Goal: Task Accomplishment & Management: Manage account settings

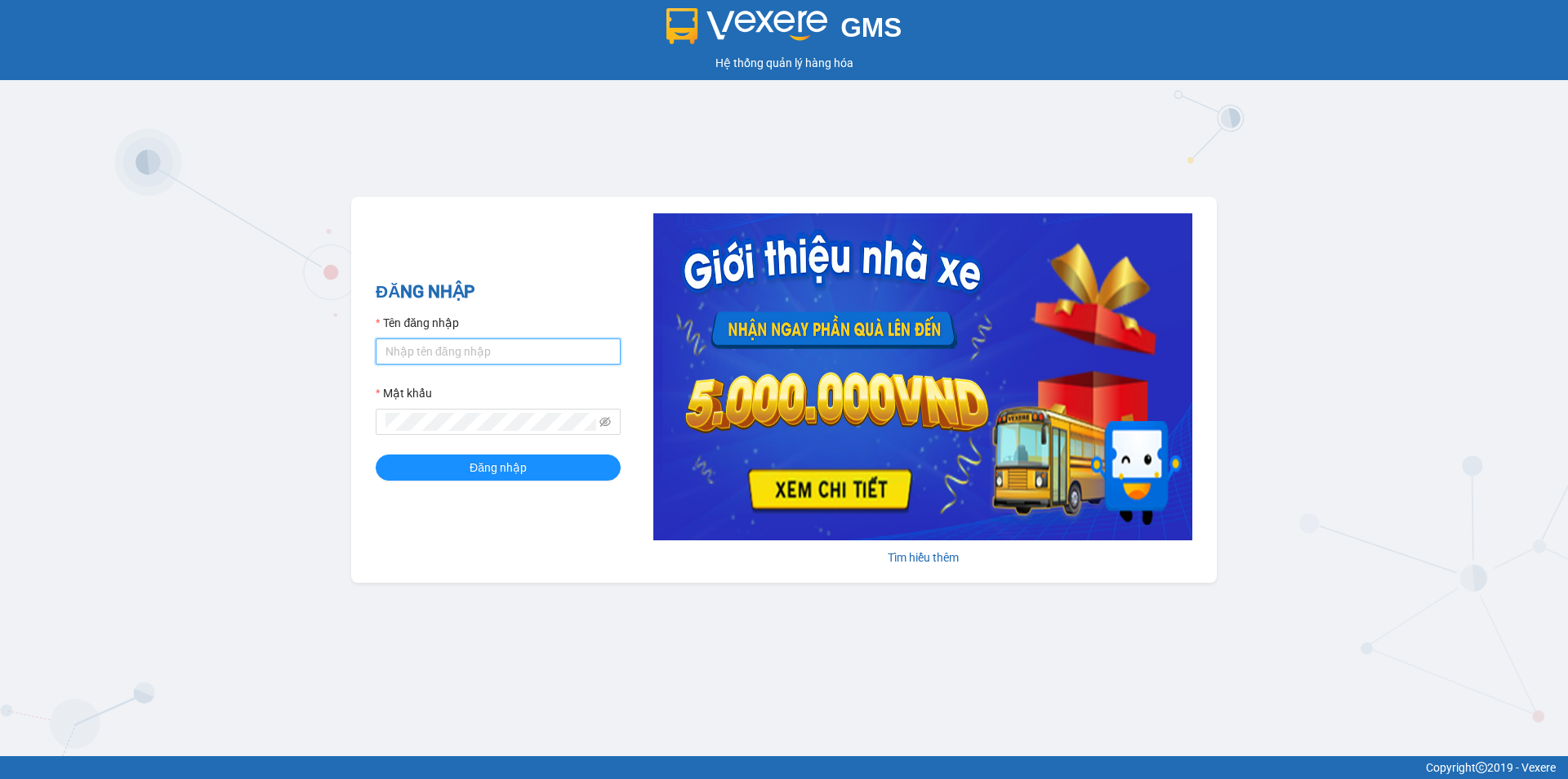
click at [422, 350] on input "Tên đăng nhập" at bounding box center [498, 350] width 245 height 26
type input "ngoc.thanhphongdn"
drag, startPoint x: 605, startPoint y: 467, endPoint x: 611, endPoint y: 478, distance: 12.5
click at [606, 469] on button "Đăng nhập" at bounding box center [498, 467] width 245 height 26
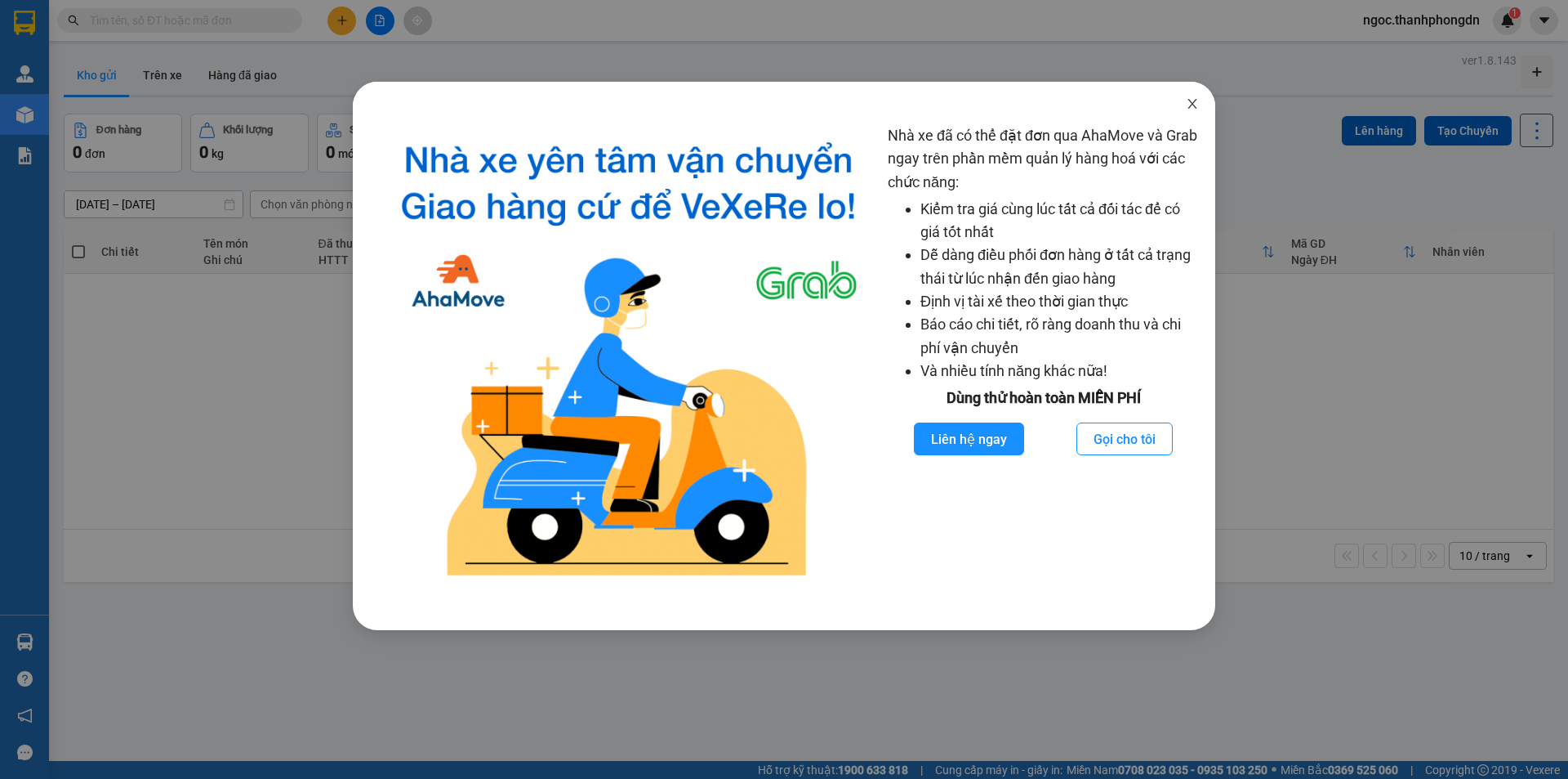
click at [1189, 107] on icon "close" at bounding box center [1192, 104] width 13 height 13
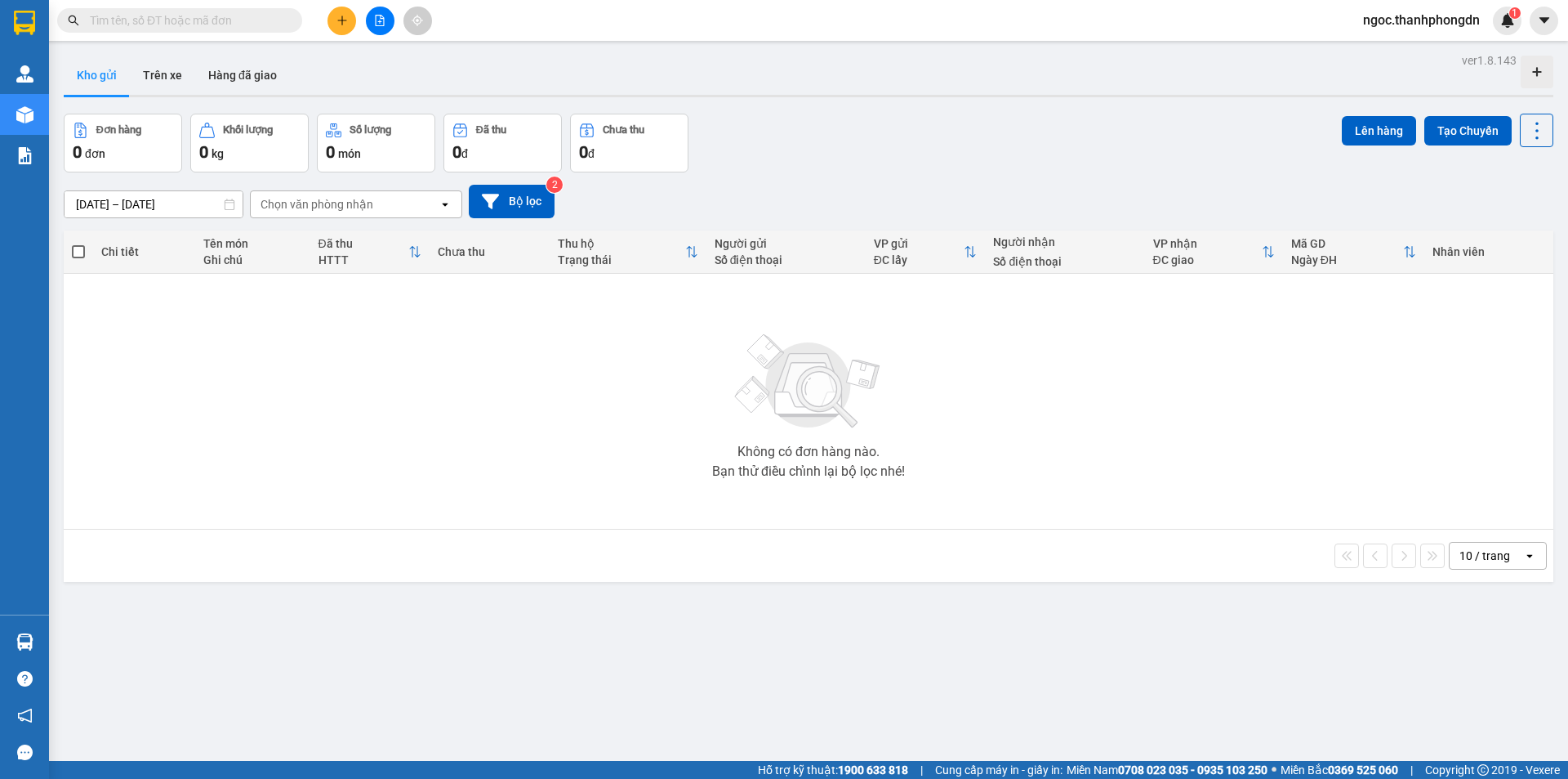
click at [365, 67] on div "Kho gửi Trên xe Hàng đã giao" at bounding box center [809, 77] width 1490 height 43
click at [167, 76] on button "Trên xe" at bounding box center [162, 75] width 66 height 39
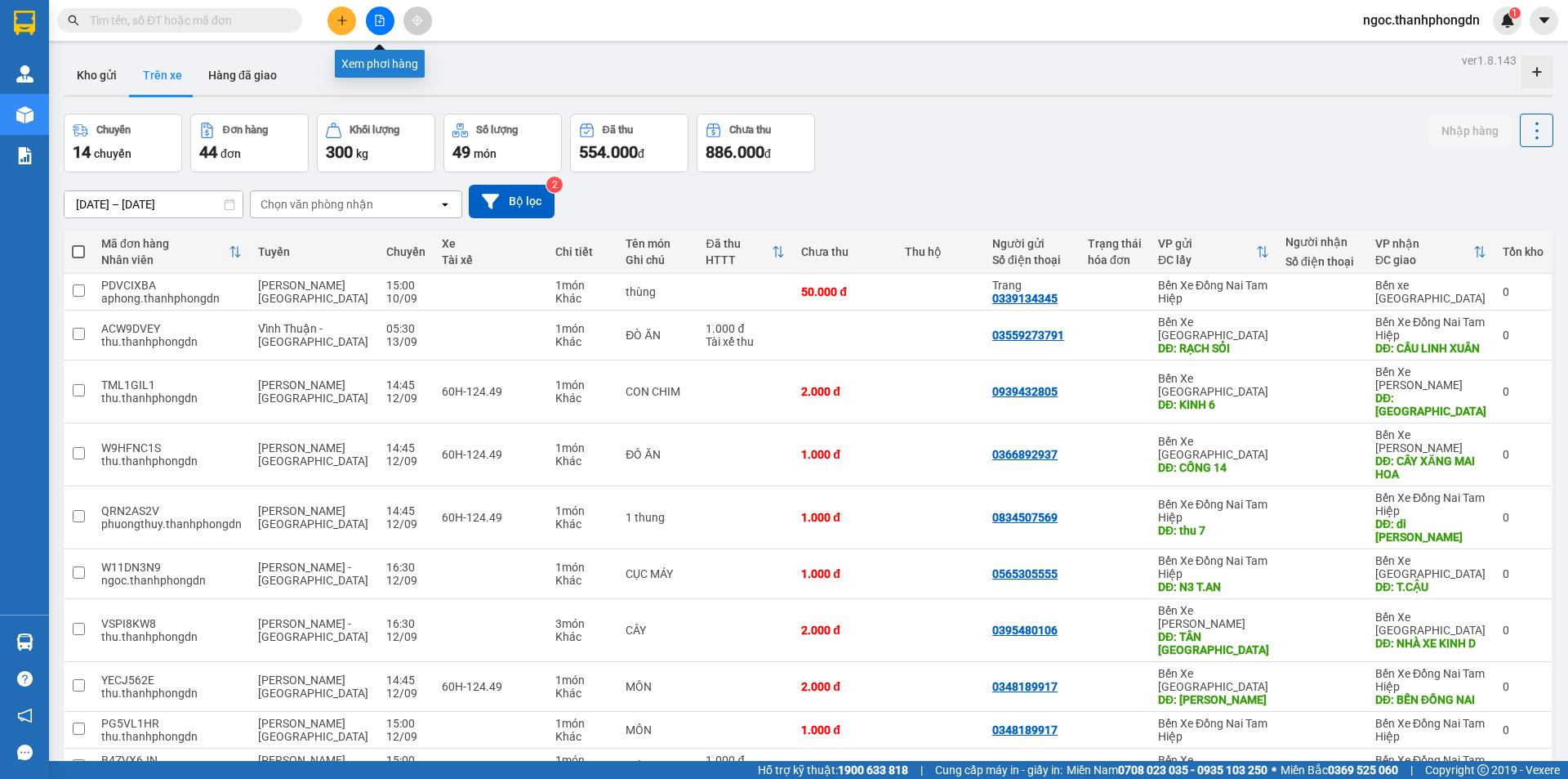
click at [379, 28] on button at bounding box center [380, 20] width 28 height 28
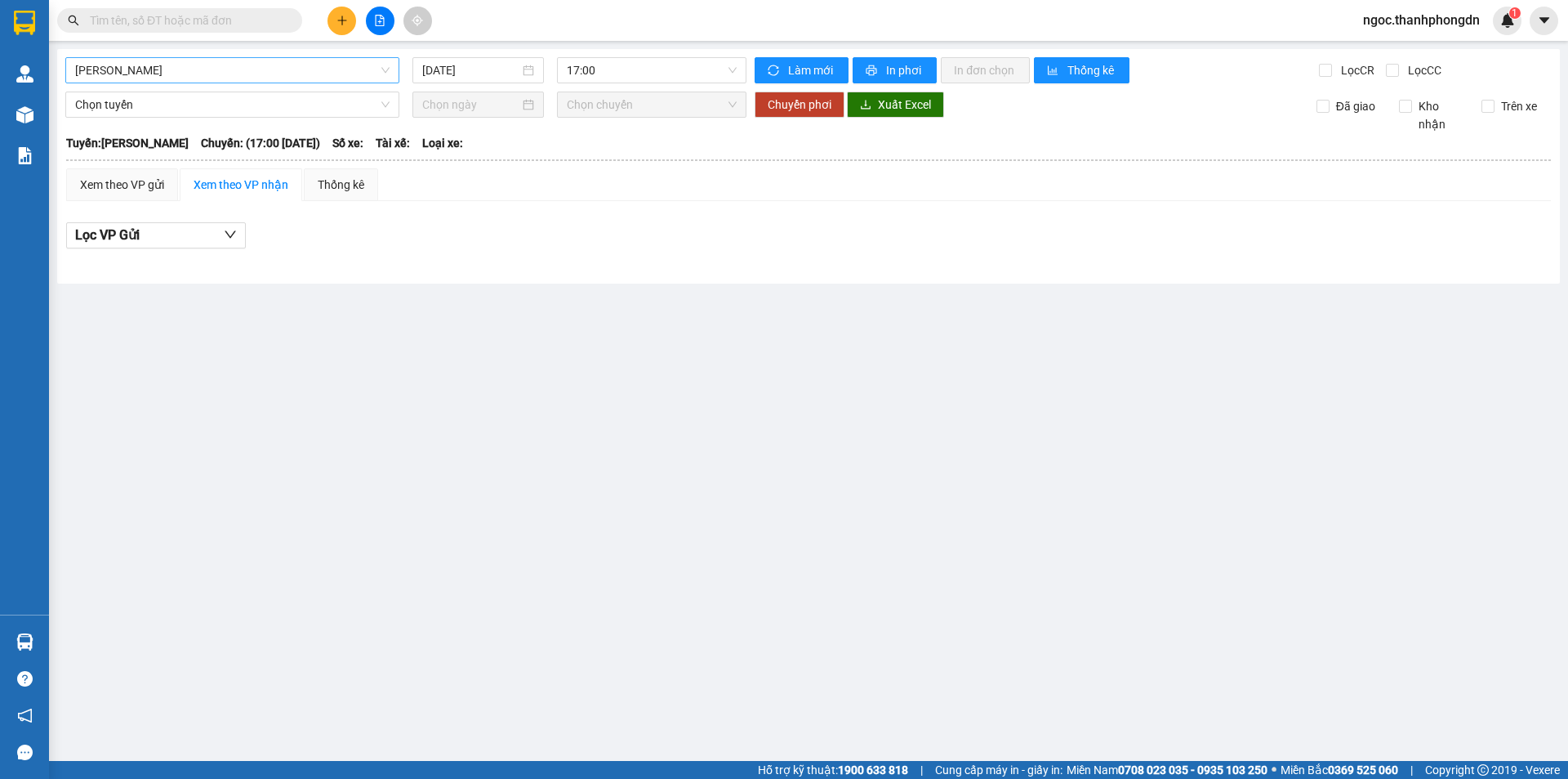
click at [253, 75] on span "[PERSON_NAME]" at bounding box center [232, 70] width 315 height 25
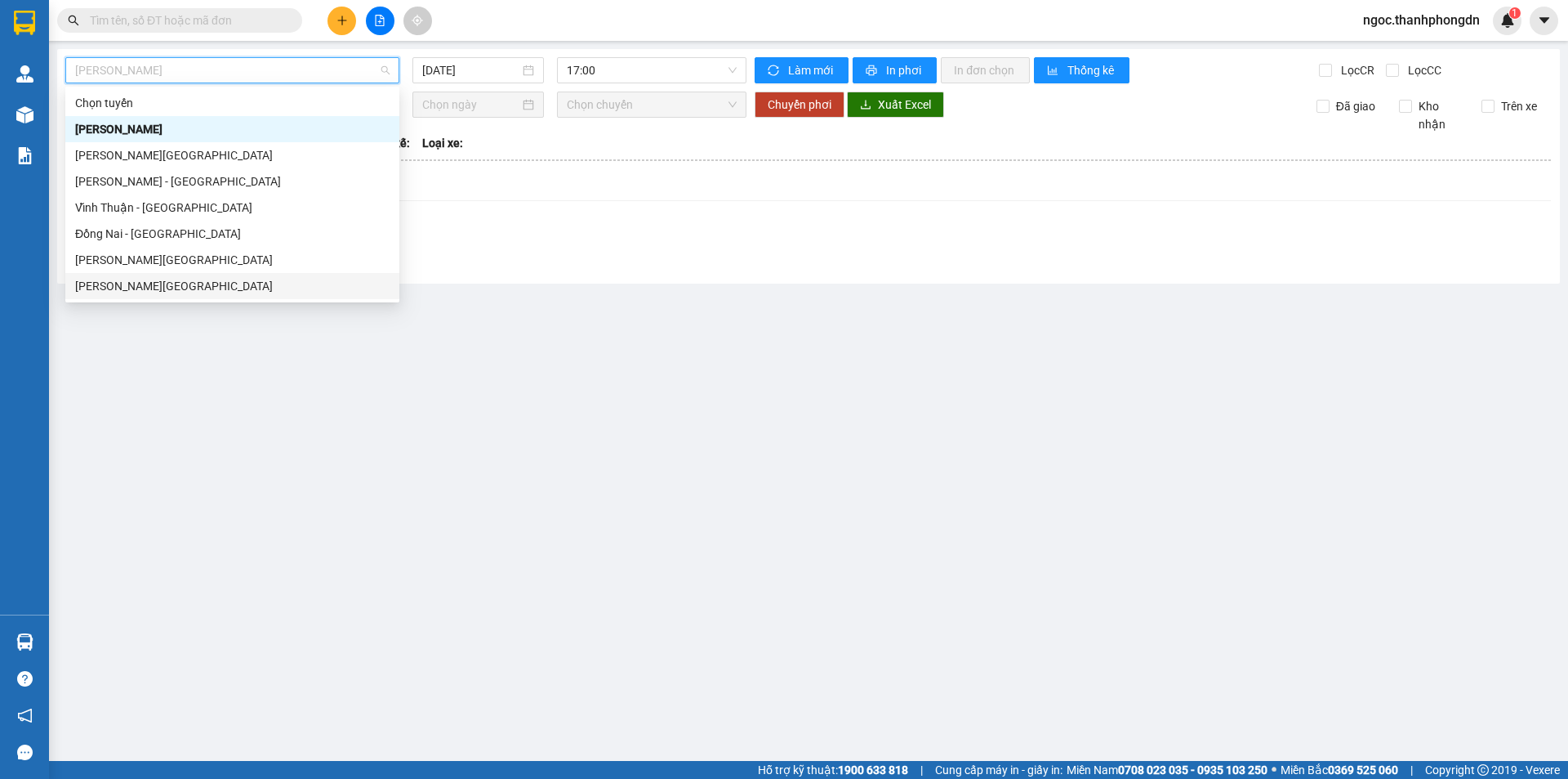
click at [141, 284] on div "[PERSON_NAME][GEOGRAPHIC_DATA]" at bounding box center [232, 286] width 315 height 18
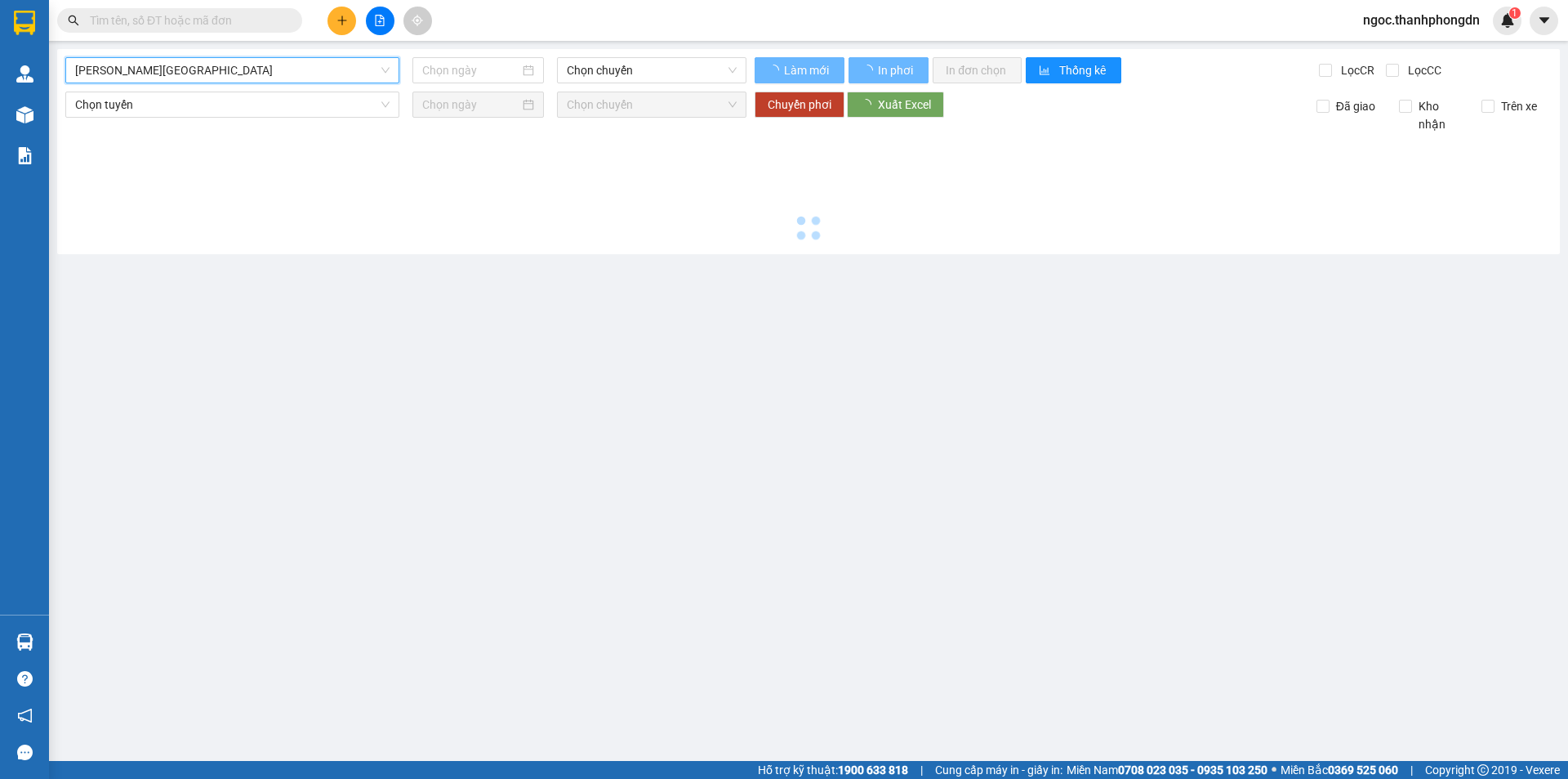
type input "[DATE]"
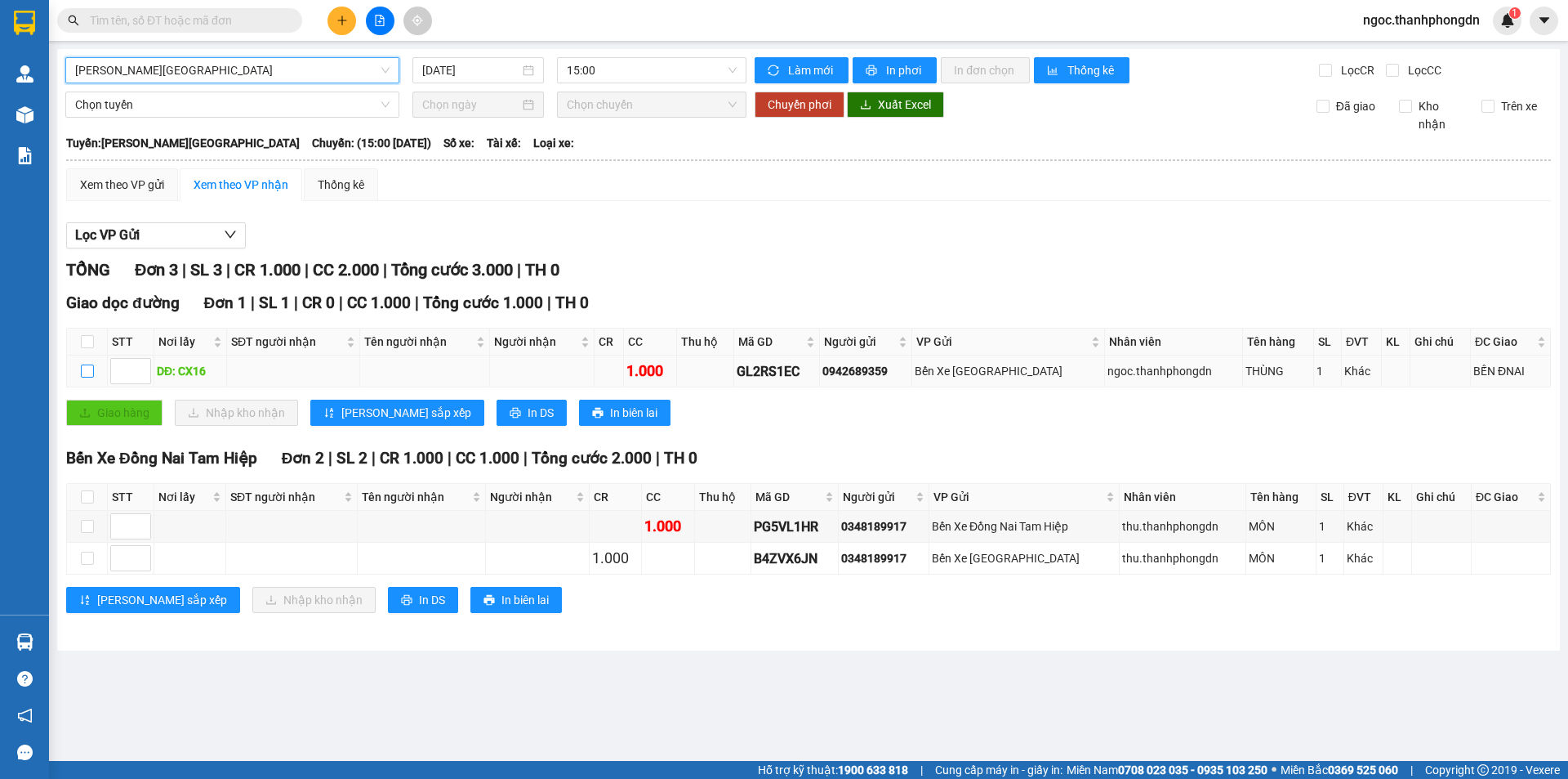
click at [87, 368] on input "checkbox" at bounding box center [87, 371] width 13 height 13
checkbox input "true"
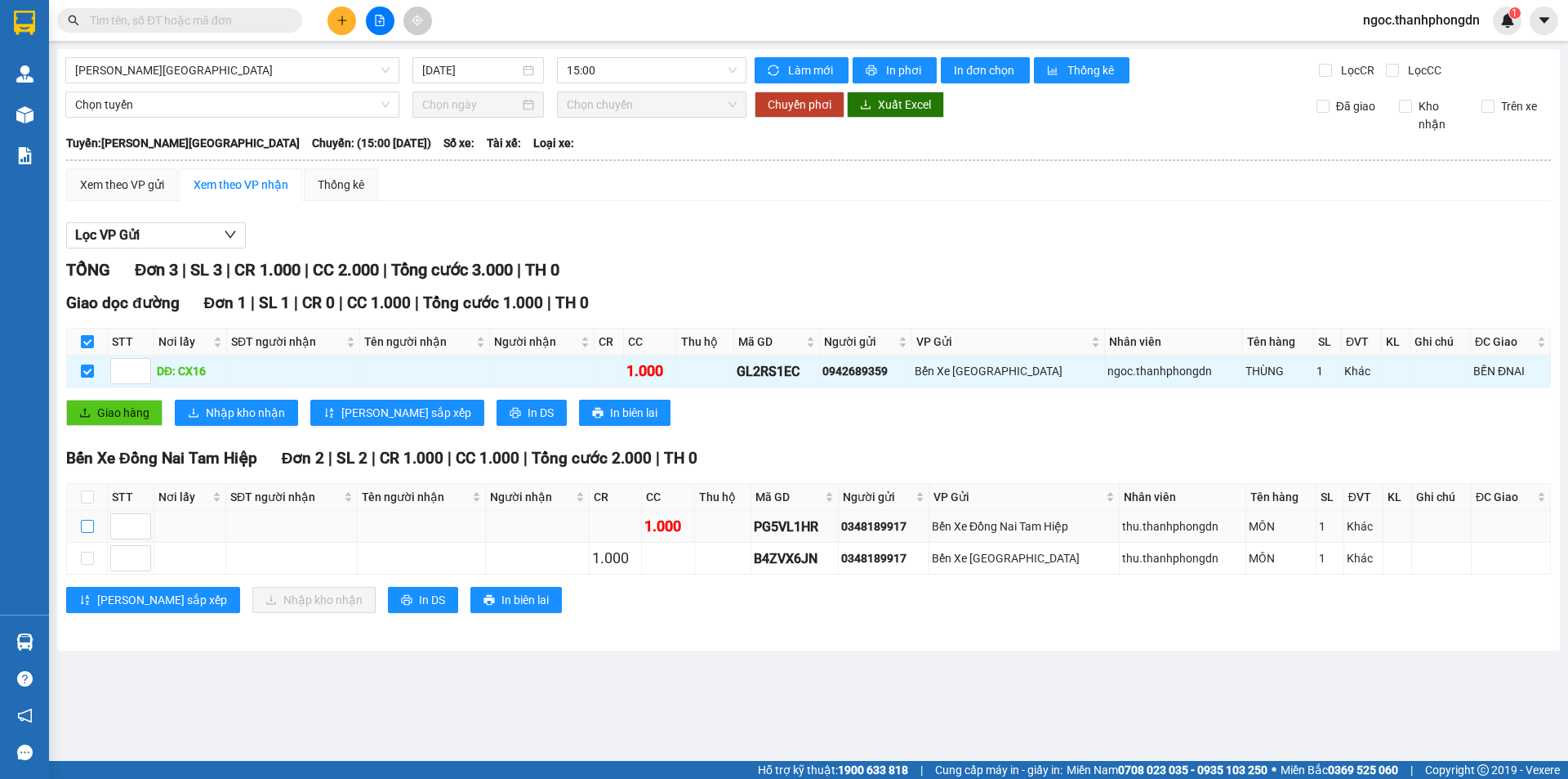
click at [87, 530] on input "checkbox" at bounding box center [87, 526] width 13 height 13
checkbox input "true"
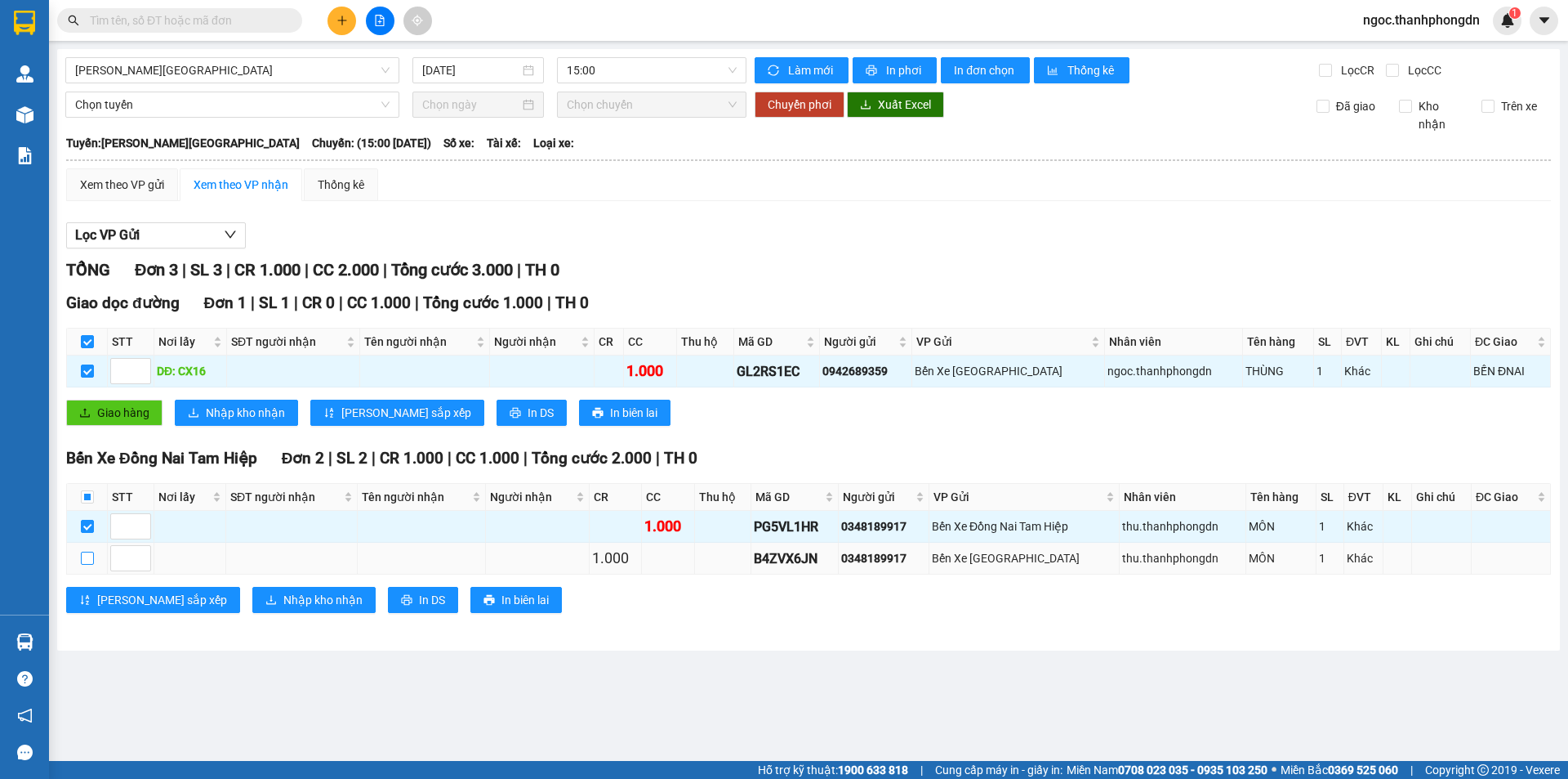
click at [87, 557] on input "checkbox" at bounding box center [87, 558] width 13 height 13
checkbox input "true"
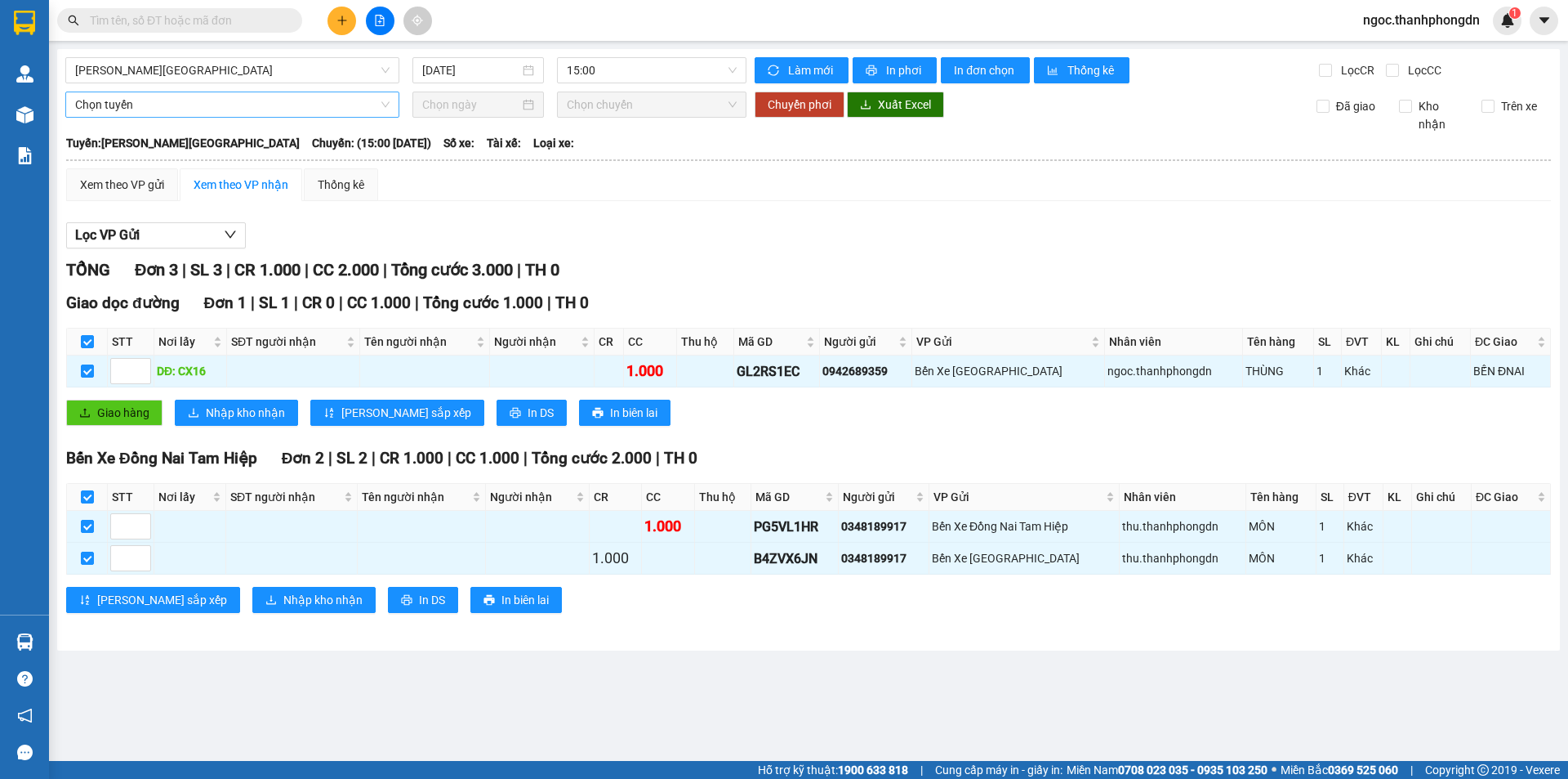
click at [294, 106] on span "Chọn tuyến" at bounding box center [232, 105] width 315 height 25
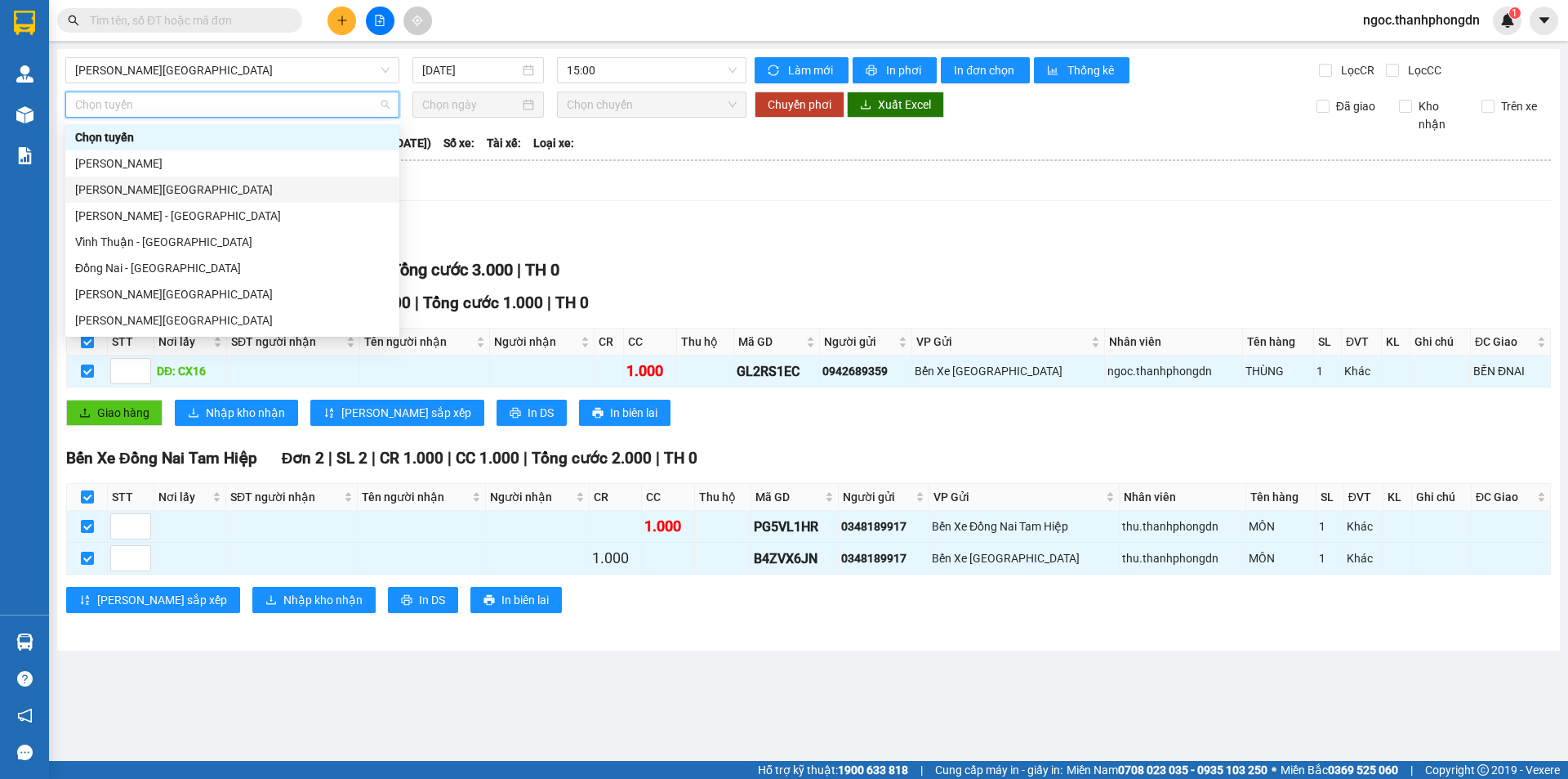
click at [171, 188] on div "[PERSON_NAME][GEOGRAPHIC_DATA]" at bounding box center [232, 190] width 315 height 18
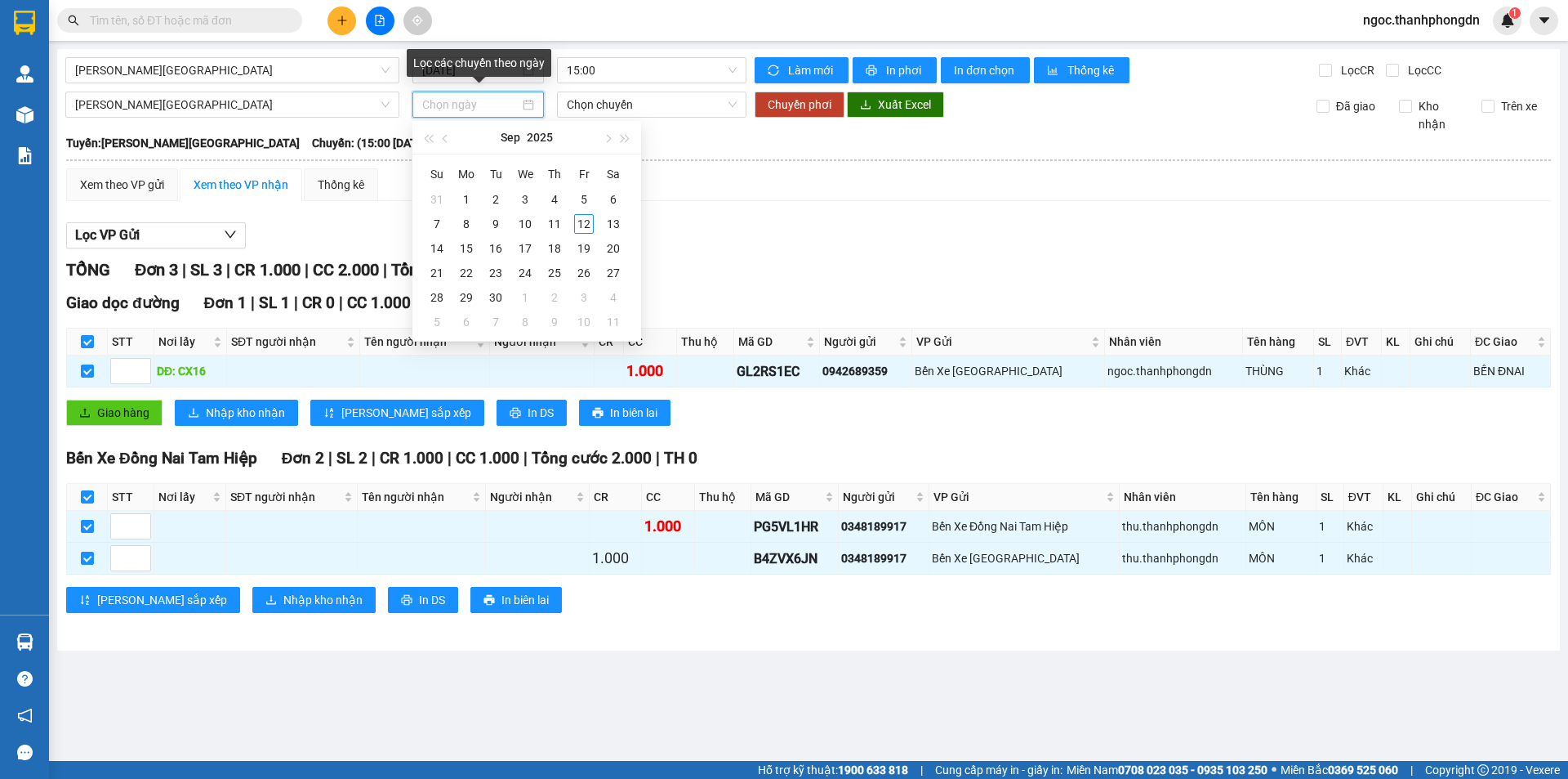
click at [464, 105] on input at bounding box center [471, 105] width 98 height 18
type input "[DATE]"
click at [586, 224] on div "12" at bounding box center [584, 224] width 20 height 20
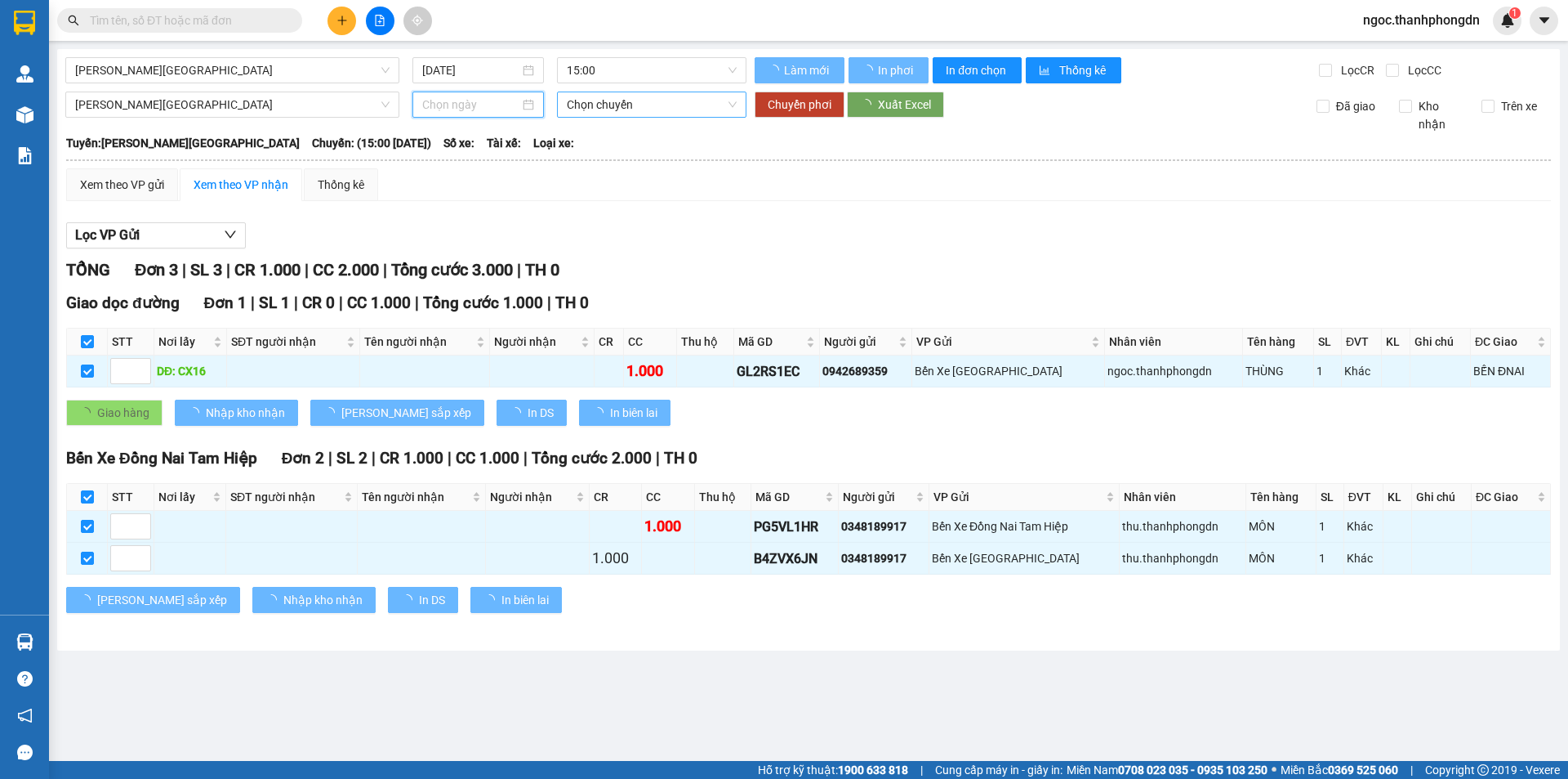
type input "[DATE]"
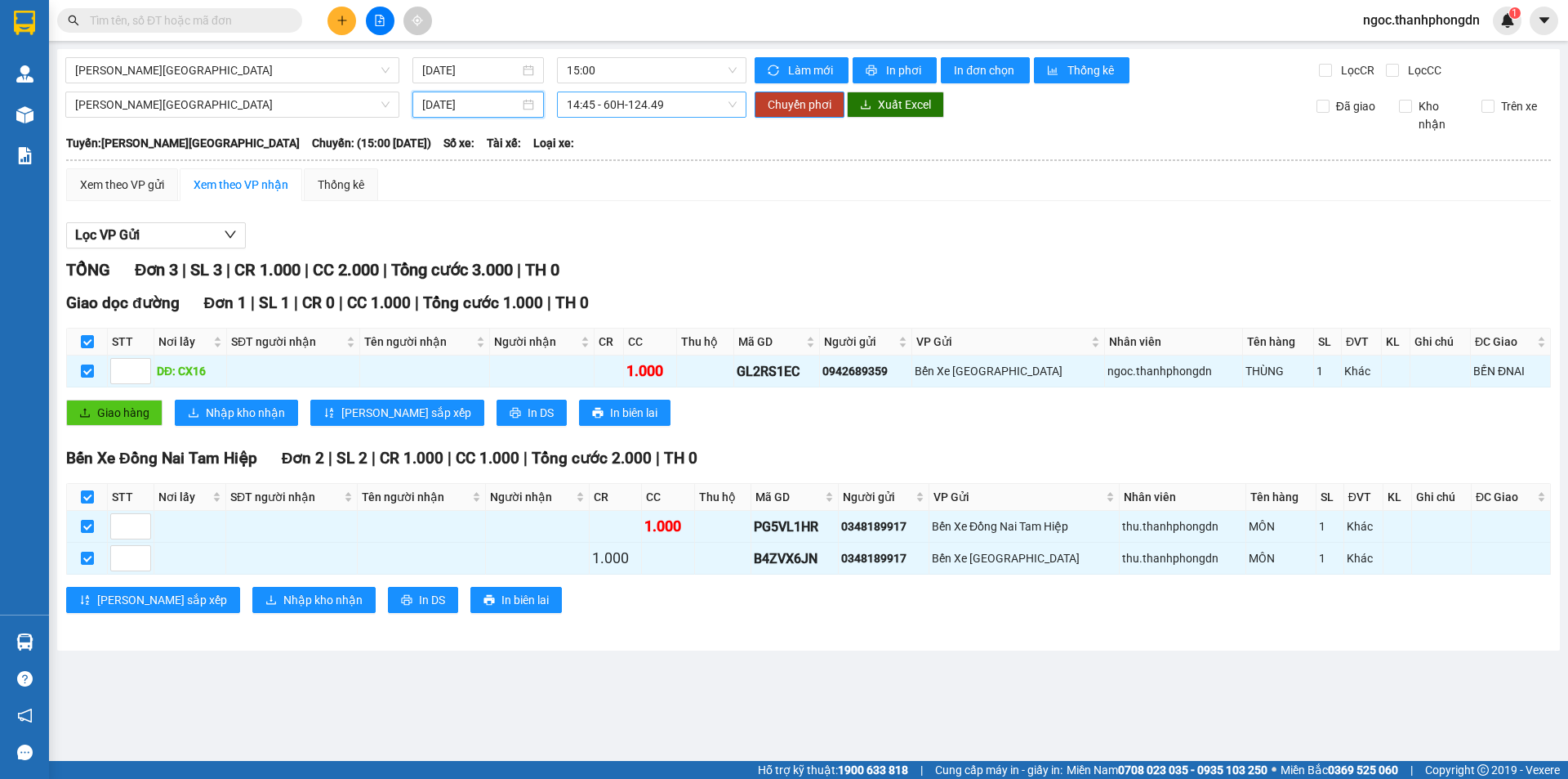
click at [677, 110] on span "14:45 - 60H-124.49" at bounding box center [652, 105] width 170 height 25
click at [609, 170] on div "14:45 - 60H-124.49" at bounding box center [631, 163] width 128 height 18
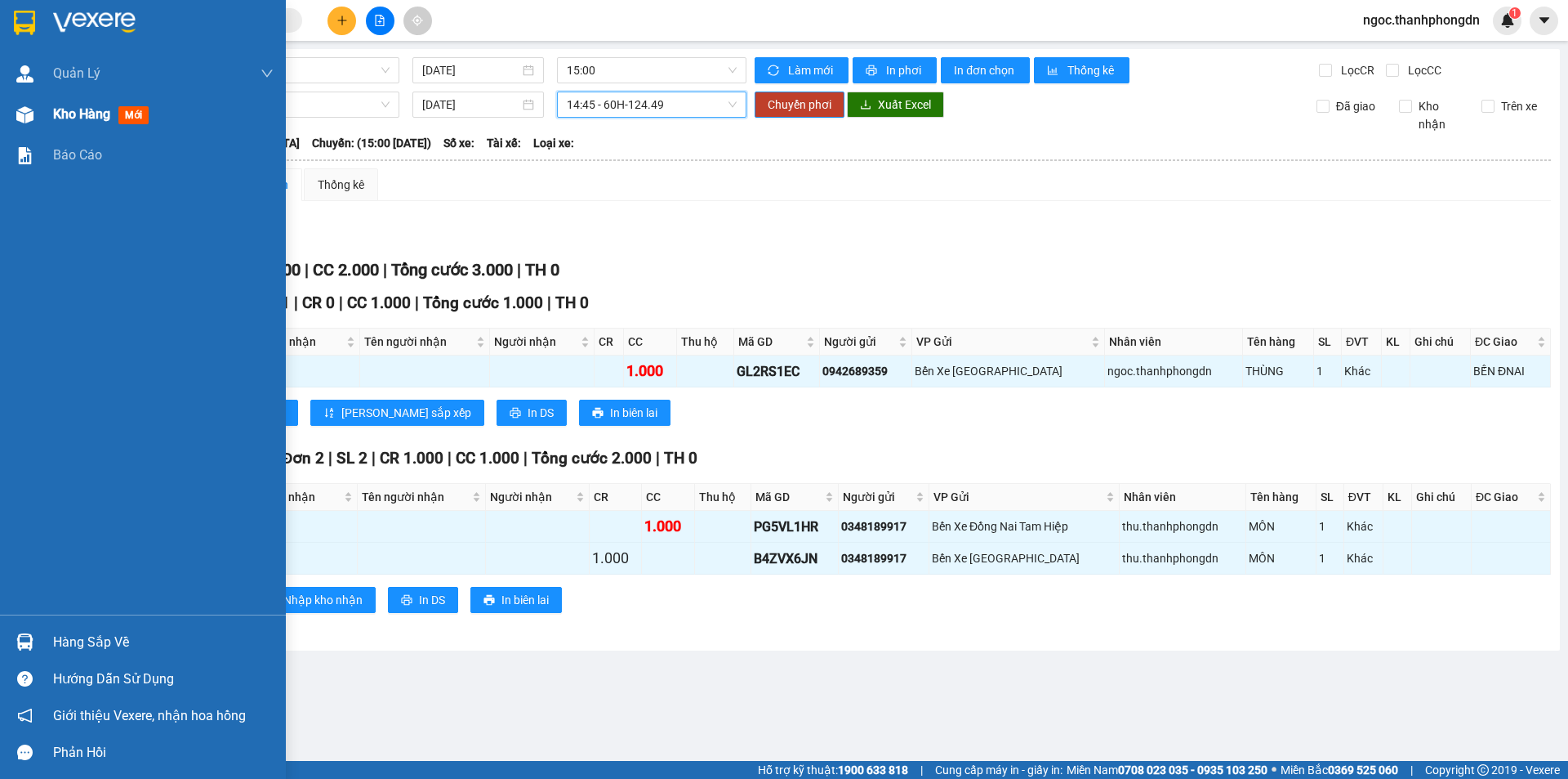
click at [83, 111] on span "Kho hàng" at bounding box center [82, 114] width 57 height 15
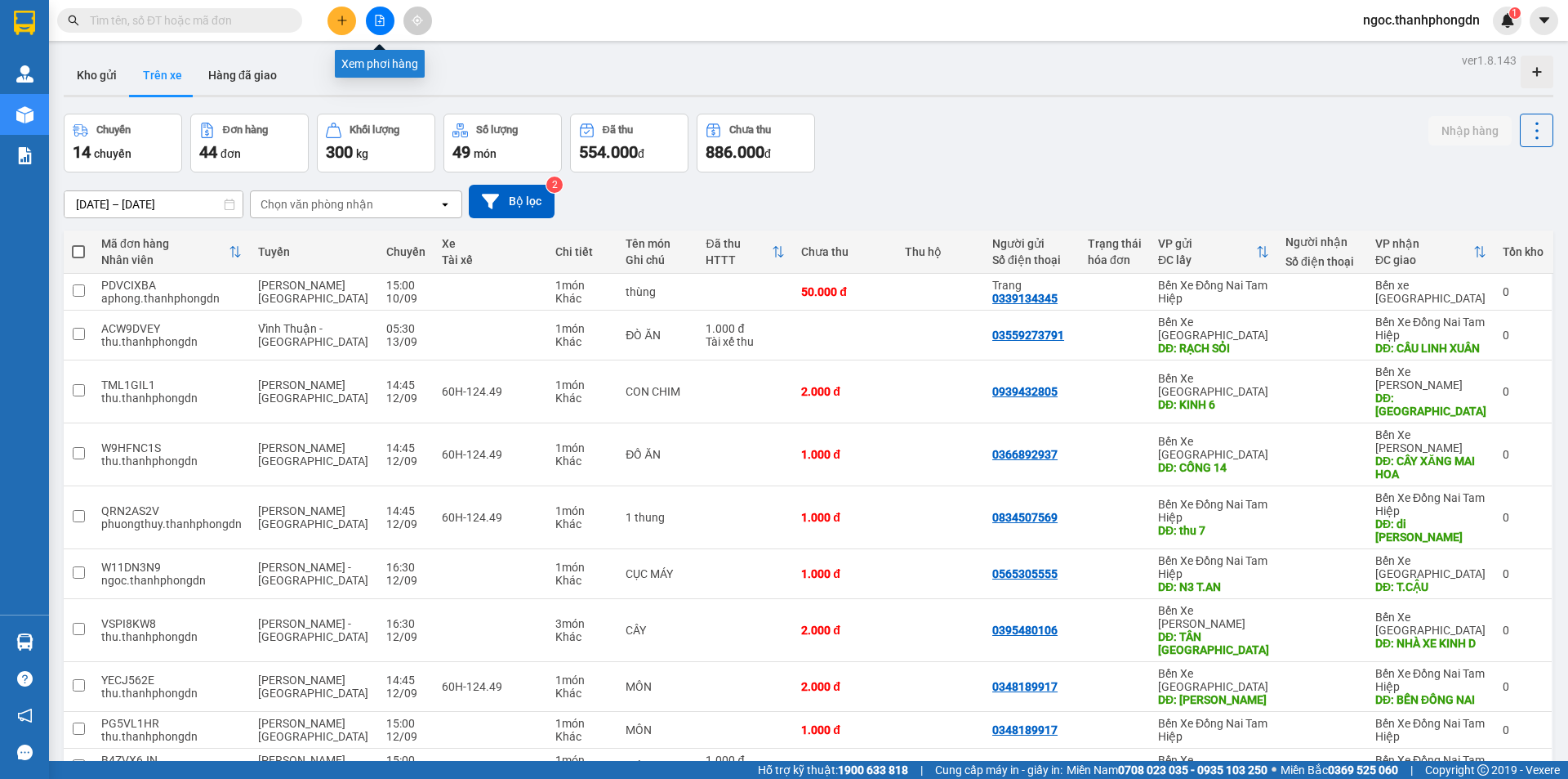
click at [378, 22] on icon "file-add" at bounding box center [380, 20] width 9 height 12
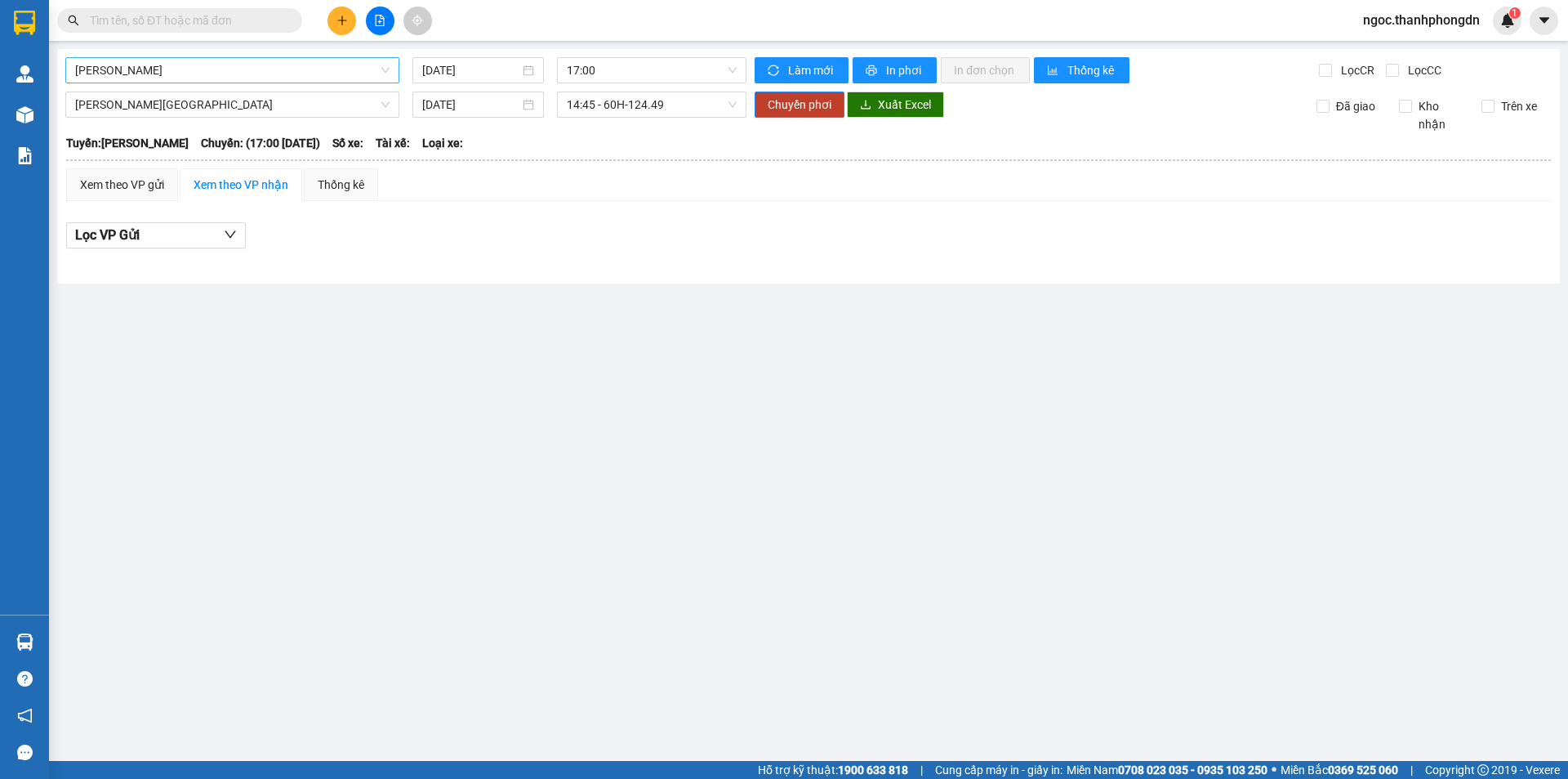
click at [238, 71] on span "[PERSON_NAME]" at bounding box center [232, 70] width 315 height 25
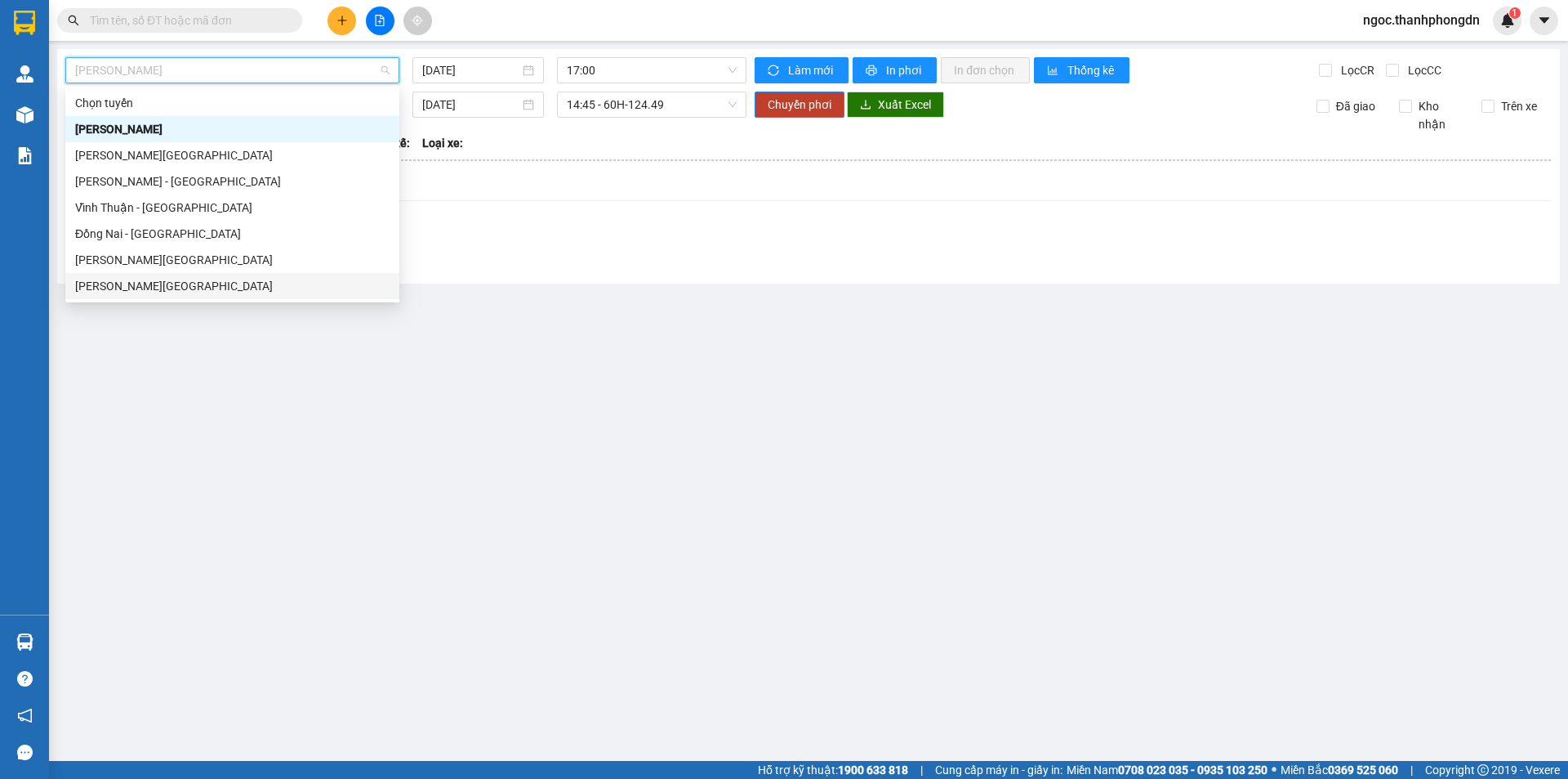
click at [155, 288] on div "[PERSON_NAME][GEOGRAPHIC_DATA]" at bounding box center [232, 286] width 315 height 18
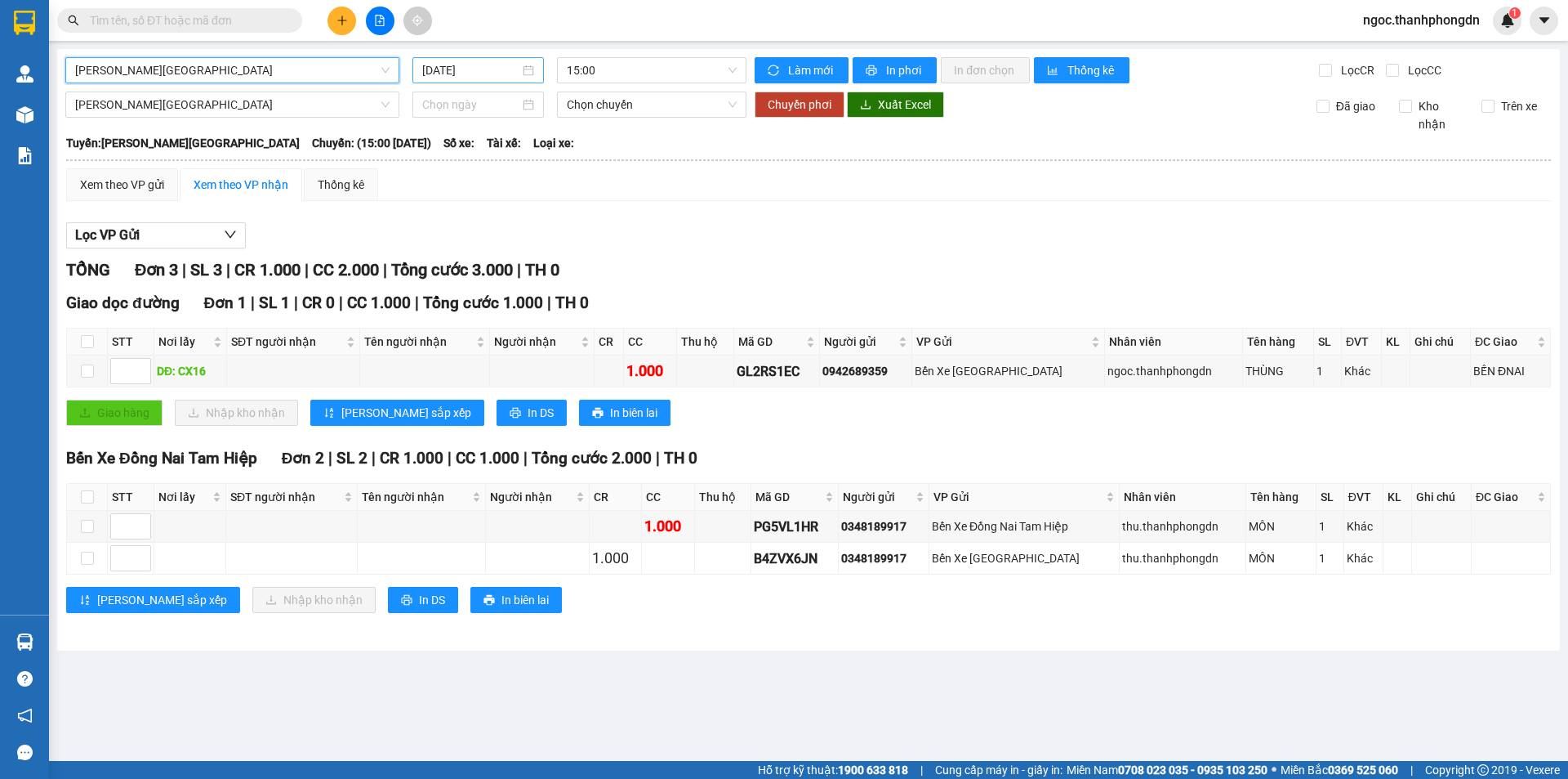
click at [469, 67] on input "[DATE]" at bounding box center [471, 70] width 98 height 18
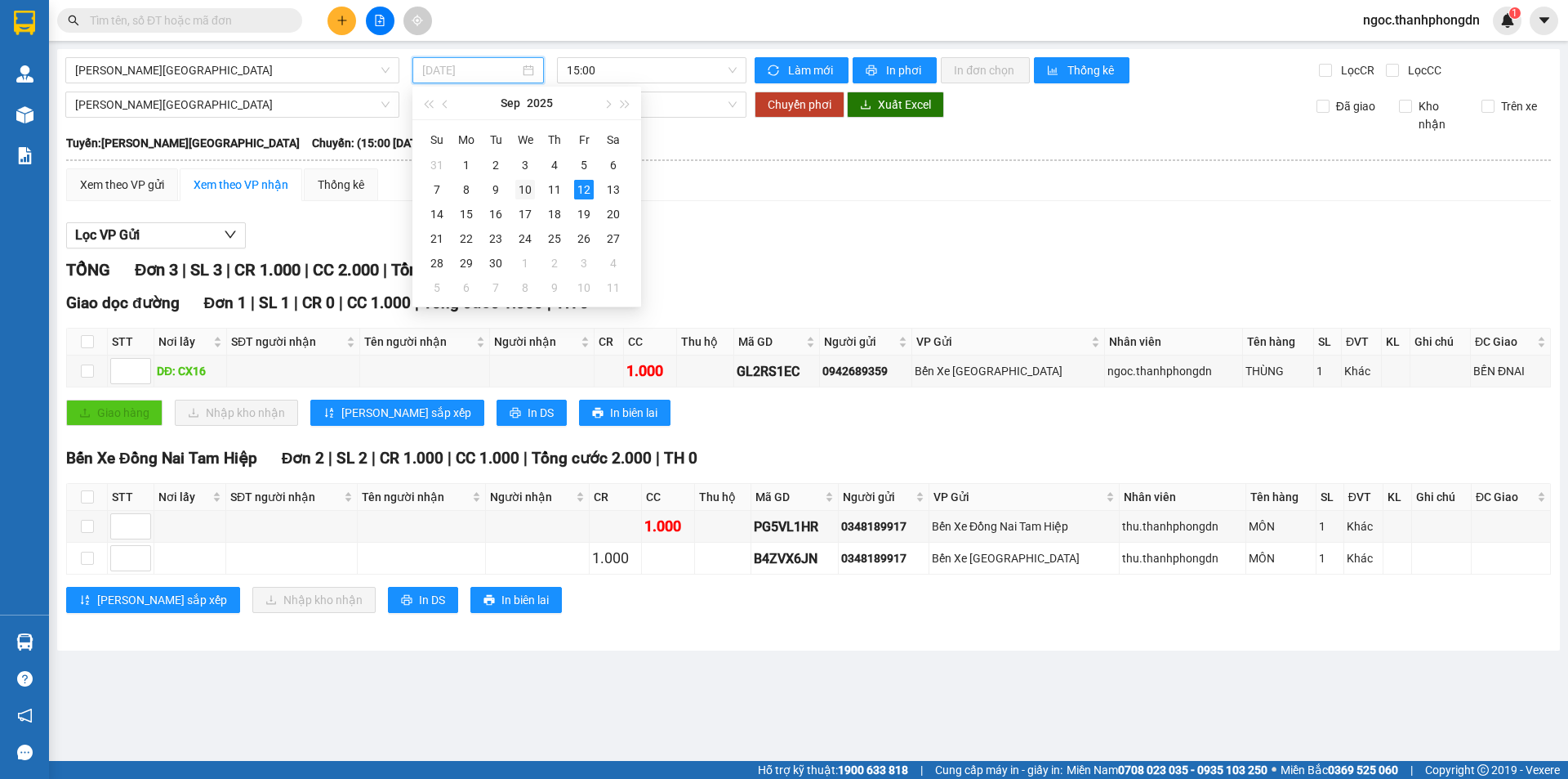
click at [526, 189] on div "10" at bounding box center [525, 190] width 20 height 20
type input "10/09/2025"
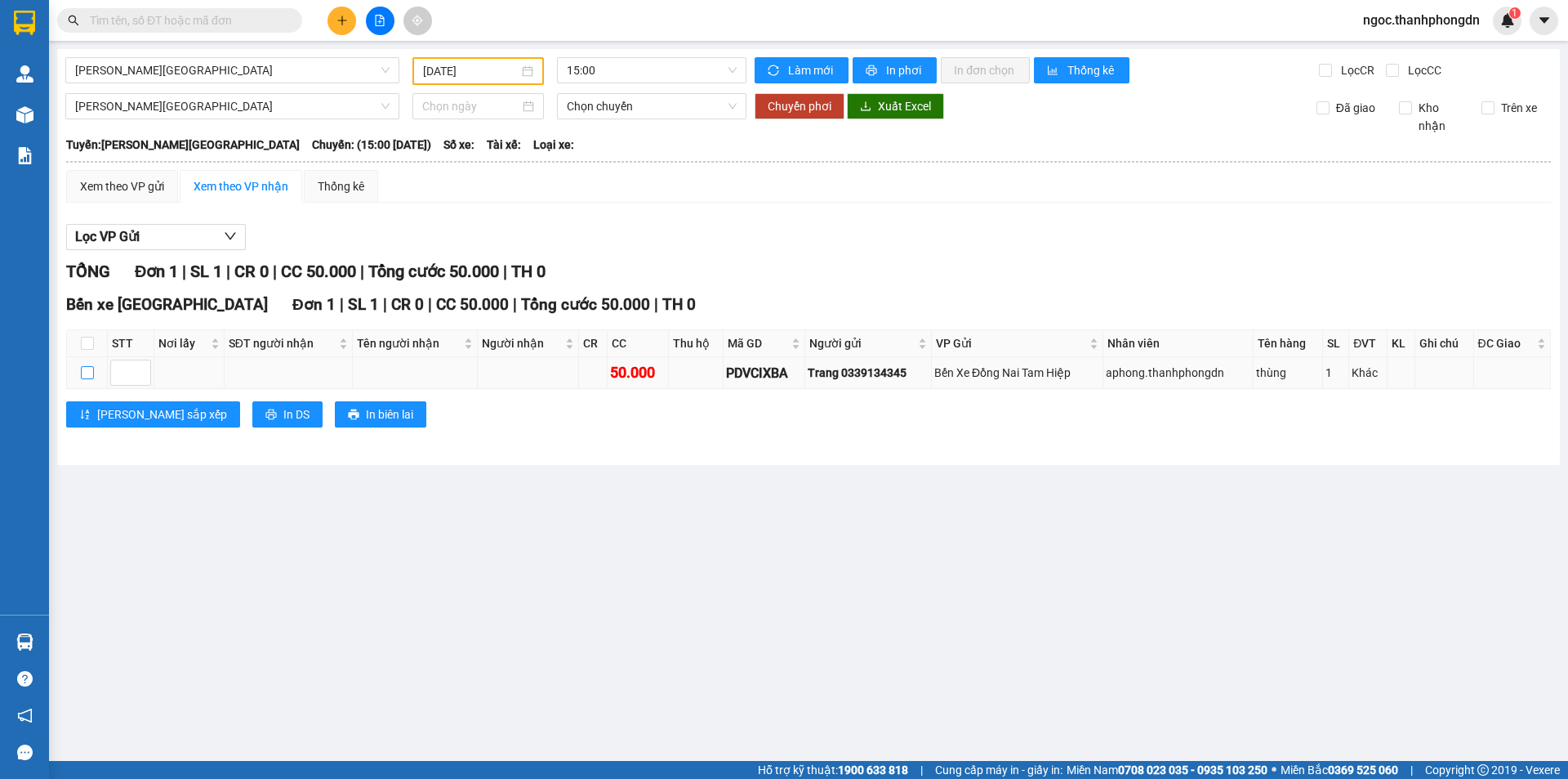
click at [88, 374] on input "checkbox" at bounding box center [87, 373] width 13 height 13
checkbox input "true"
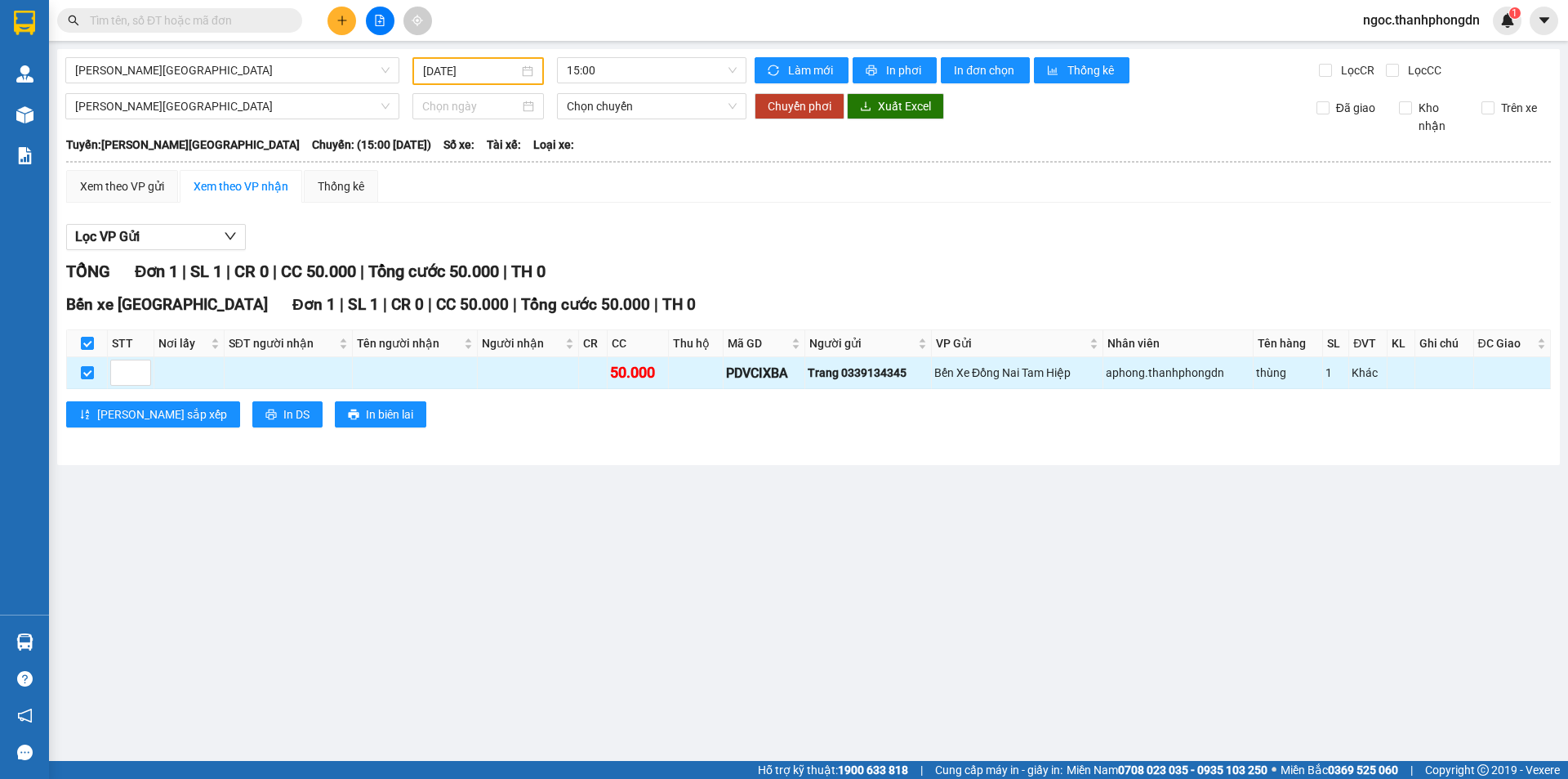
click at [337, 374] on td at bounding box center [288, 373] width 129 height 32
click at [87, 375] on input "checkbox" at bounding box center [87, 373] width 13 height 13
checkbox input "false"
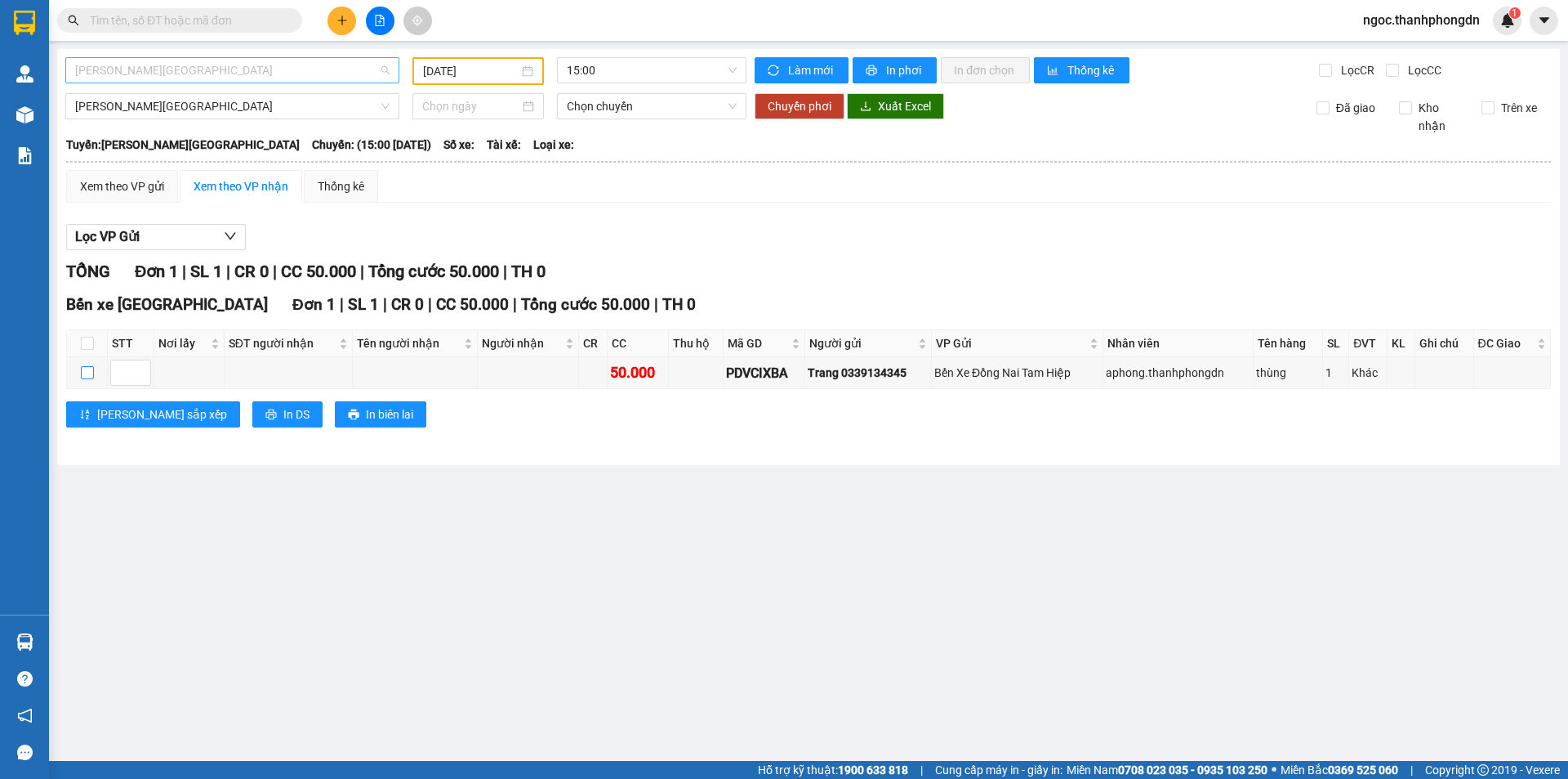
click at [208, 67] on span "[PERSON_NAME][GEOGRAPHIC_DATA]" at bounding box center [232, 70] width 315 height 25
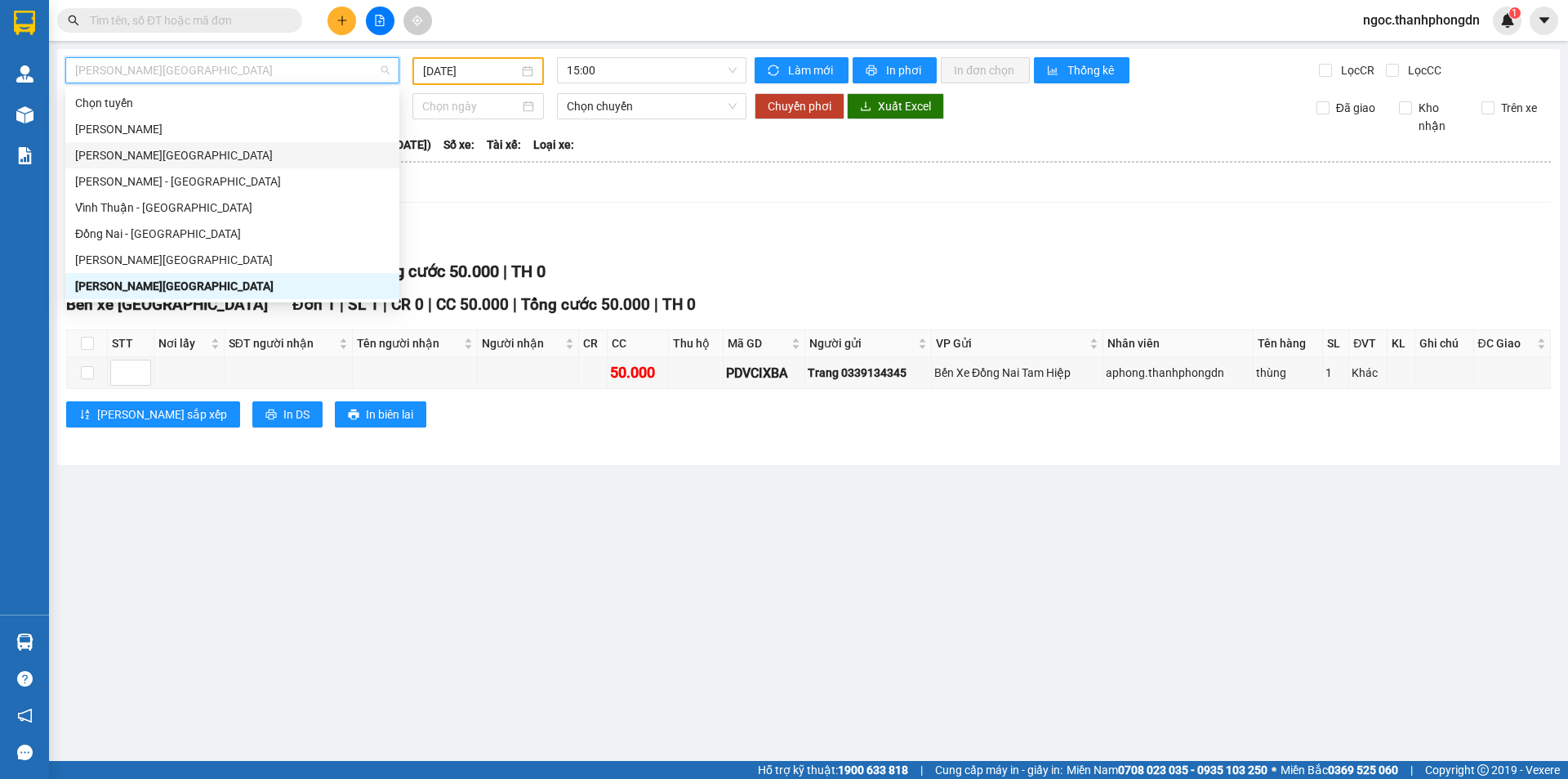
click at [150, 151] on div "[PERSON_NAME][GEOGRAPHIC_DATA]" at bounding box center [232, 155] width 315 height 18
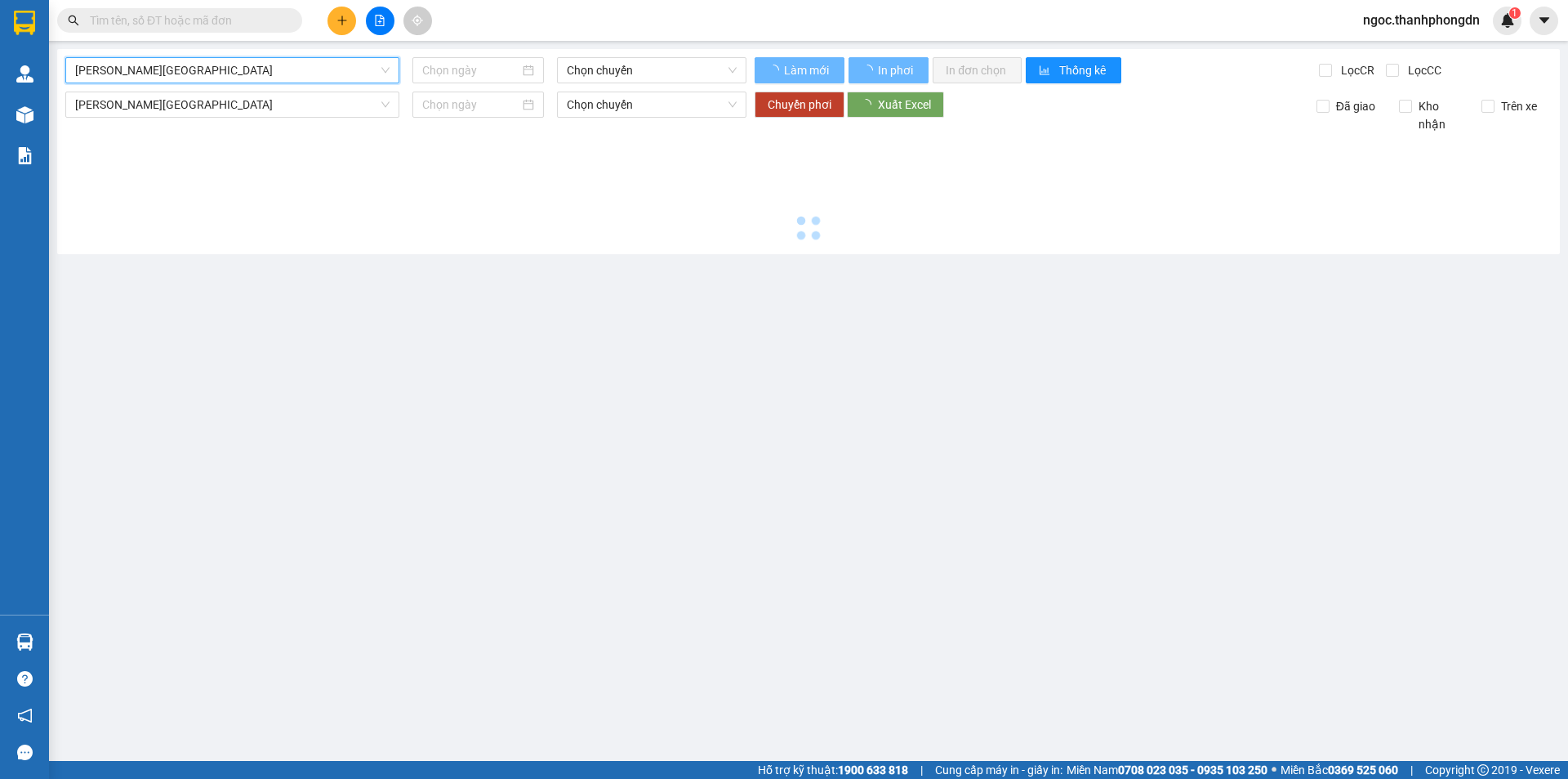
type input "[DATE]"
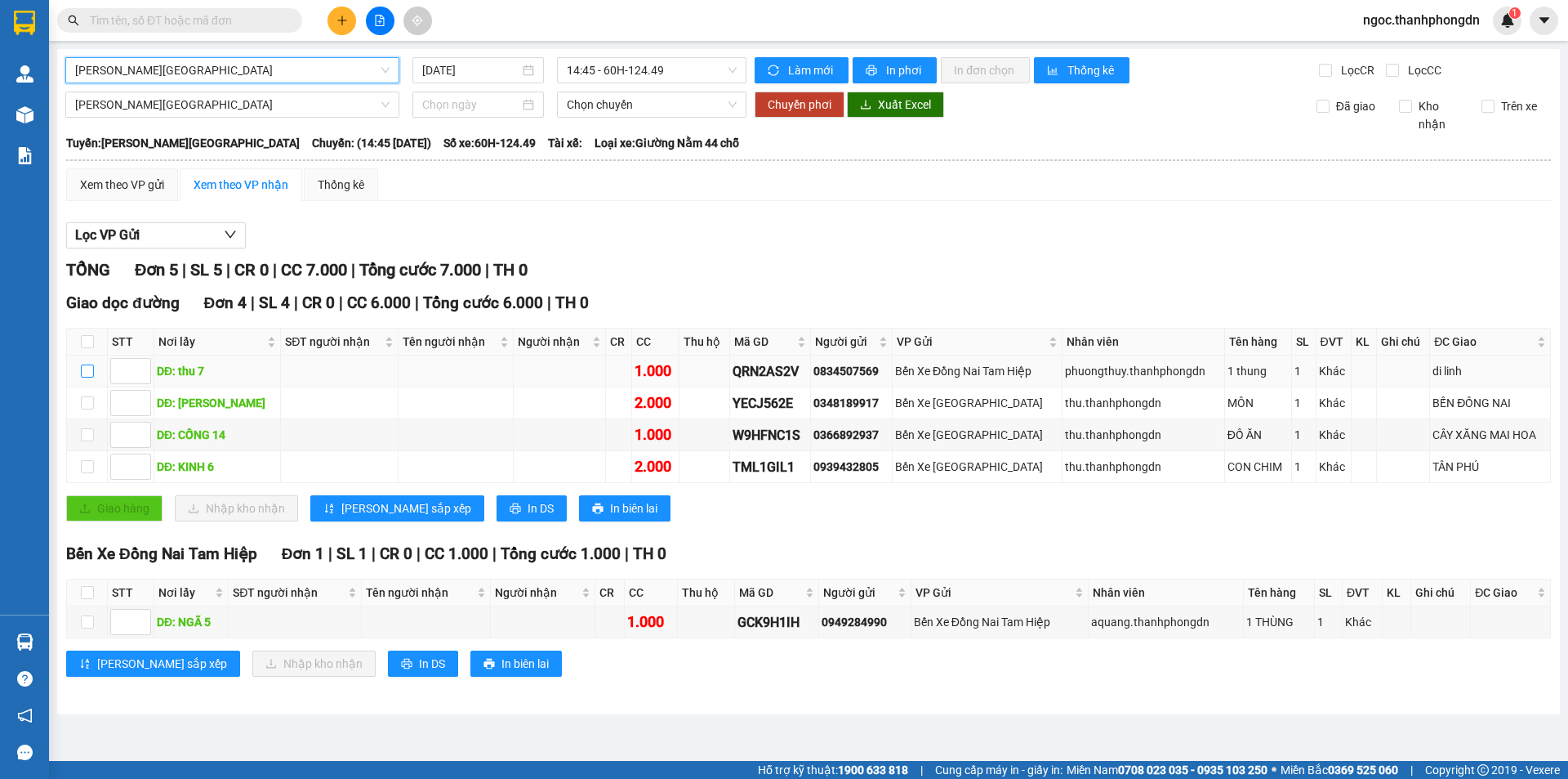
click at [83, 376] on input "checkbox" at bounding box center [87, 371] width 13 height 13
checkbox input "true"
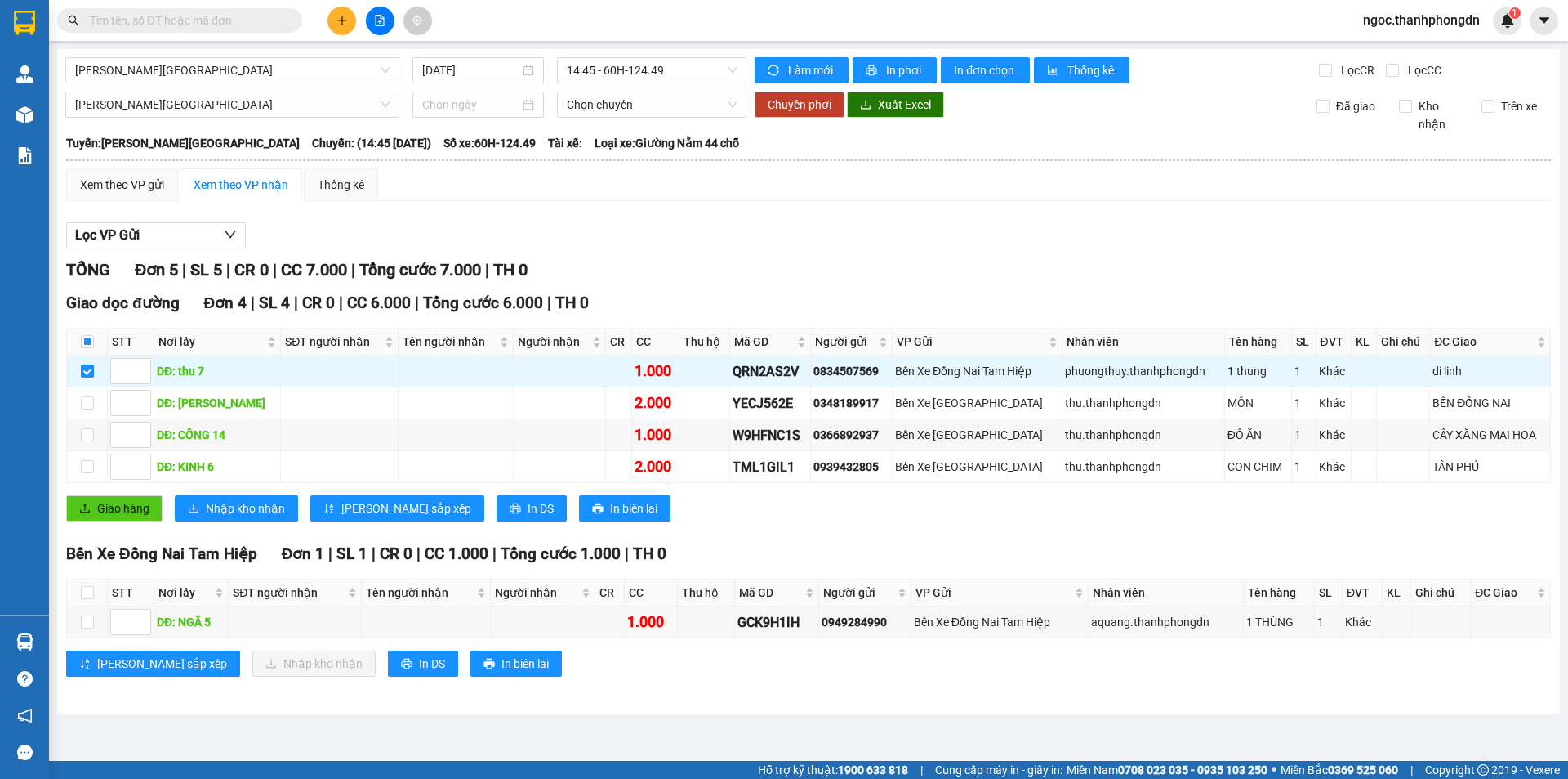
click at [375, 26] on button at bounding box center [380, 20] width 28 height 28
click at [341, 70] on span "[PERSON_NAME][GEOGRAPHIC_DATA]" at bounding box center [232, 70] width 315 height 25
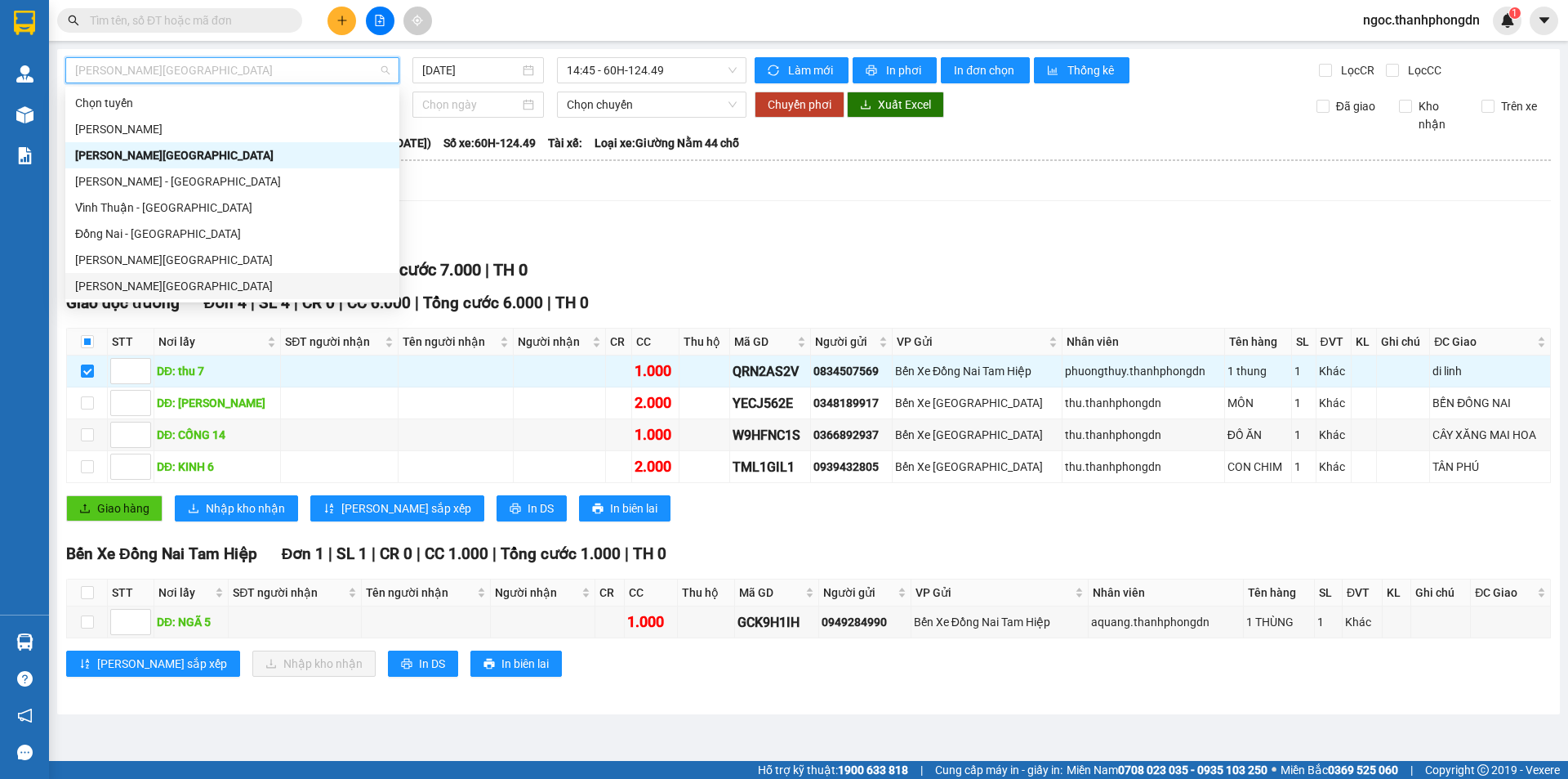
click at [123, 286] on div "[PERSON_NAME][GEOGRAPHIC_DATA]" at bounding box center [232, 286] width 315 height 18
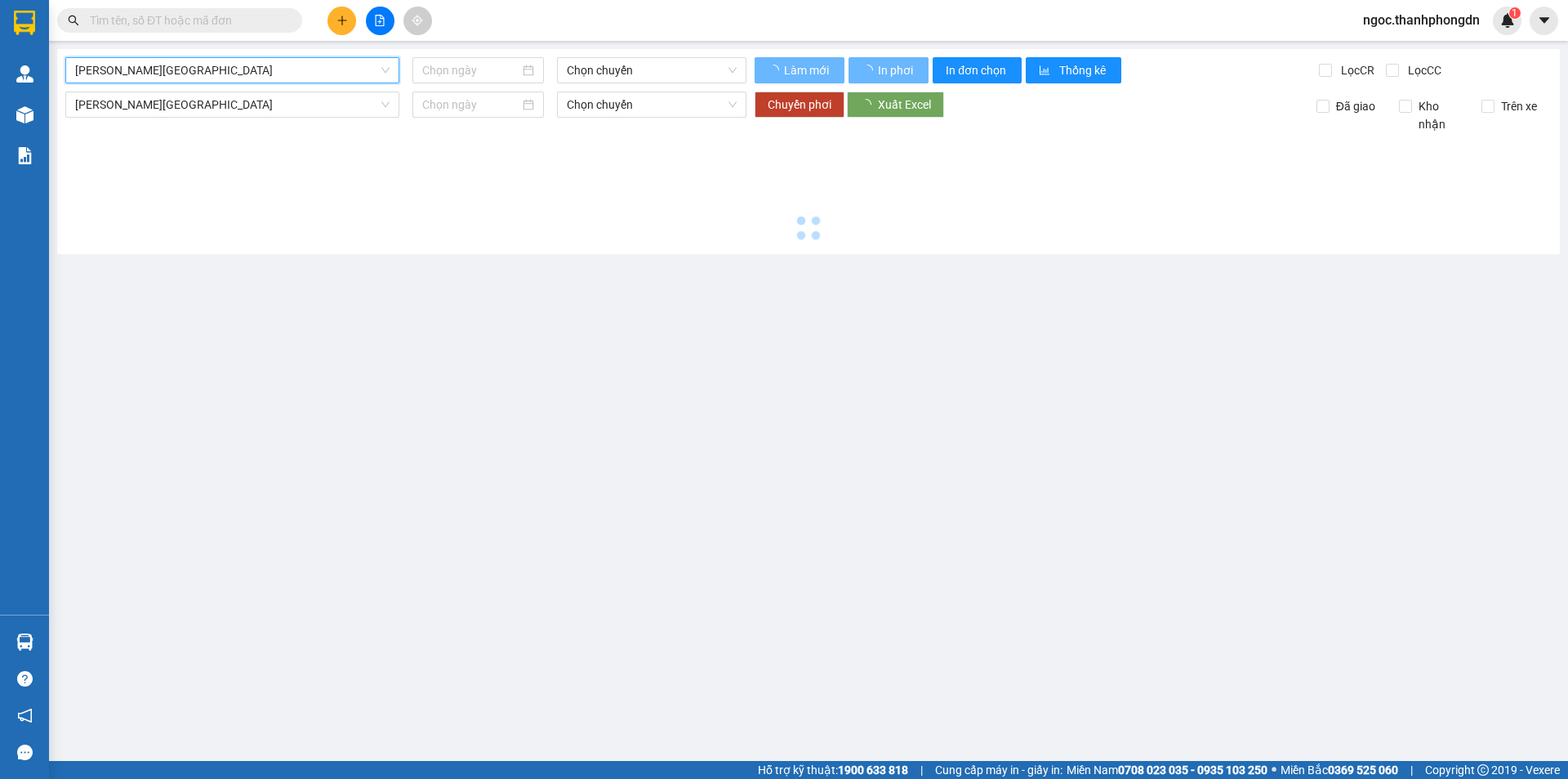
type input "[DATE]"
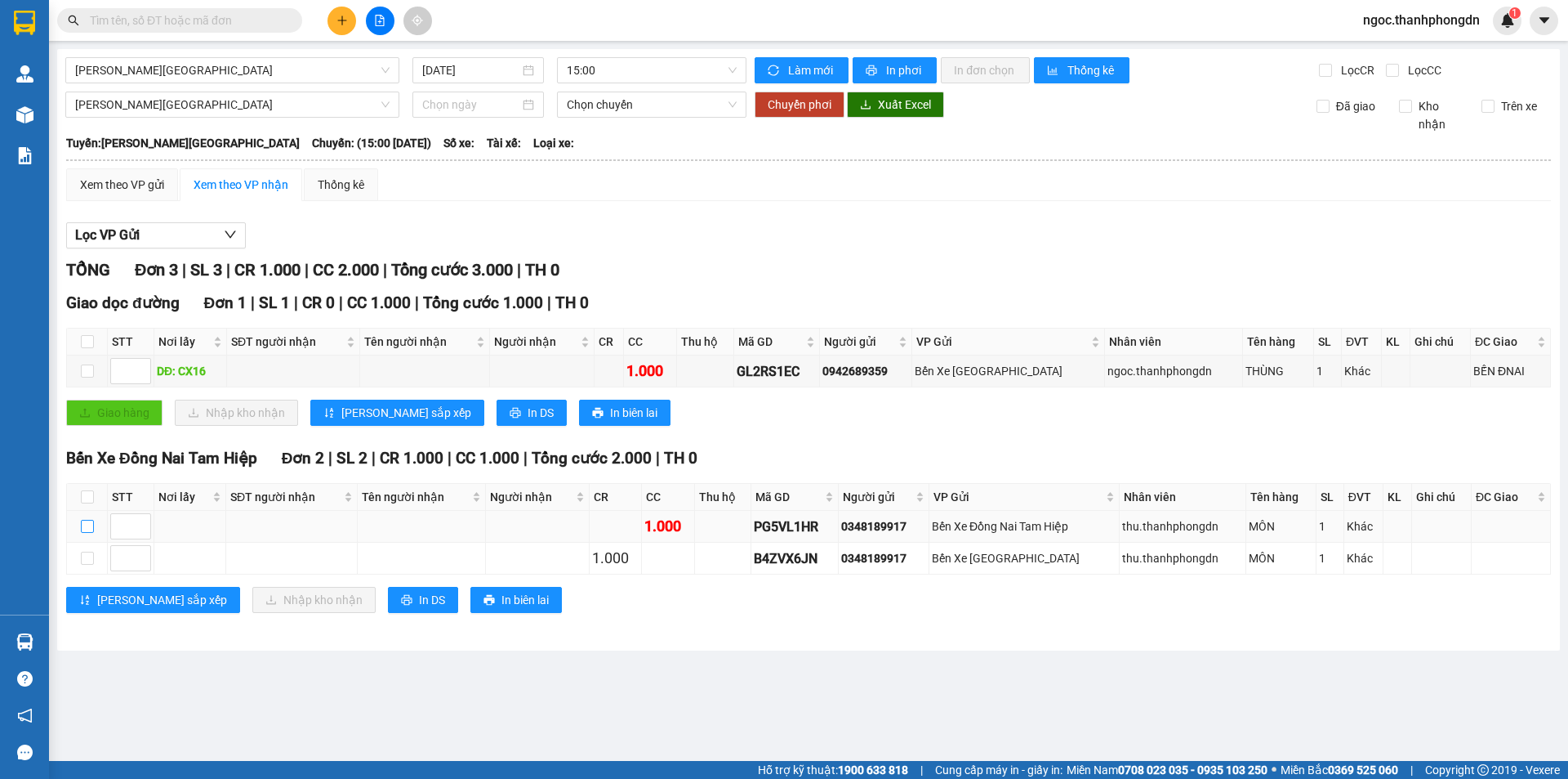
click at [85, 527] on input "checkbox" at bounding box center [87, 526] width 13 height 13
checkbox input "true"
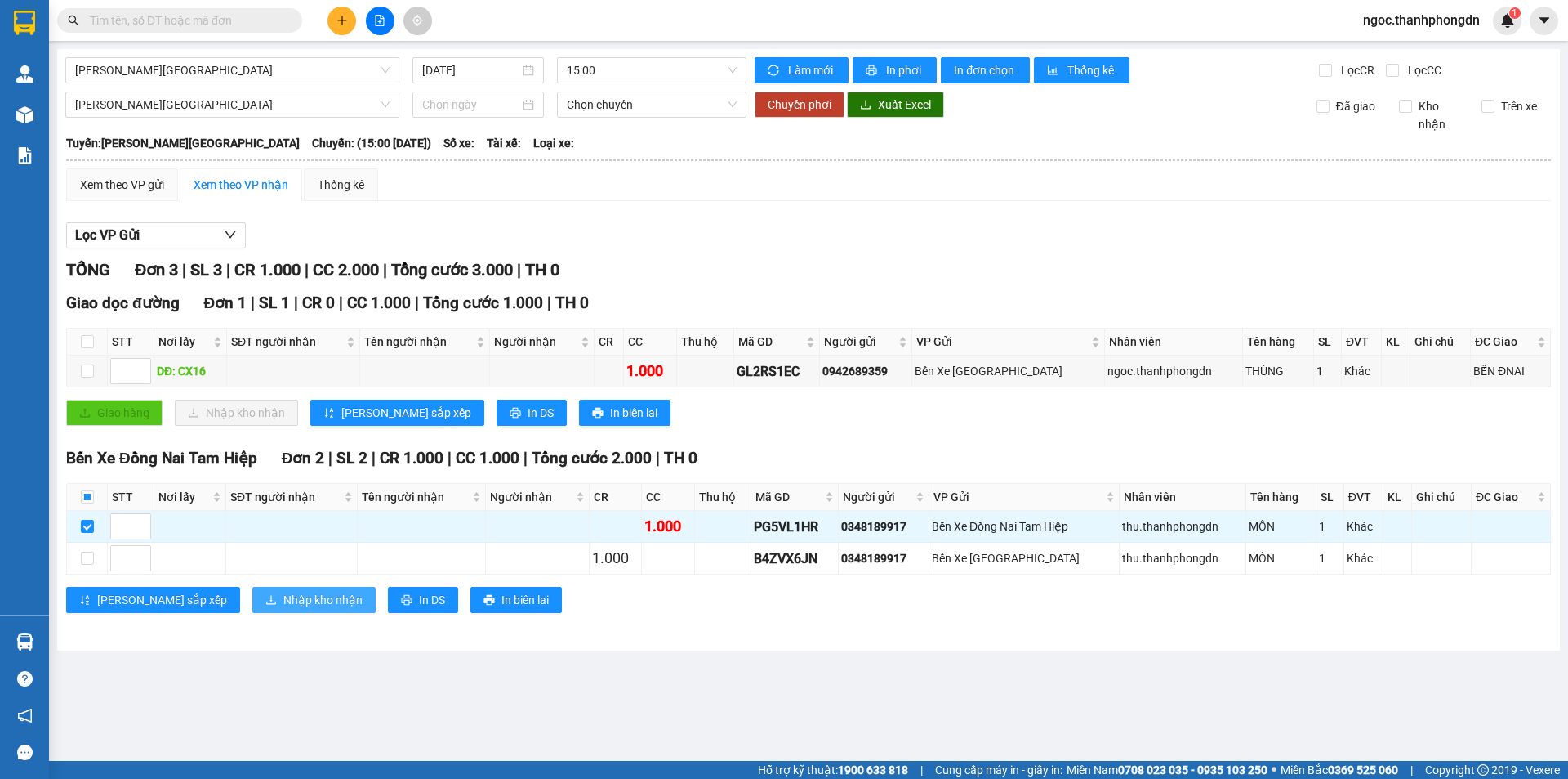
click at [284, 603] on span "Nhập kho nhận" at bounding box center [323, 600] width 79 height 18
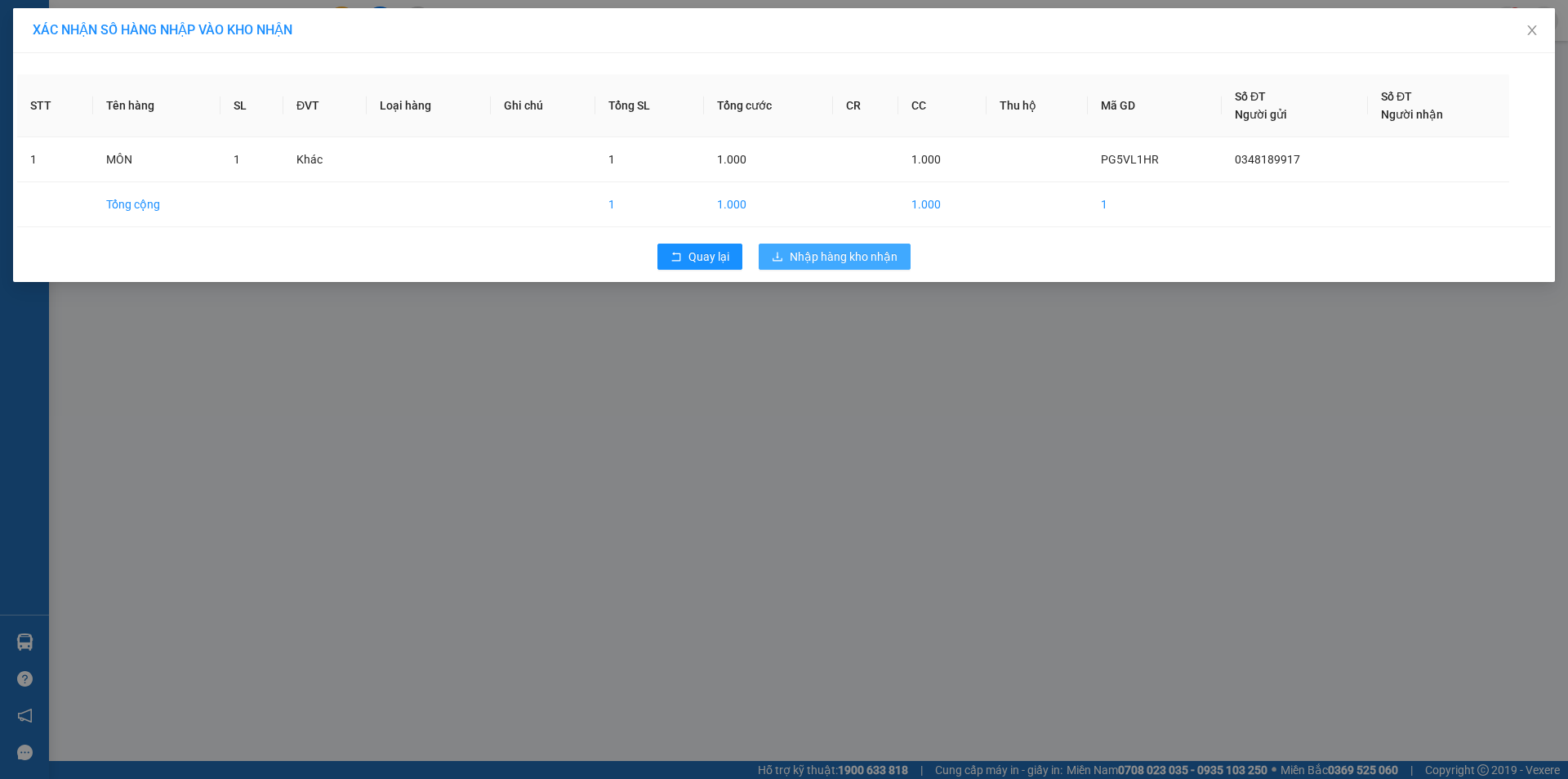
click at [840, 260] on span "Nhập hàng kho nhận" at bounding box center [843, 256] width 108 height 18
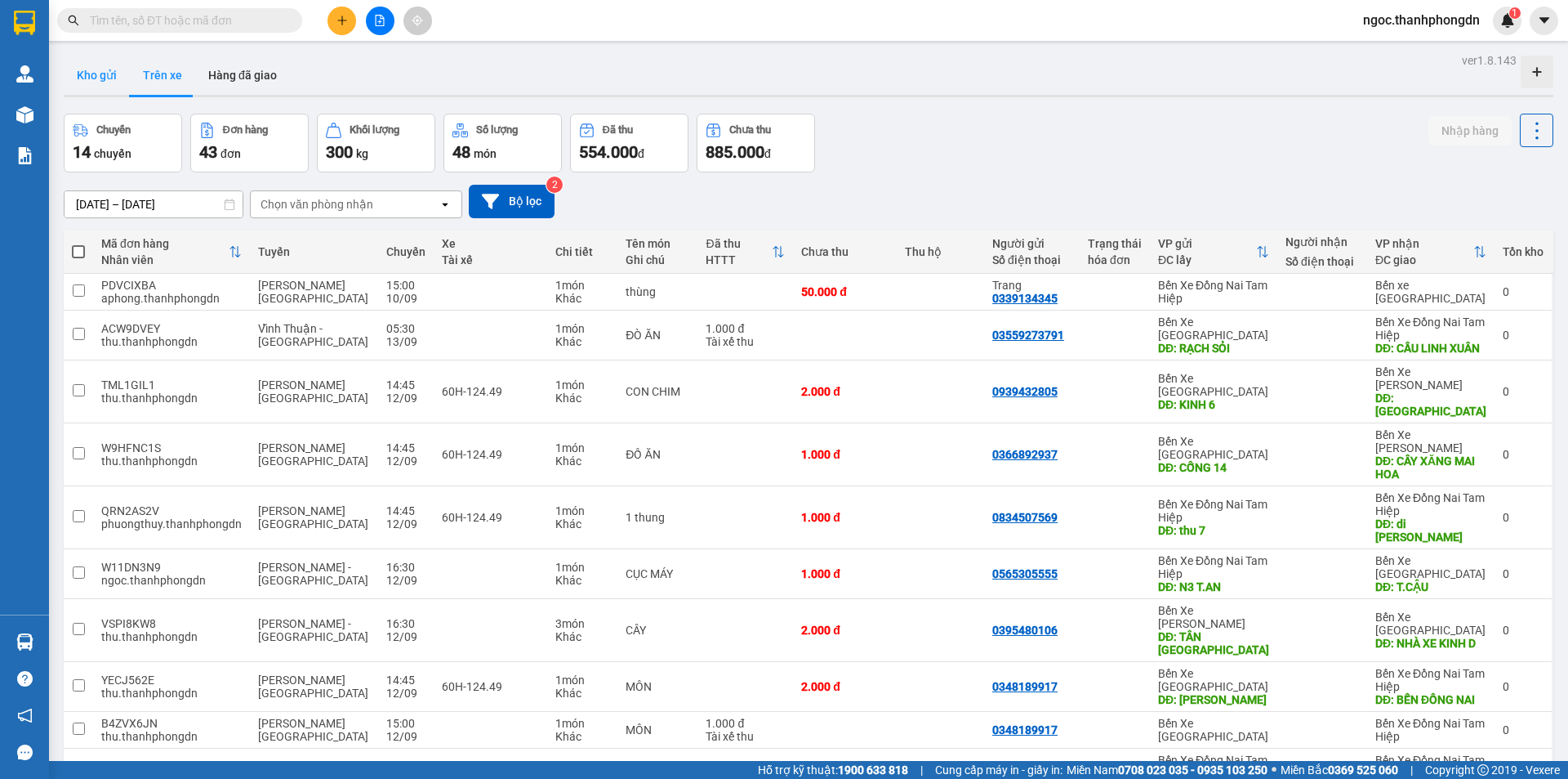
click at [98, 71] on button "Kho gửi" at bounding box center [97, 75] width 67 height 39
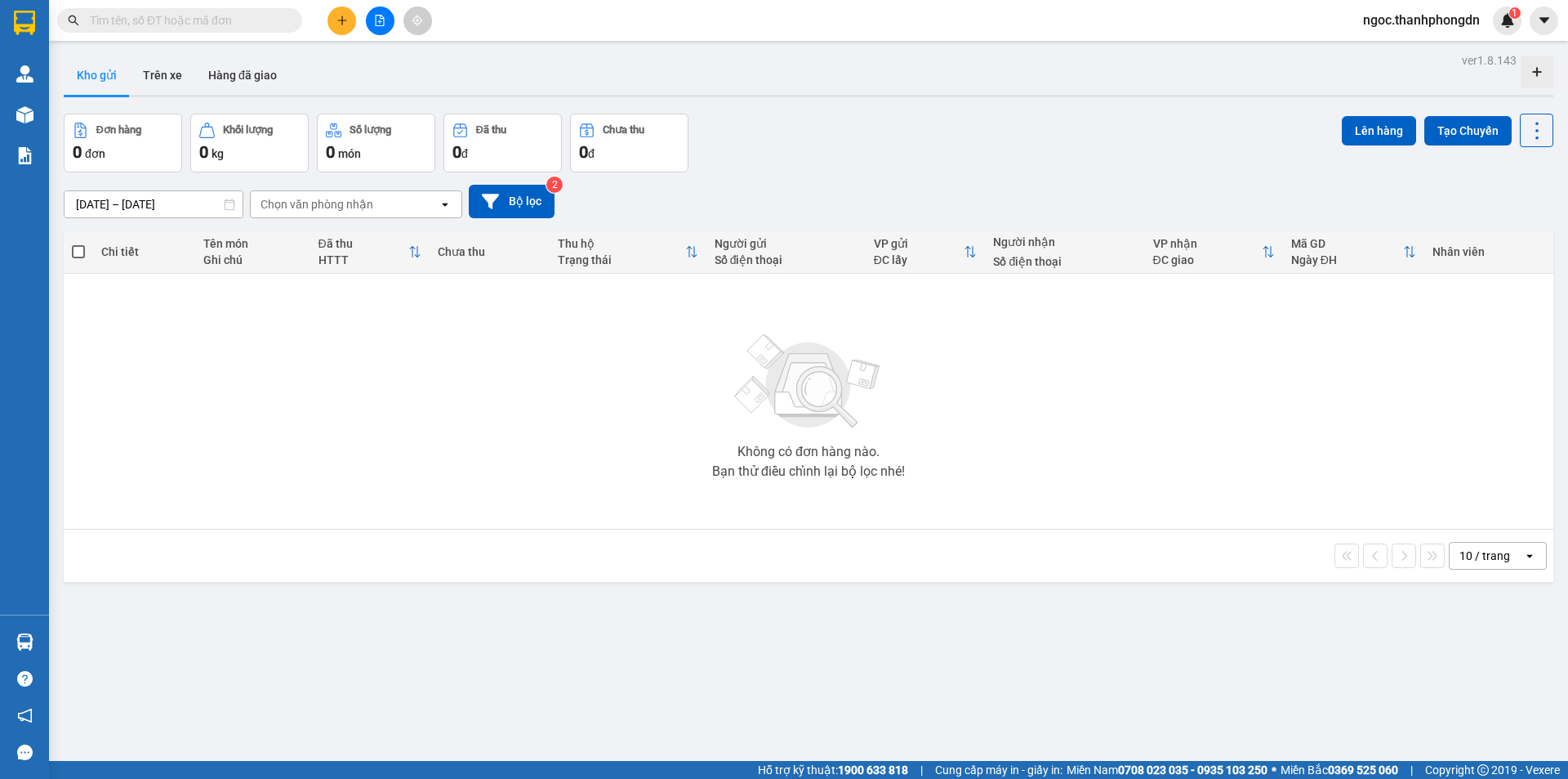
click at [310, 205] on div "Chọn văn phòng nhận" at bounding box center [317, 204] width 113 height 16
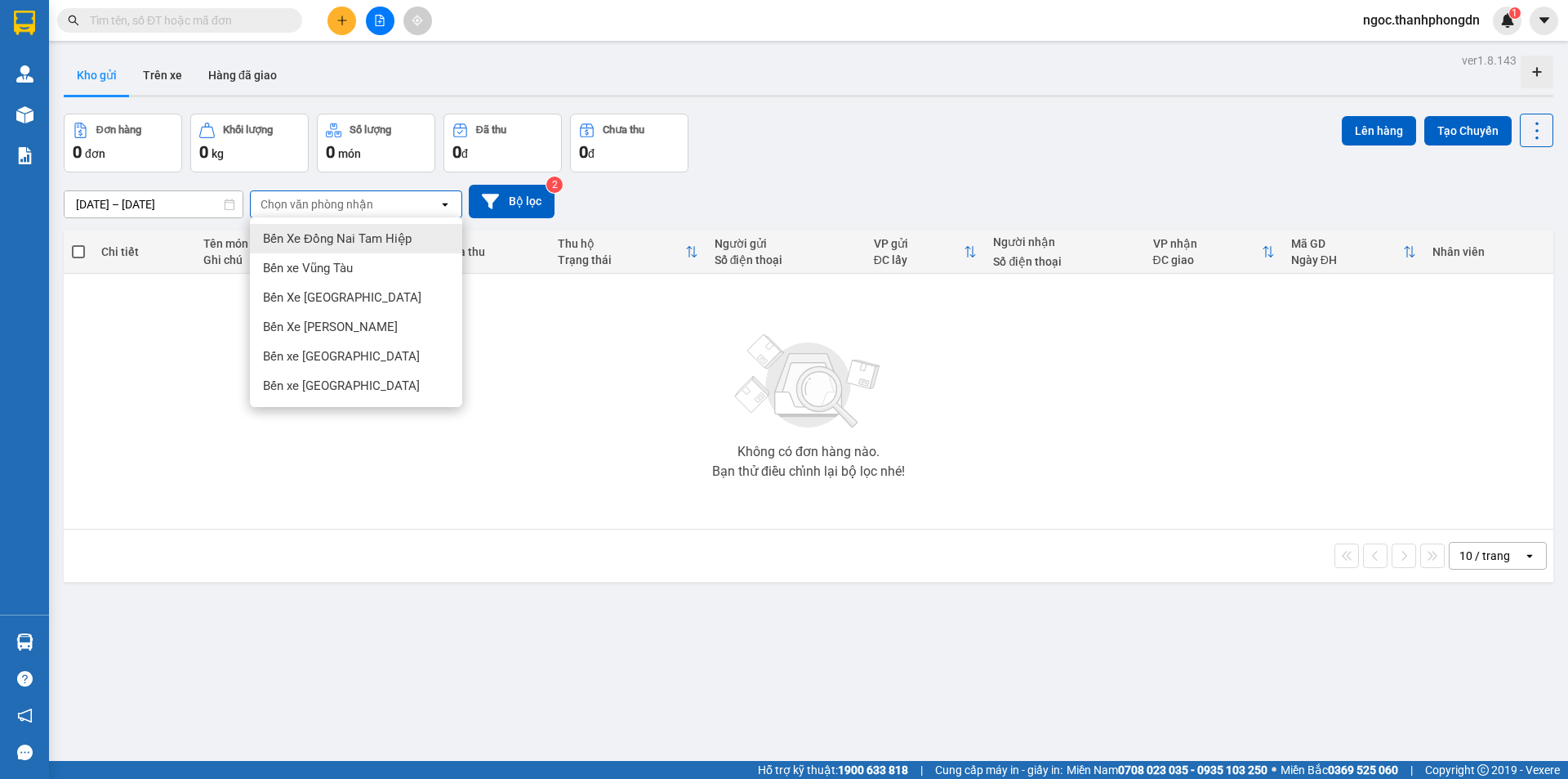
click at [351, 243] on span "Bến Xe Đồng Nai Tam Hiệp" at bounding box center [338, 239] width 149 height 16
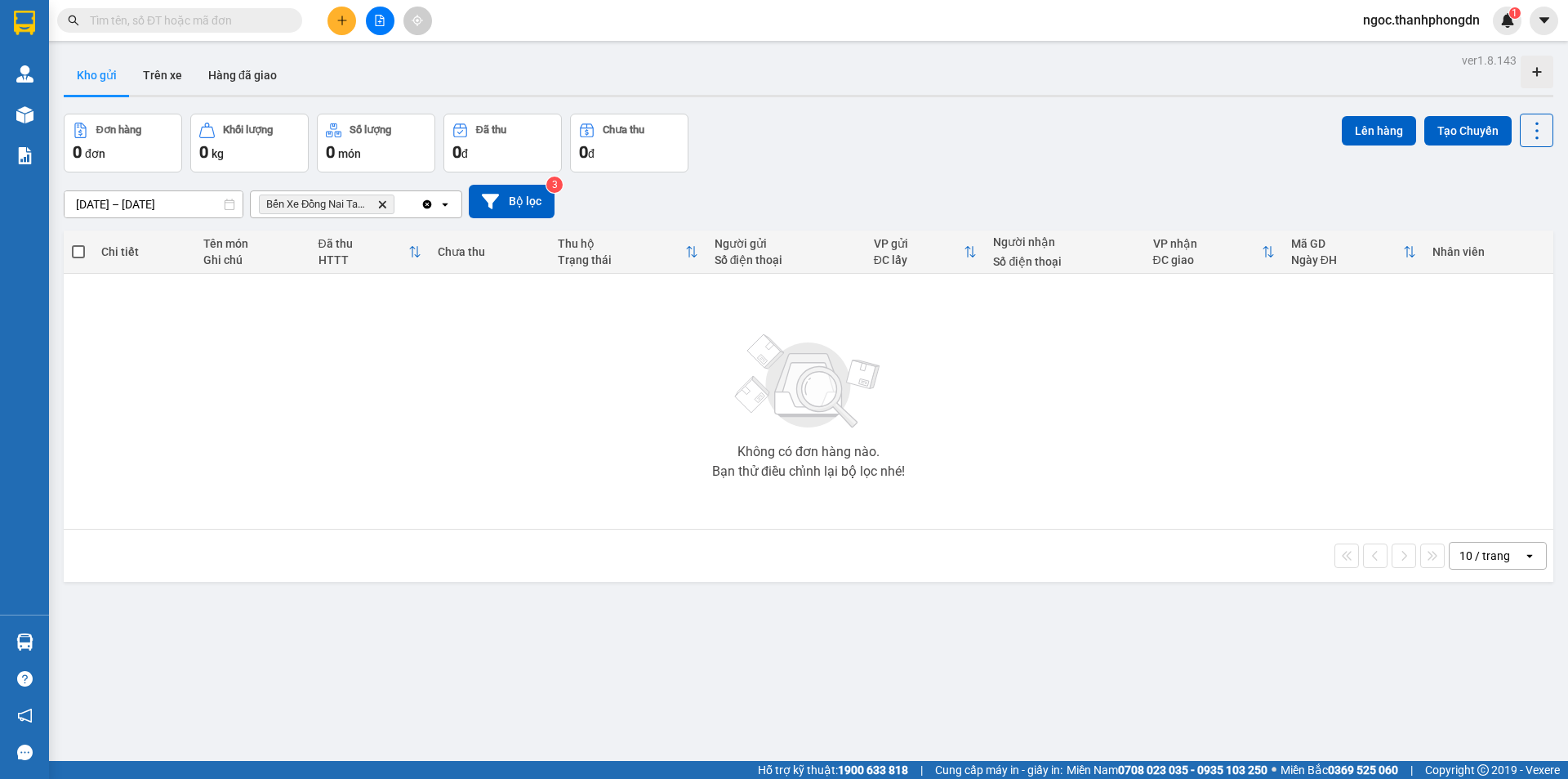
click at [443, 208] on icon "open" at bounding box center [444, 204] width 13 height 13
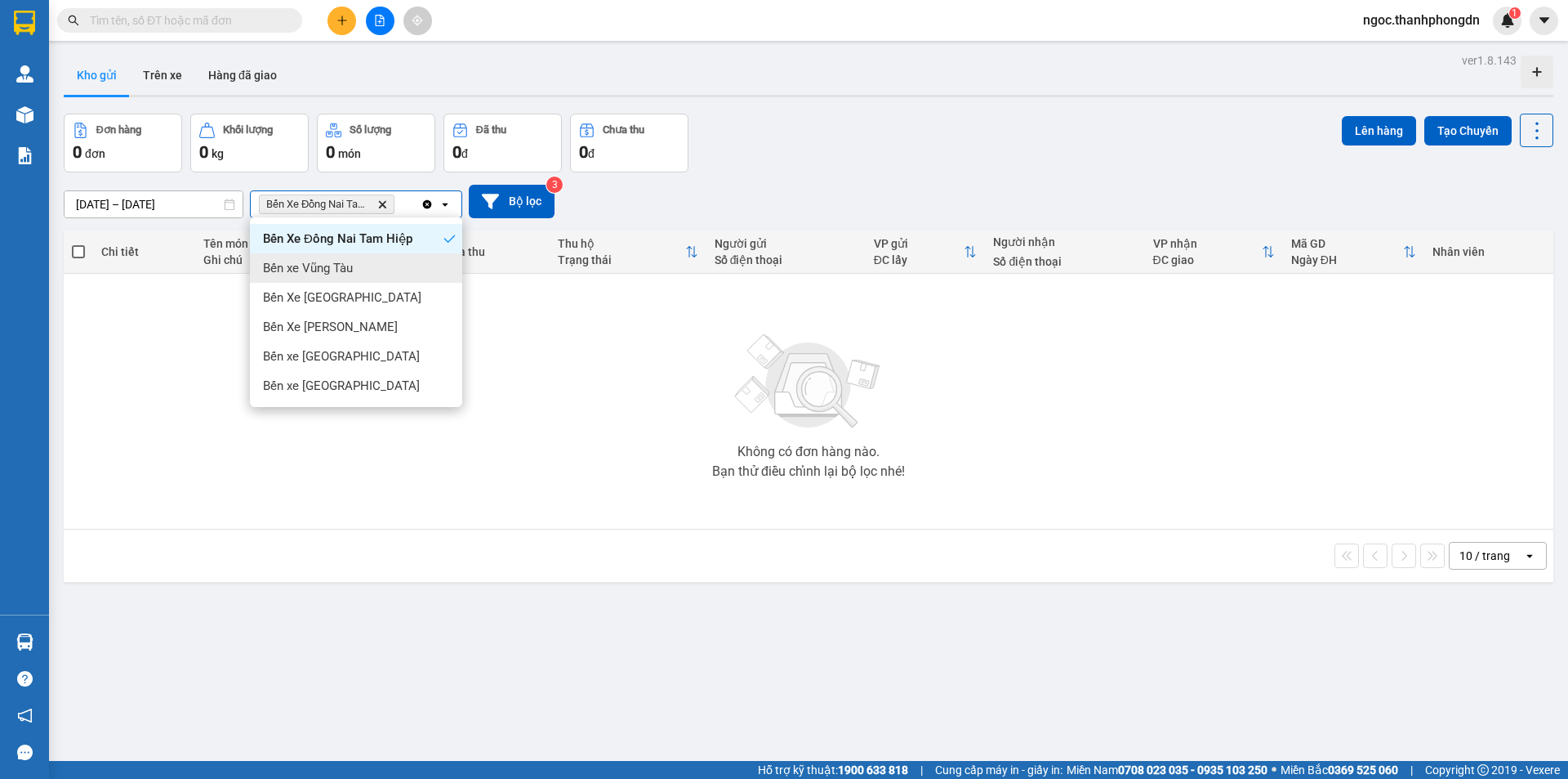
click at [357, 265] on div "Bến xe Vũng Tàu" at bounding box center [356, 267] width 212 height 29
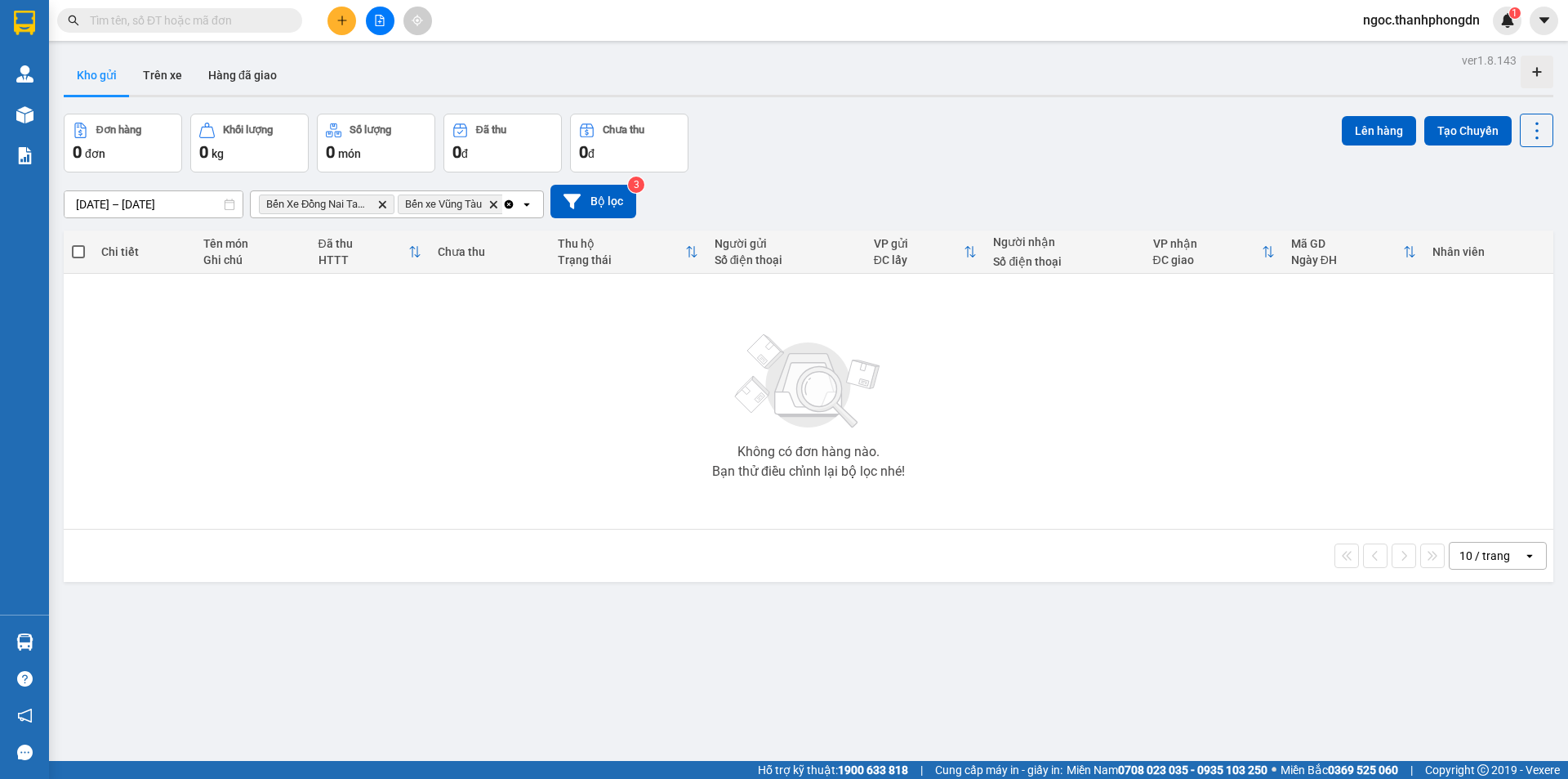
click at [525, 204] on icon at bounding box center [526, 204] width 5 height 4
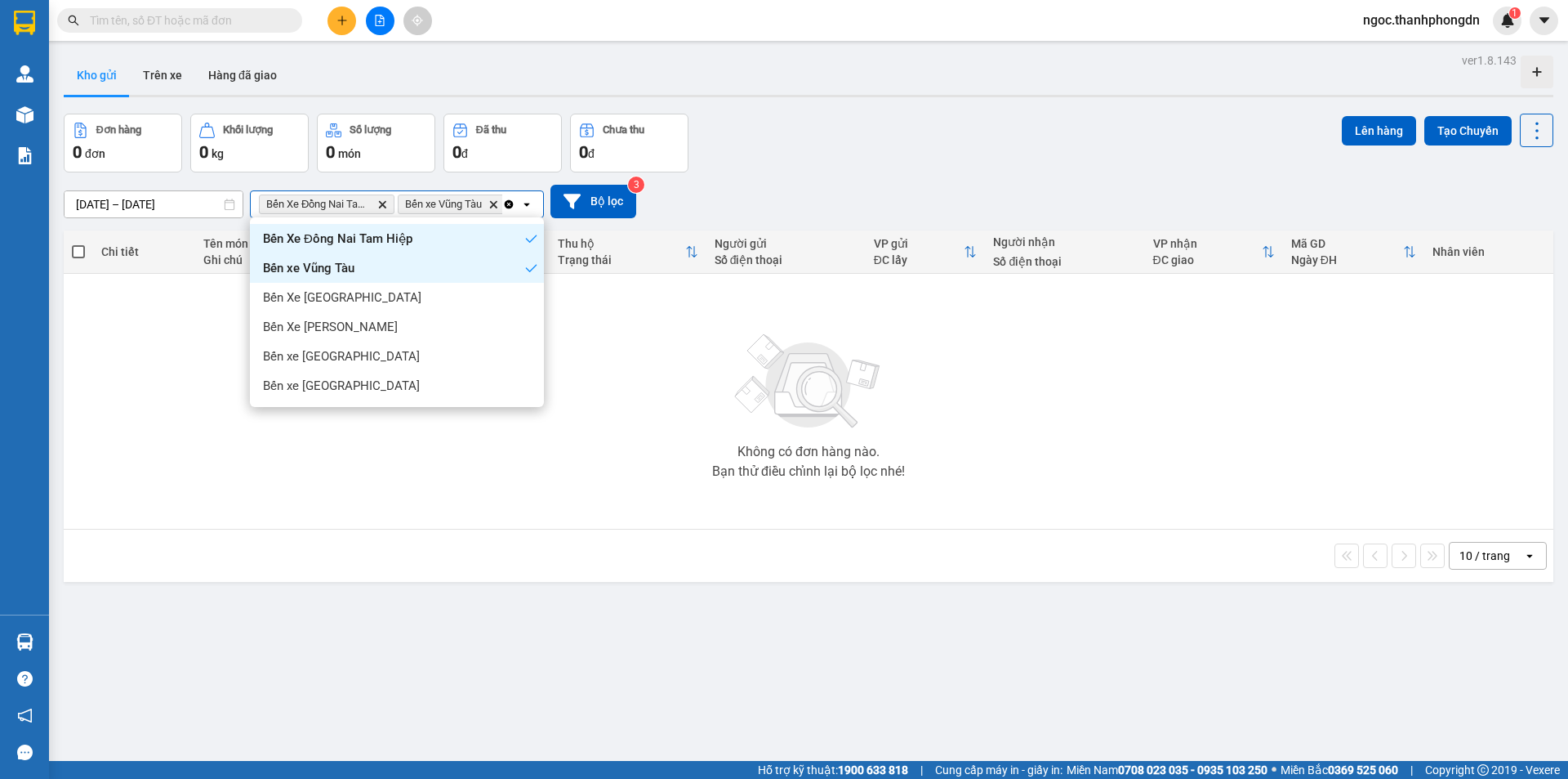
scroll to position [0, 10]
click at [394, 297] on div "Bến Xe [GEOGRAPHIC_DATA]" at bounding box center [396, 297] width 294 height 29
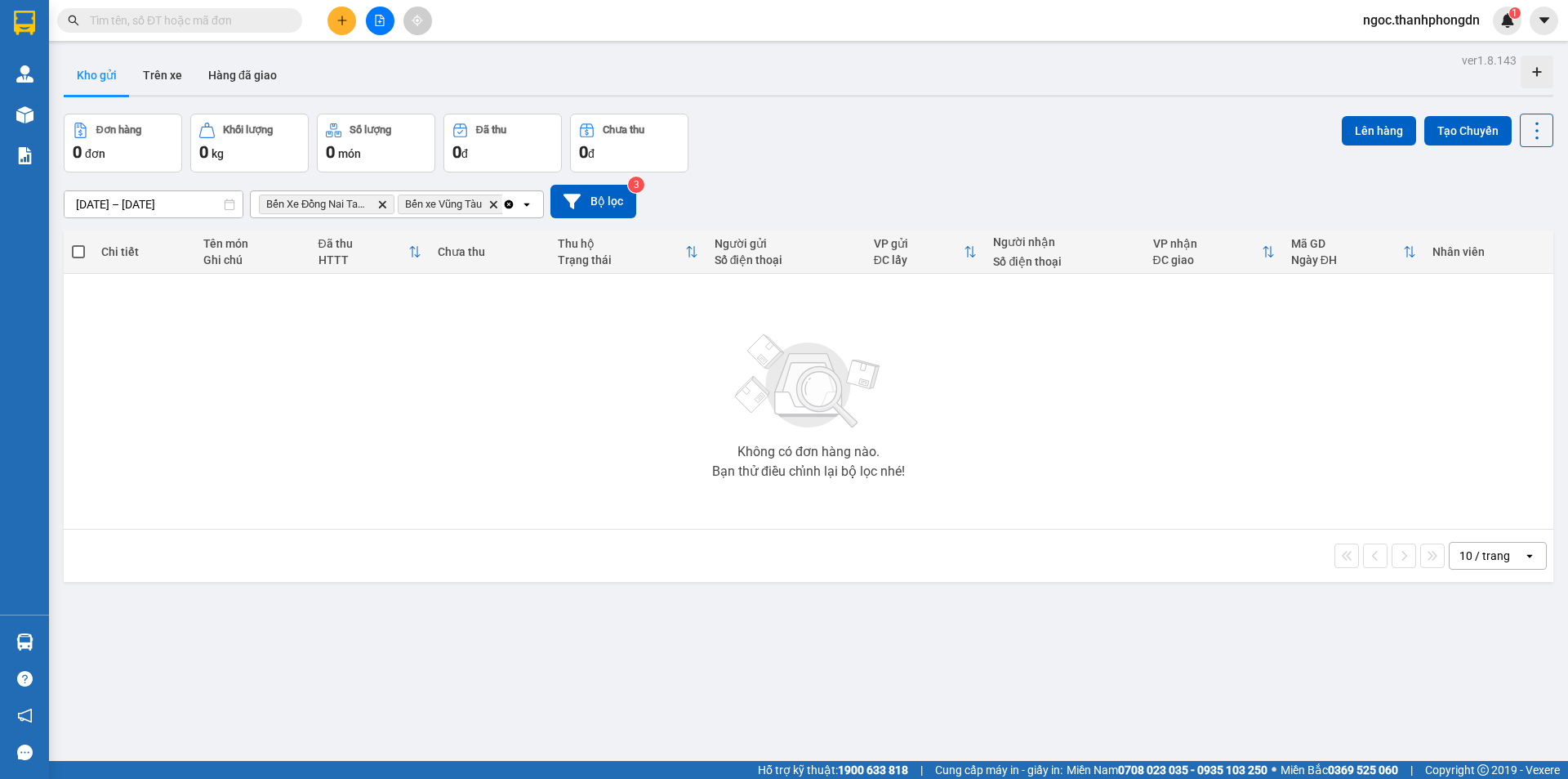
click at [528, 207] on icon "open" at bounding box center [527, 204] width 13 height 13
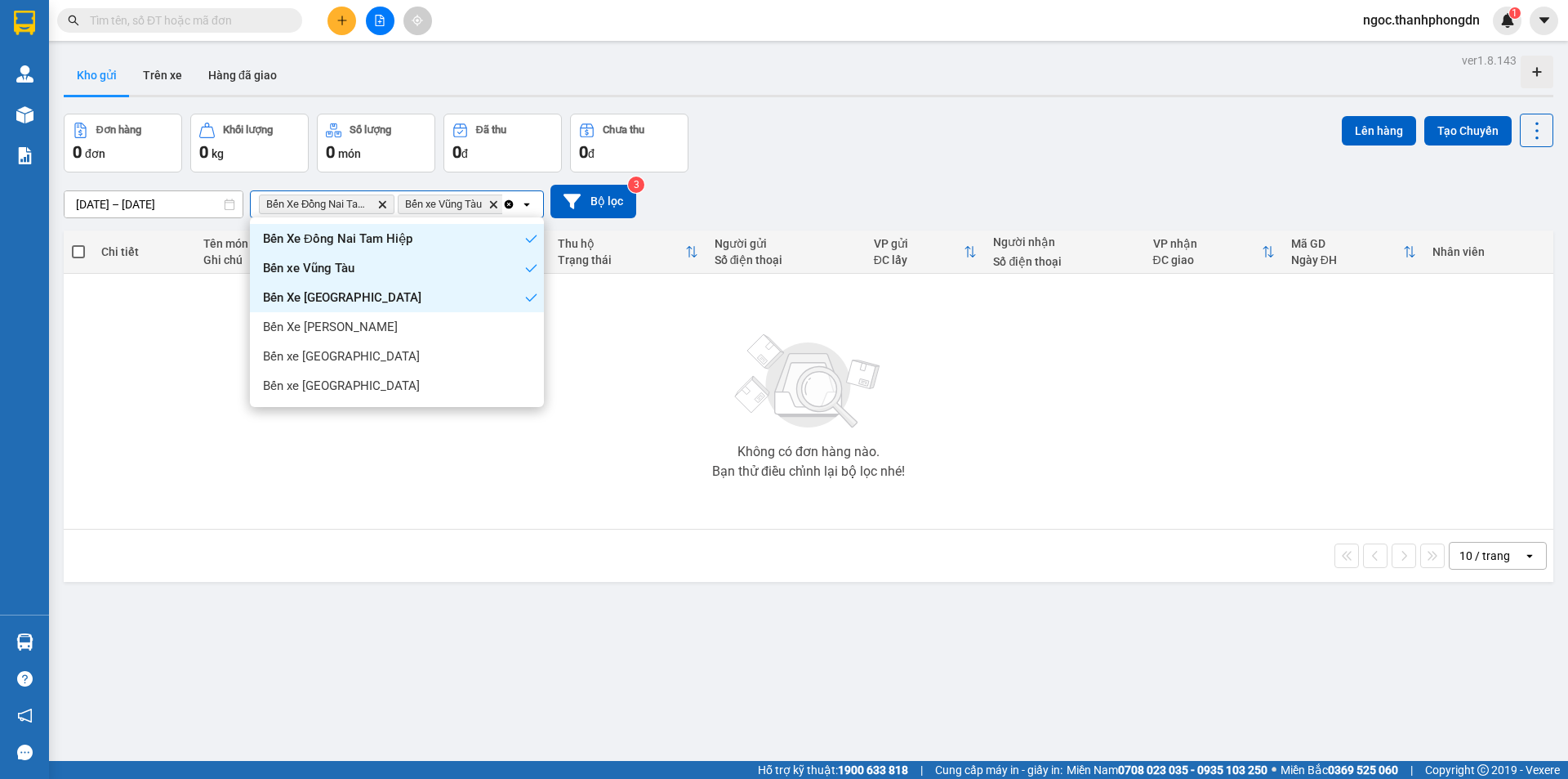
scroll to position [0, 116]
click at [330, 334] on span "Bến Xe [PERSON_NAME]" at bounding box center [331, 327] width 135 height 16
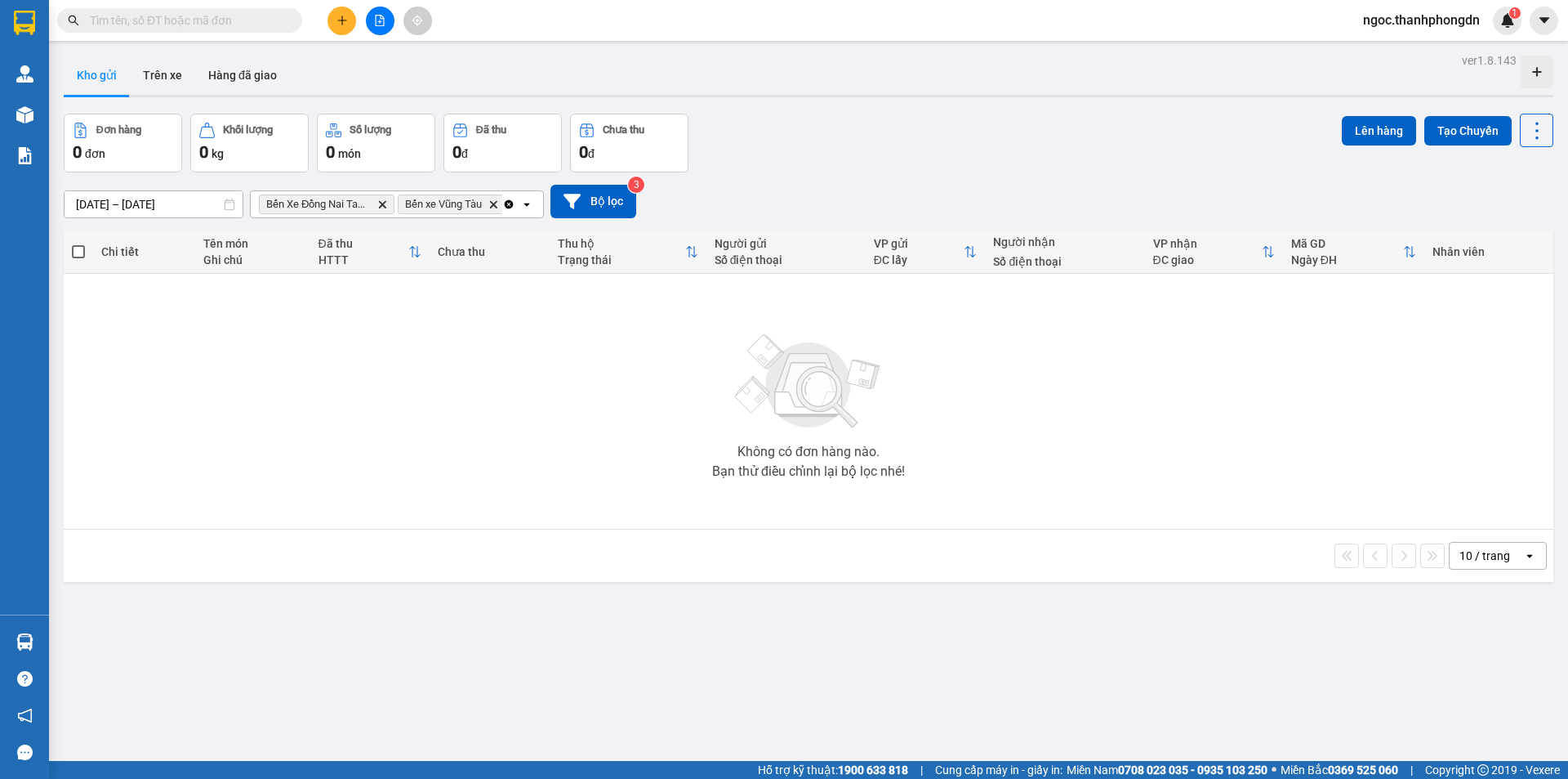
click at [531, 202] on icon "open" at bounding box center [527, 204] width 13 height 13
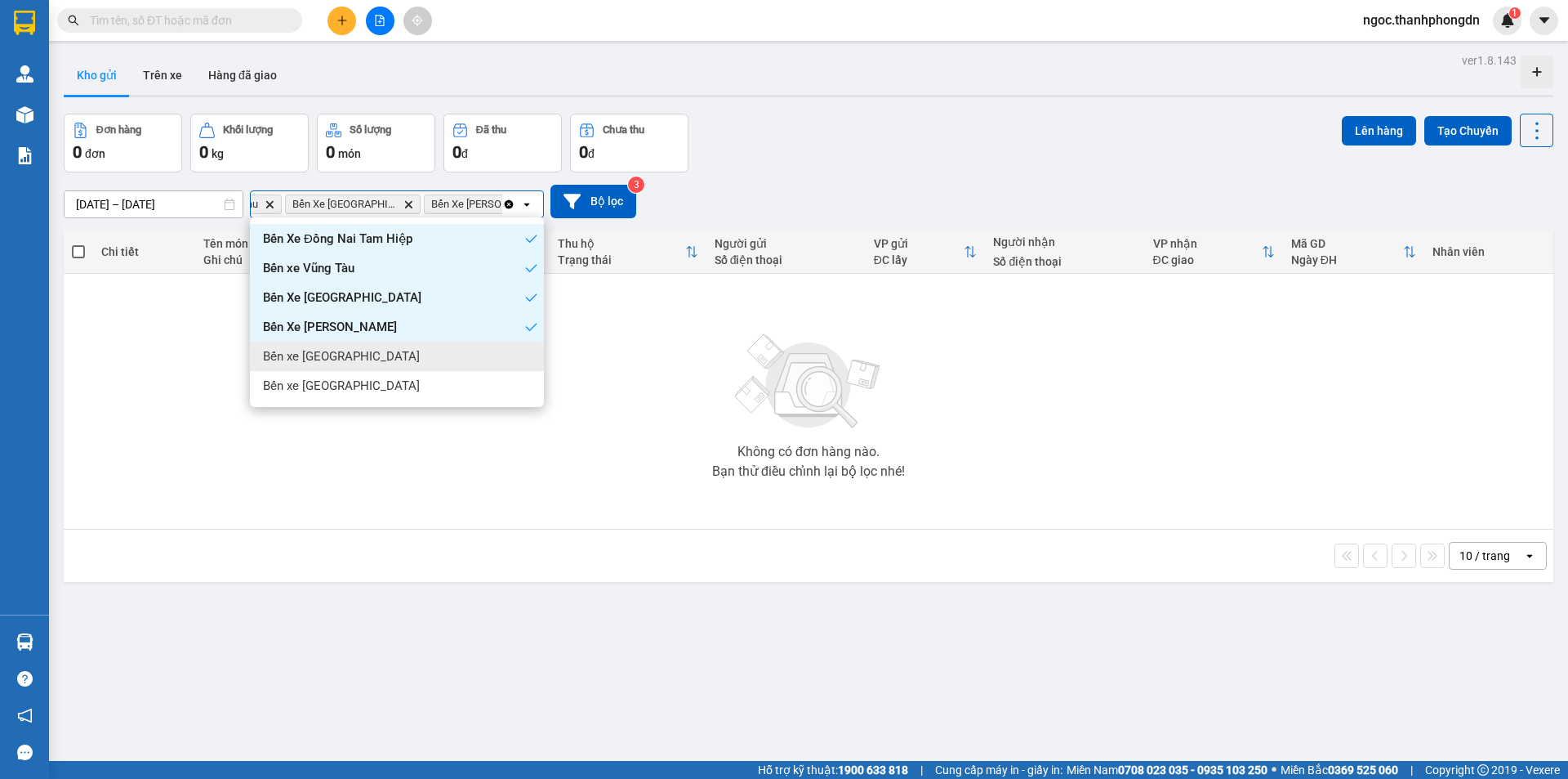
drag, startPoint x: 367, startPoint y: 368, endPoint x: 357, endPoint y: 352, distance: 18.9
click at [357, 352] on span "Bến xe [GEOGRAPHIC_DATA]" at bounding box center [341, 356] width 157 height 16
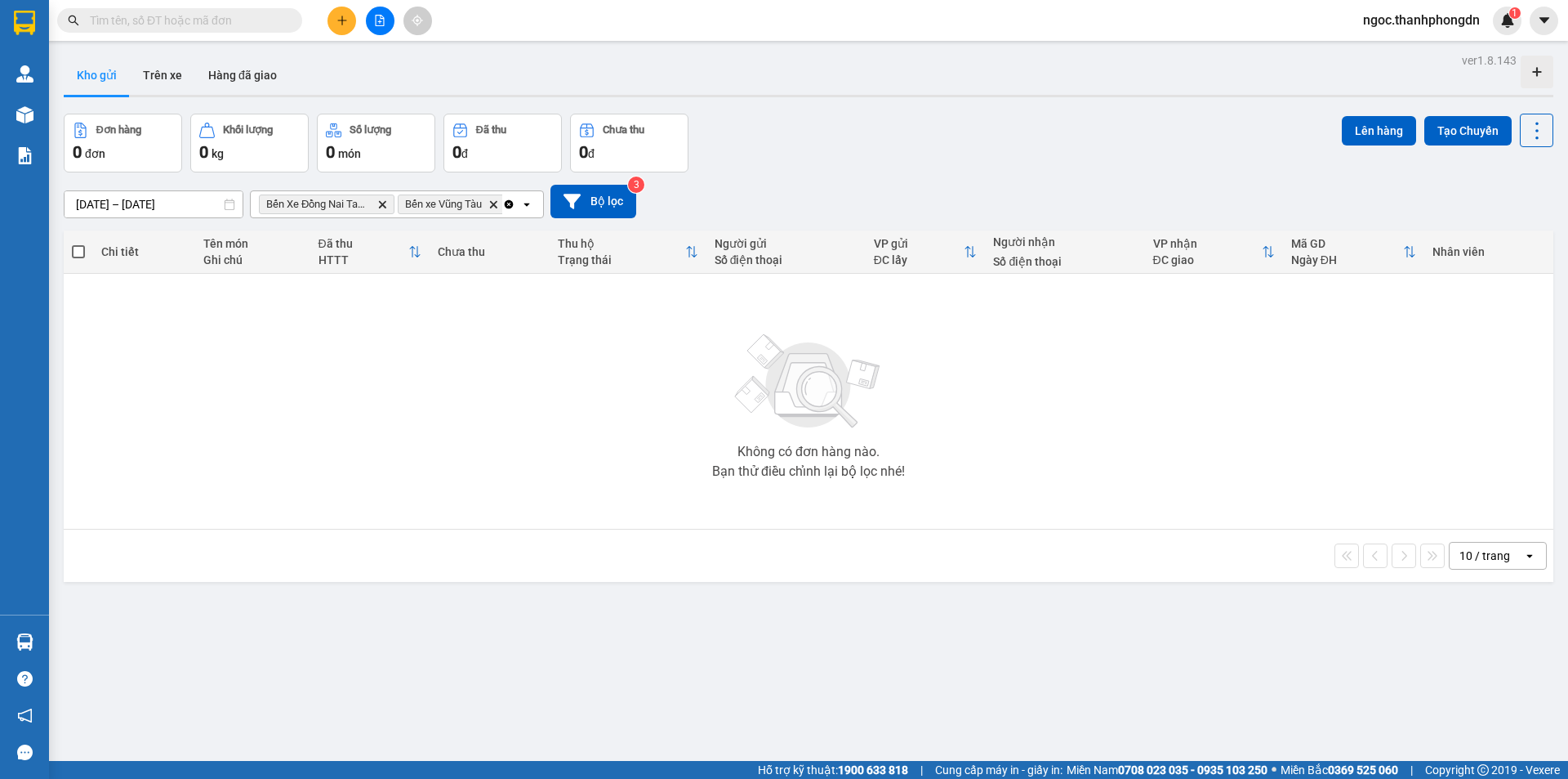
click at [527, 201] on icon "open" at bounding box center [527, 204] width 13 height 13
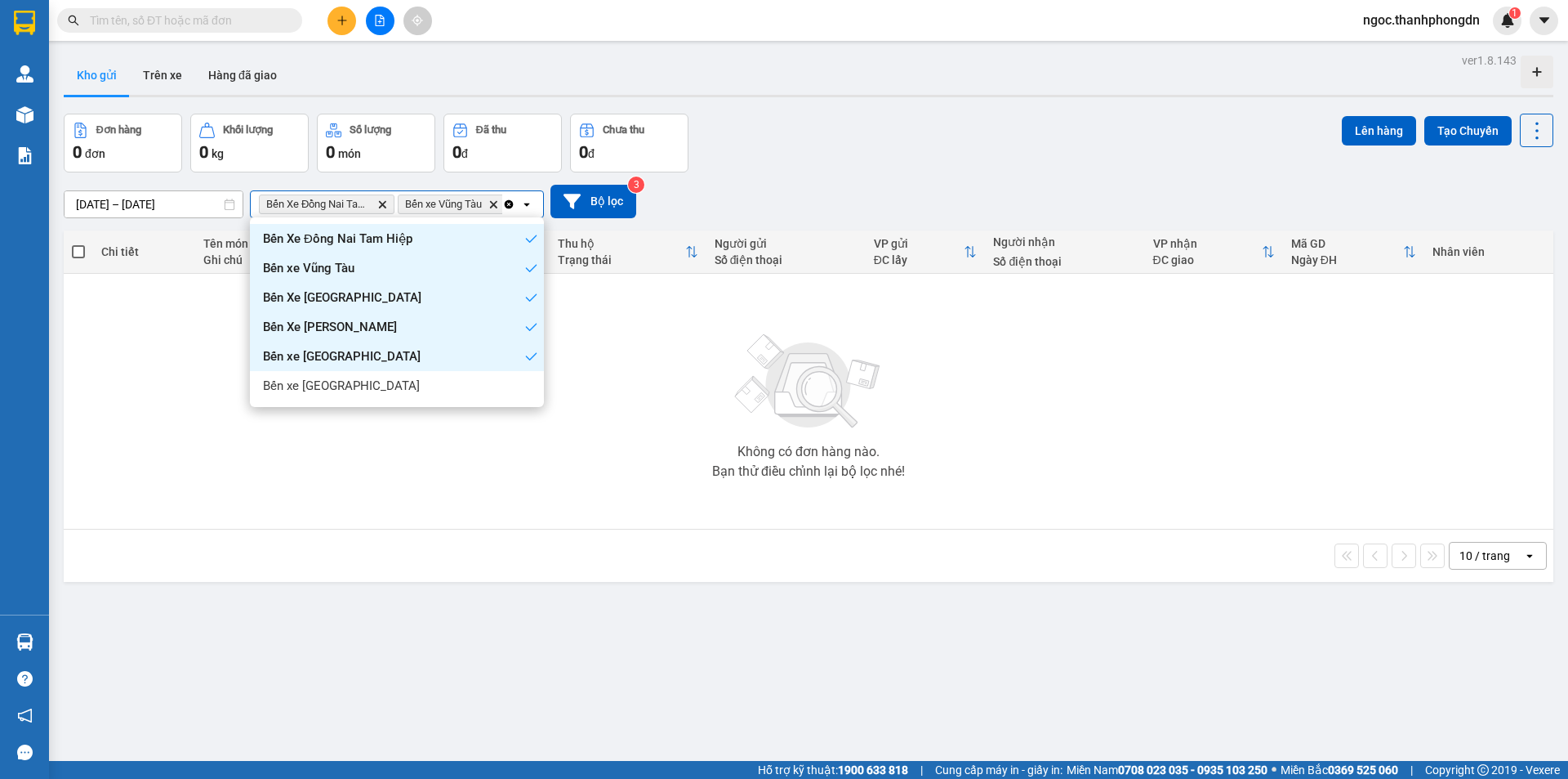
scroll to position [0, 346]
click at [320, 385] on span "Bến xe Đà Lạt" at bounding box center [341, 385] width 157 height 16
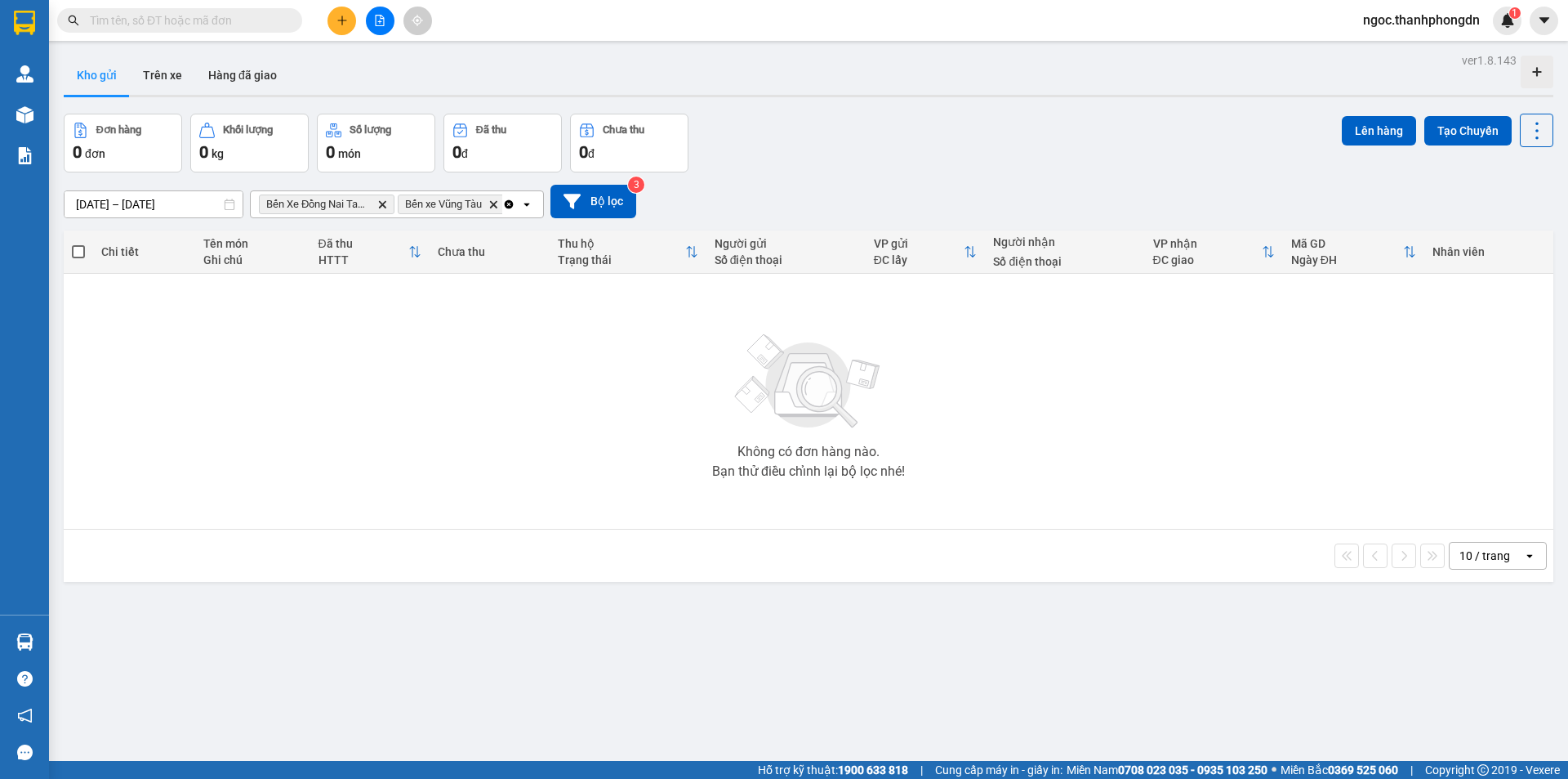
click at [142, 202] on input "[DATE] – [DATE]" at bounding box center [153, 203] width 178 height 26
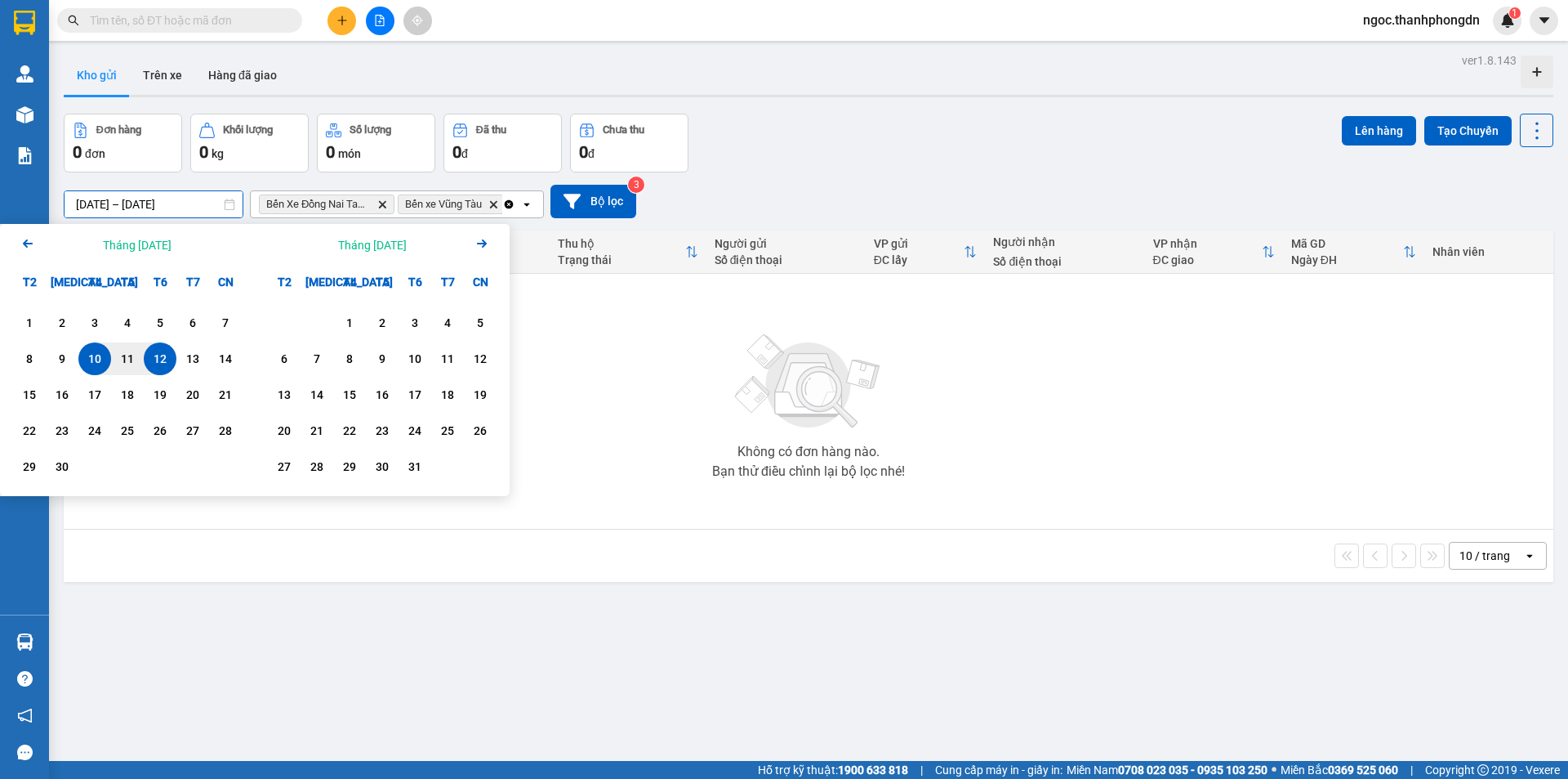
click at [91, 363] on div "10" at bounding box center [95, 358] width 23 height 20
click at [161, 358] on div "12" at bounding box center [161, 358] width 23 height 20
type input "[DATE] – [DATE]"
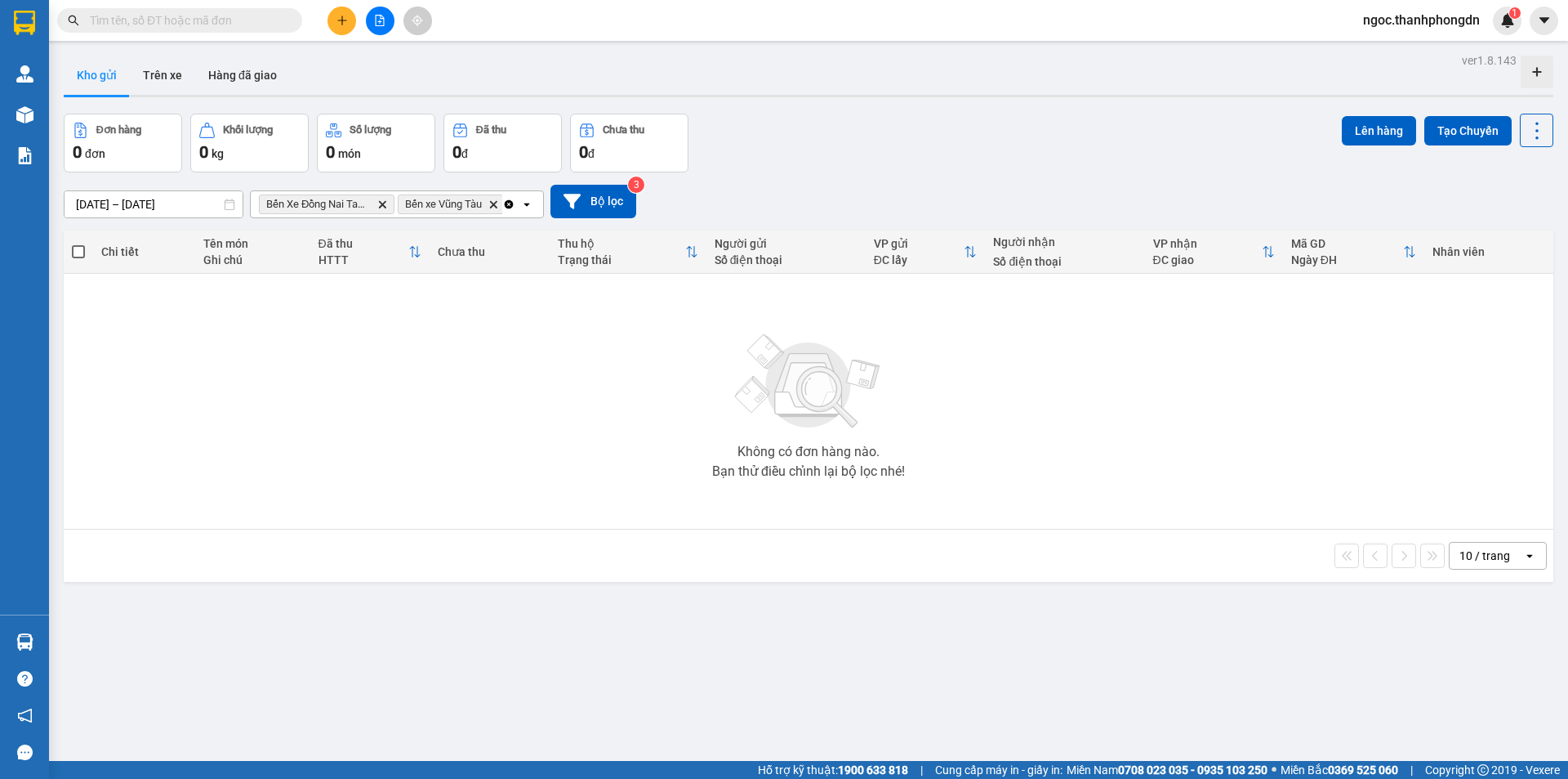
click at [130, 203] on input "[DATE] – [DATE]" at bounding box center [153, 203] width 178 height 26
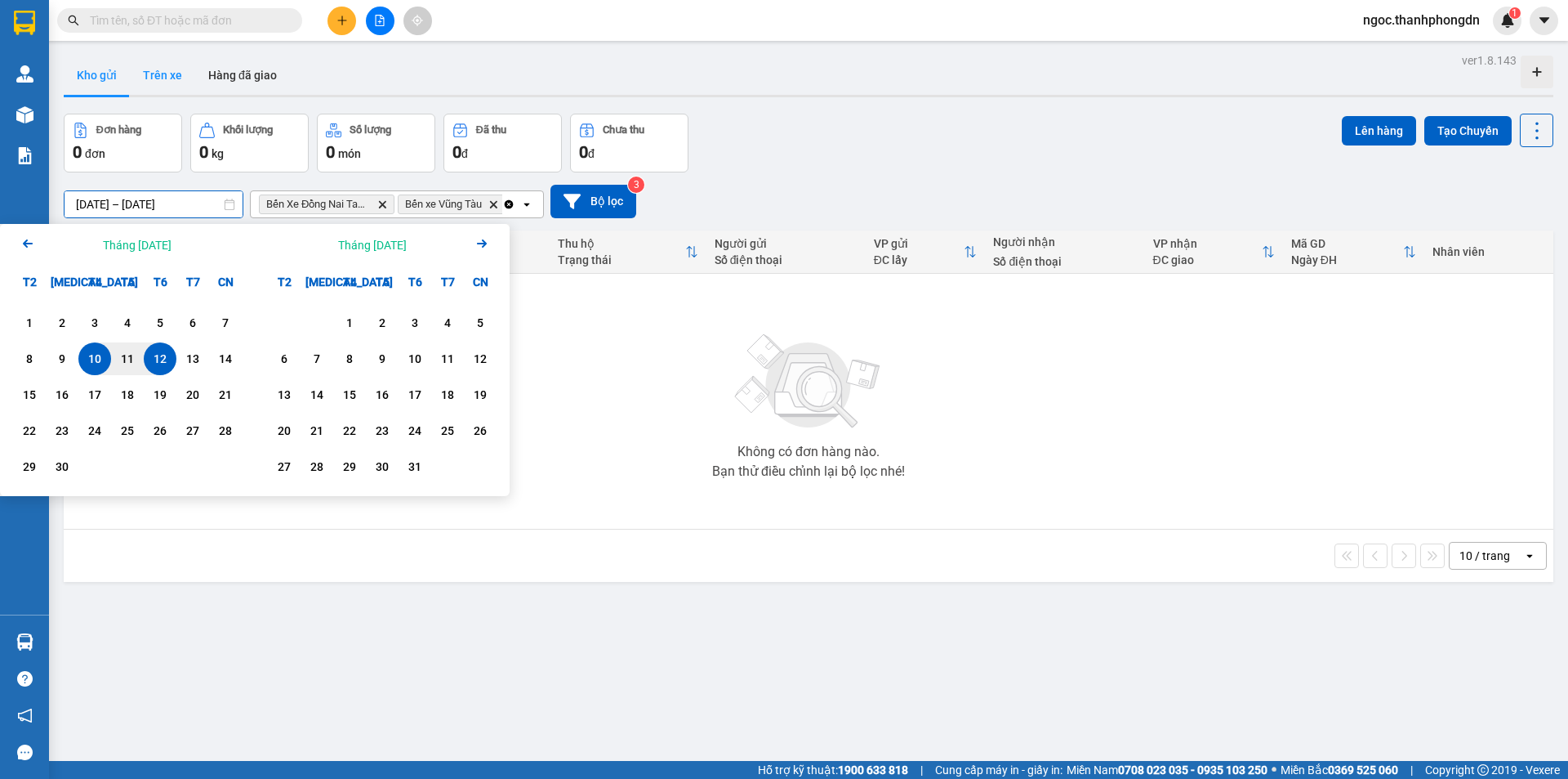
click at [163, 76] on button "Trên xe" at bounding box center [162, 75] width 66 height 39
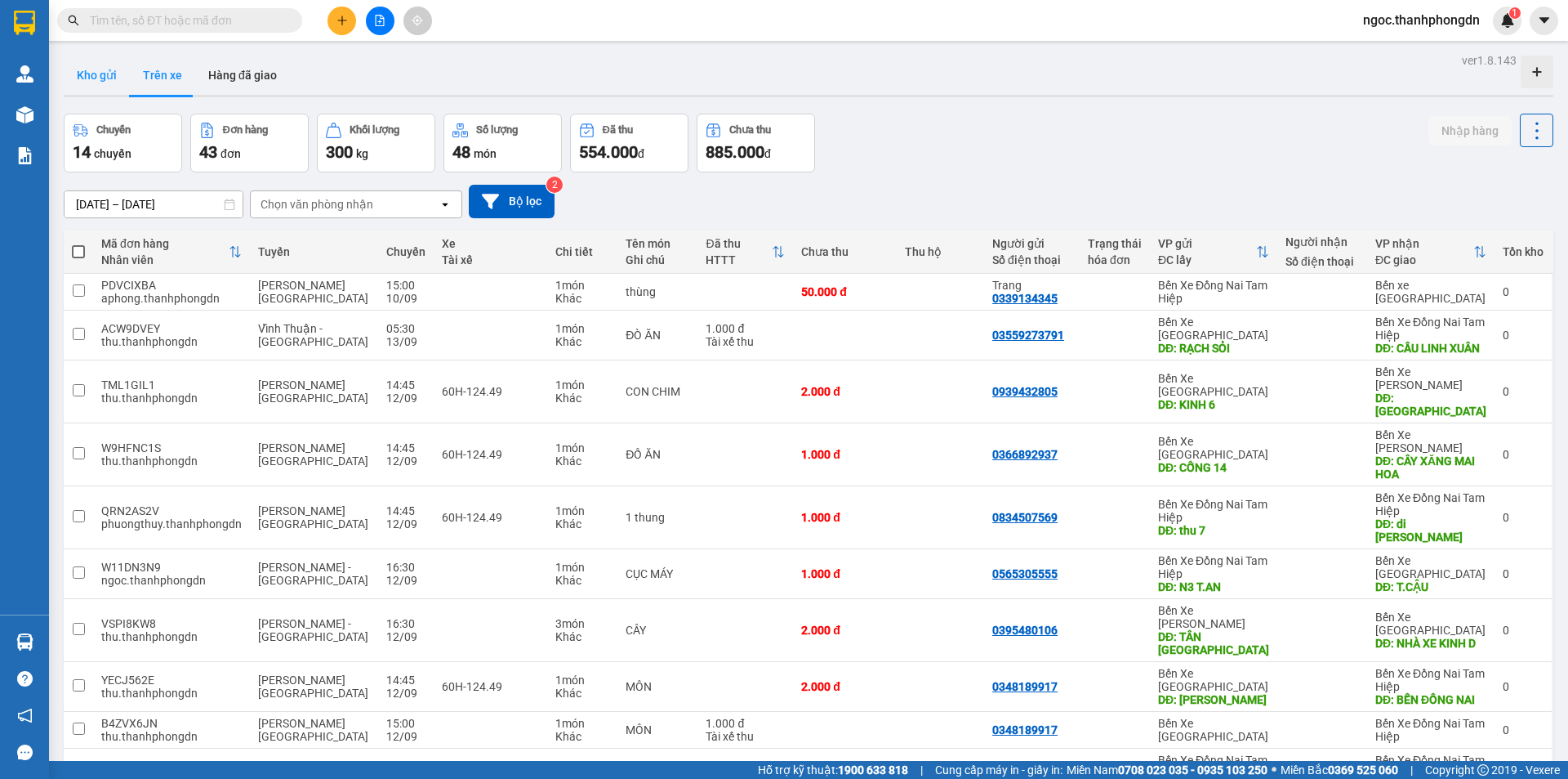
click at [98, 69] on button "Kho gửi" at bounding box center [97, 75] width 67 height 39
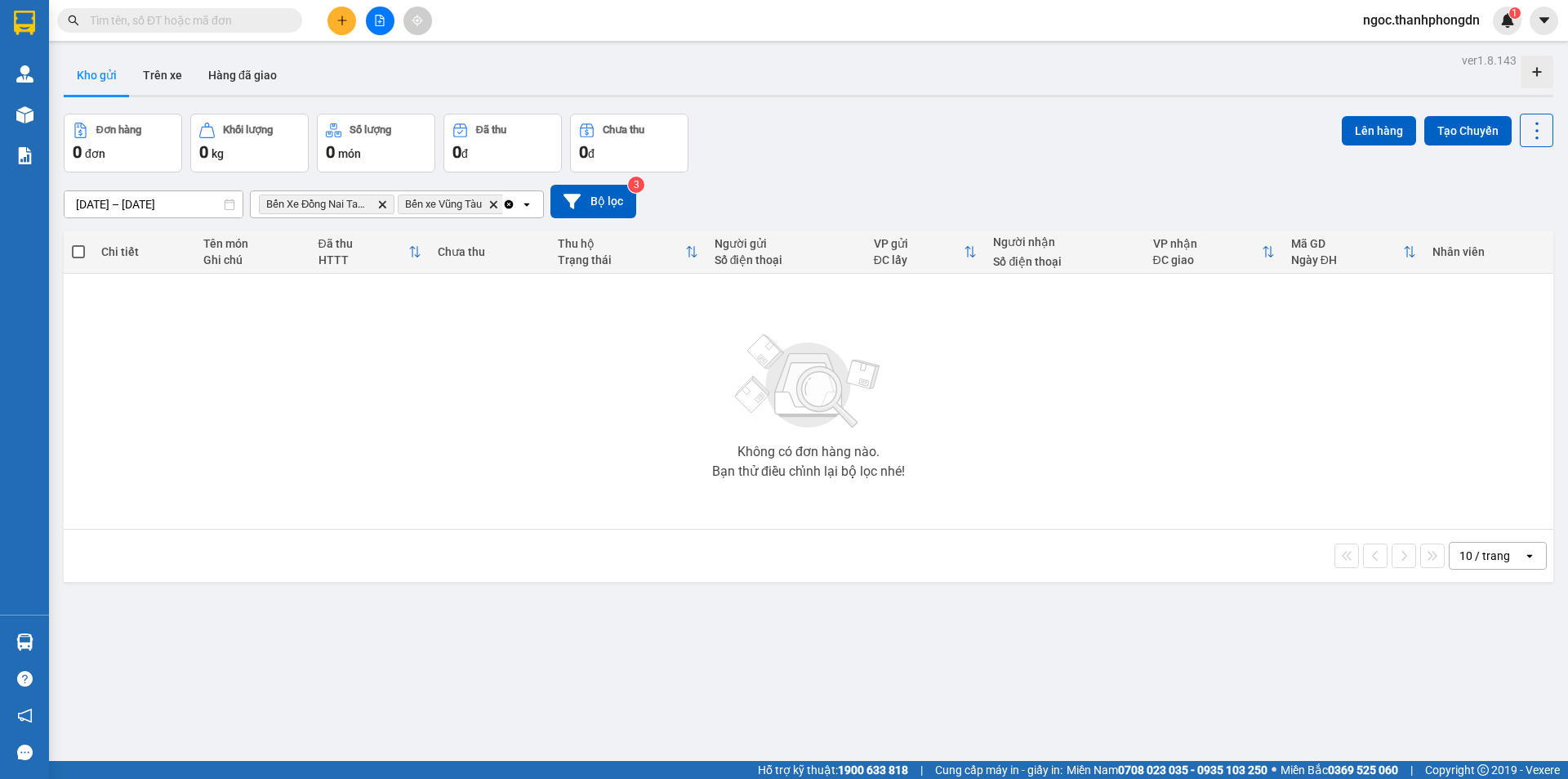
click at [505, 202] on icon "Clear all" at bounding box center [509, 204] width 9 height 9
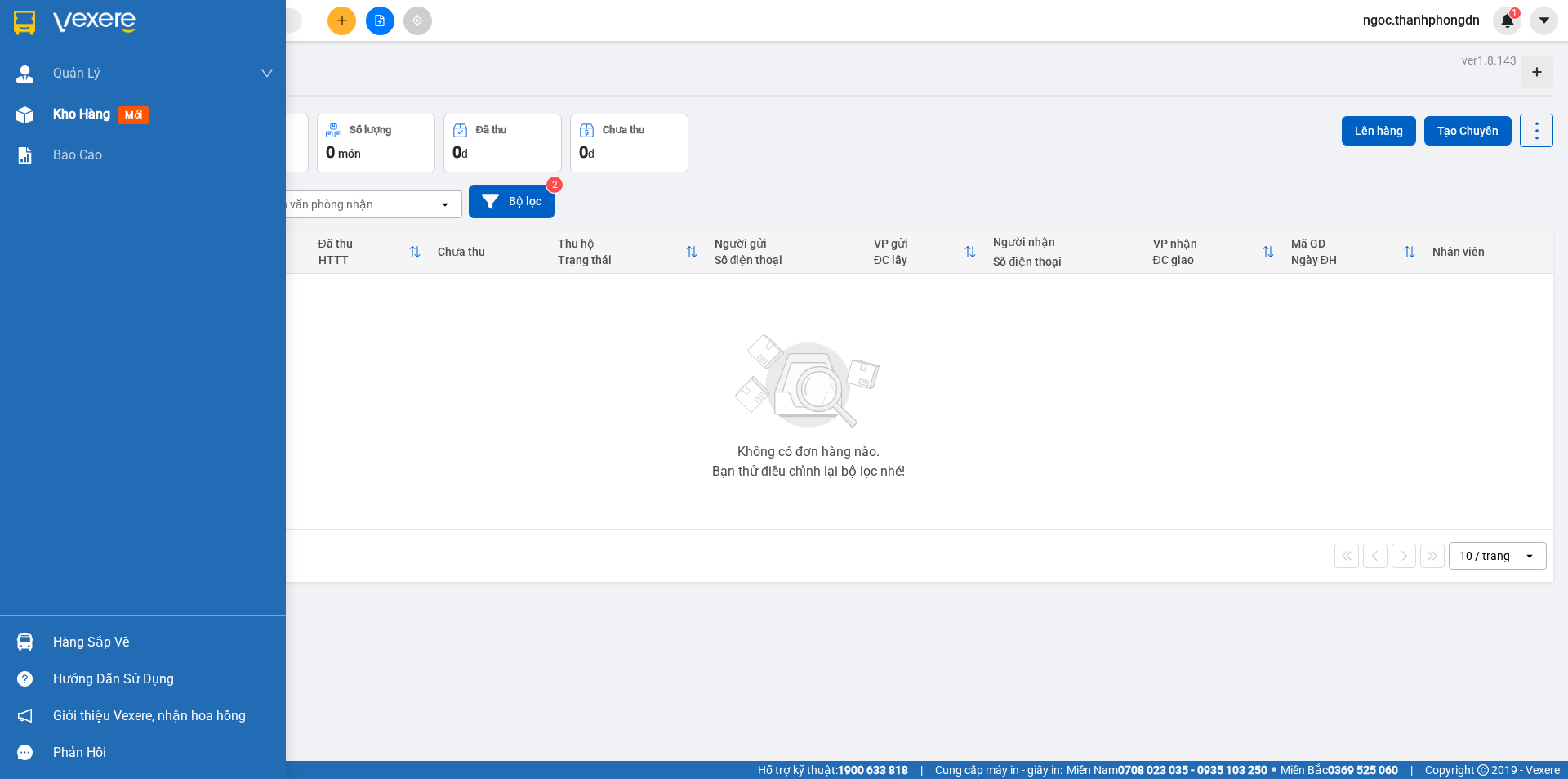
drag, startPoint x: 111, startPoint y: 108, endPoint x: 82, endPoint y: 114, distance: 29.6
click at [82, 114] on span "Kho hàng" at bounding box center [82, 114] width 57 height 15
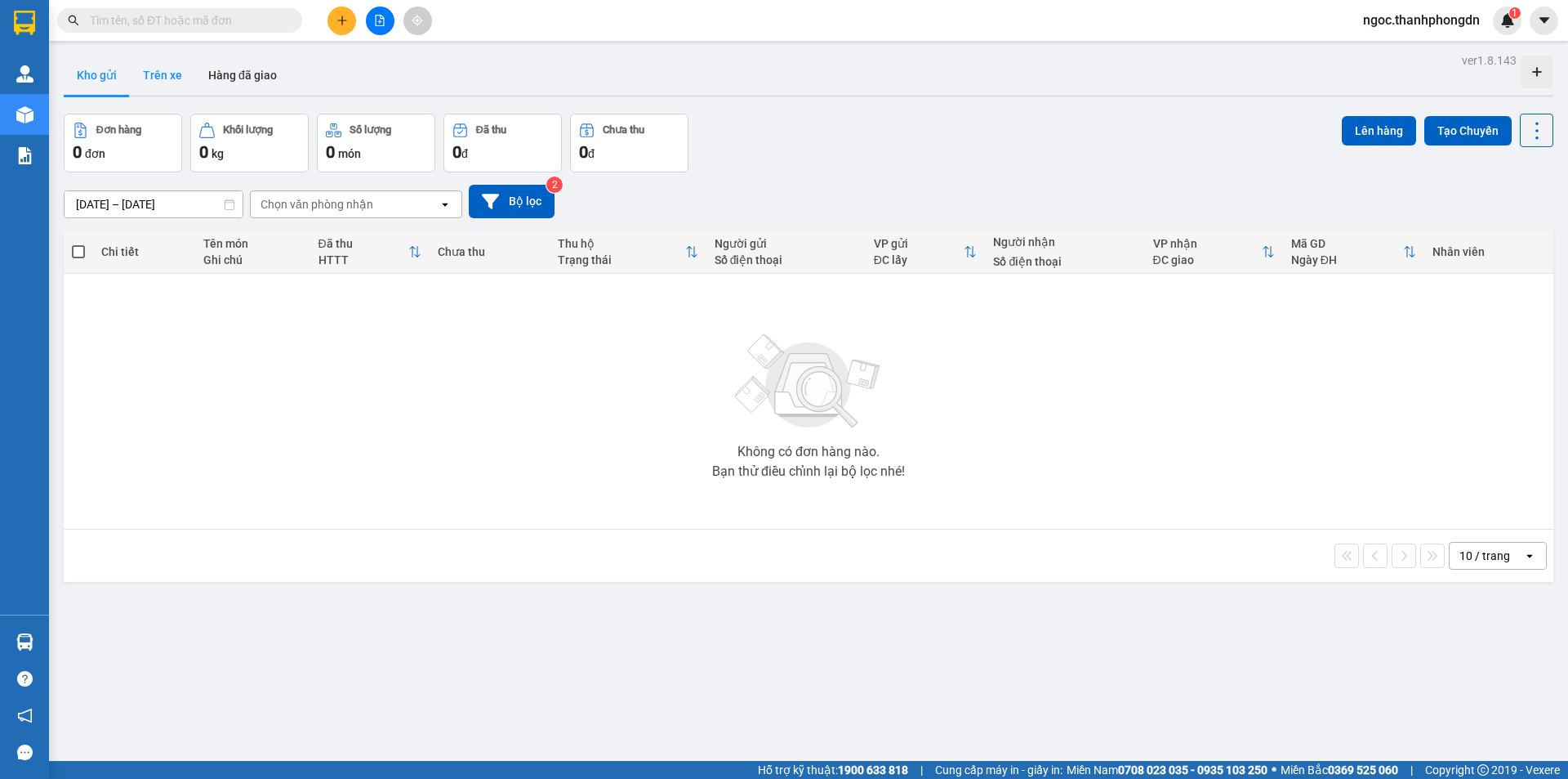
click at [168, 74] on button "Trên xe" at bounding box center [162, 75] width 66 height 39
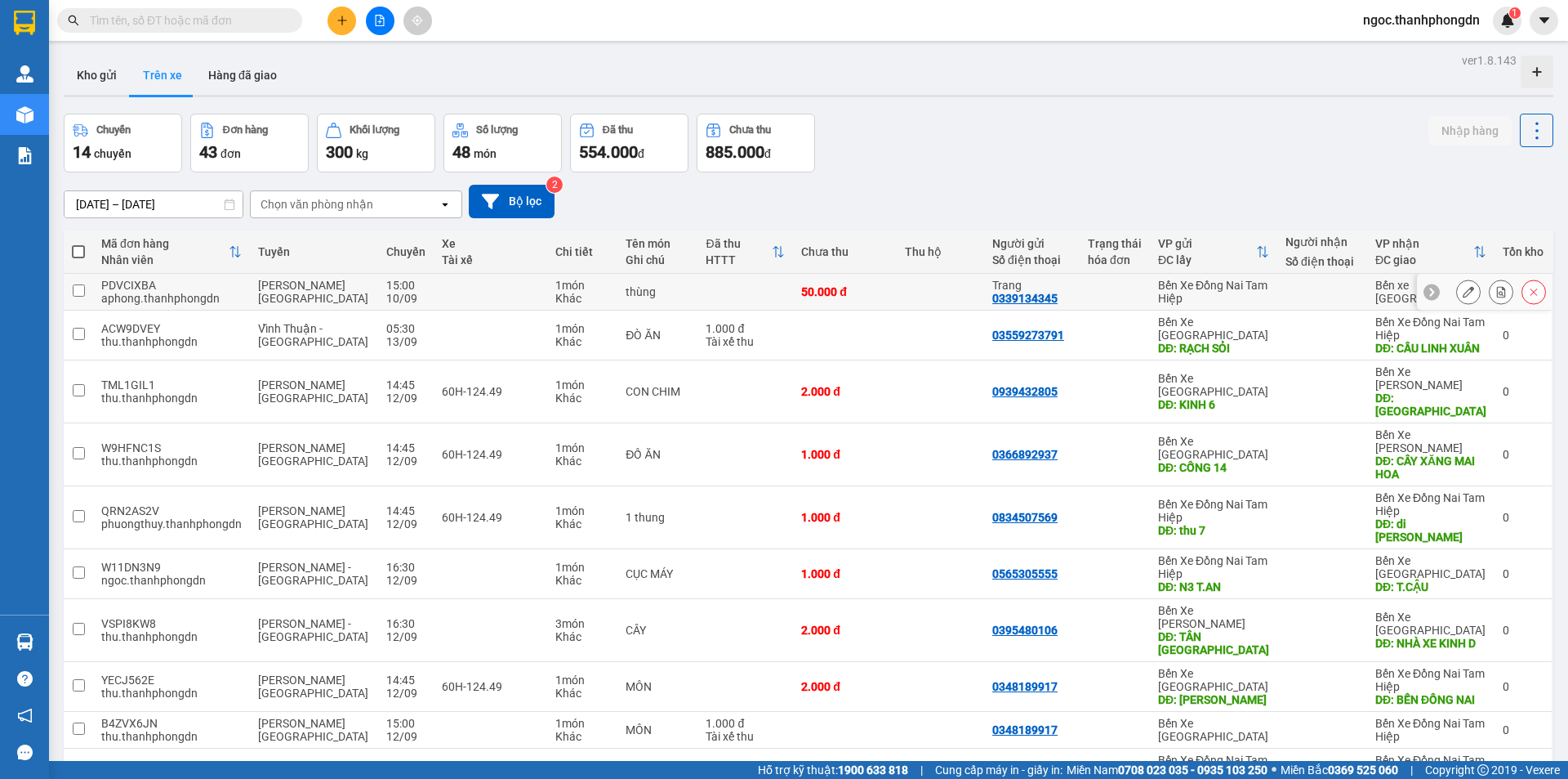
click at [222, 288] on div "PDVCIXBA" at bounding box center [171, 285] width 140 height 13
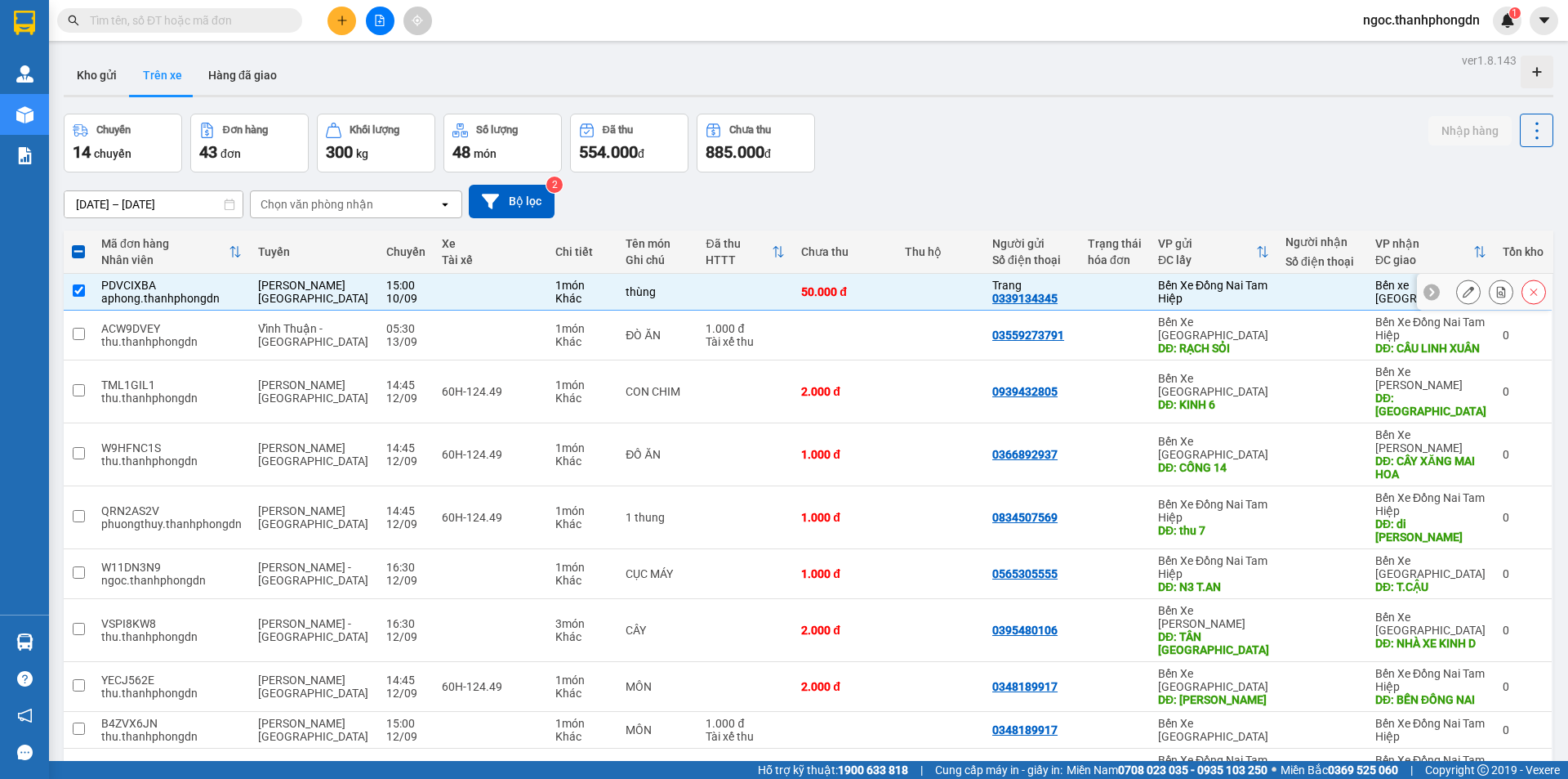
click at [222, 288] on div "PDVCIXBA" at bounding box center [171, 285] width 140 height 13
checkbox input "false"
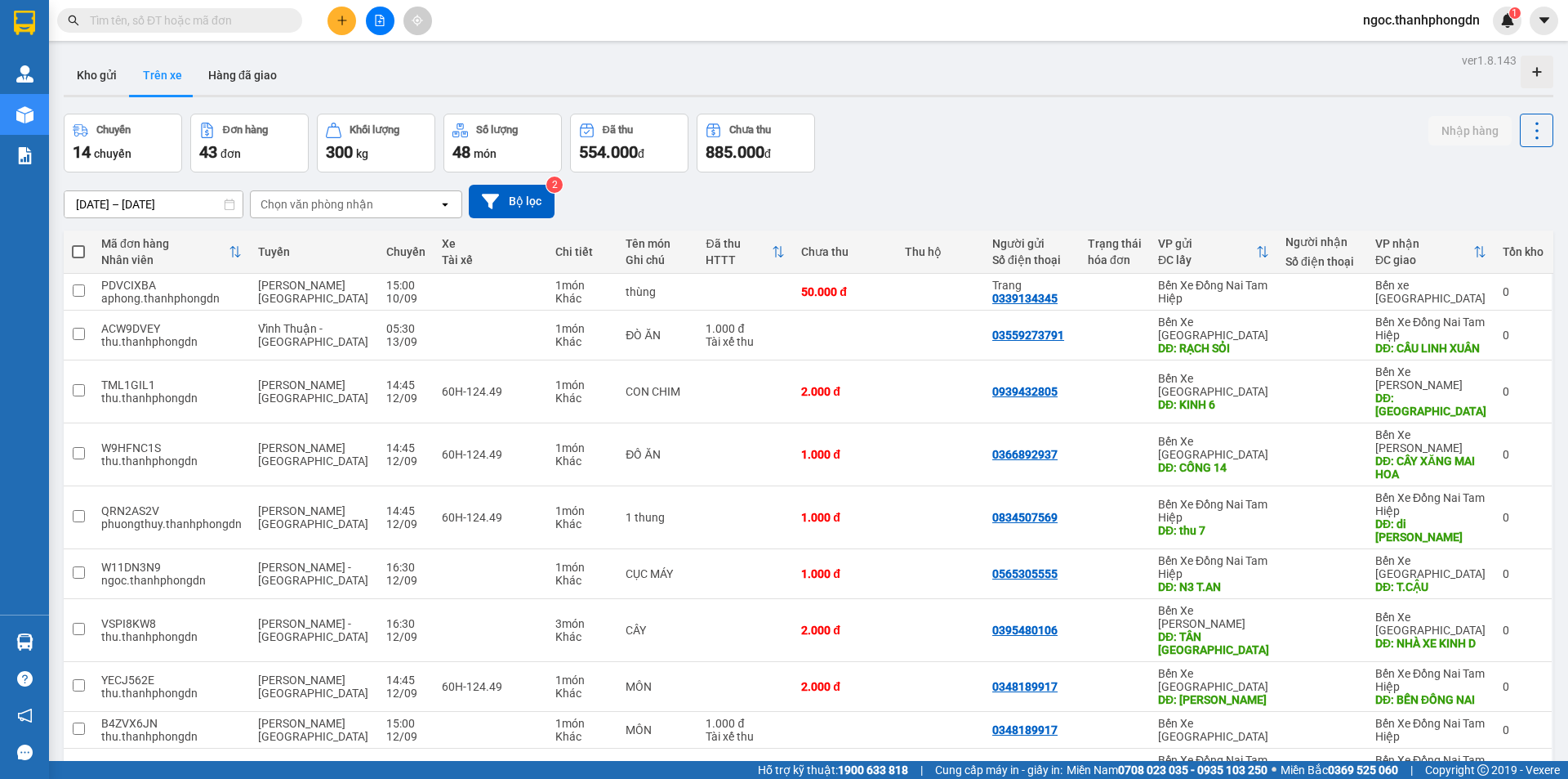
click at [943, 170] on div "Chuyến 14 chuyến Đơn hàng 43 đơn Khối lượng 300 kg Số lượng 48 món Đã thu 554.0…" at bounding box center [809, 143] width 1490 height 59
click at [385, 16] on icon "file-add" at bounding box center [380, 20] width 12 height 12
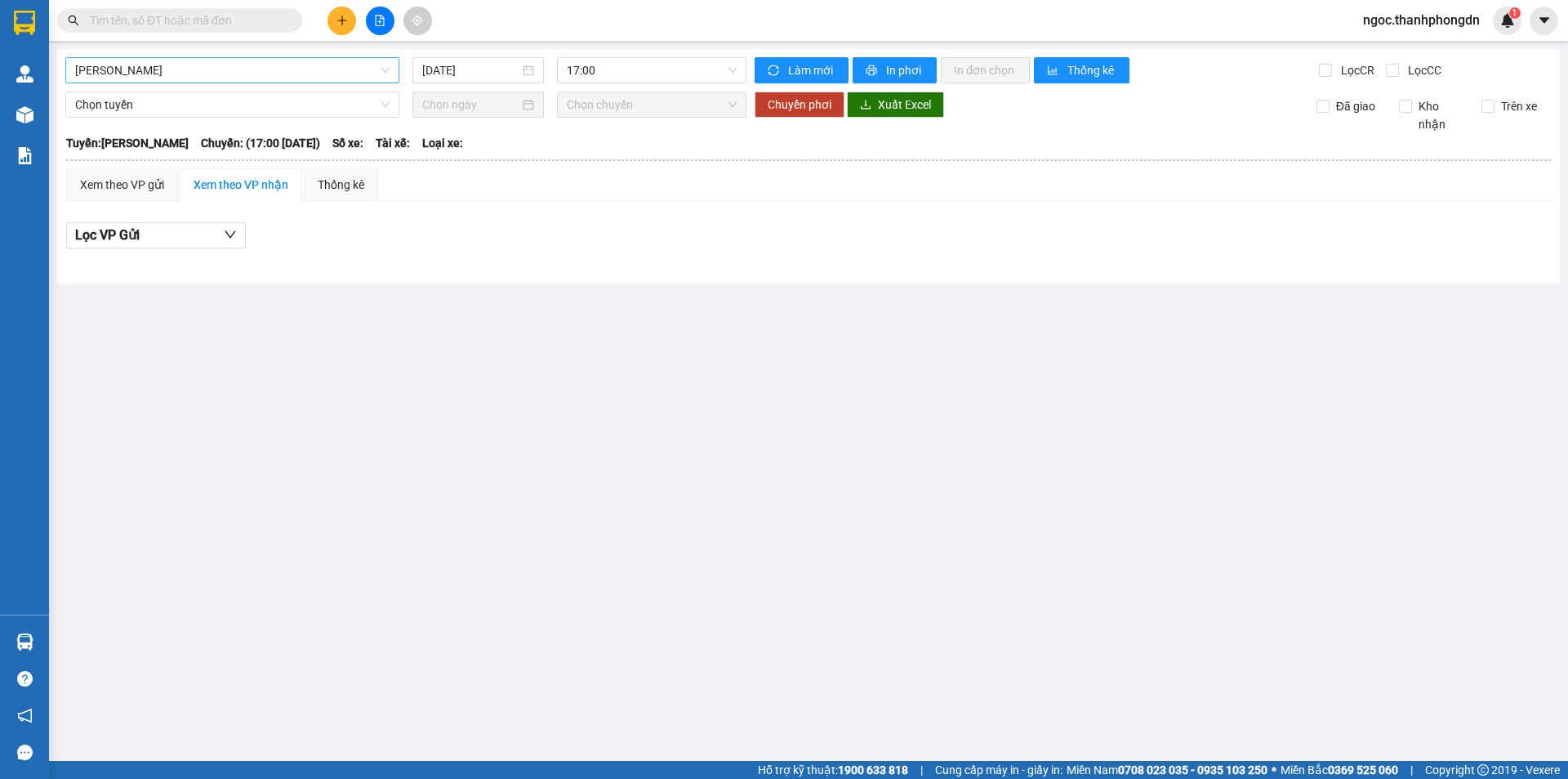
click at [246, 68] on span "[PERSON_NAME]" at bounding box center [232, 70] width 315 height 25
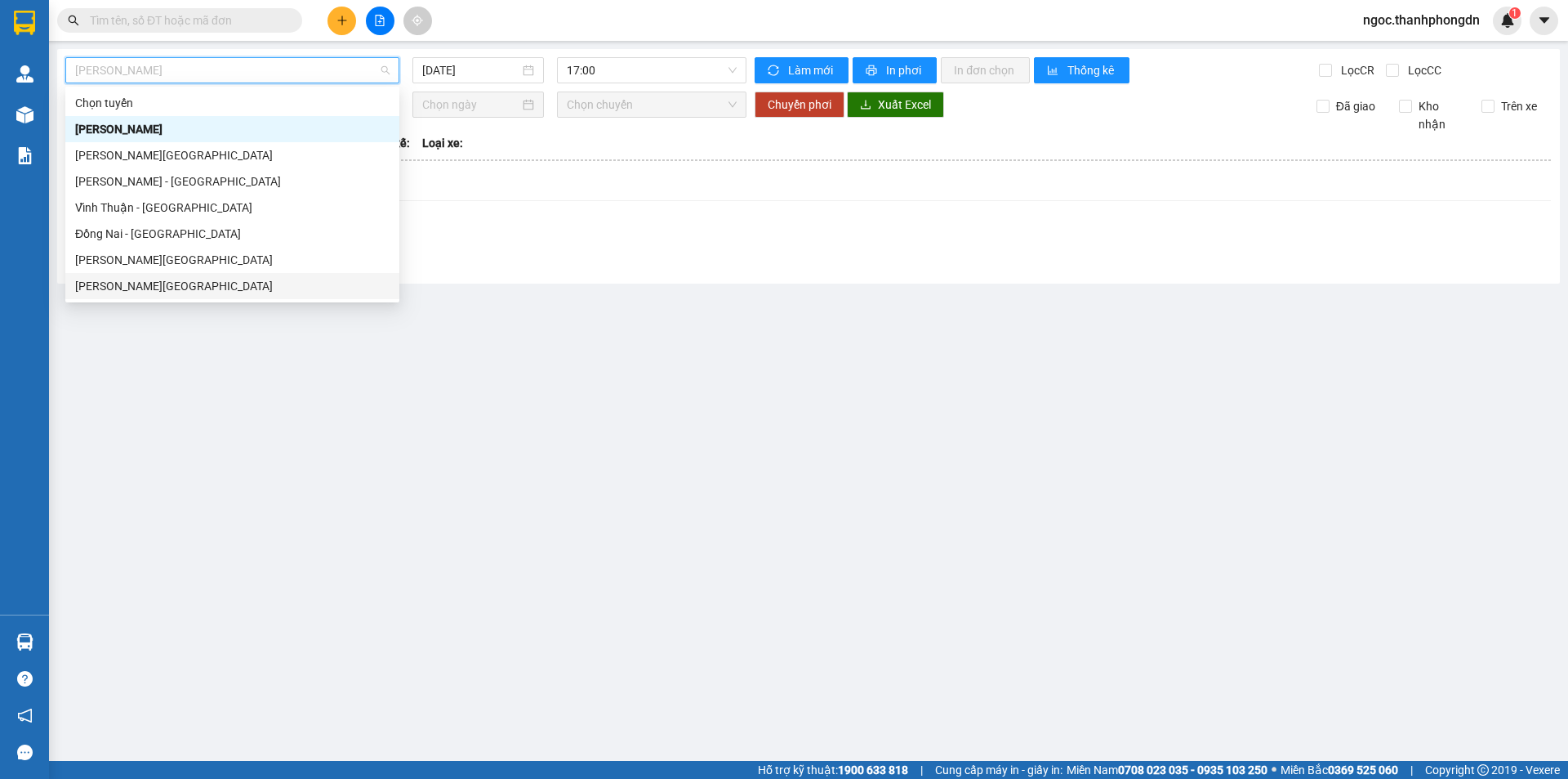
click at [131, 285] on div "[PERSON_NAME][GEOGRAPHIC_DATA]" at bounding box center [232, 286] width 315 height 18
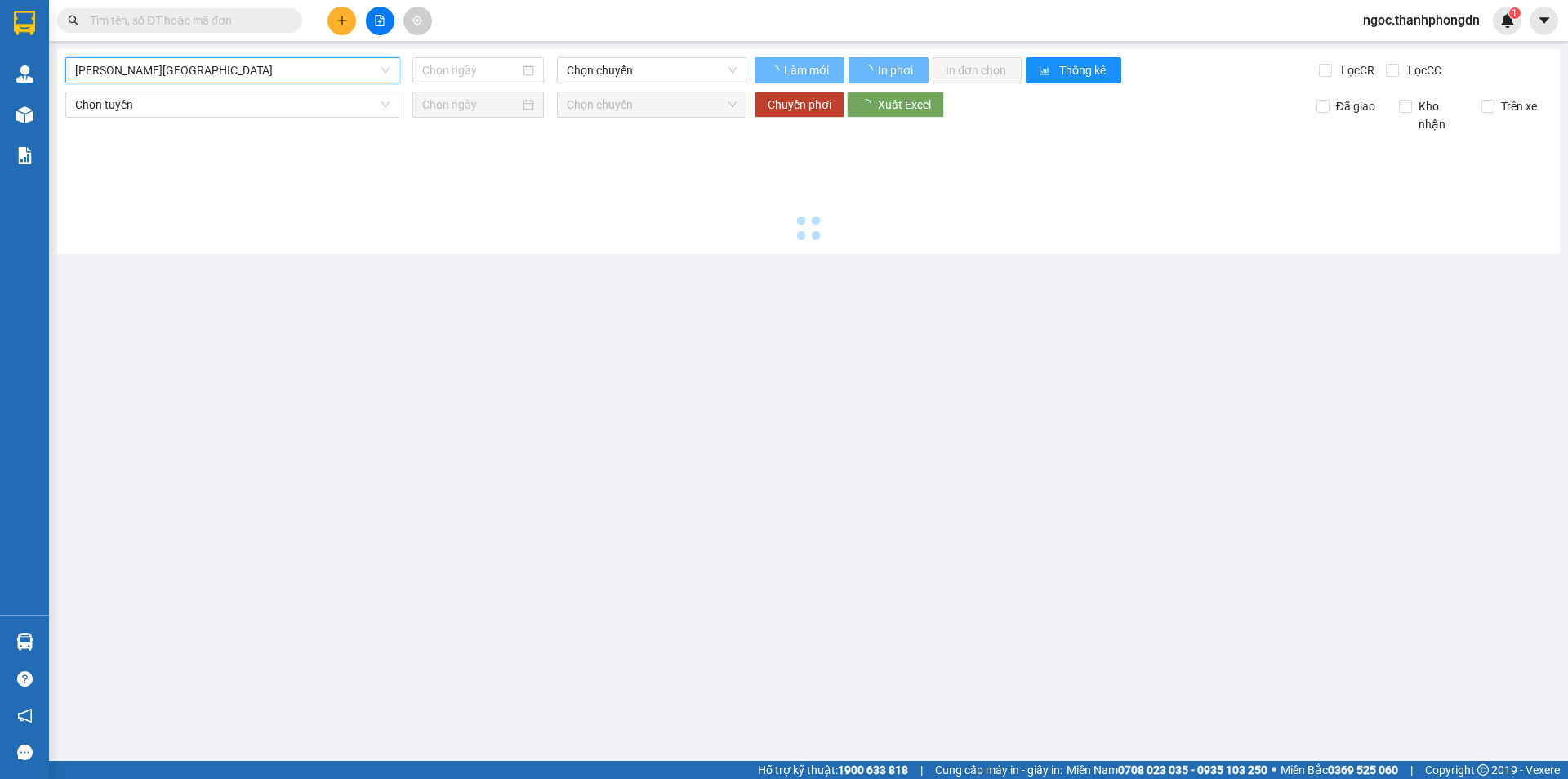
type input "[DATE]"
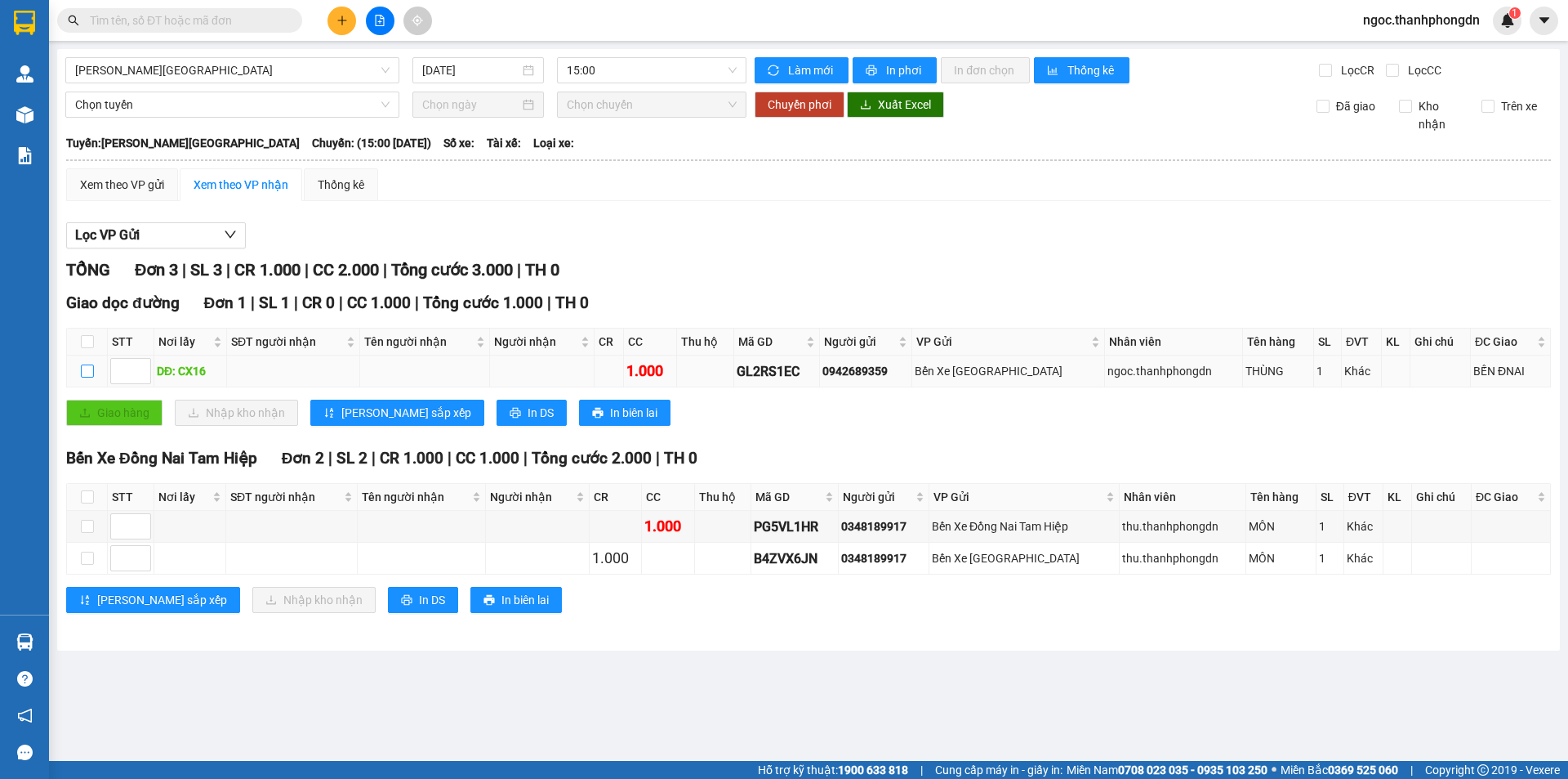
click at [87, 369] on input "checkbox" at bounding box center [87, 371] width 13 height 13
checkbox input "true"
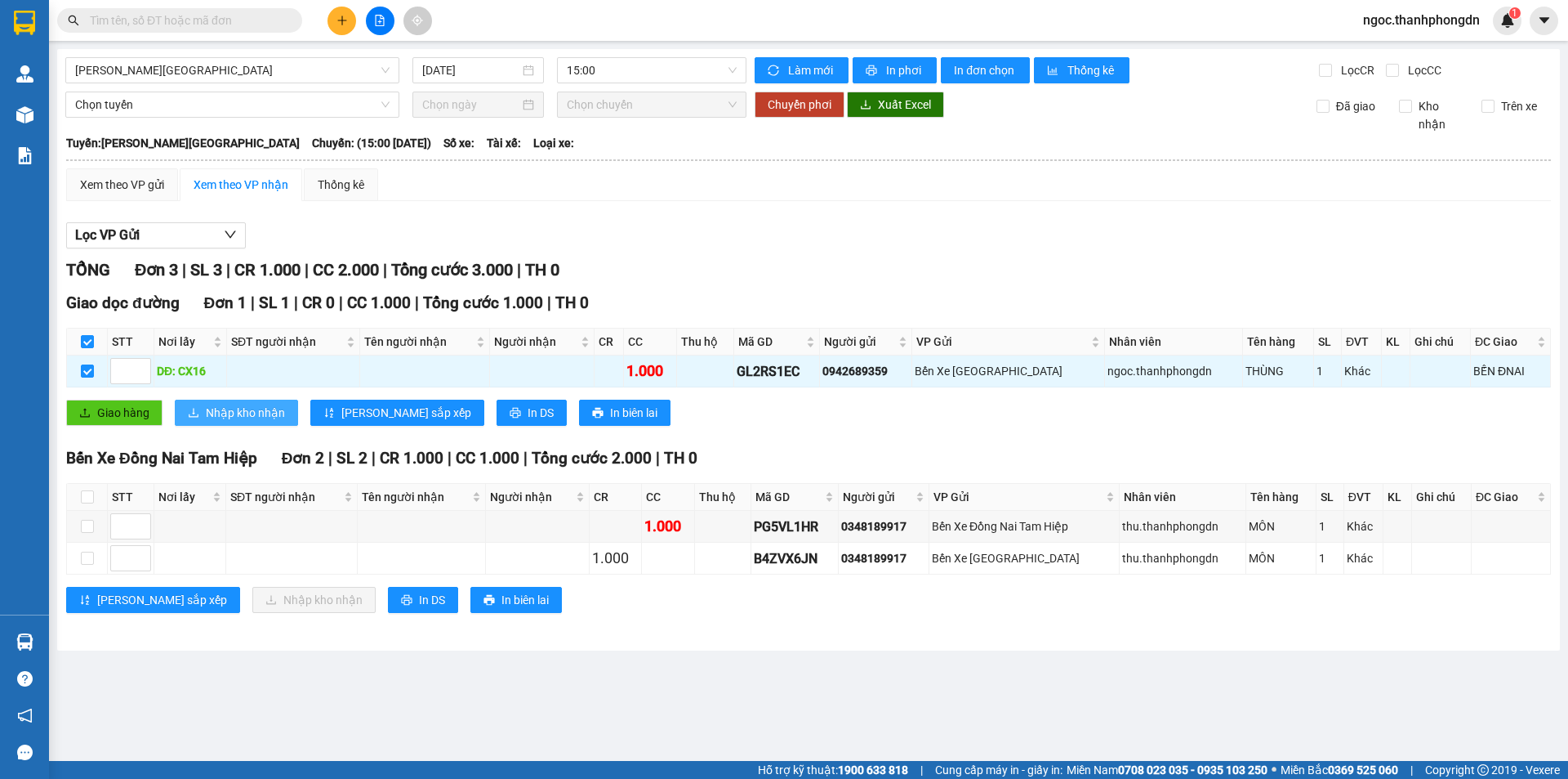
click at [254, 415] on span "Nhập kho nhận" at bounding box center [245, 413] width 79 height 18
click at [129, 183] on div "Xem theo VP gửi" at bounding box center [122, 185] width 84 height 18
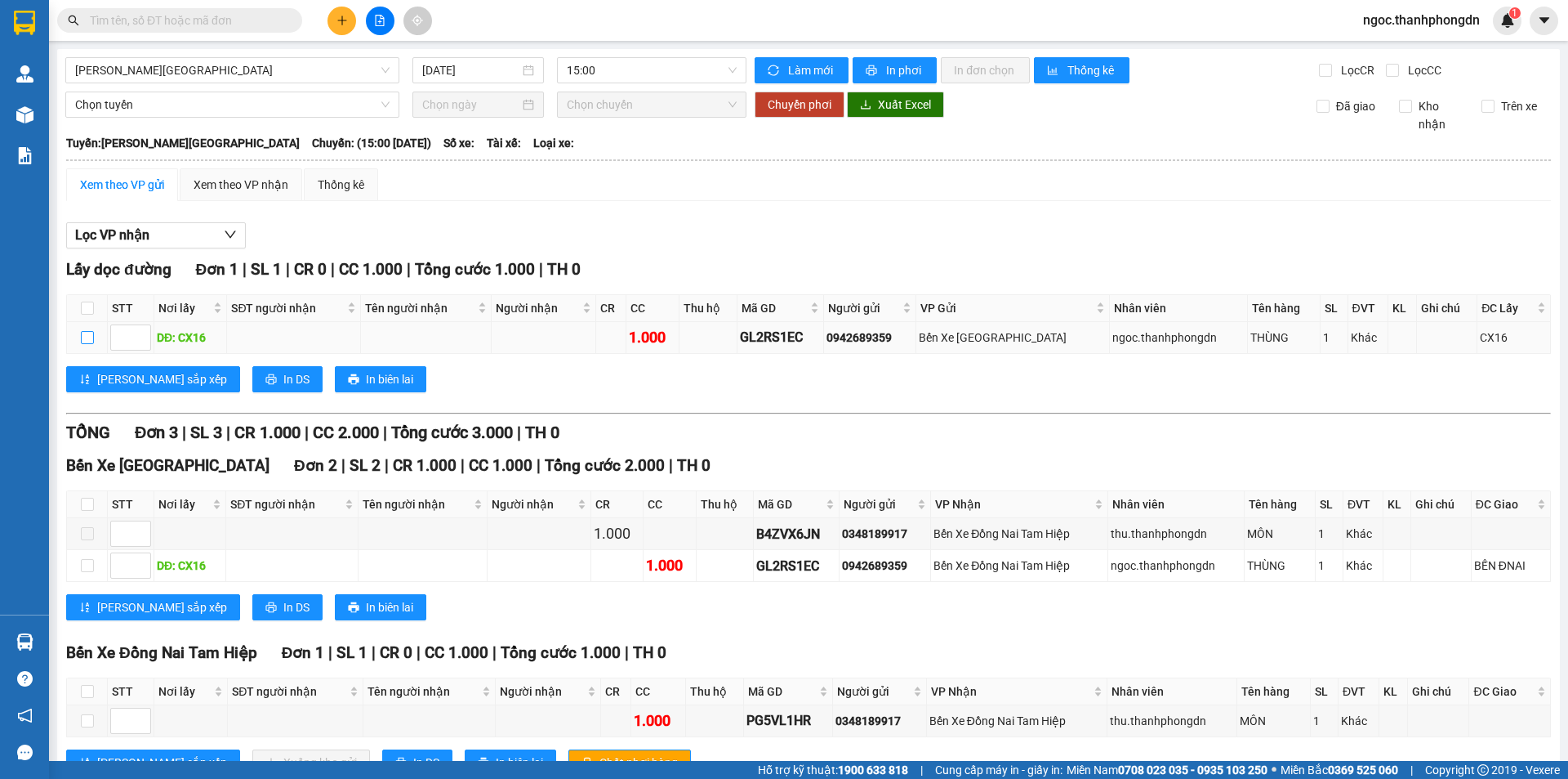
click at [89, 334] on input "checkbox" at bounding box center [87, 337] width 13 height 13
checkbox input "true"
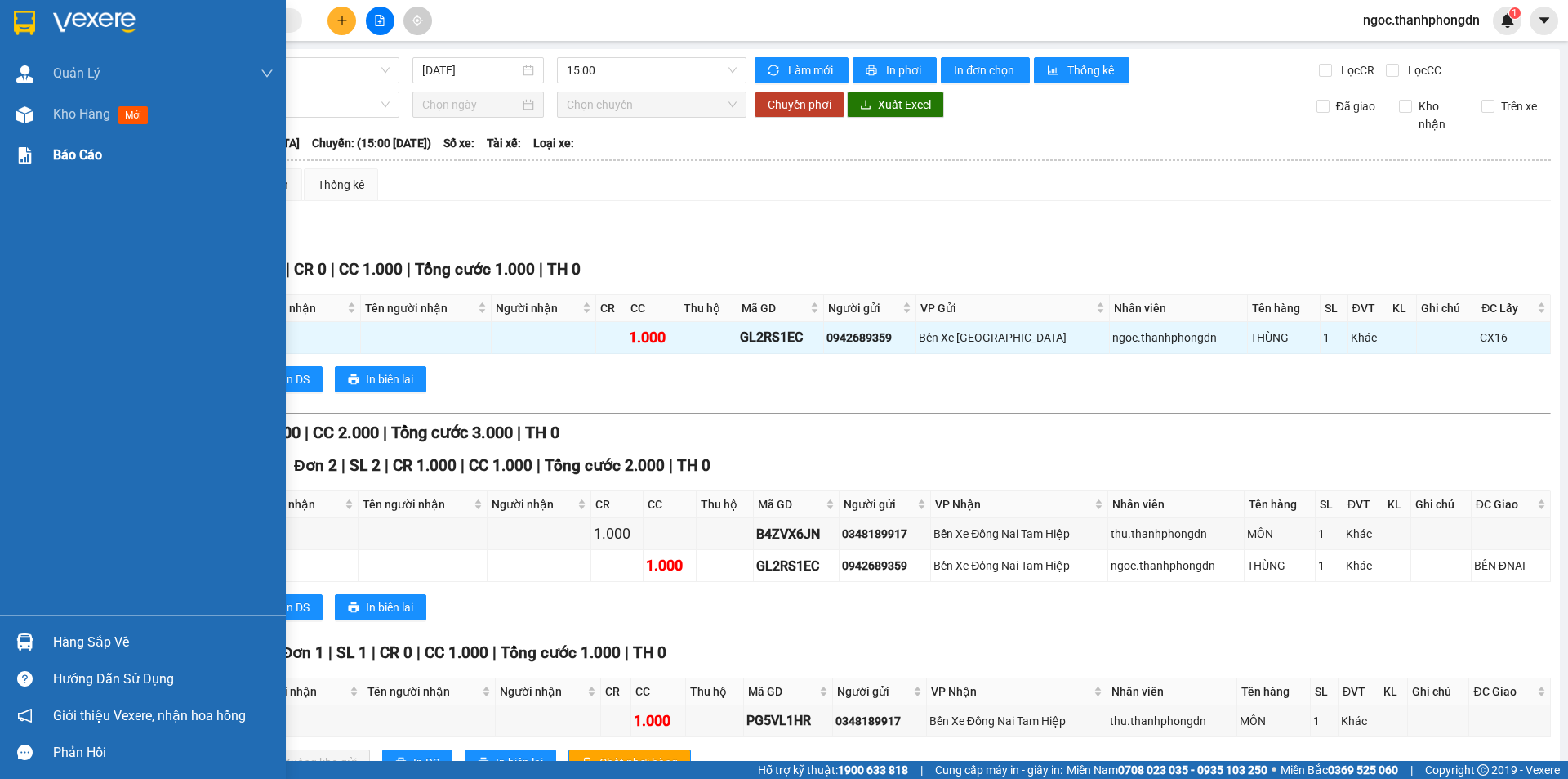
click at [86, 158] on span "Báo cáo" at bounding box center [77, 154] width 49 height 20
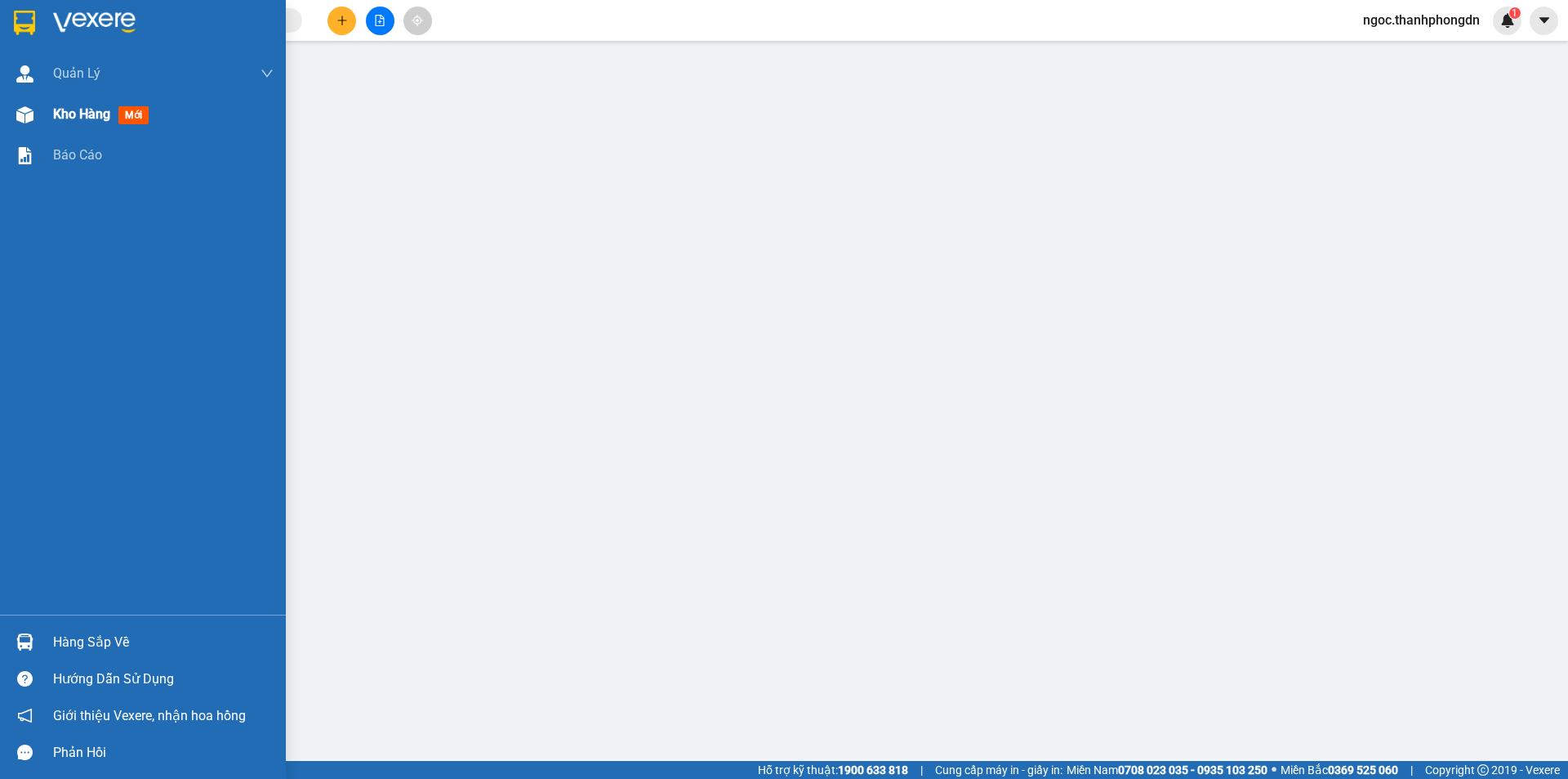
click at [83, 114] on span "Kho hàng" at bounding box center [82, 114] width 57 height 15
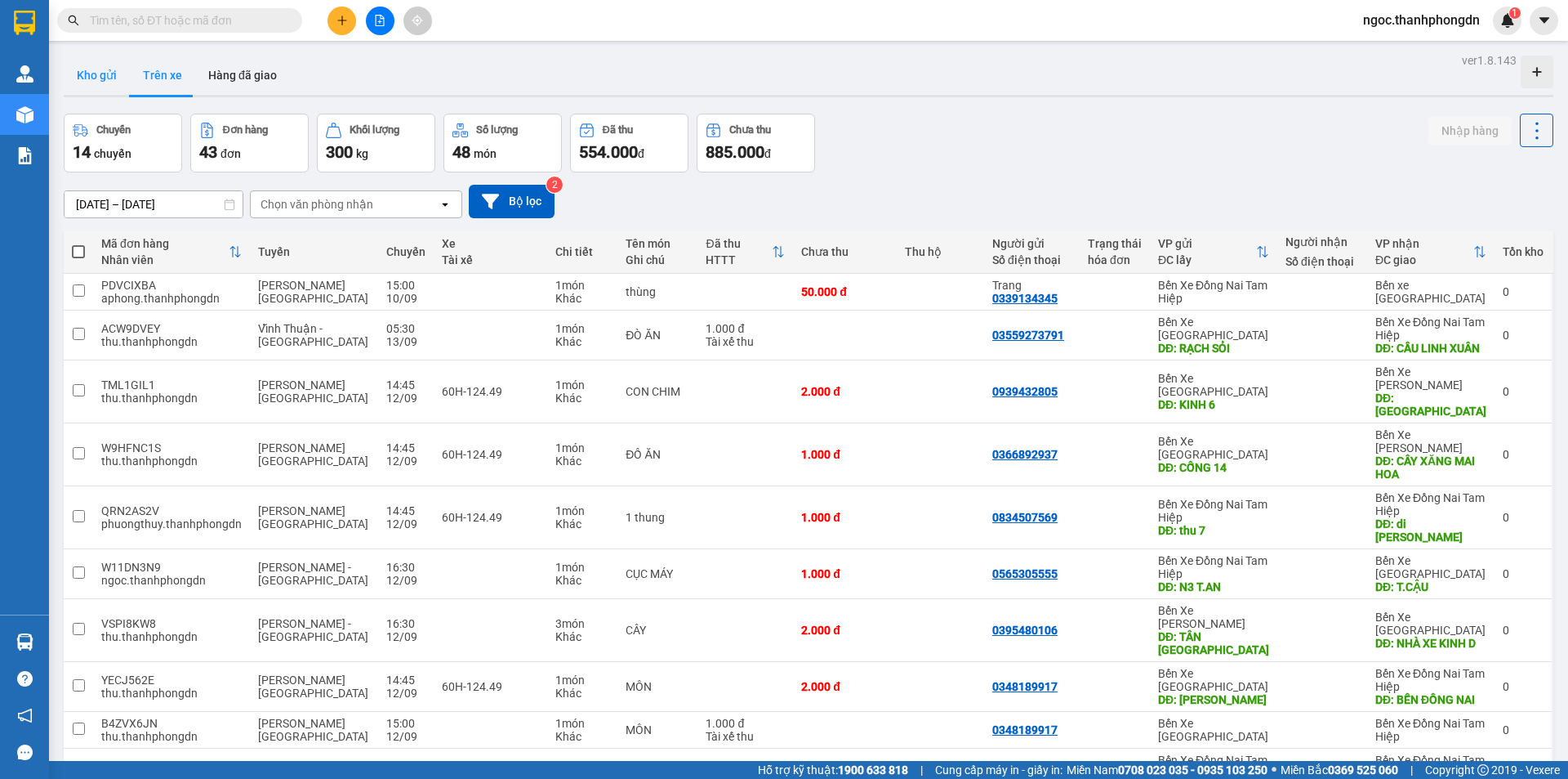
click at [89, 71] on button "Kho gửi" at bounding box center [97, 75] width 67 height 39
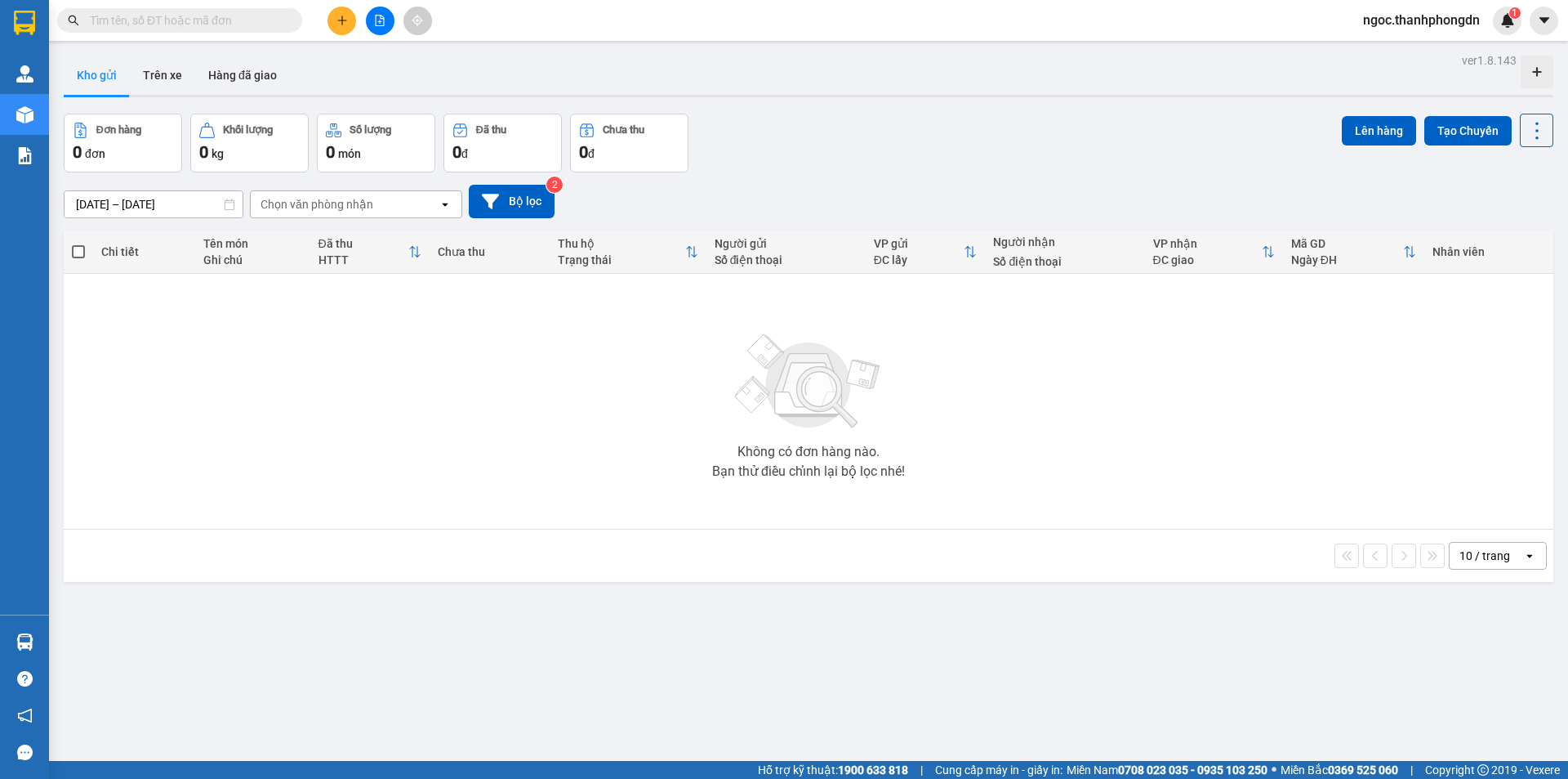
click at [344, 205] on div "Chọn văn phòng nhận" at bounding box center [317, 204] width 113 height 16
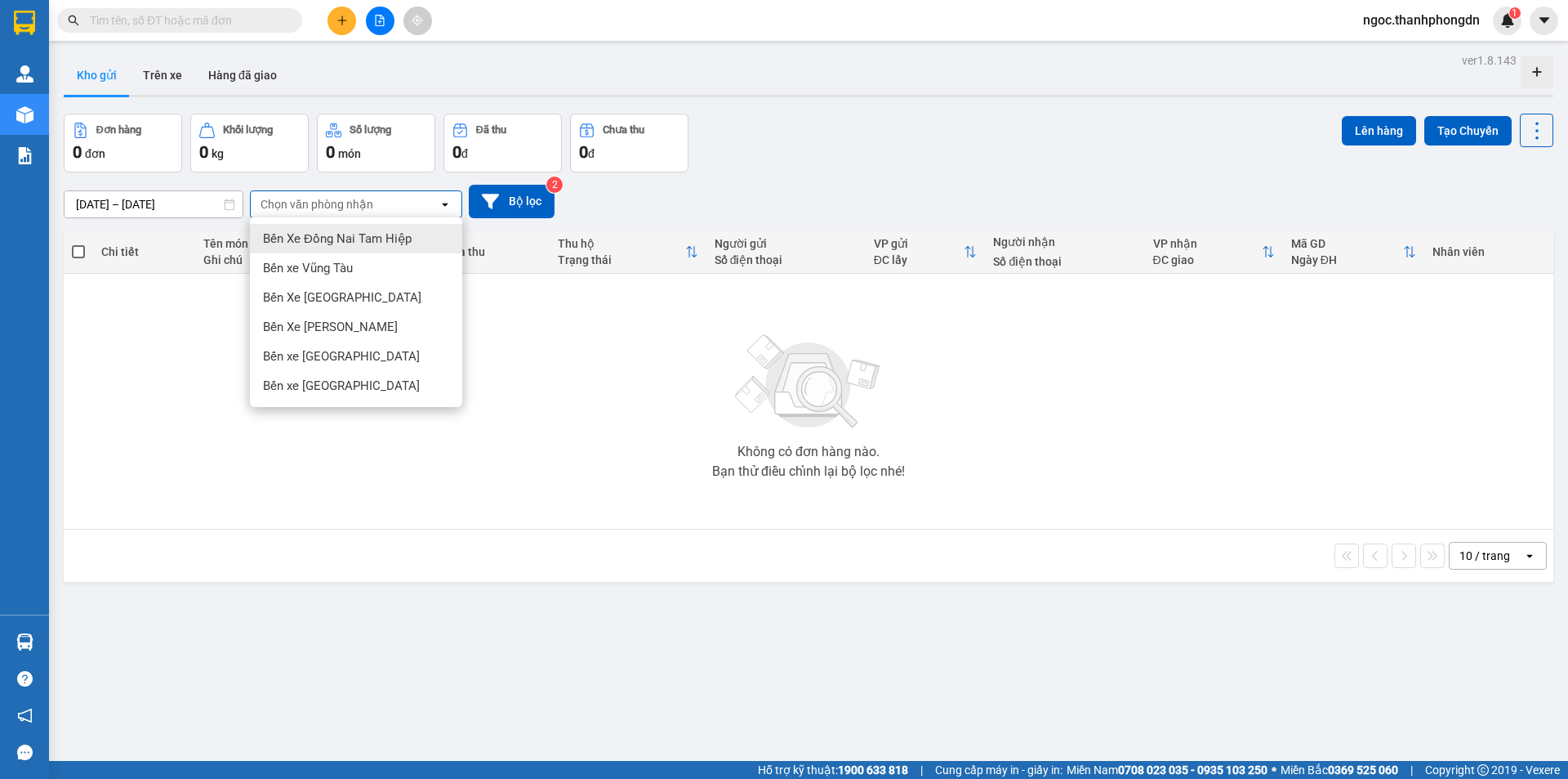
click at [362, 244] on span "Bến Xe Đồng Nai Tam Hiệp" at bounding box center [338, 239] width 149 height 16
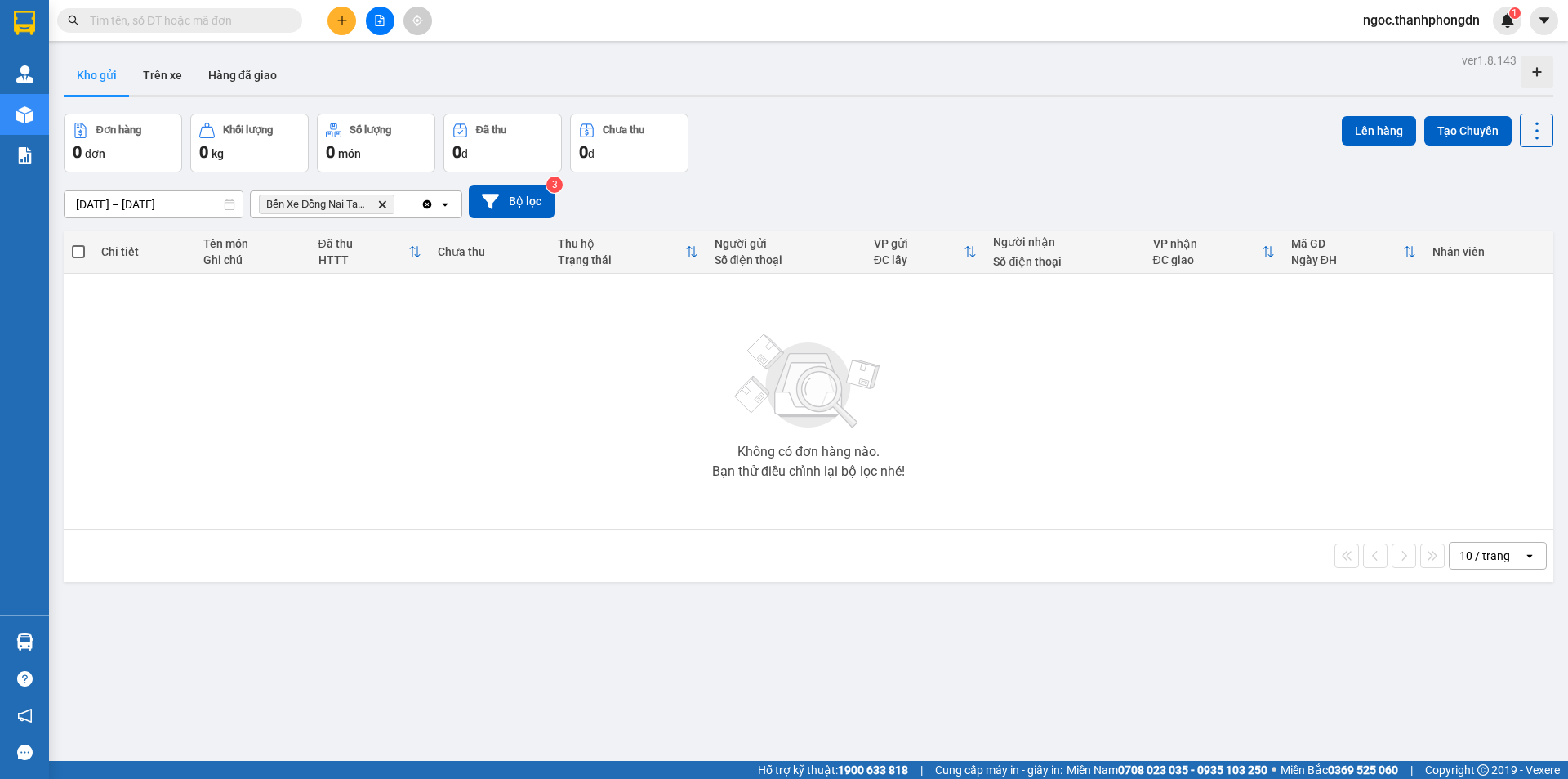
click at [403, 203] on div "Bến Xe Đồng Nai Tam Hiệp Delete" at bounding box center [336, 203] width 170 height 26
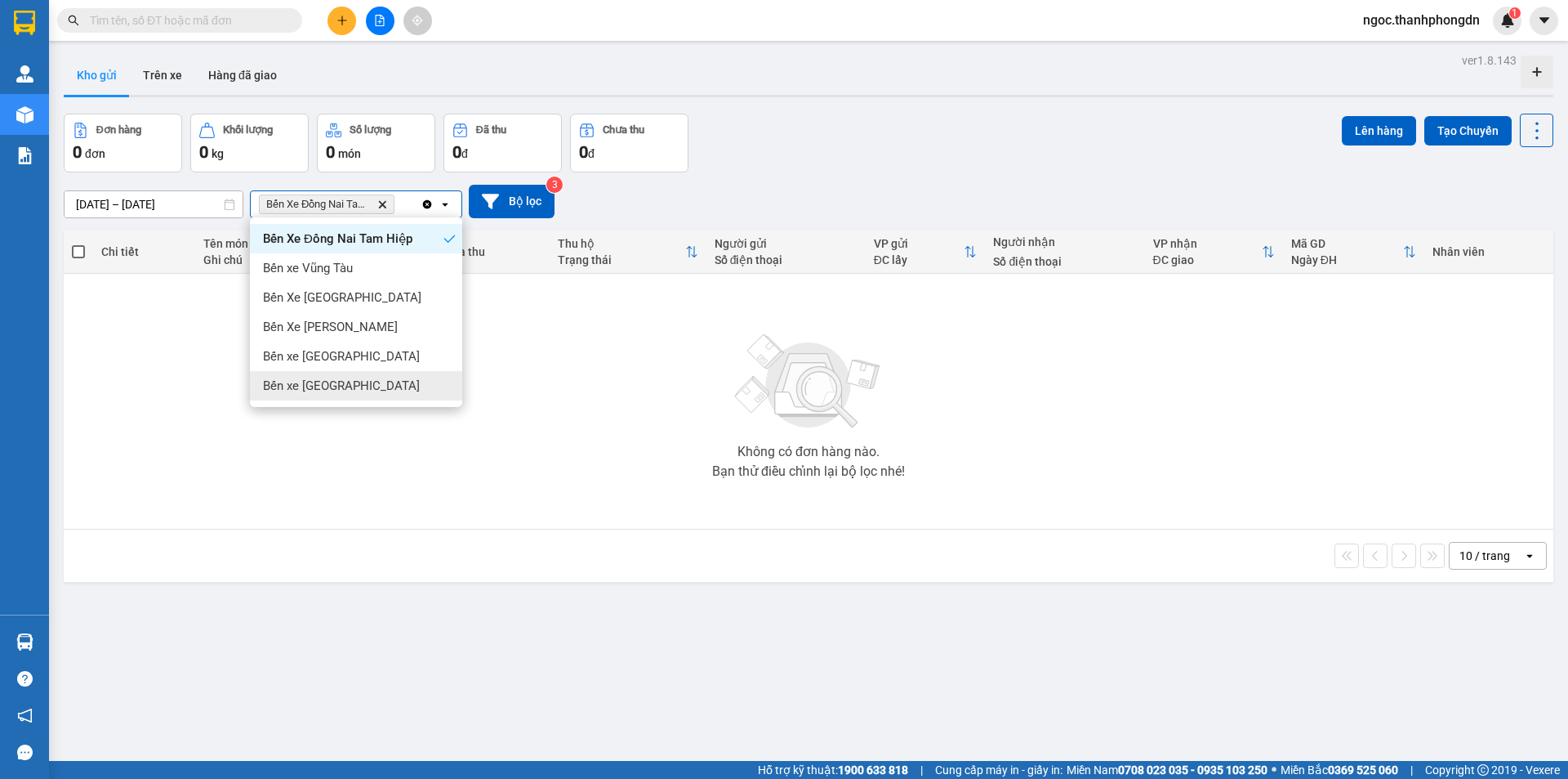
click at [380, 205] on icon "Delete" at bounding box center [381, 204] width 10 height 10
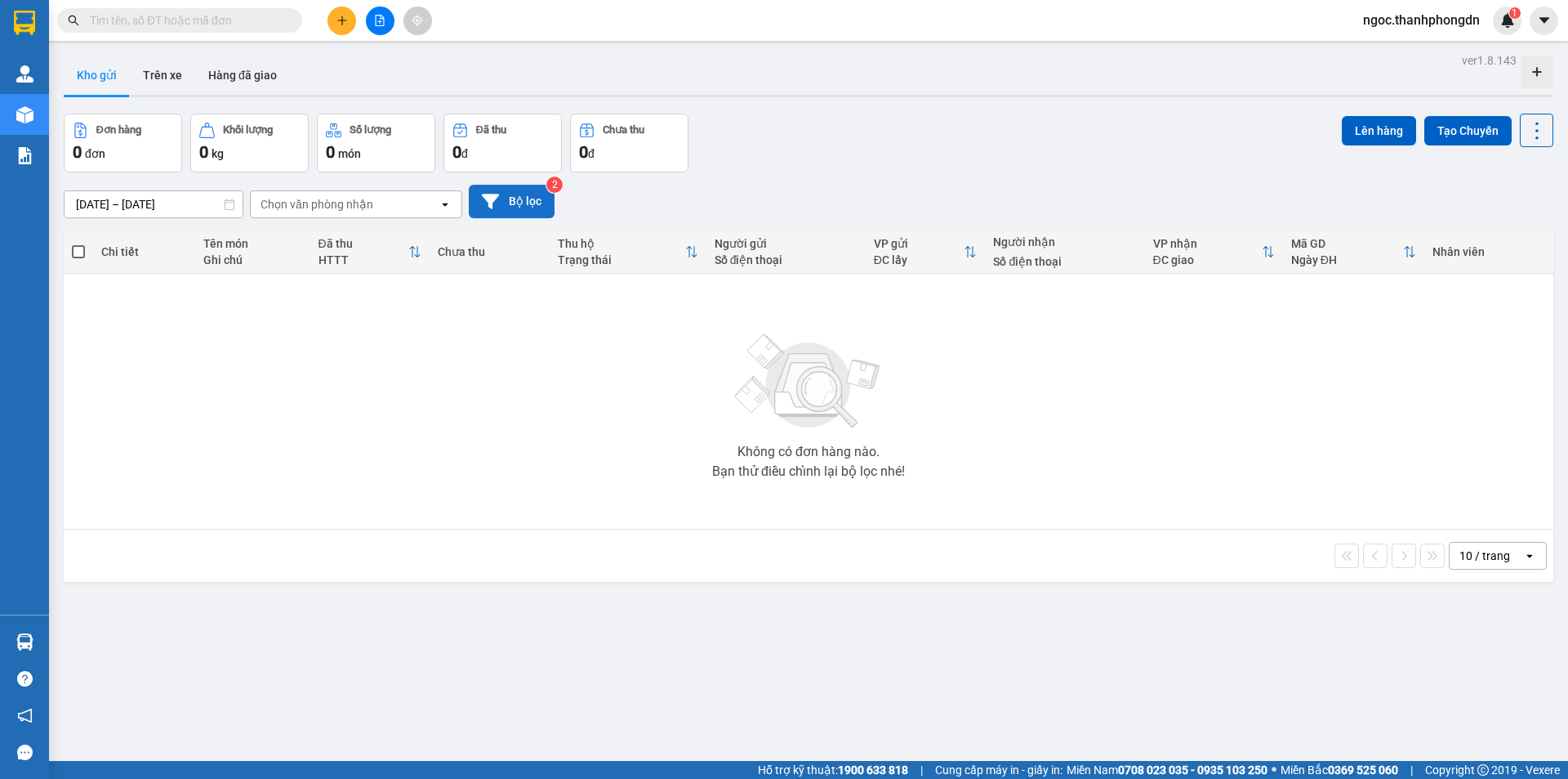
click at [506, 201] on button "Bộ lọc" at bounding box center [512, 201] width 86 height 34
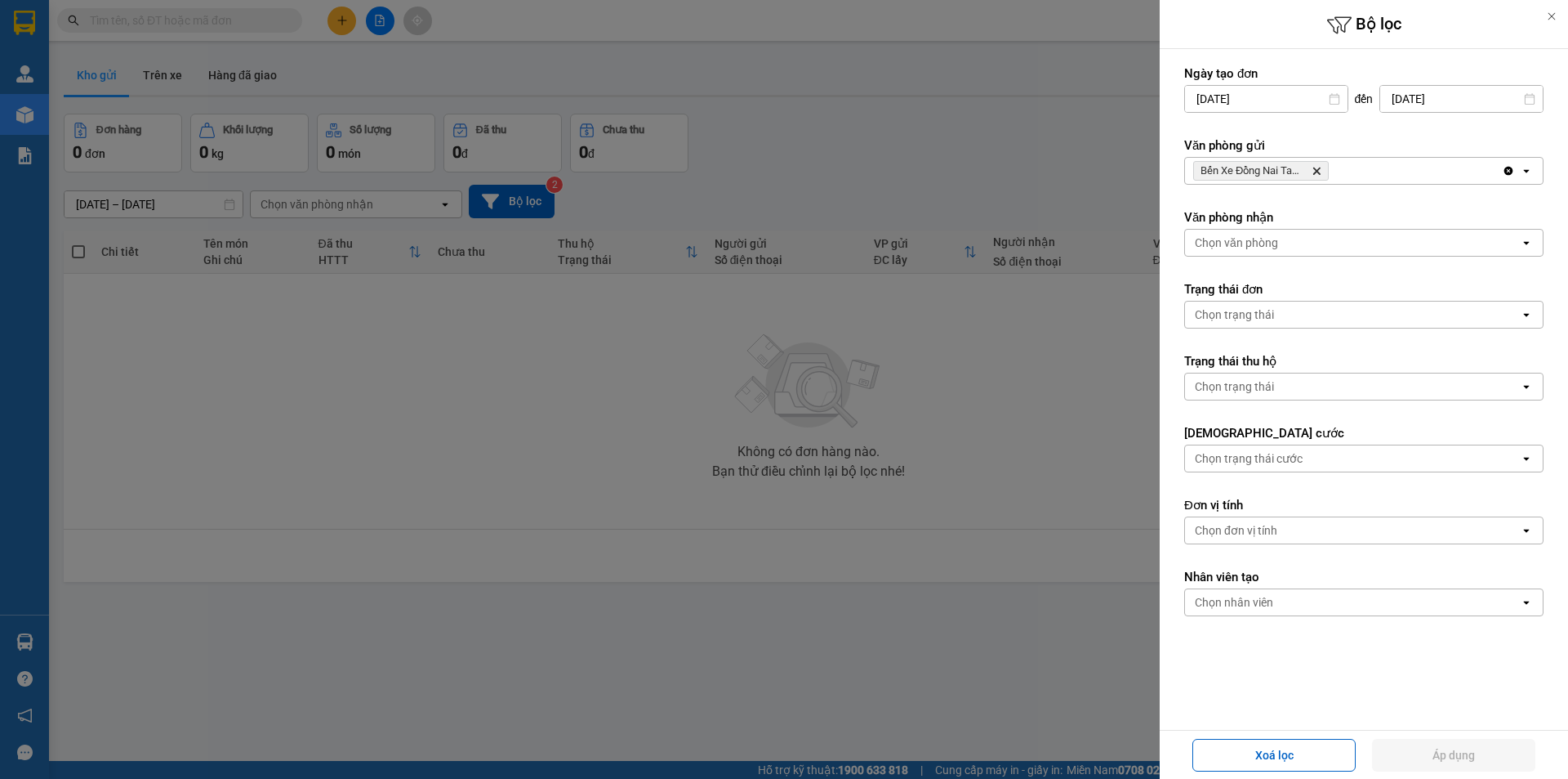
click at [1357, 173] on div "Bến Xe Đồng Nai Tam Hiệp Delete" at bounding box center [1343, 170] width 317 height 26
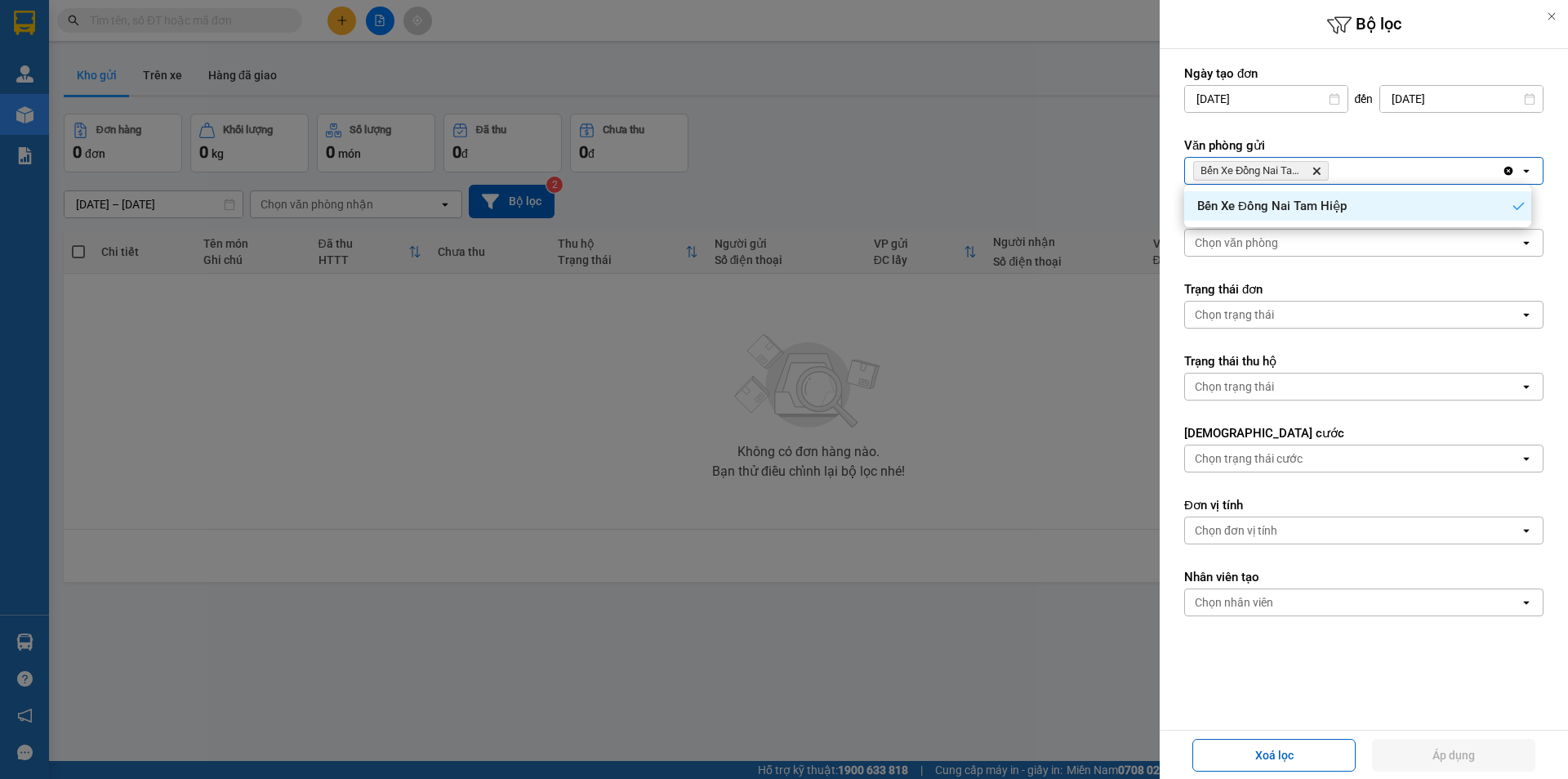
click at [1315, 170] on icon "Bến Xe Đồng Nai Tam Hiệp, close by backspace" at bounding box center [1317, 171] width 7 height 7
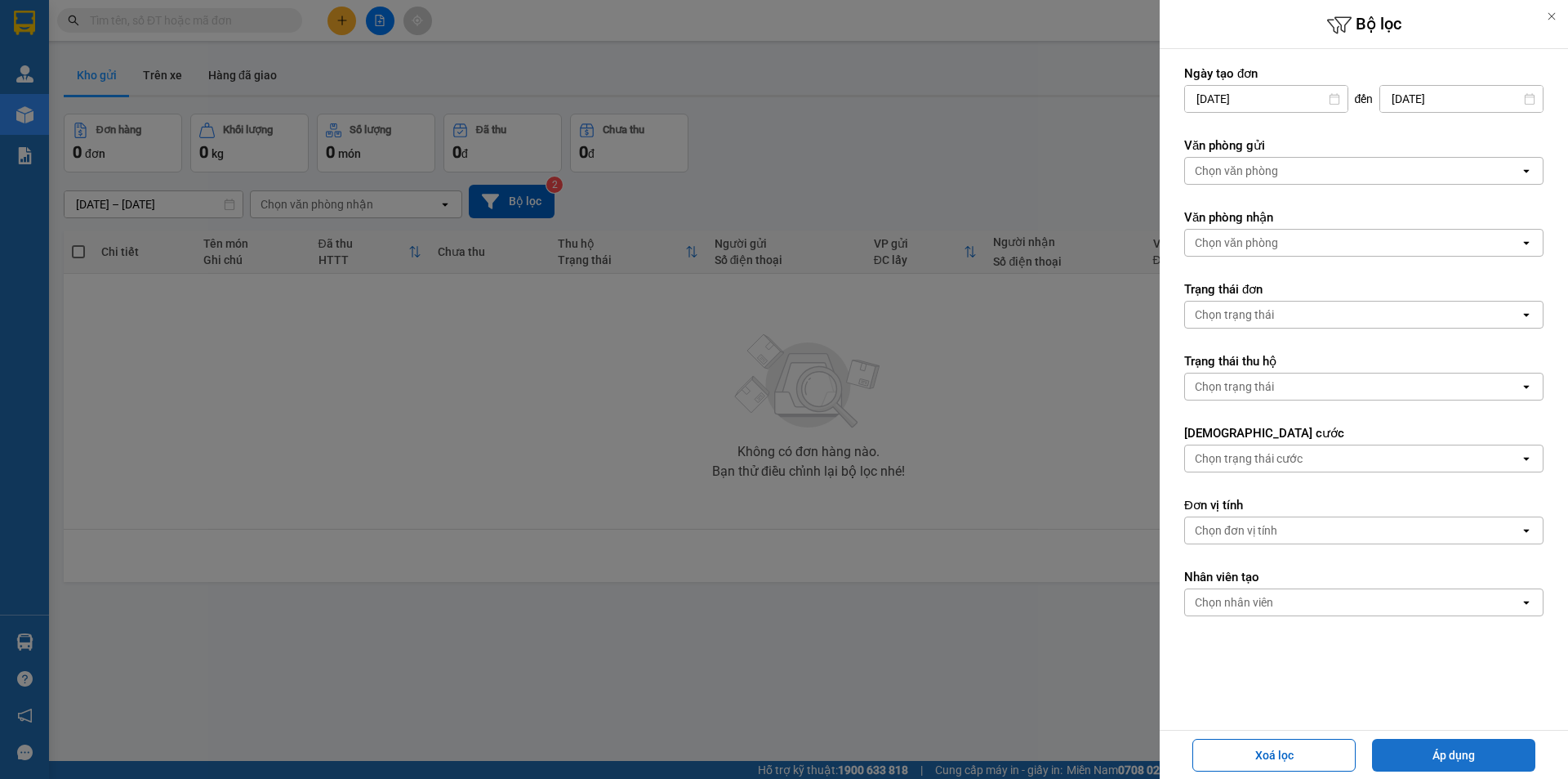
click at [1471, 756] on button "Áp dụng" at bounding box center [1454, 754] width 163 height 33
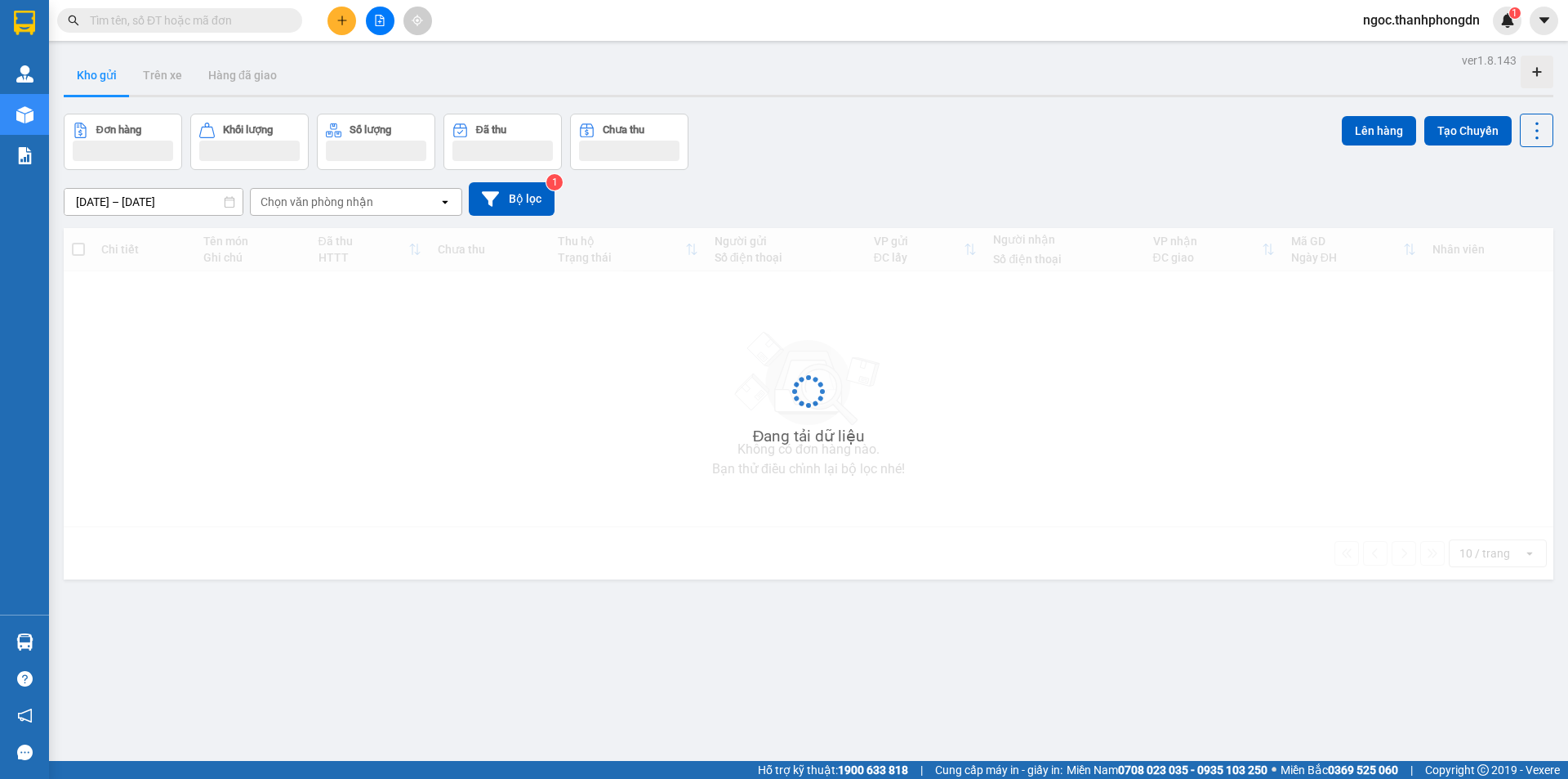
click at [1468, 745] on div "ver 1.8.143 Kho gửi Trên xe Hàng đã giao Đơn hàng Khối lượng Số lượng Đã thu Ch…" at bounding box center [808, 438] width 1502 height 779
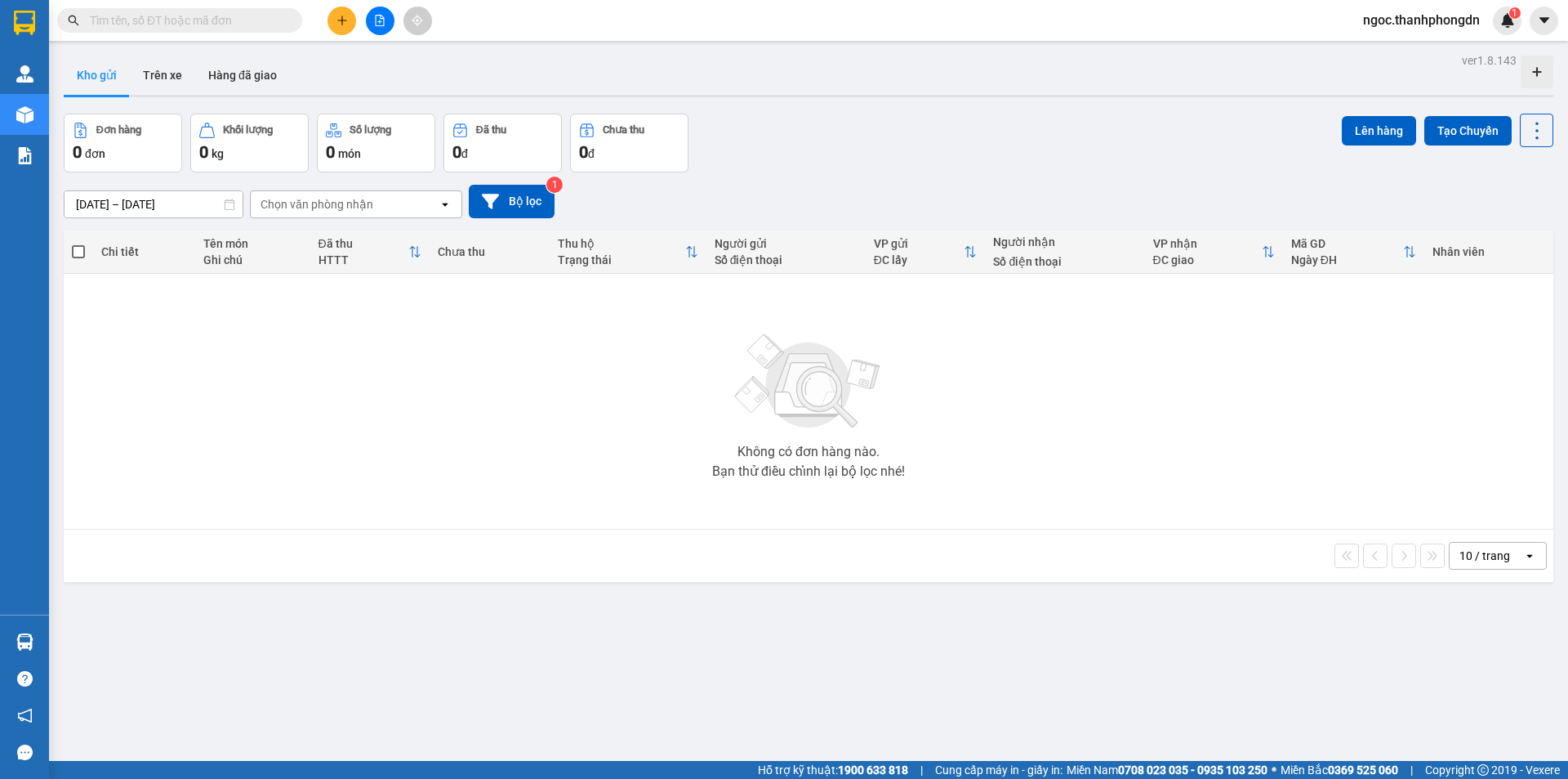
click at [263, 366] on div "Không có đơn hàng nào. Bạn thử điều chỉnh lại bộ lọc nhé!" at bounding box center [808, 401] width 1473 height 245
click at [365, 205] on div "Chọn văn phòng nhận" at bounding box center [317, 204] width 113 height 16
click at [526, 204] on button "Bộ lọc" at bounding box center [512, 201] width 86 height 34
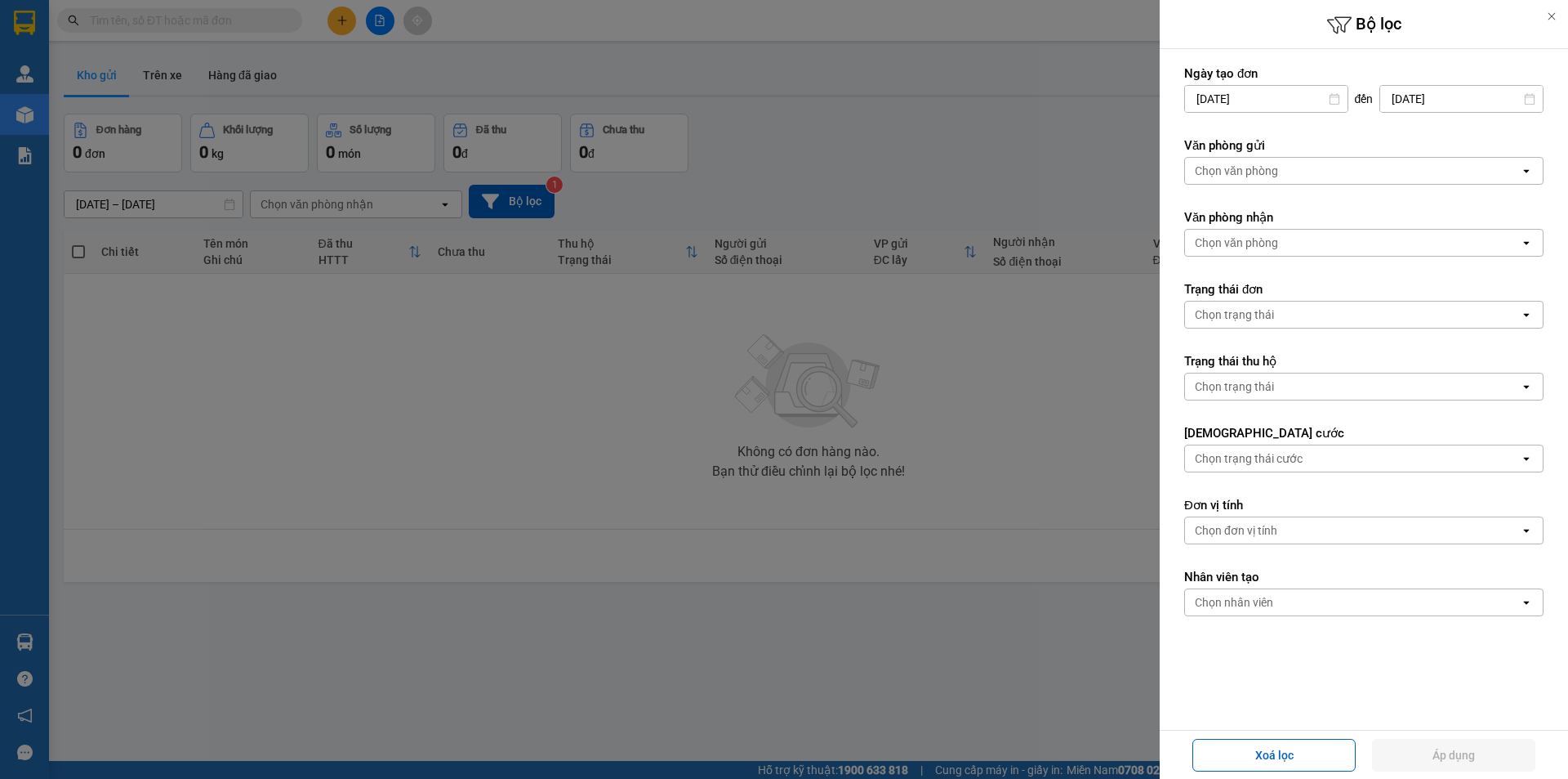
click at [1371, 170] on div "Chọn văn phòng" at bounding box center [1352, 170] width 335 height 26
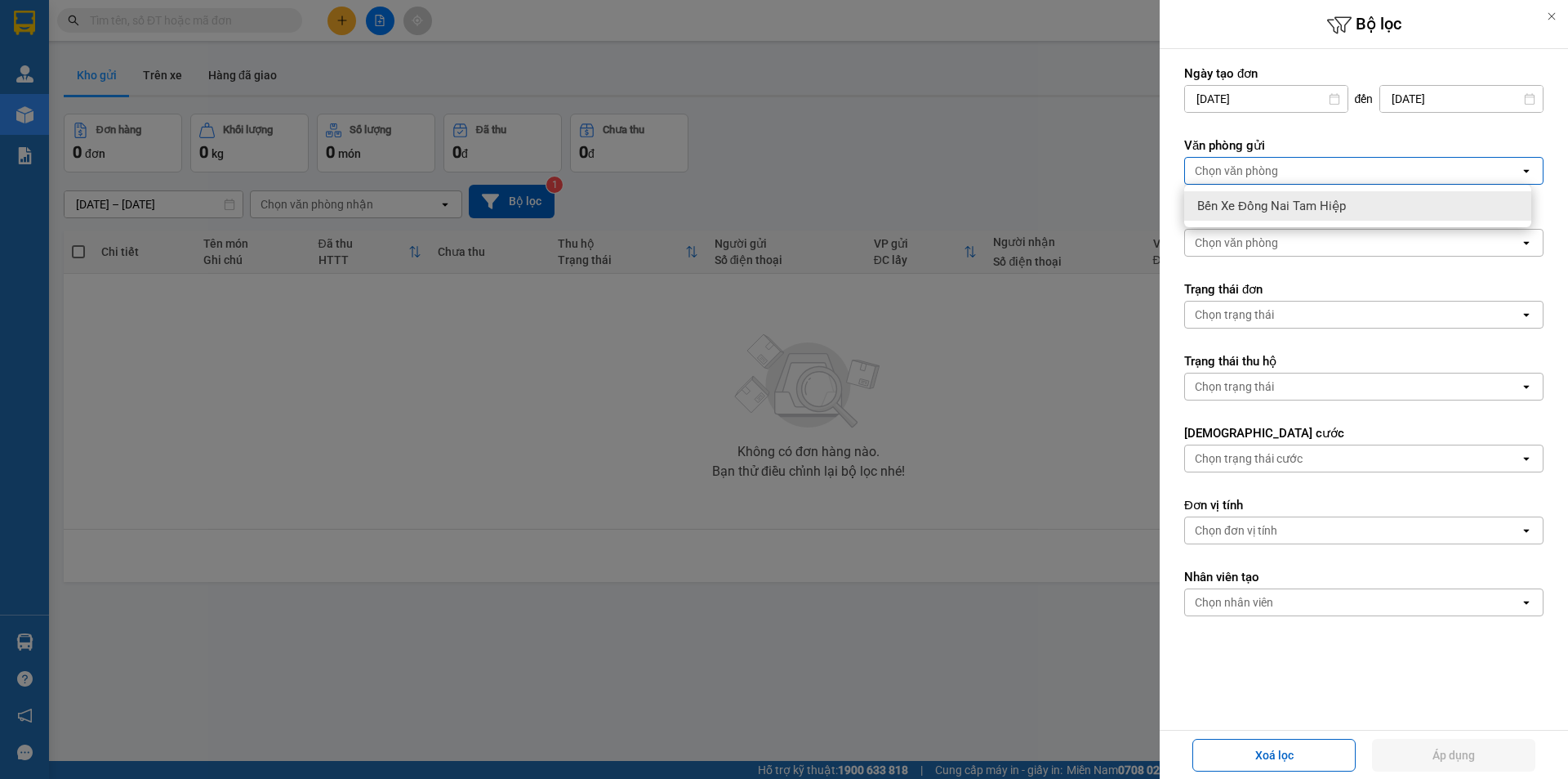
click at [319, 449] on div at bounding box center [784, 390] width 1568 height 779
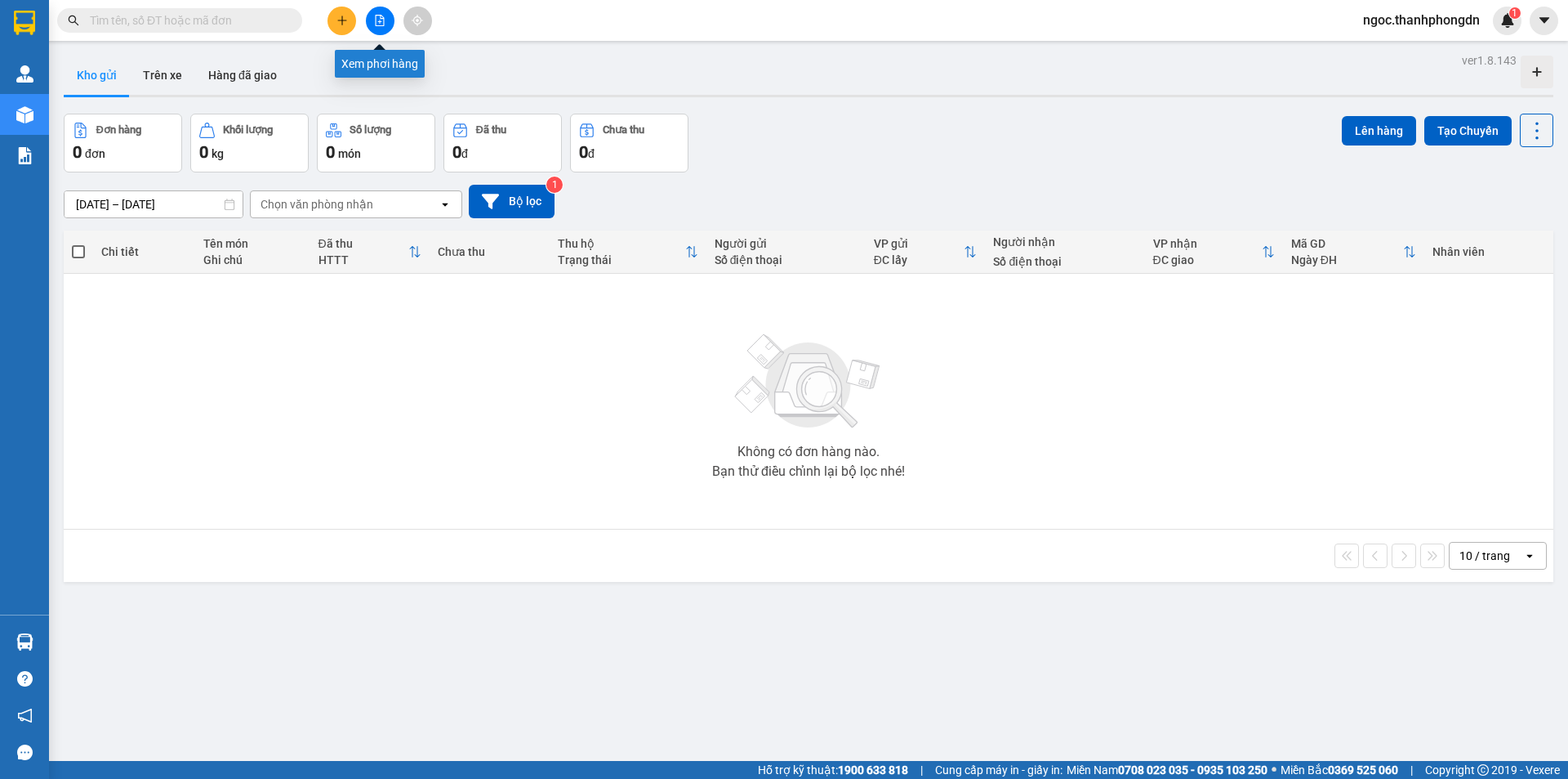
click at [378, 24] on icon "file-add" at bounding box center [380, 20] width 12 height 12
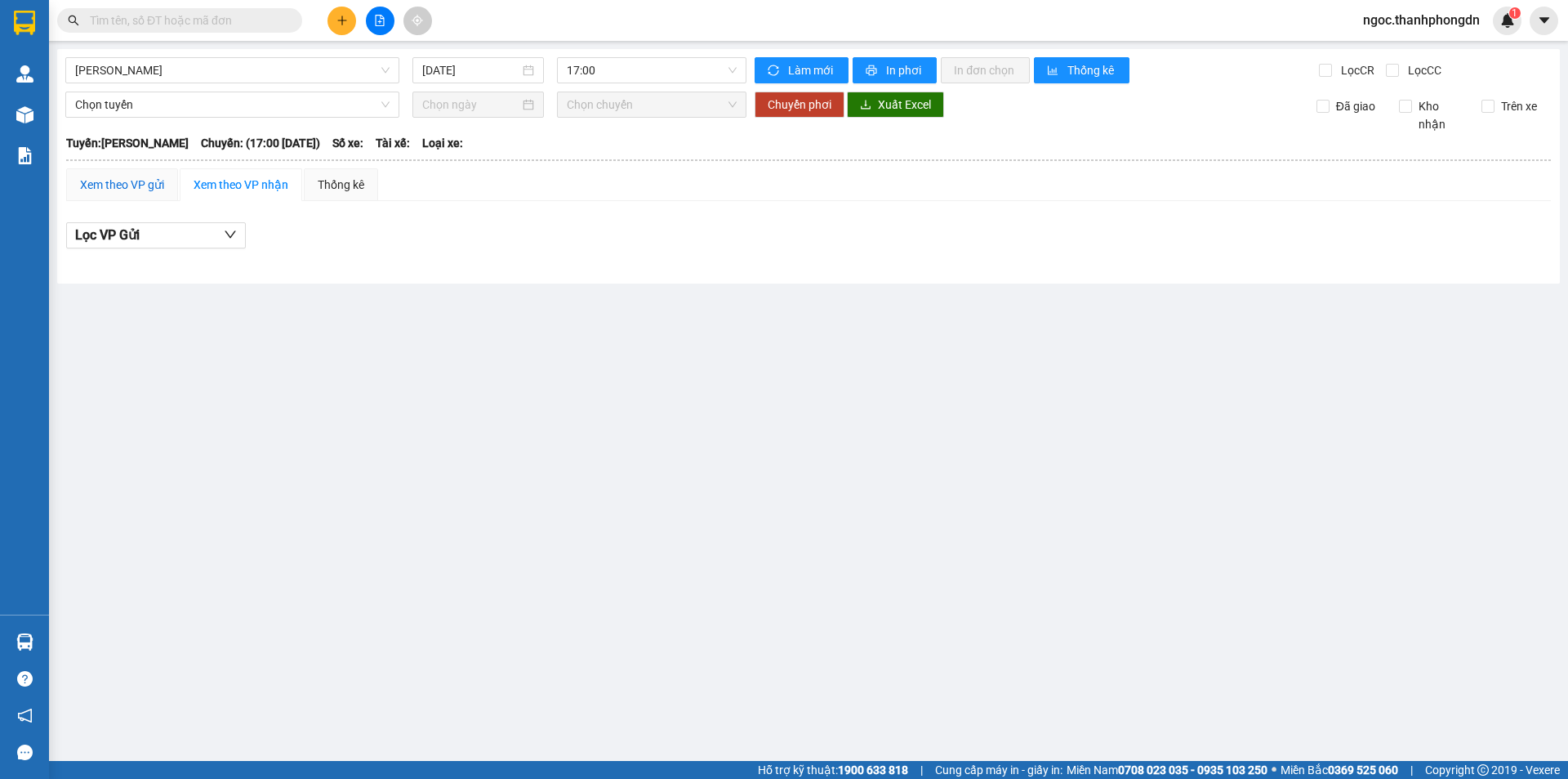
click at [137, 191] on div "Xem theo VP gửi" at bounding box center [122, 185] width 84 height 18
click at [245, 180] on div "Xem theo VP nhận" at bounding box center [240, 185] width 95 height 18
click at [623, 71] on span "17:00" at bounding box center [652, 70] width 170 height 25
click at [292, 74] on span "[PERSON_NAME]" at bounding box center [232, 70] width 315 height 25
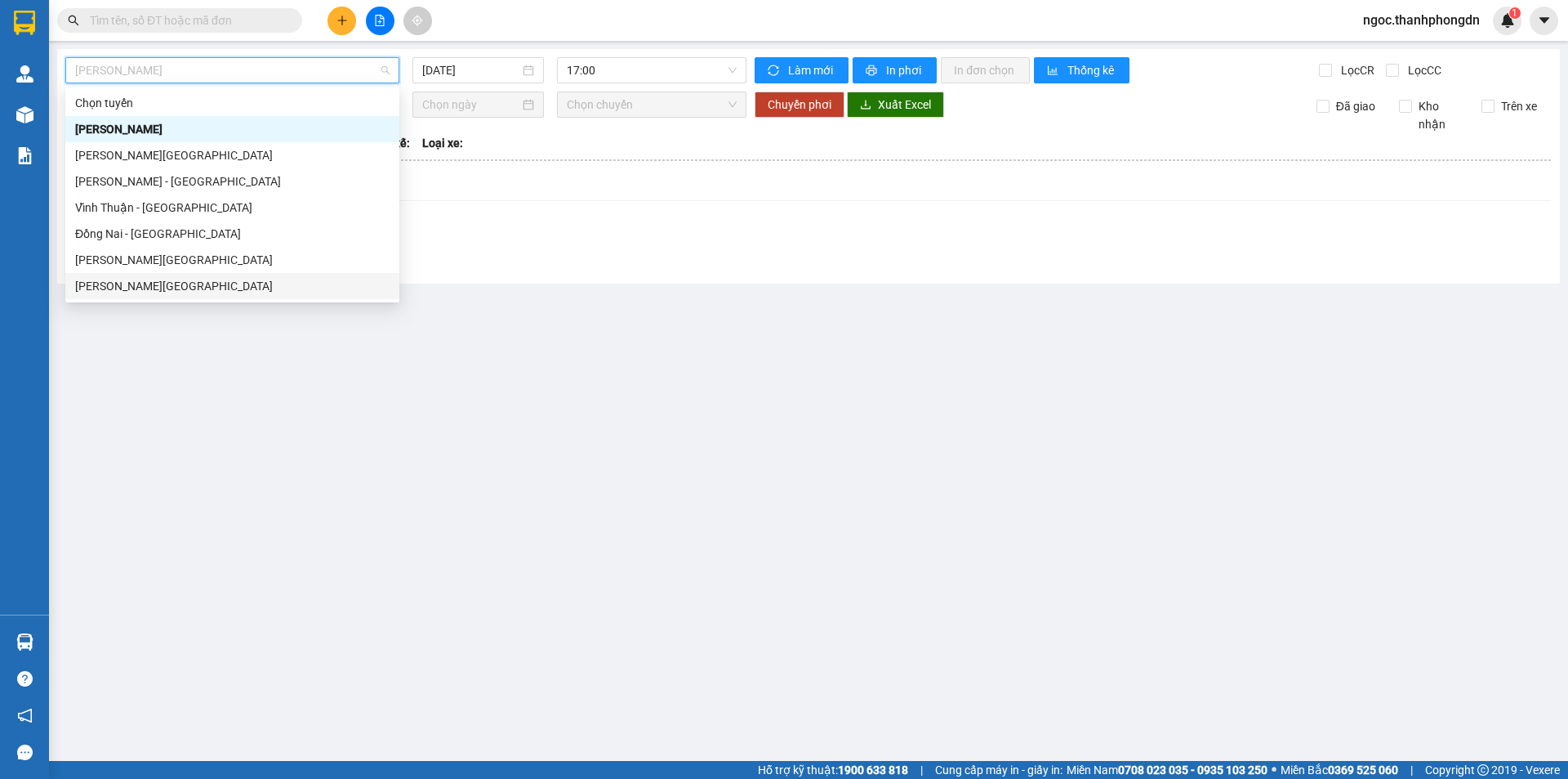
click at [139, 286] on div "[PERSON_NAME][GEOGRAPHIC_DATA]" at bounding box center [232, 286] width 315 height 18
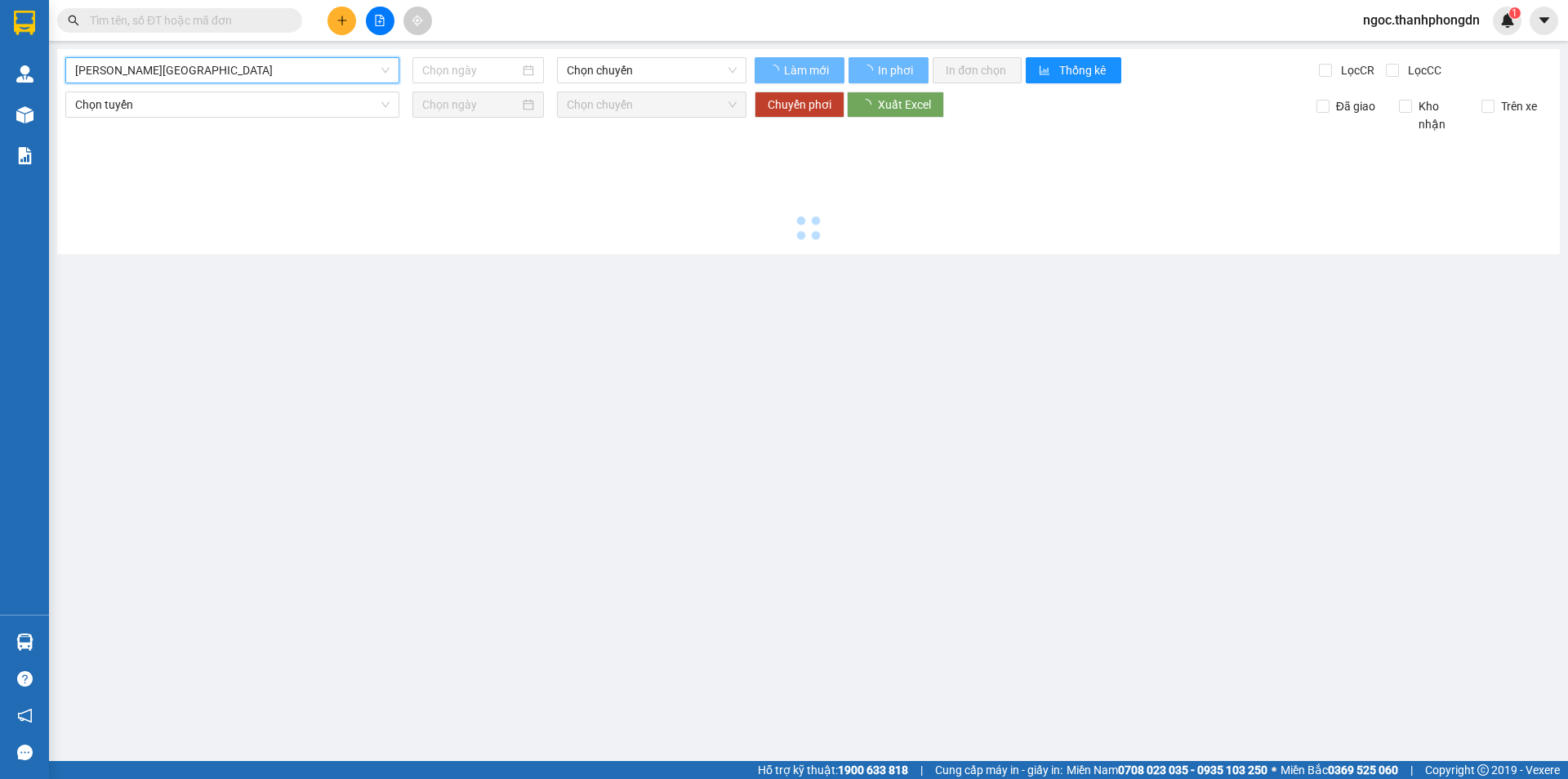
type input "[DATE]"
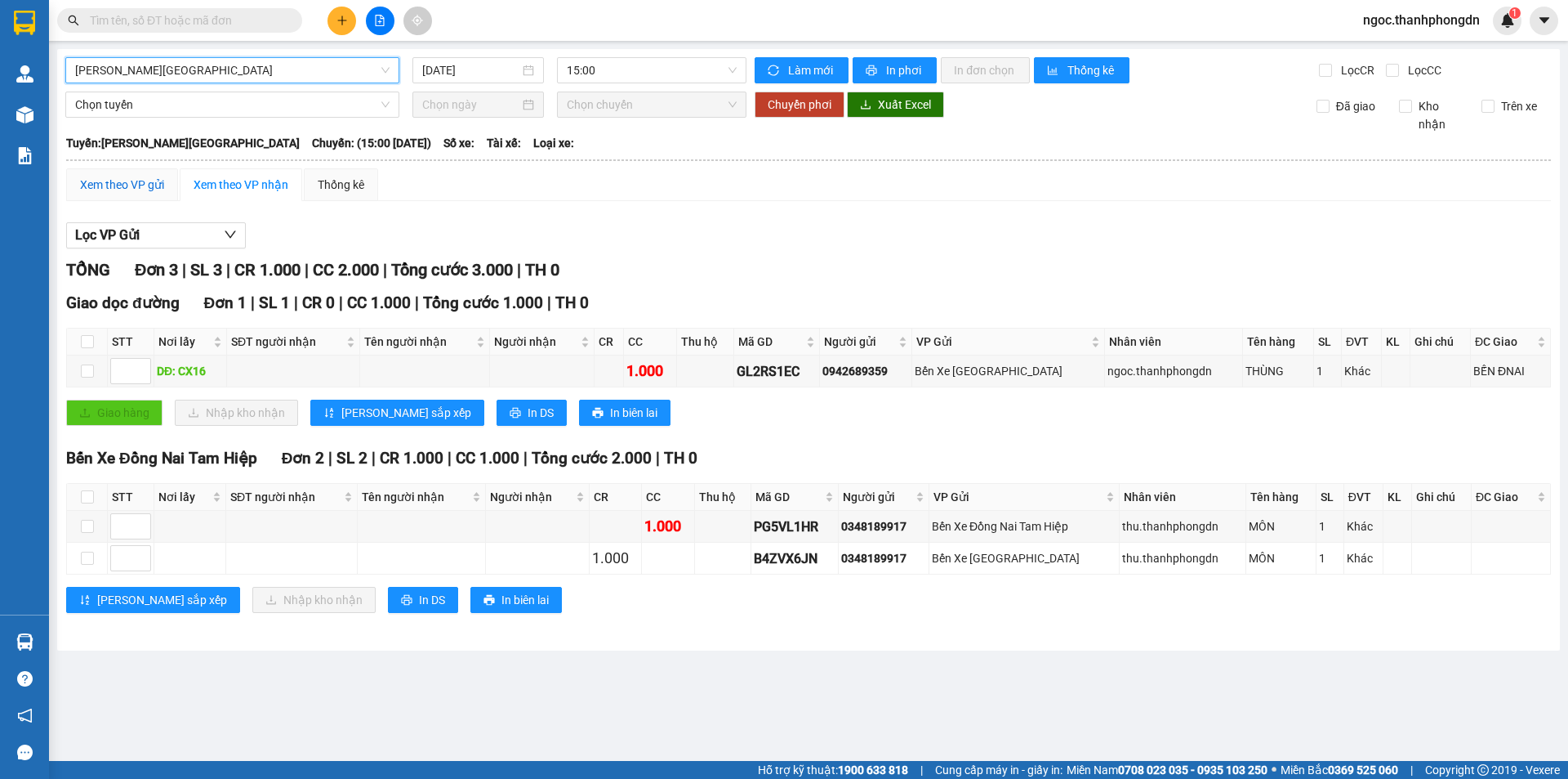
click at [137, 182] on div "Xem theo VP gửi" at bounding box center [122, 185] width 84 height 18
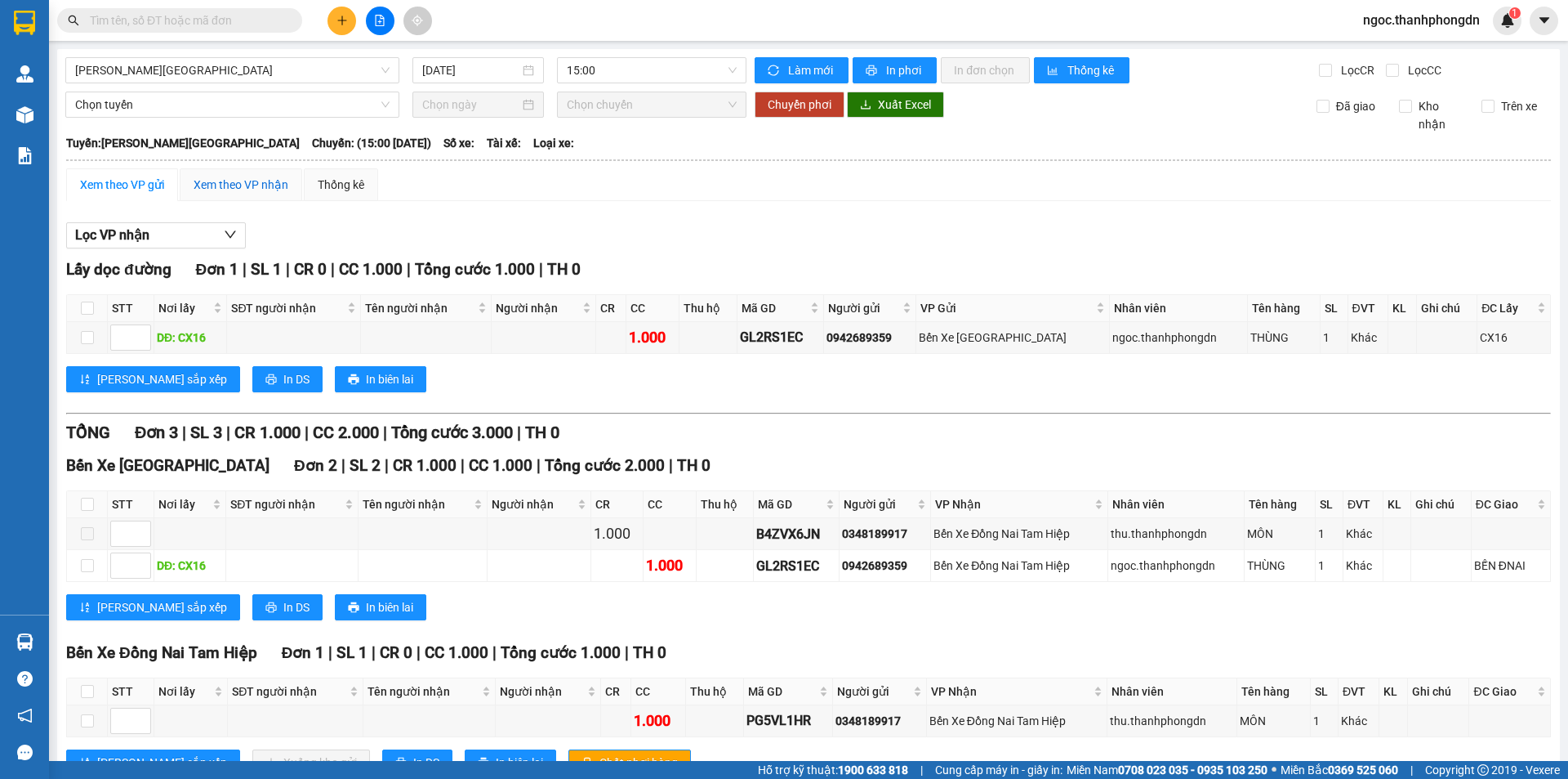
click at [256, 189] on div "Xem theo VP nhận" at bounding box center [240, 185] width 95 height 18
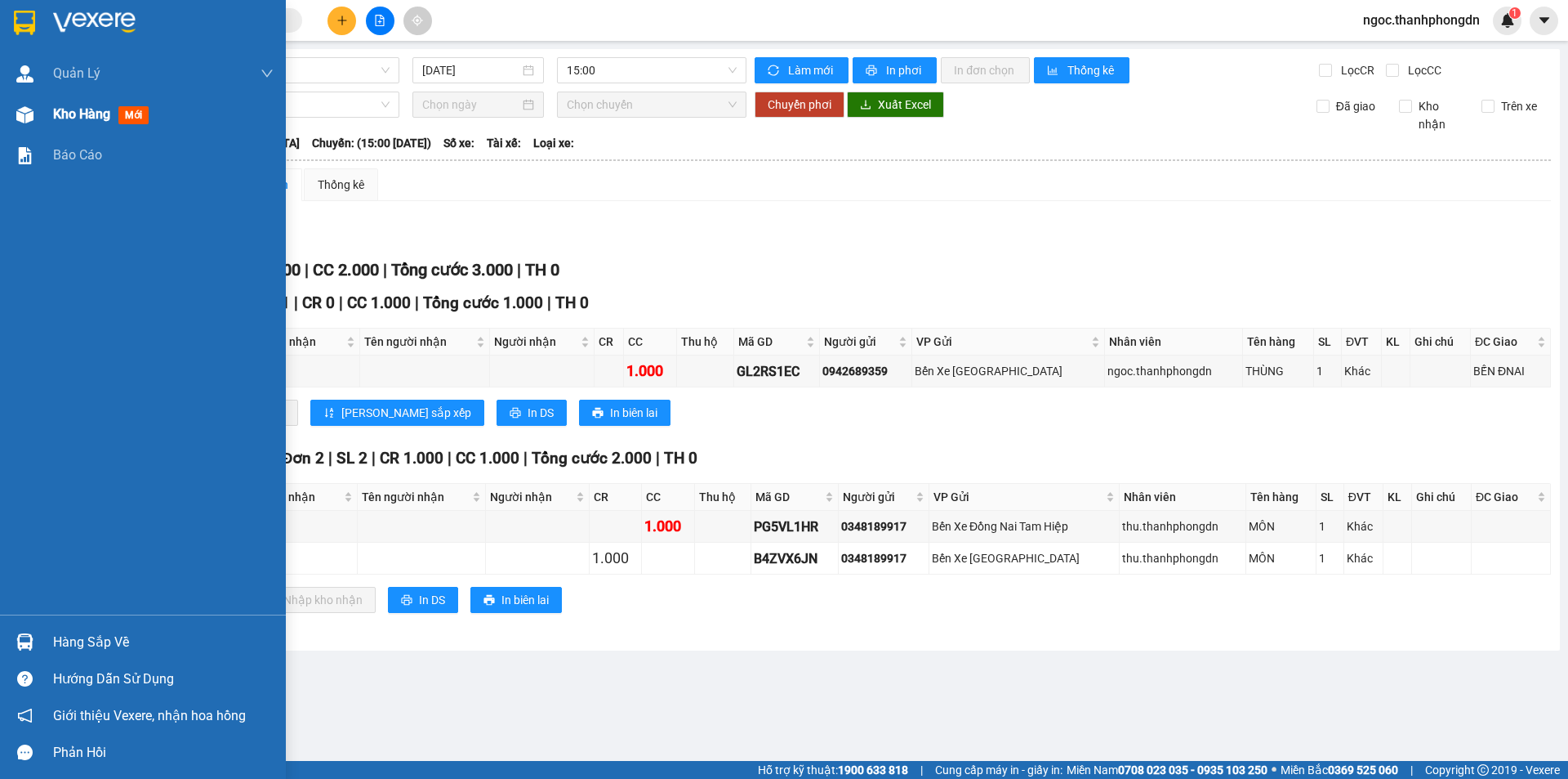
click at [100, 114] on span "Kho hàng" at bounding box center [82, 114] width 57 height 15
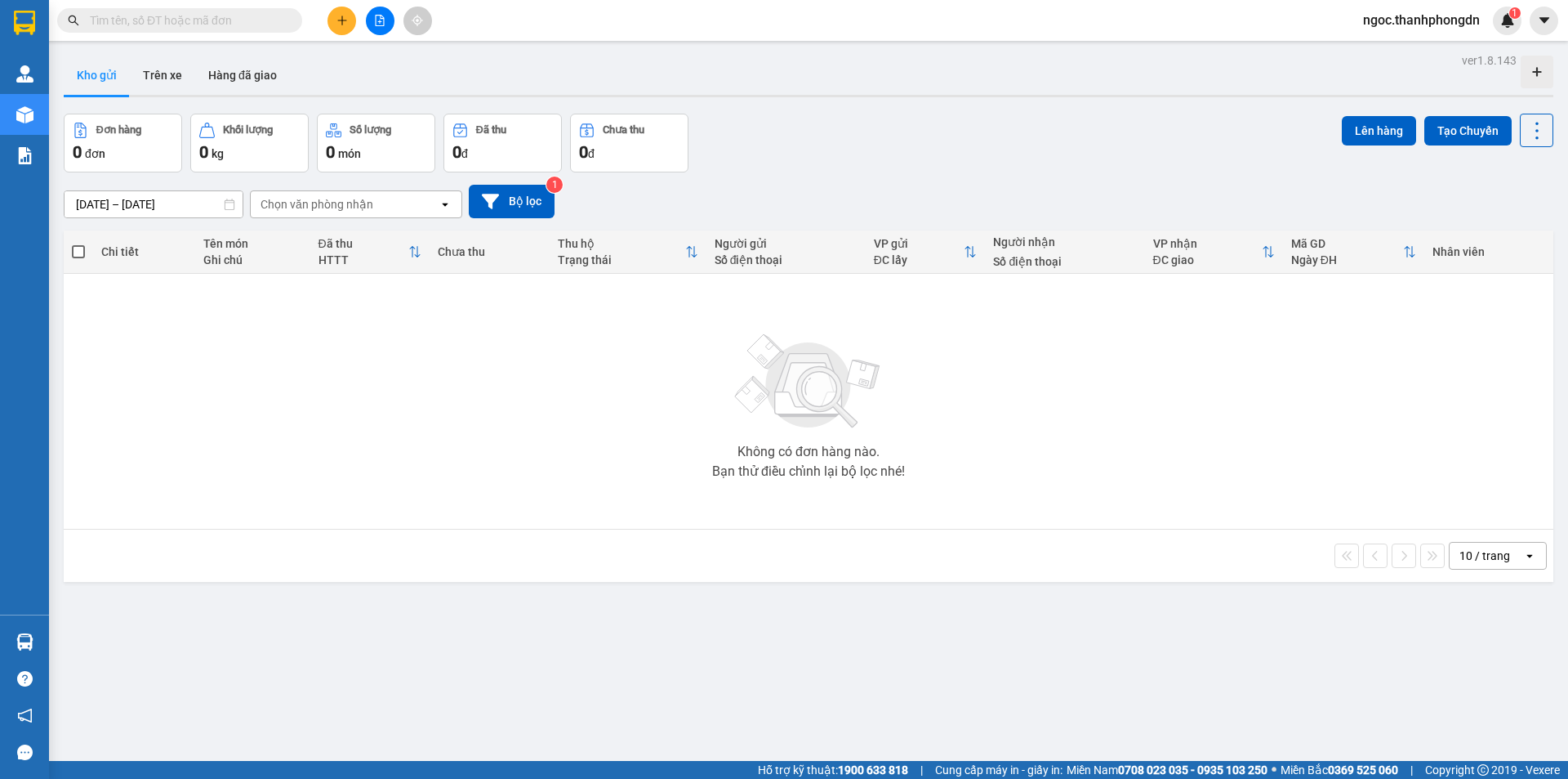
click at [418, 207] on div "Chọn văn phòng nhận" at bounding box center [345, 203] width 188 height 26
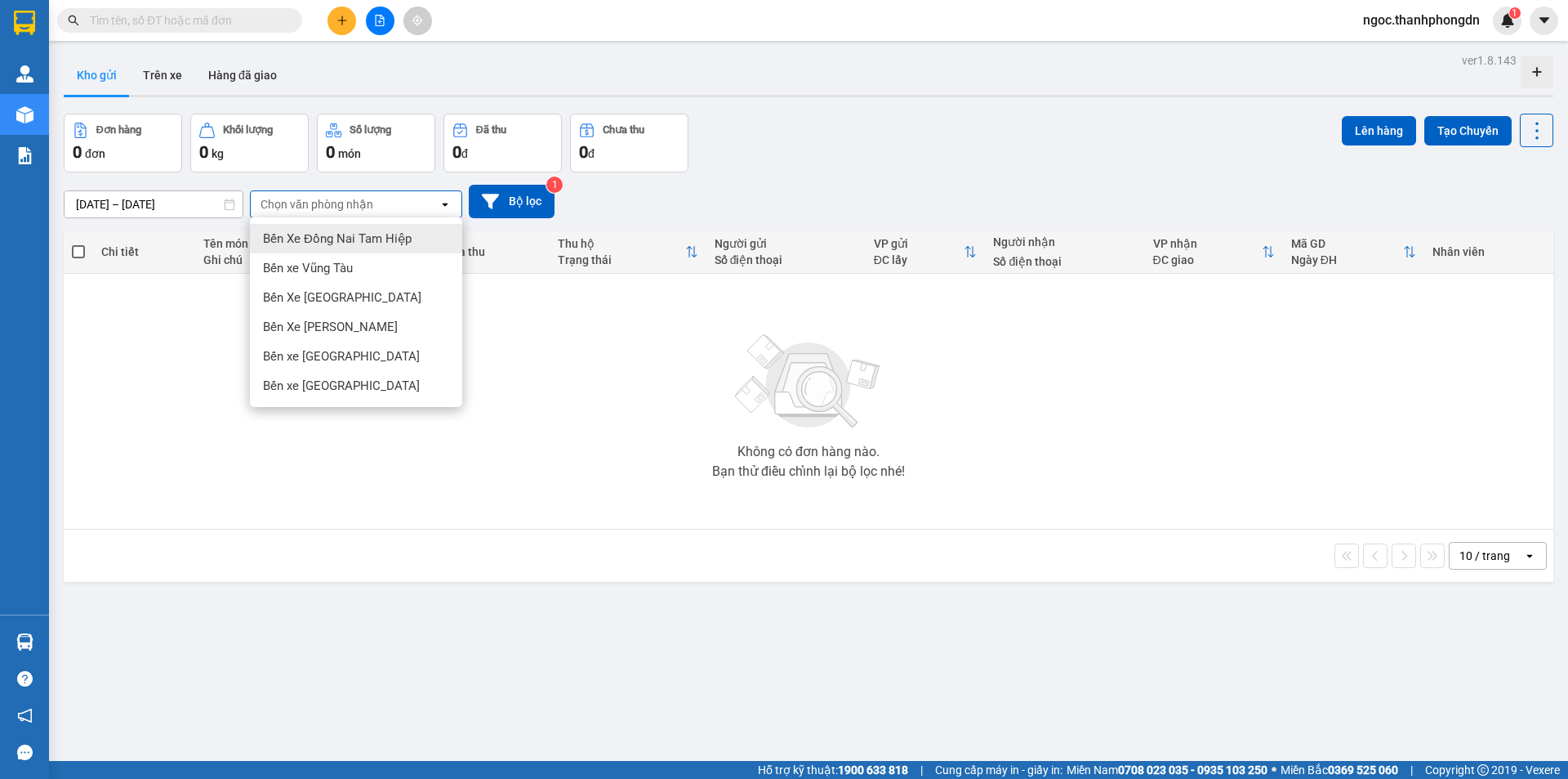
click at [365, 242] on span "Bến Xe Đồng Nai Tam Hiệp" at bounding box center [338, 239] width 149 height 16
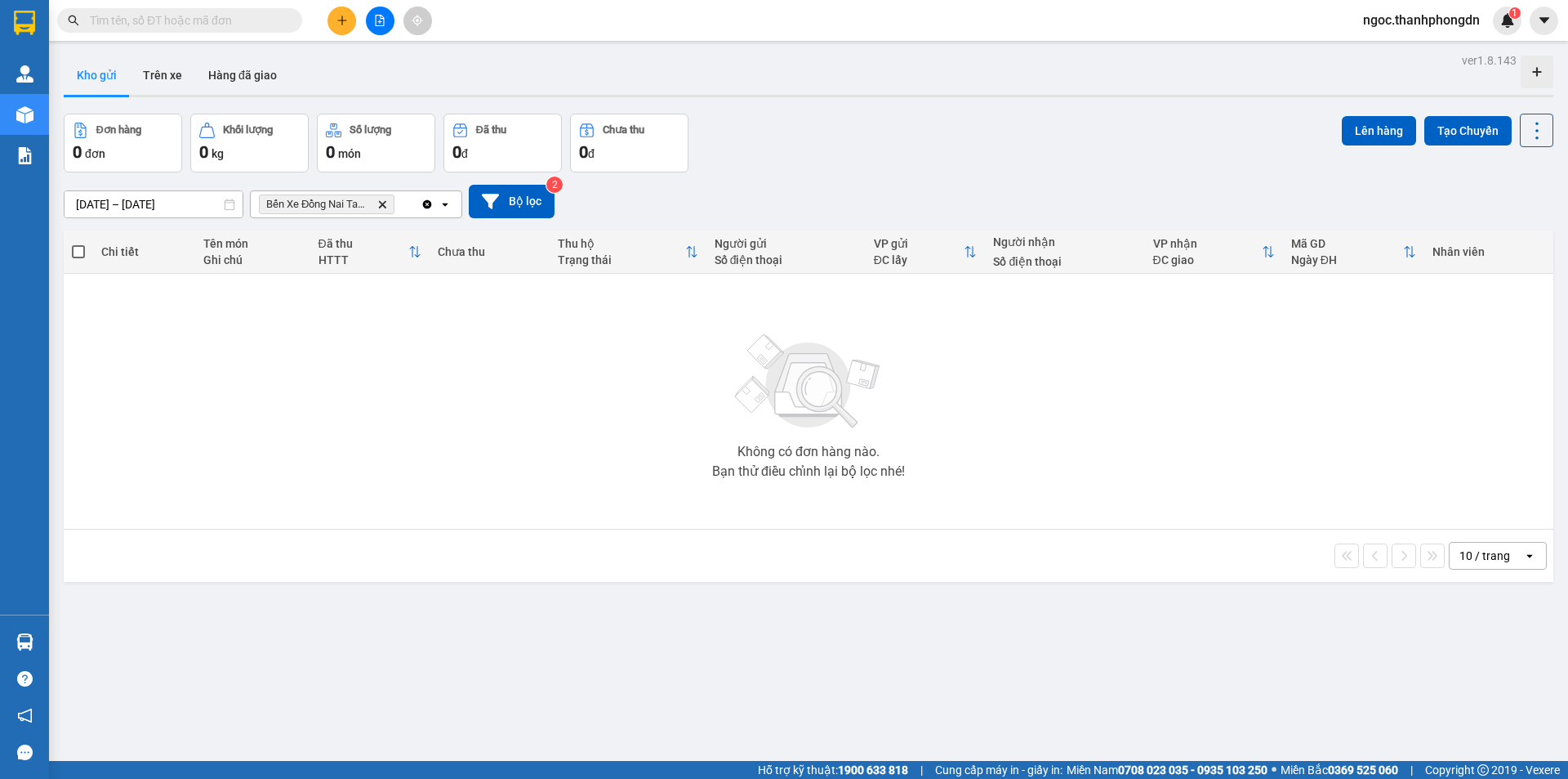
click at [400, 203] on div "Bến Xe Đồng Nai Tam Hiệp Delete" at bounding box center [336, 203] width 170 height 26
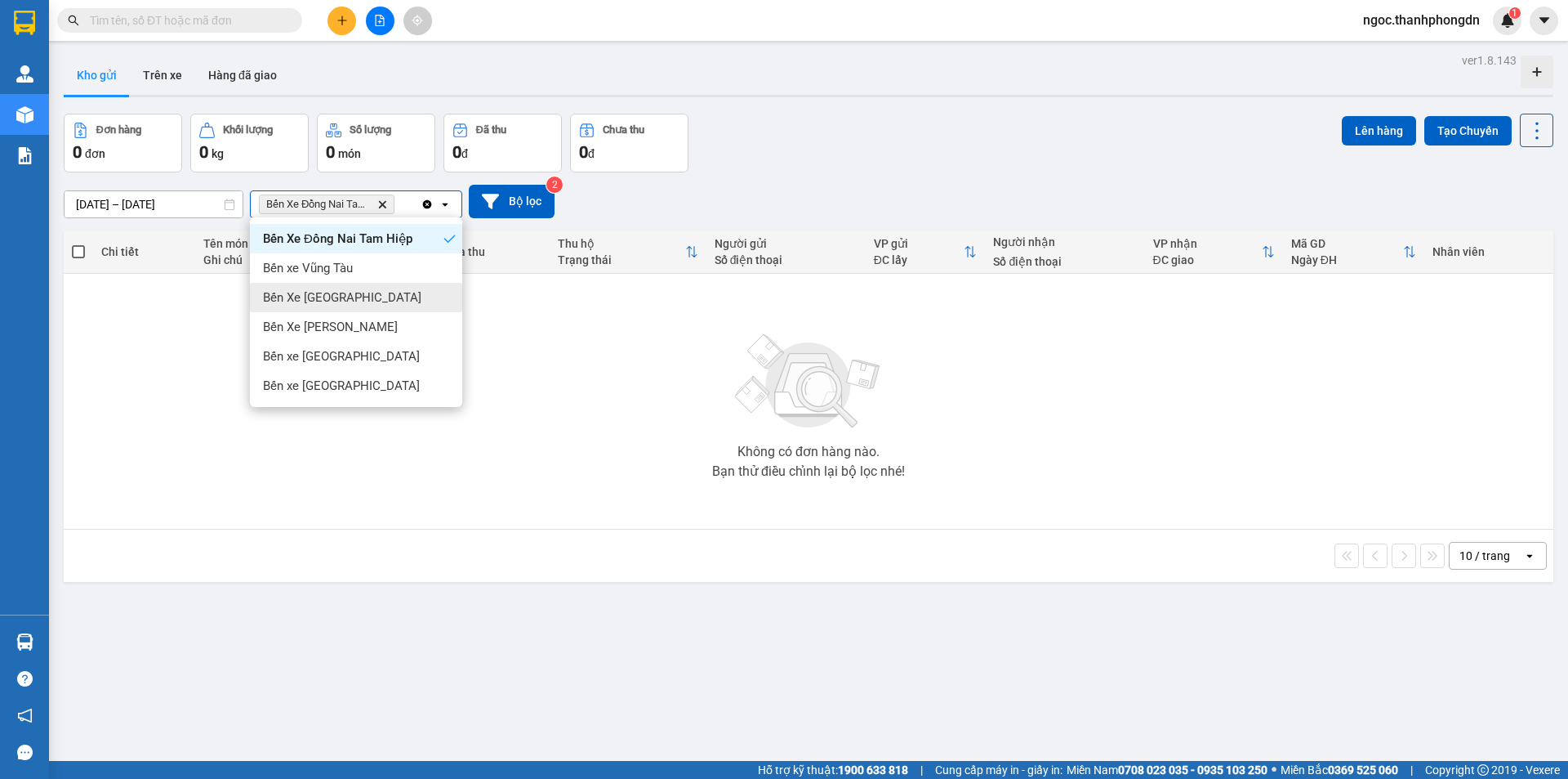
click at [335, 297] on span "Bến Xe [GEOGRAPHIC_DATA]" at bounding box center [342, 297] width 159 height 16
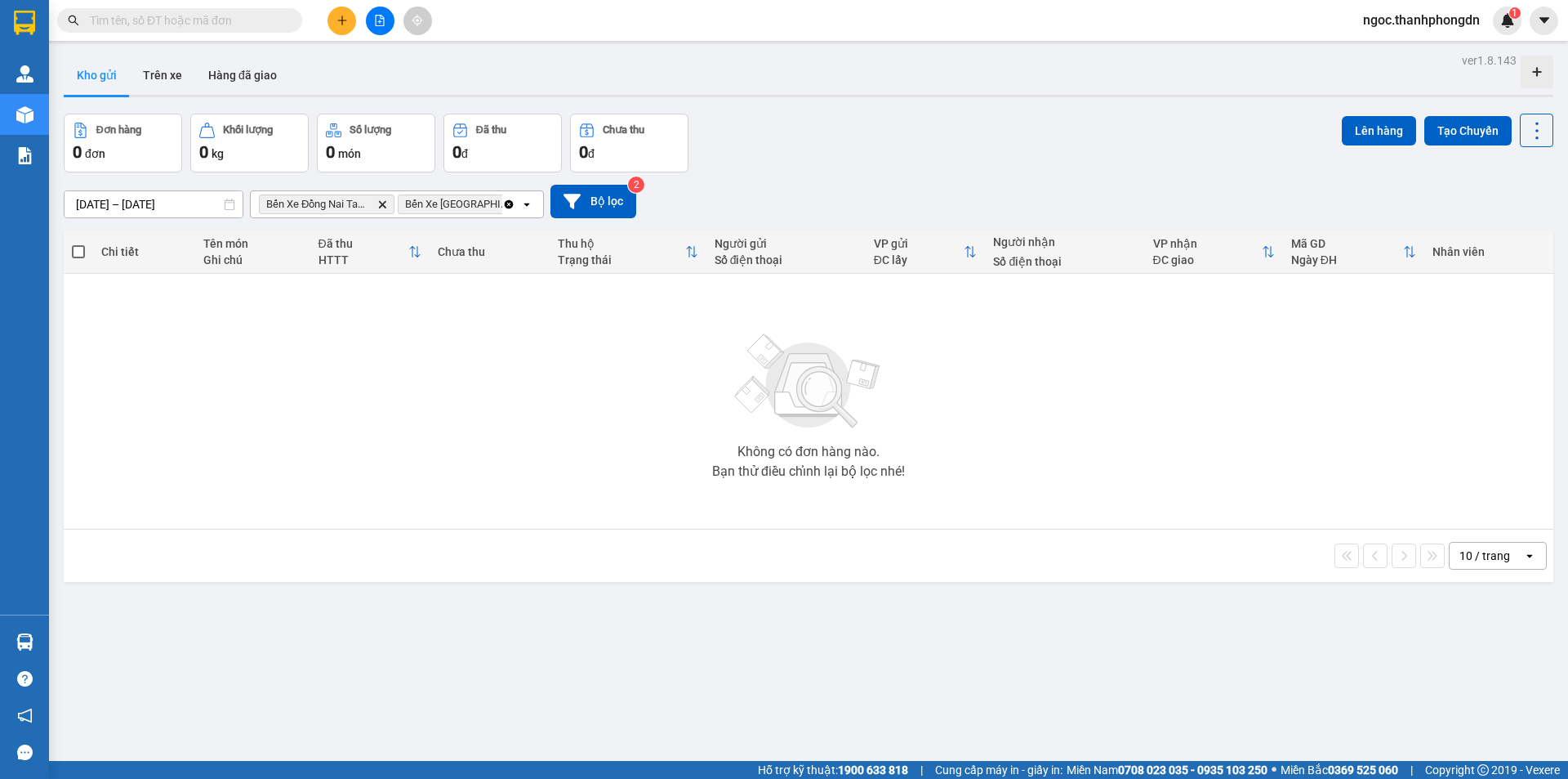
click at [170, 202] on input "[DATE] – [DATE]" at bounding box center [153, 203] width 178 height 26
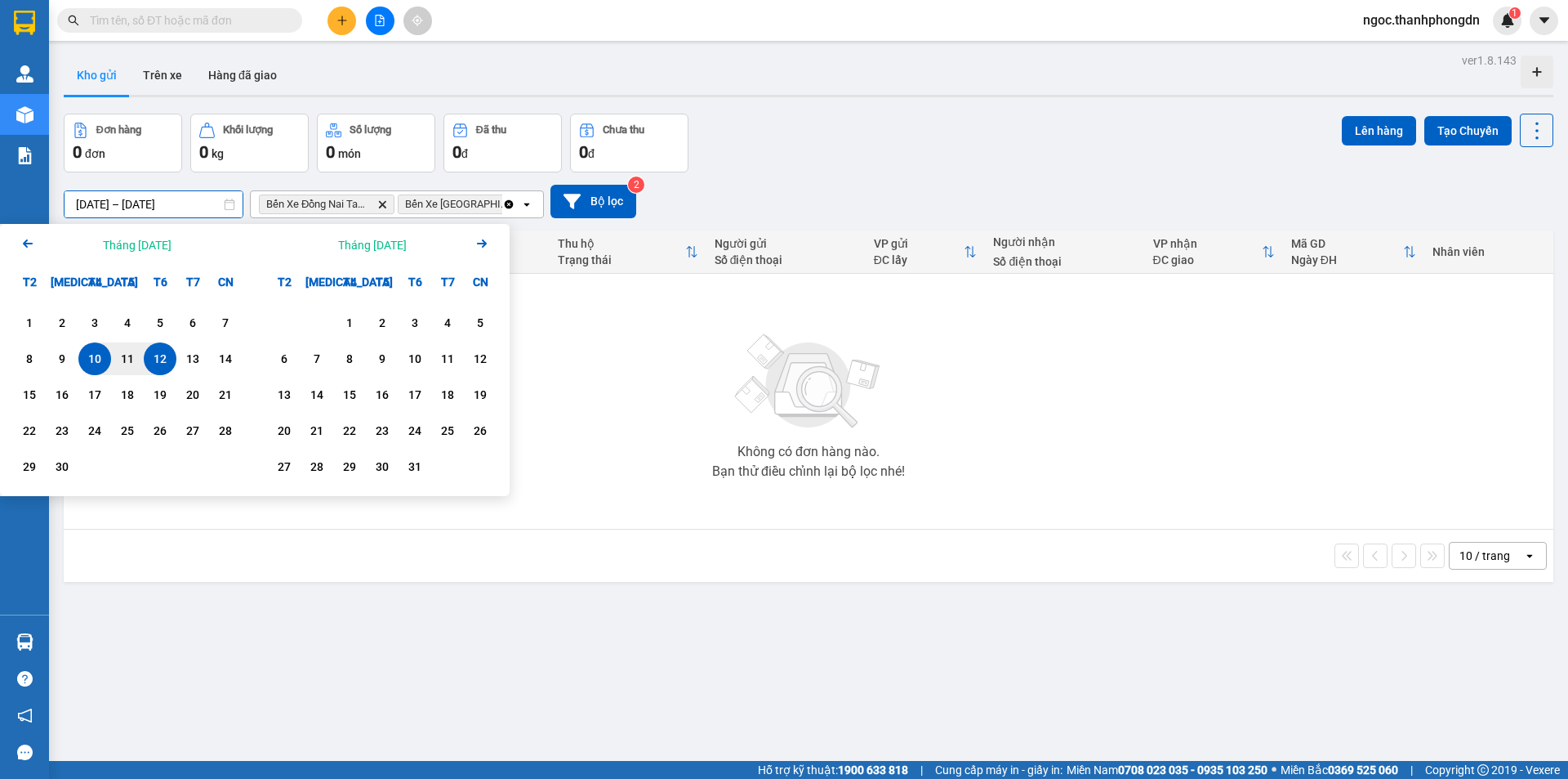
click at [160, 356] on div "12" at bounding box center [161, 358] width 23 height 20
type input "12/09/2025 – / /"
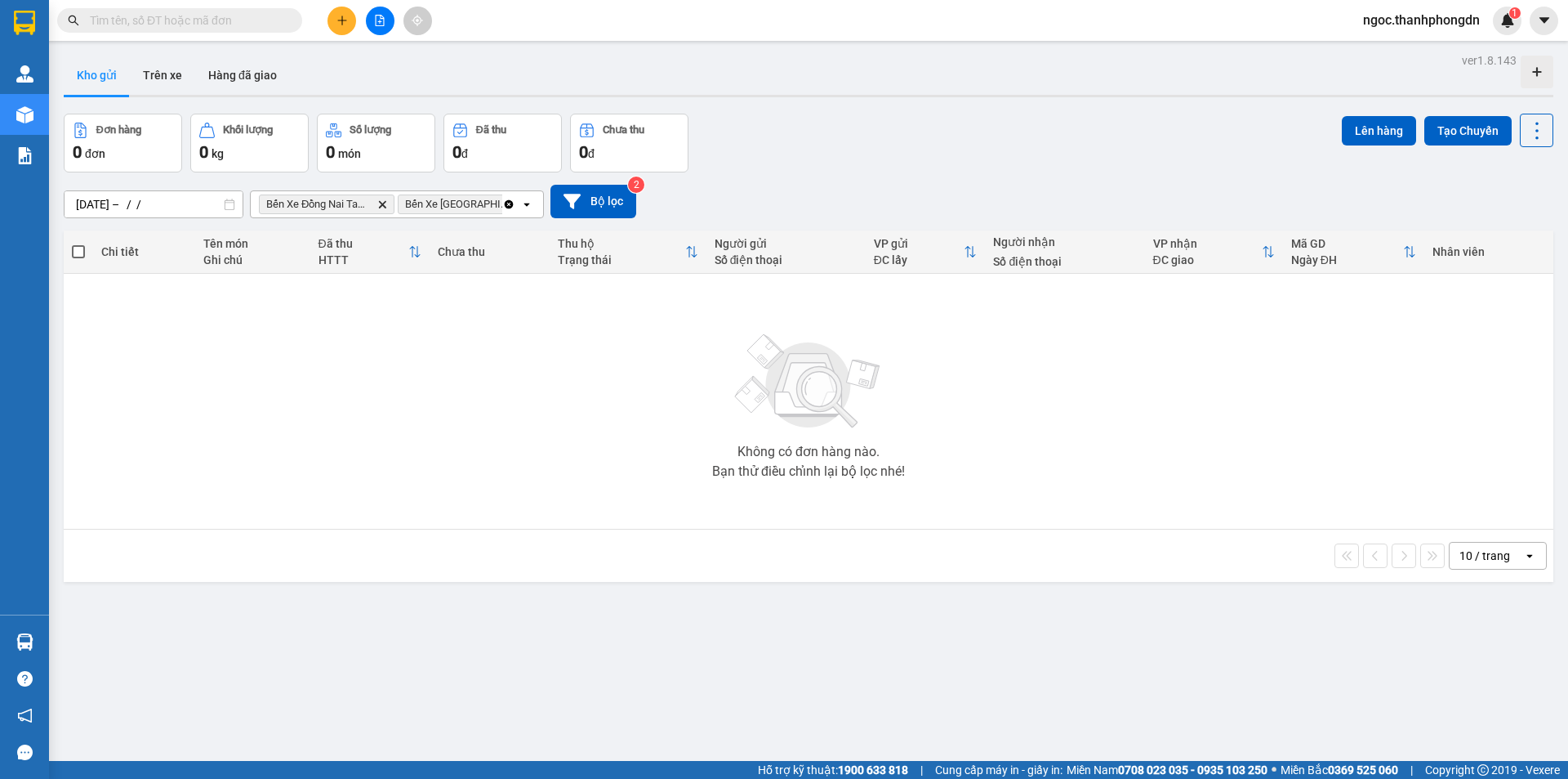
click at [772, 169] on div "Đơn hàng 0 đơn Khối lượng 0 kg Số lượng 0 món Đã thu 0 đ Chưa thu 0 đ Lên hàng …" at bounding box center [809, 143] width 1490 height 59
click at [590, 203] on button "Bộ lọc" at bounding box center [593, 201] width 86 height 34
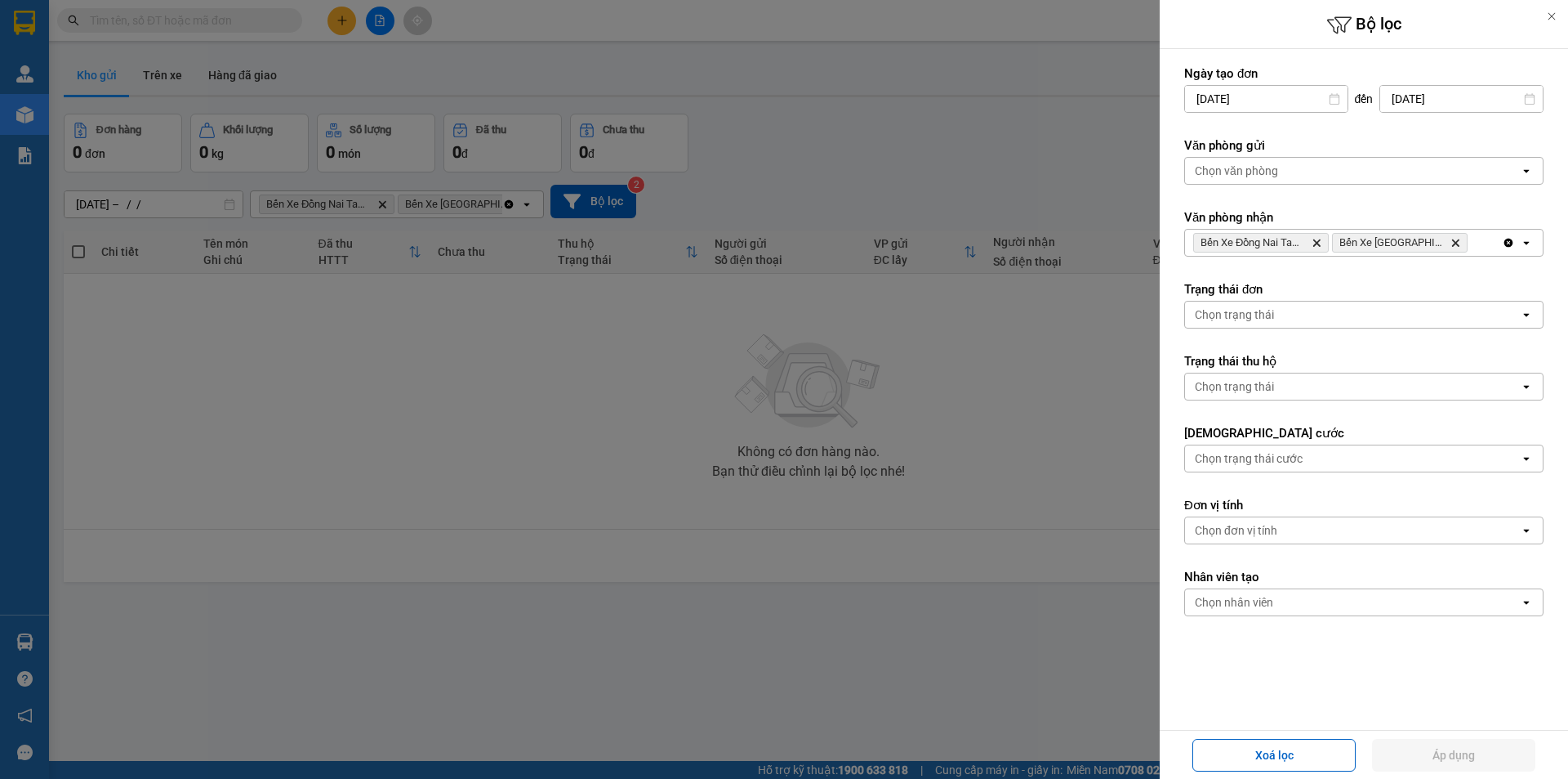
click at [1548, 20] on icon at bounding box center [1551, 16] width 12 height 12
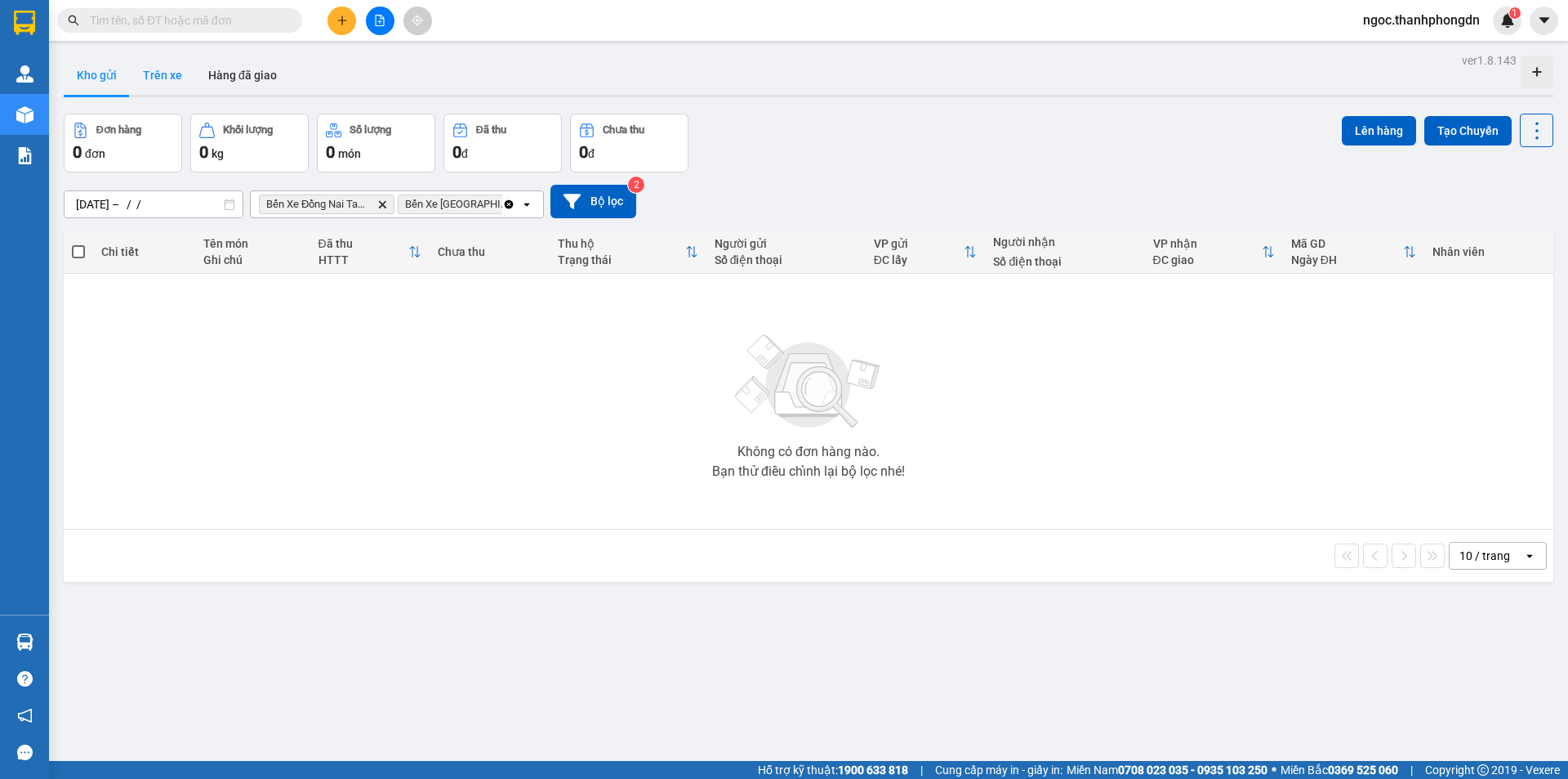
click at [161, 77] on button "Trên xe" at bounding box center [162, 75] width 66 height 39
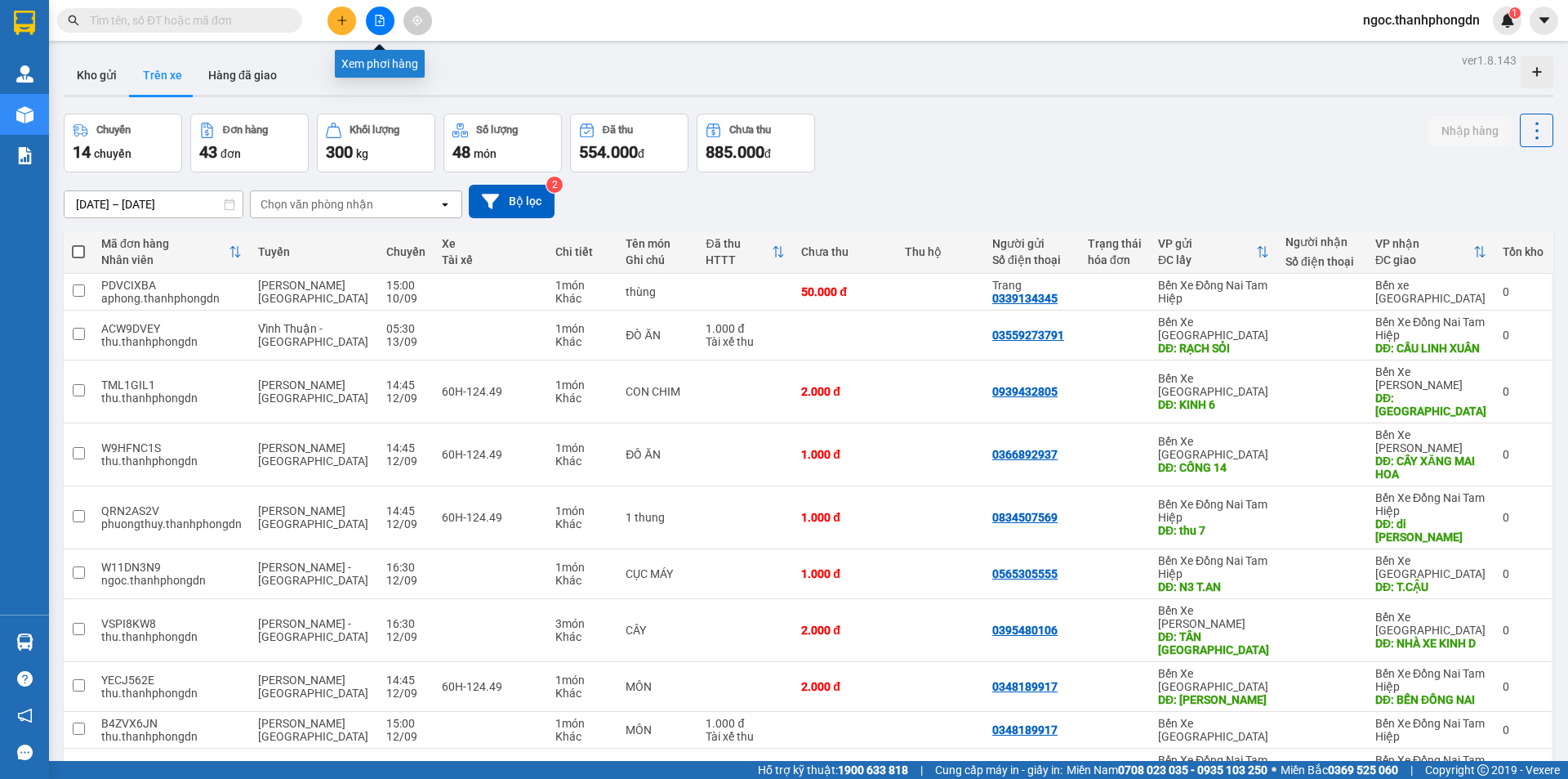
click at [384, 26] on icon "file-add" at bounding box center [380, 20] width 9 height 12
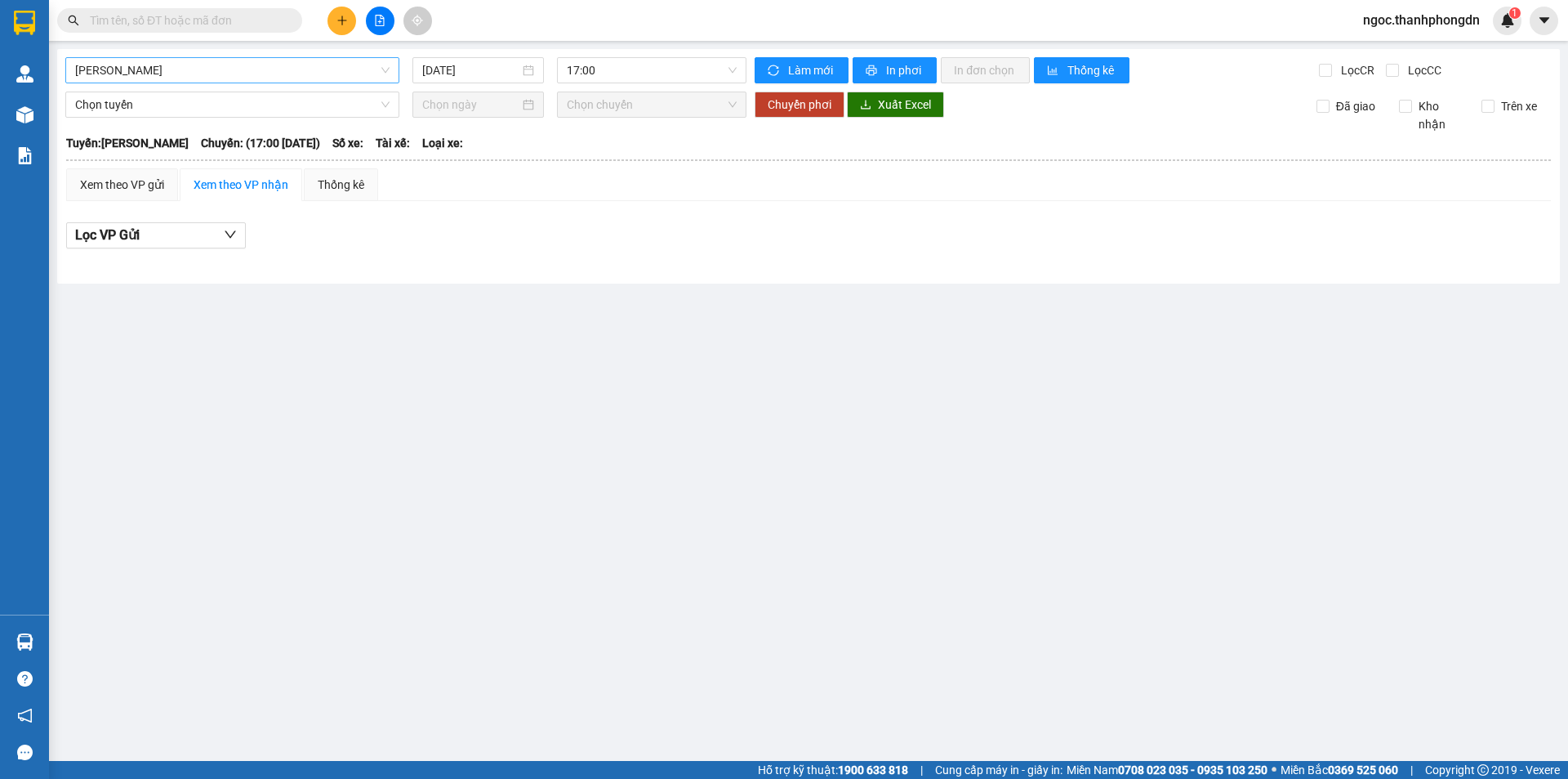
click at [218, 67] on span "[PERSON_NAME]" at bounding box center [232, 70] width 315 height 25
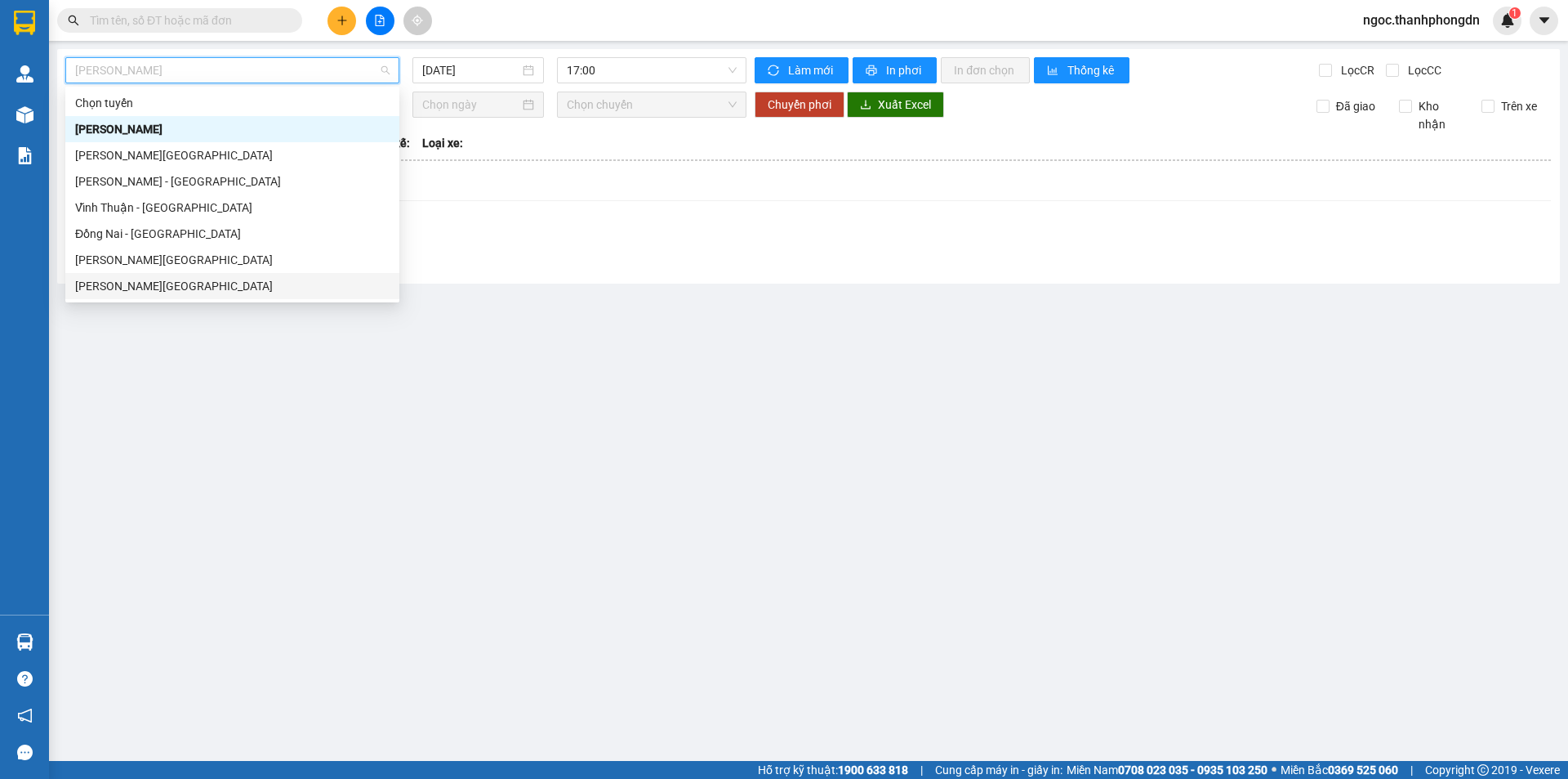
click at [140, 287] on div "[PERSON_NAME][GEOGRAPHIC_DATA]" at bounding box center [232, 286] width 315 height 18
type input "[DATE]"
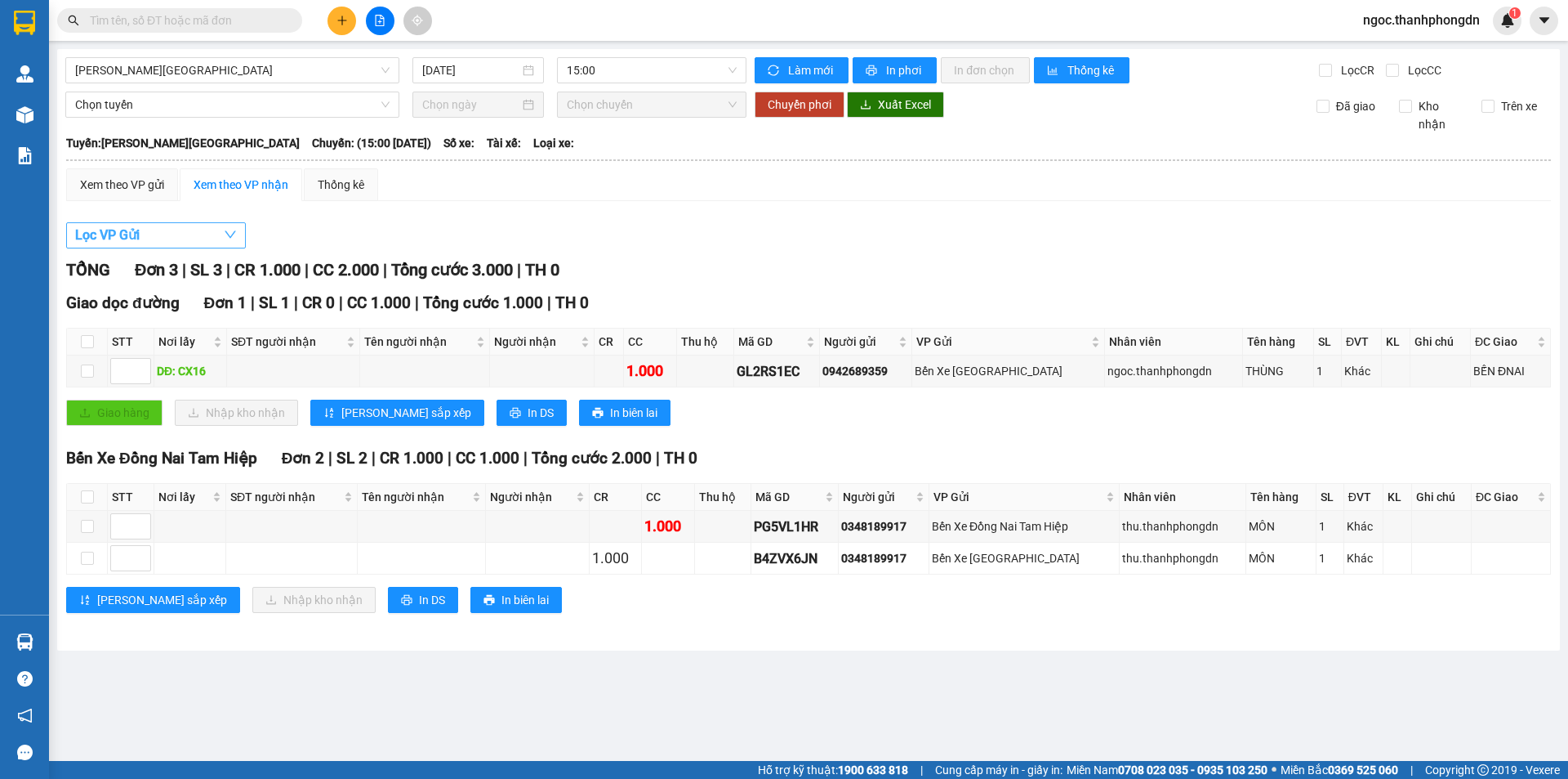
click at [216, 236] on button "Lọc VP Gửi" at bounding box center [156, 234] width 180 height 26
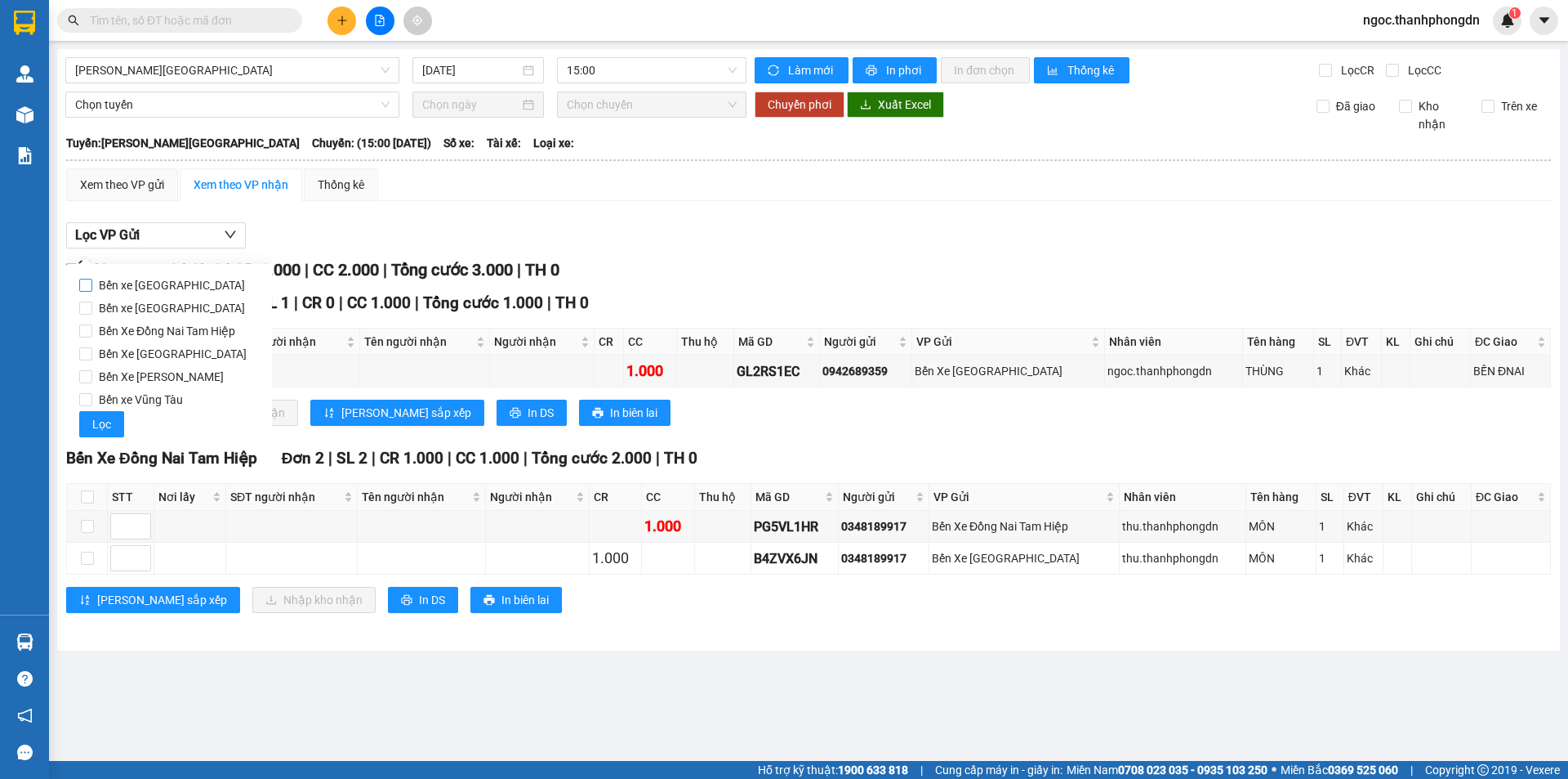
click at [85, 282] on input "Bến xe Đà Lạt" at bounding box center [85, 285] width 13 height 13
checkbox input "true"
click at [88, 309] on input "Bến xe [GEOGRAPHIC_DATA]" at bounding box center [85, 308] width 13 height 13
checkbox input "true"
click at [87, 332] on input "Bến Xe Đồng Nai Tam Hiệp" at bounding box center [85, 331] width 13 height 13
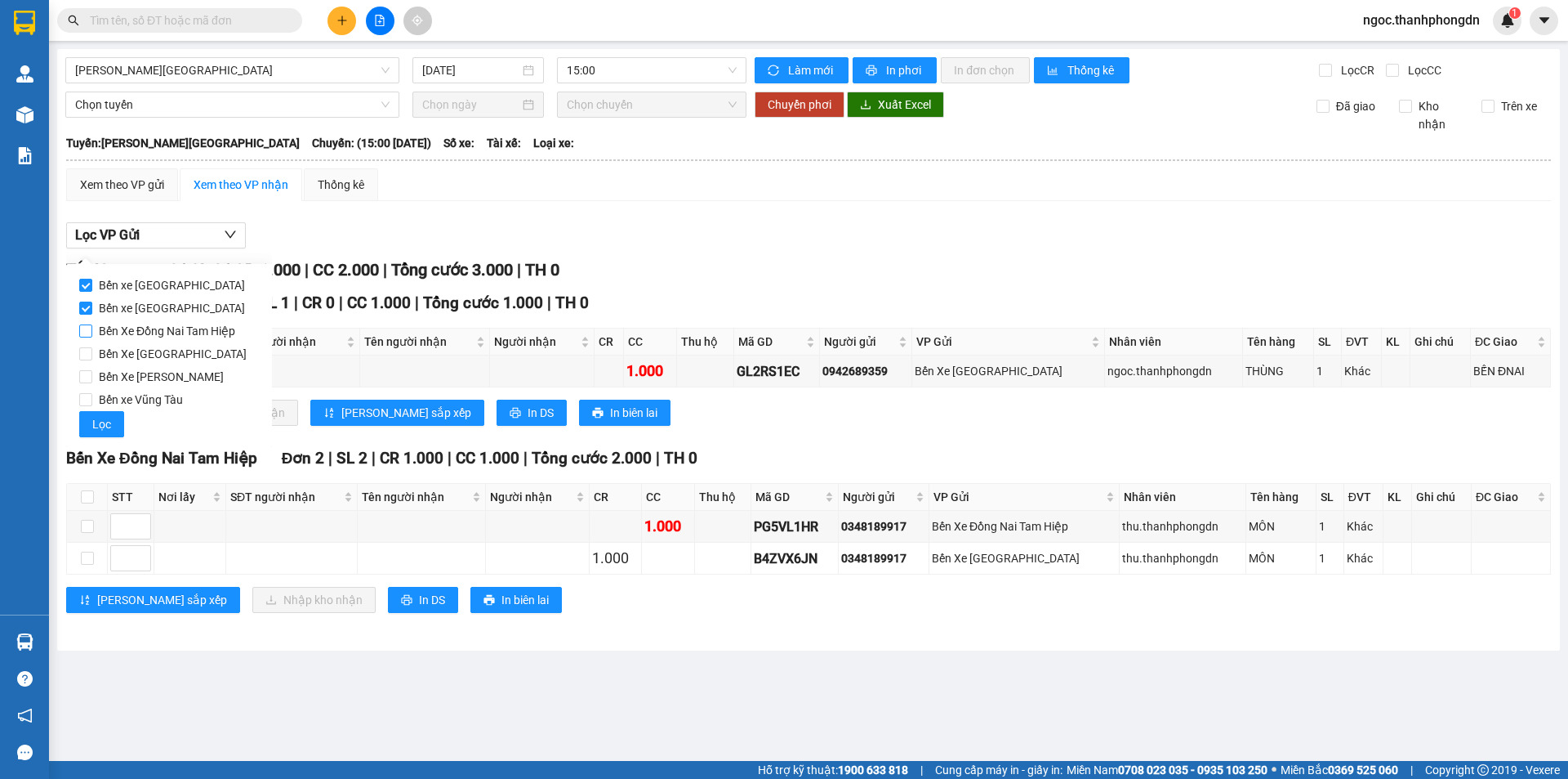
checkbox input "true"
click at [85, 353] on input "Bến Xe [GEOGRAPHIC_DATA]" at bounding box center [85, 353] width 13 height 13
checkbox input "true"
click at [88, 378] on input "Bến Xe [PERSON_NAME]" at bounding box center [85, 376] width 13 height 13
checkbox input "true"
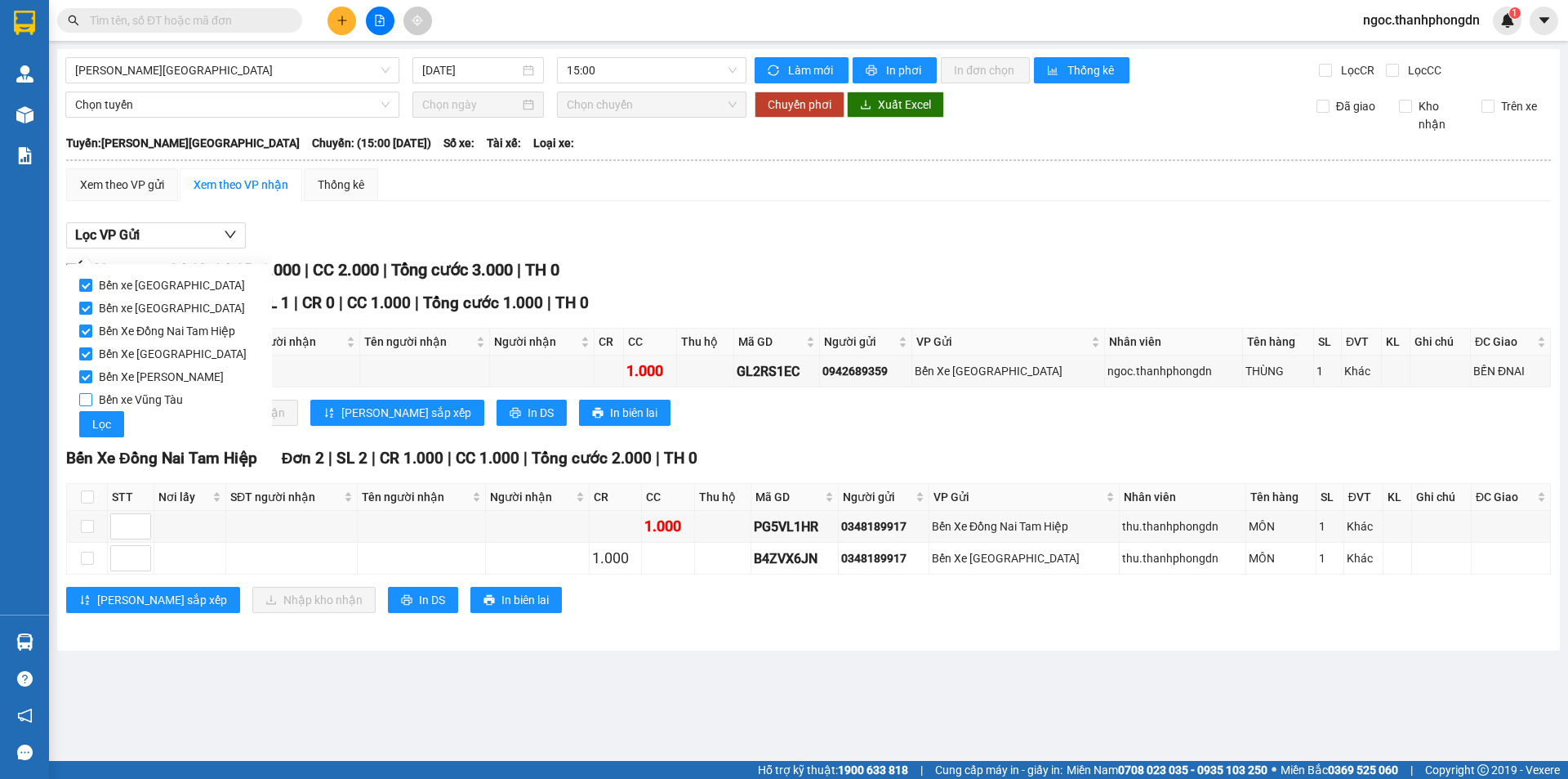
click at [86, 401] on input "Bến xe Vũng Tàu" at bounding box center [85, 399] width 13 height 13
checkbox input "true"
click at [397, 209] on div "Xem theo VP gửi Xem theo VP nhận Thống kê Lọc VP Gửi TỔNG Đơn 3 | SL 3 | CR 1.…" at bounding box center [809, 401] width 1485 height 465
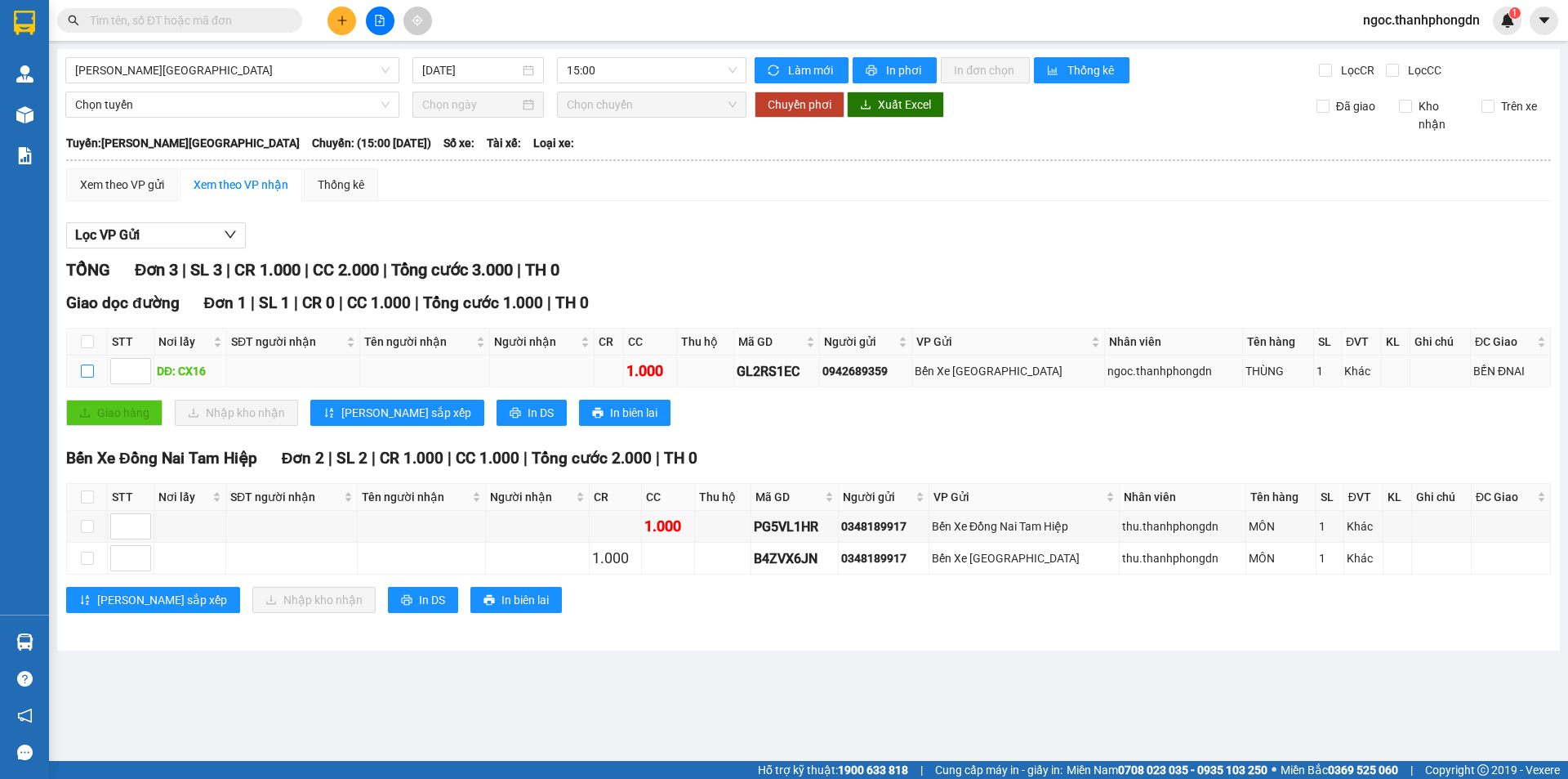
click at [90, 372] on input "checkbox" at bounding box center [87, 371] width 13 height 13
checkbox input "true"
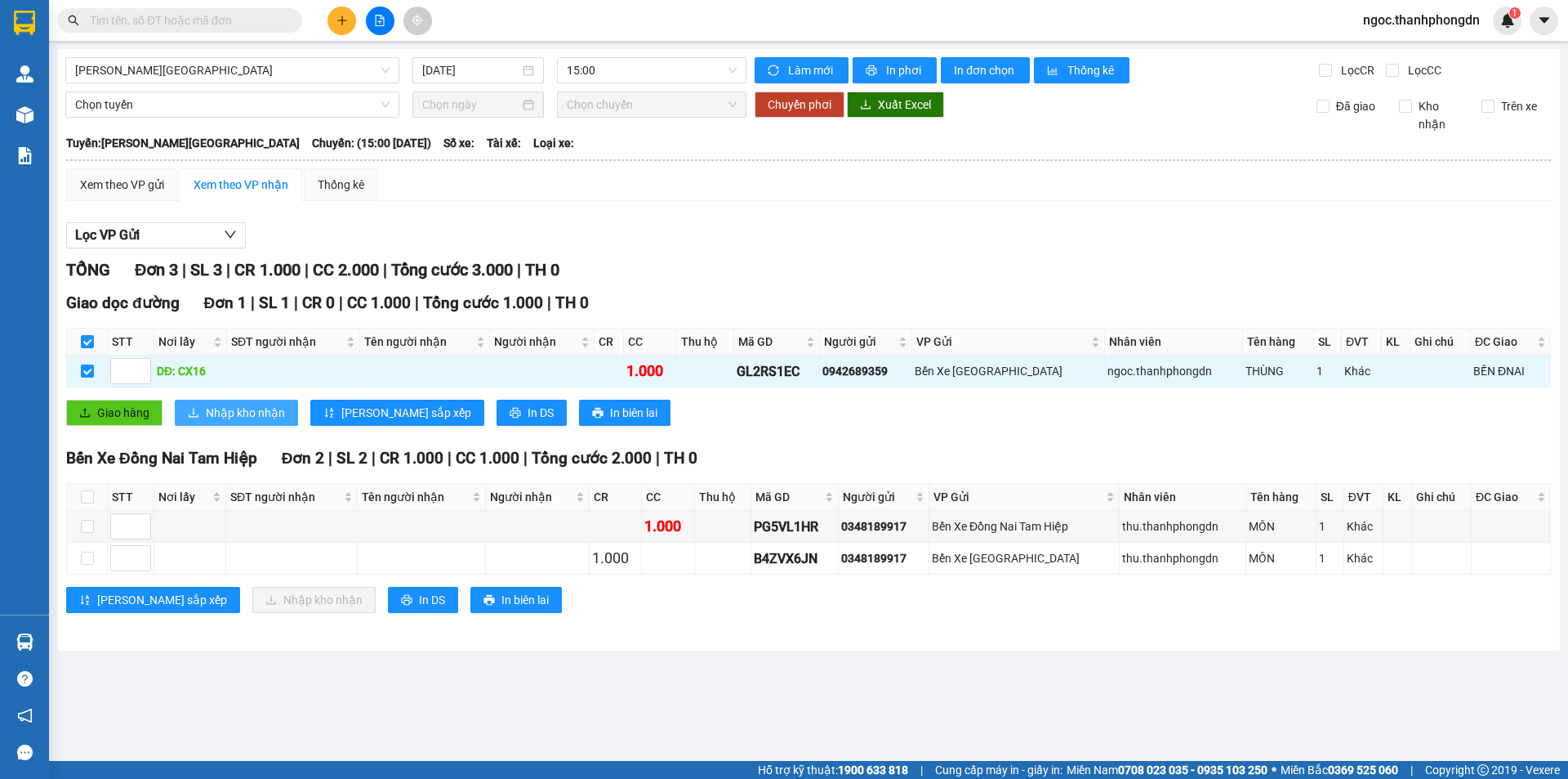
click at [255, 408] on span "Nhập kho nhận" at bounding box center [245, 413] width 79 height 18
click at [122, 185] on div "Xem theo VP gửi" at bounding box center [122, 185] width 84 height 18
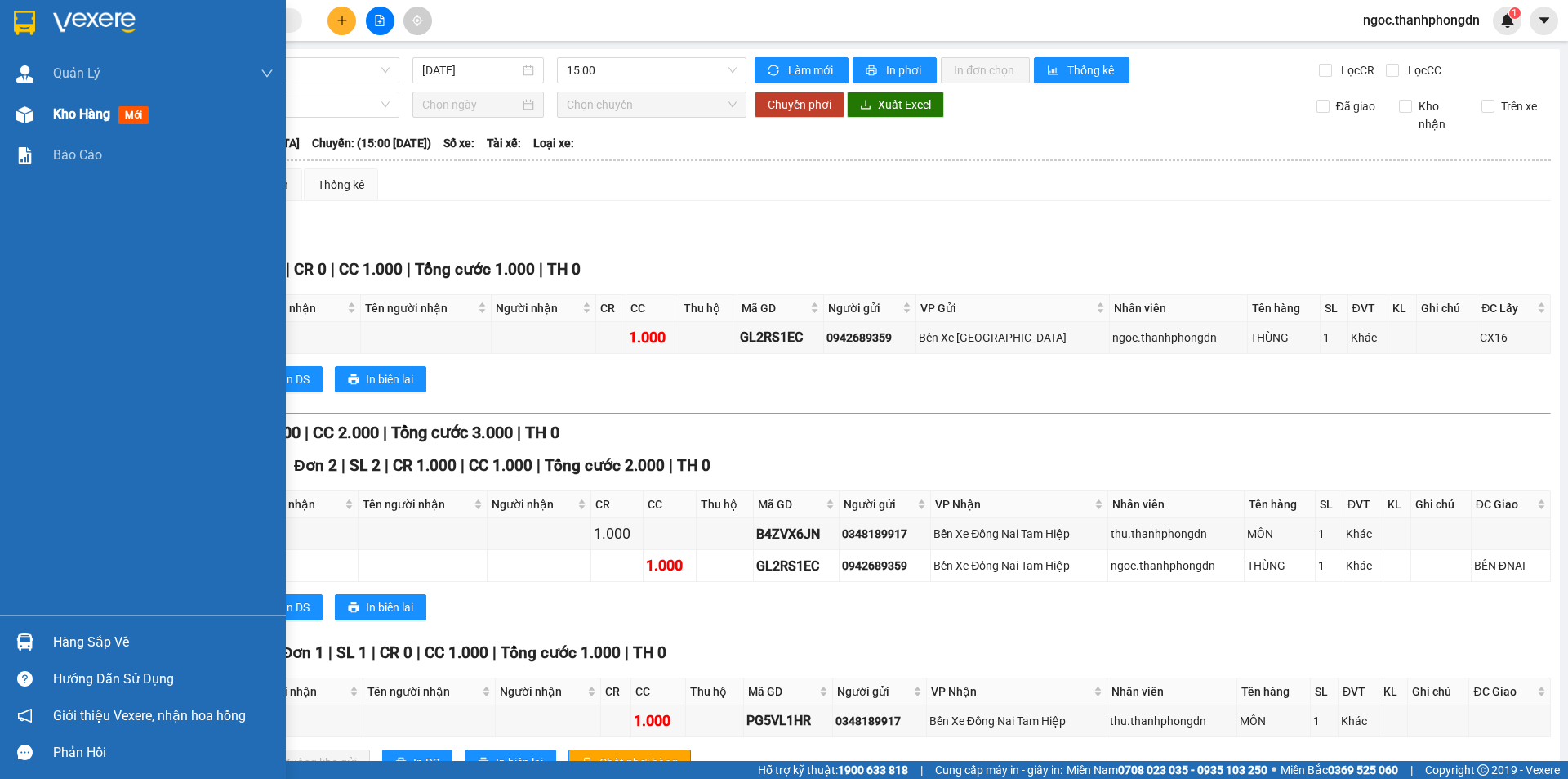
click at [91, 115] on span "Kho hàng" at bounding box center [82, 114] width 57 height 15
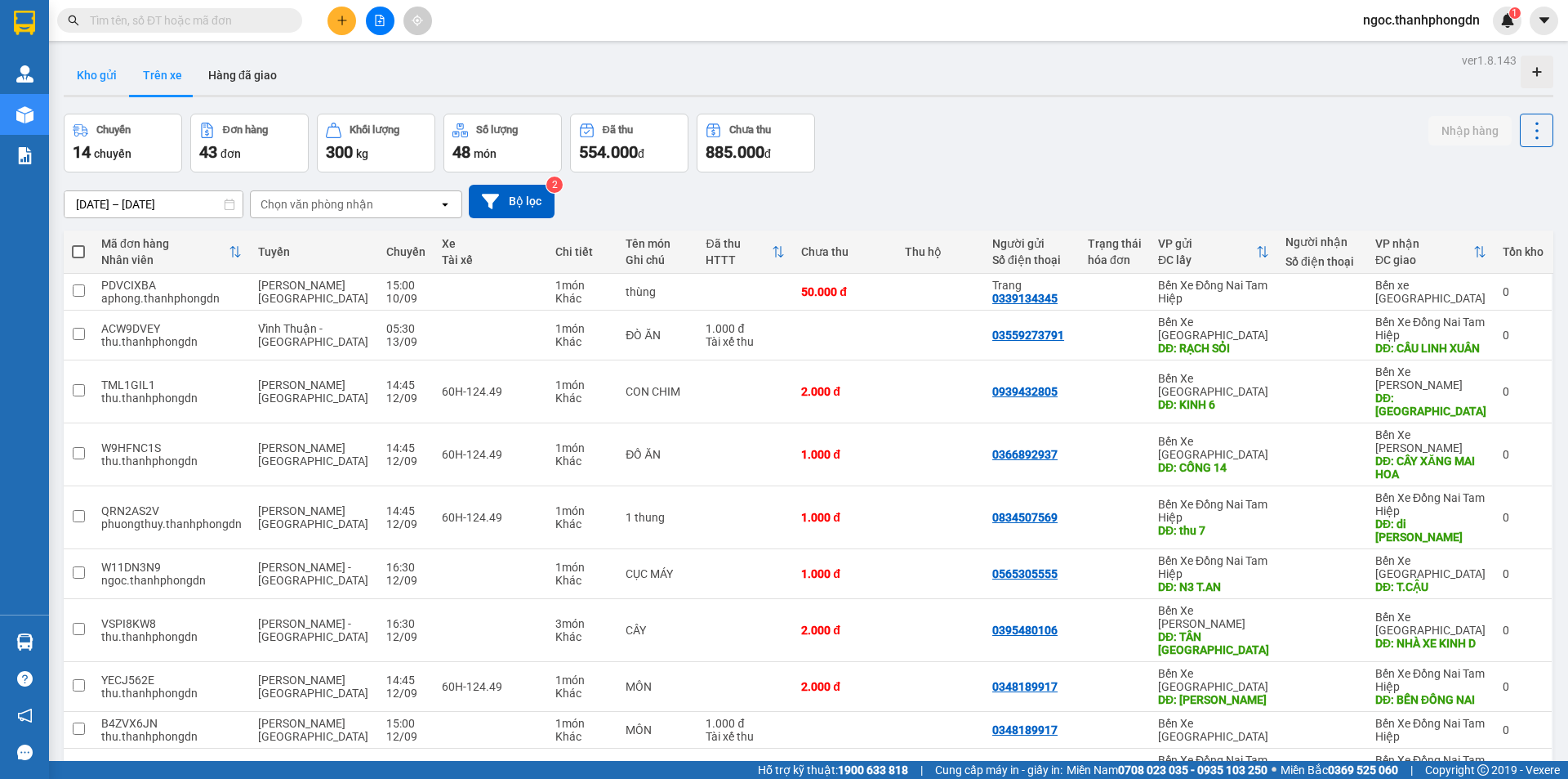
click at [96, 75] on button "Kho gửi" at bounding box center [97, 75] width 67 height 39
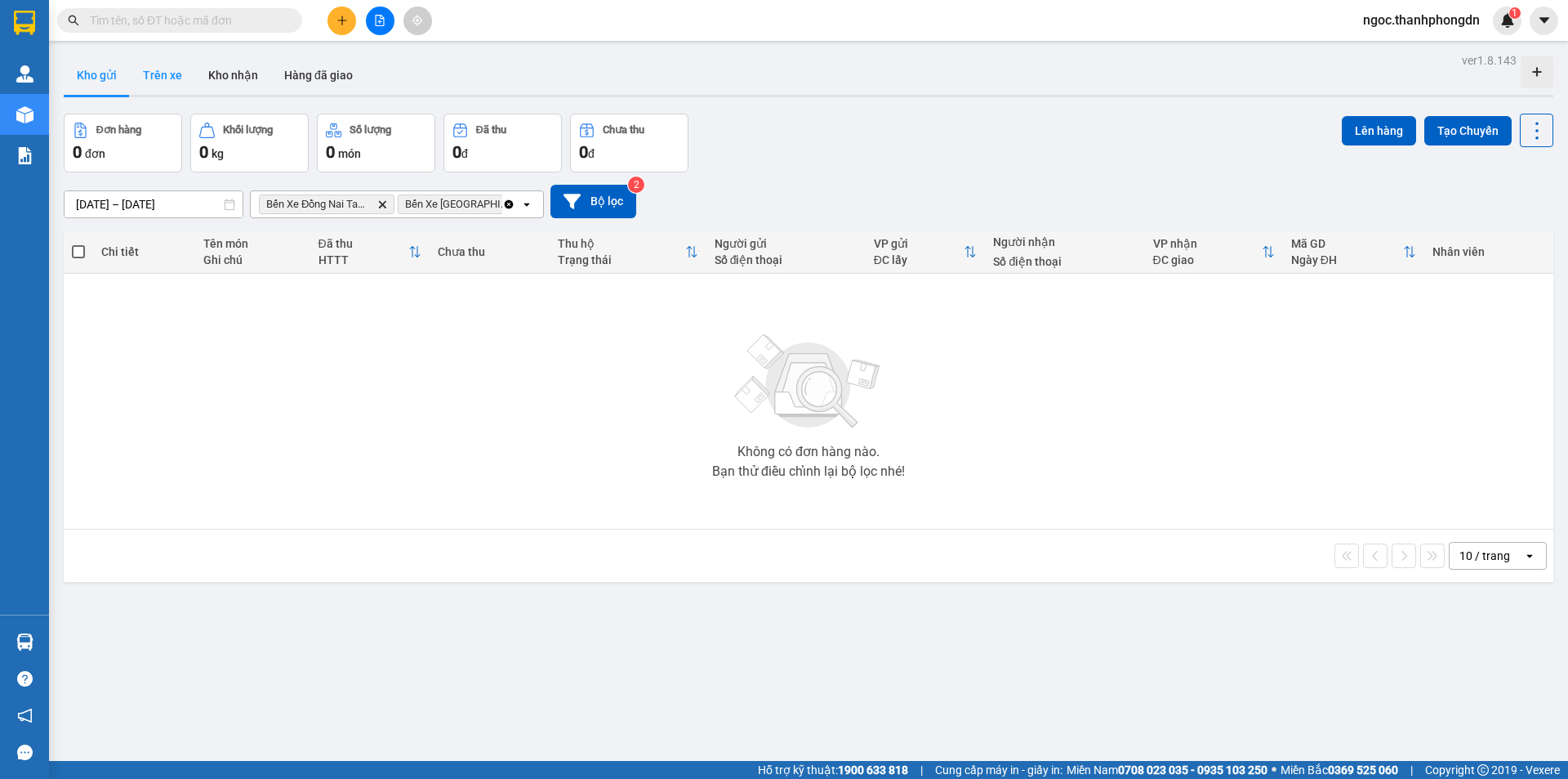
click at [151, 75] on button "Trên xe" at bounding box center [162, 75] width 66 height 39
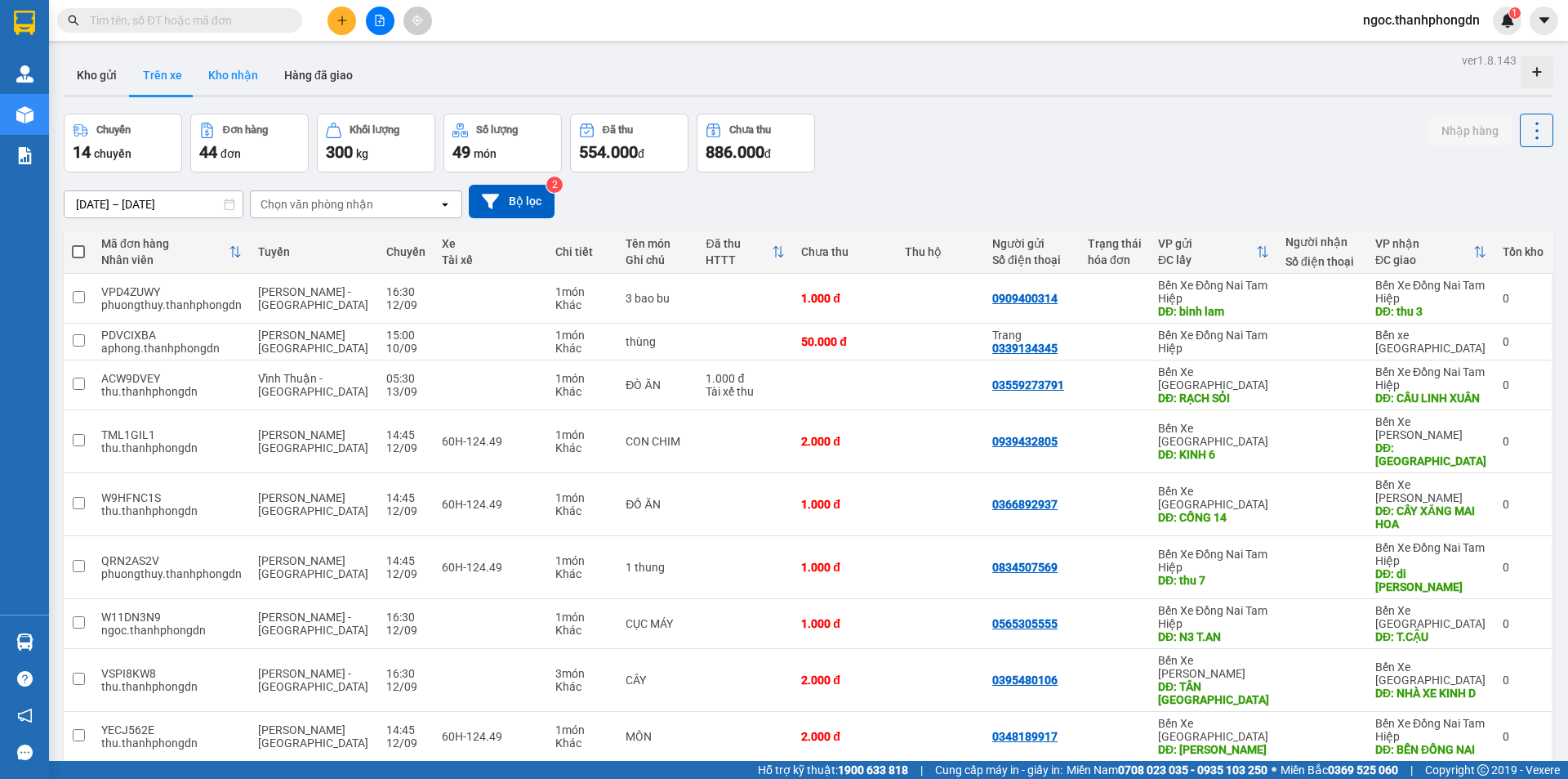
click at [227, 74] on button "Kho nhận" at bounding box center [233, 75] width 76 height 39
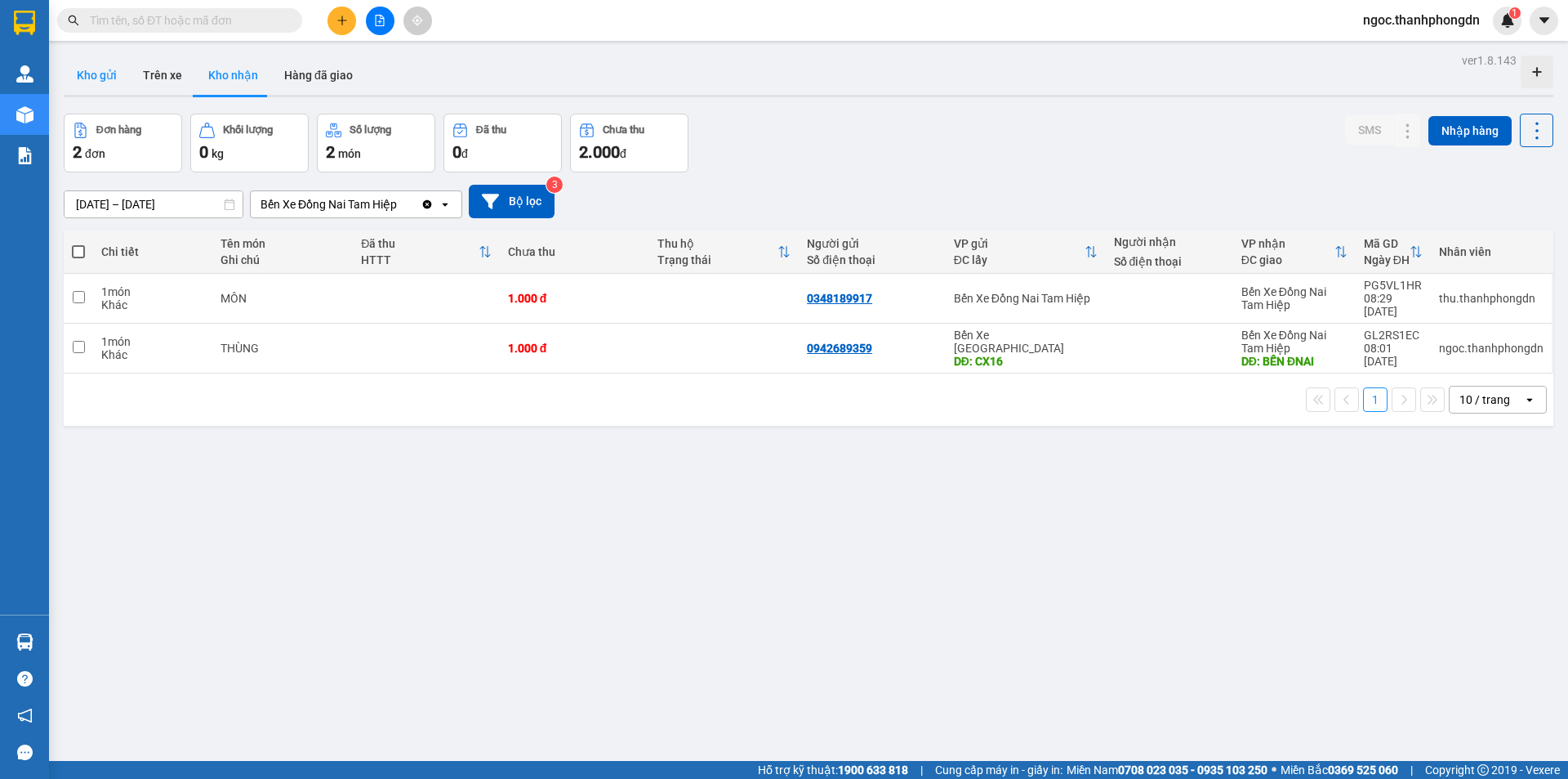
click at [102, 71] on button "Kho gửi" at bounding box center [97, 75] width 67 height 39
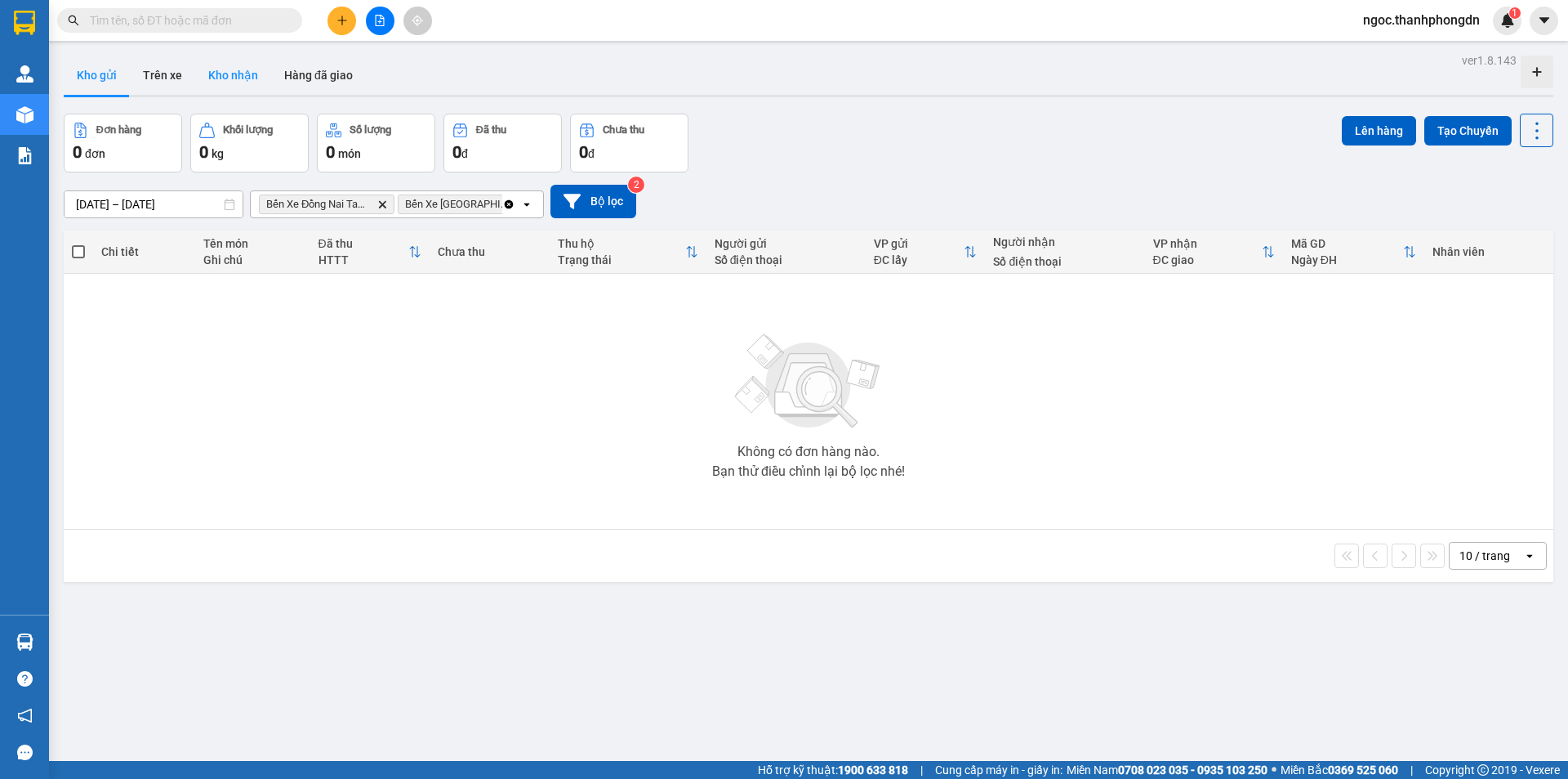
click at [235, 75] on button "Kho nhận" at bounding box center [233, 75] width 76 height 39
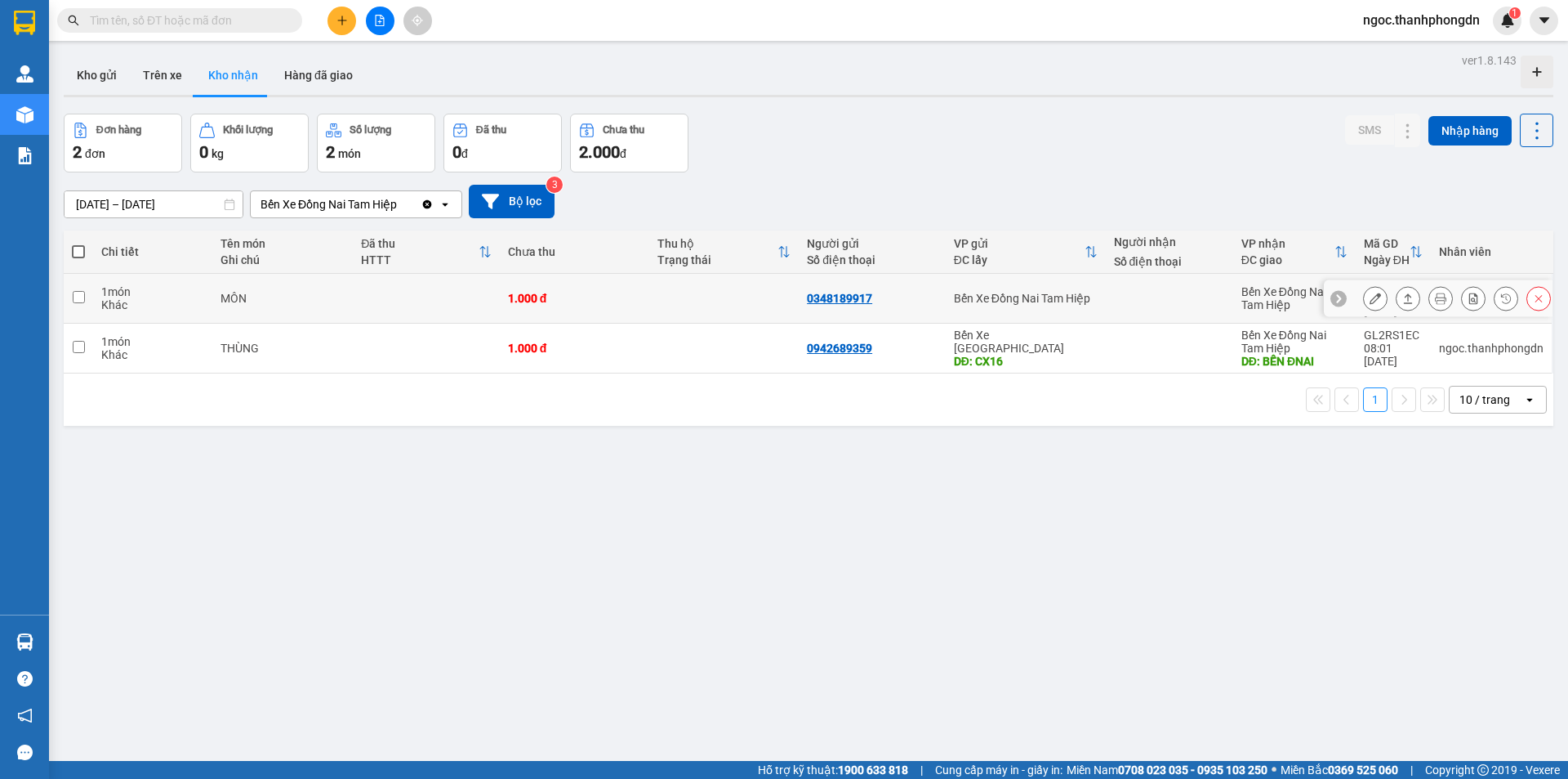
click at [77, 291] on input "checkbox" at bounding box center [79, 297] width 12 height 12
checkbox input "true"
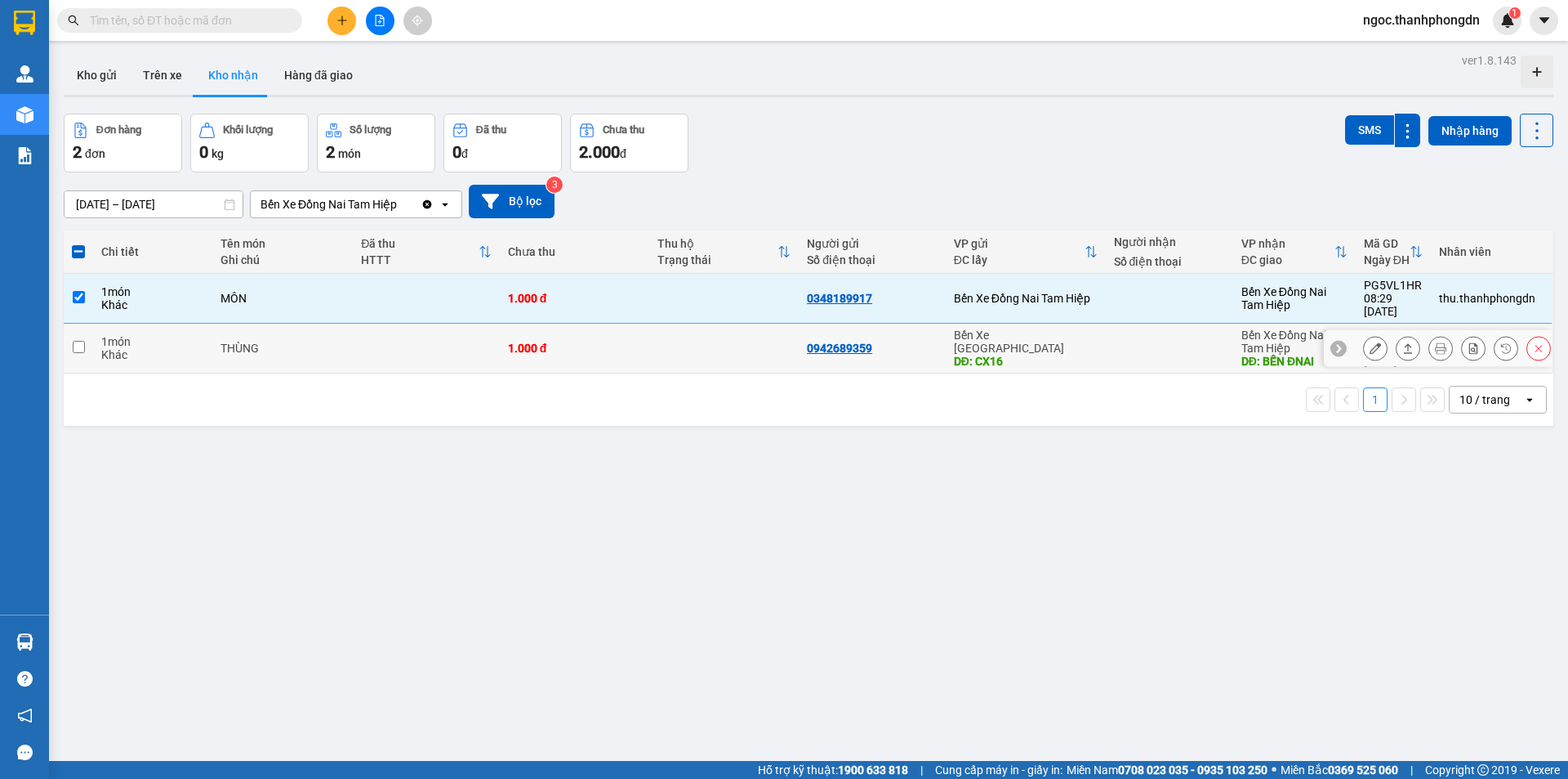
click at [73, 341] on input "checkbox" at bounding box center [79, 347] width 12 height 12
checkbox input "true"
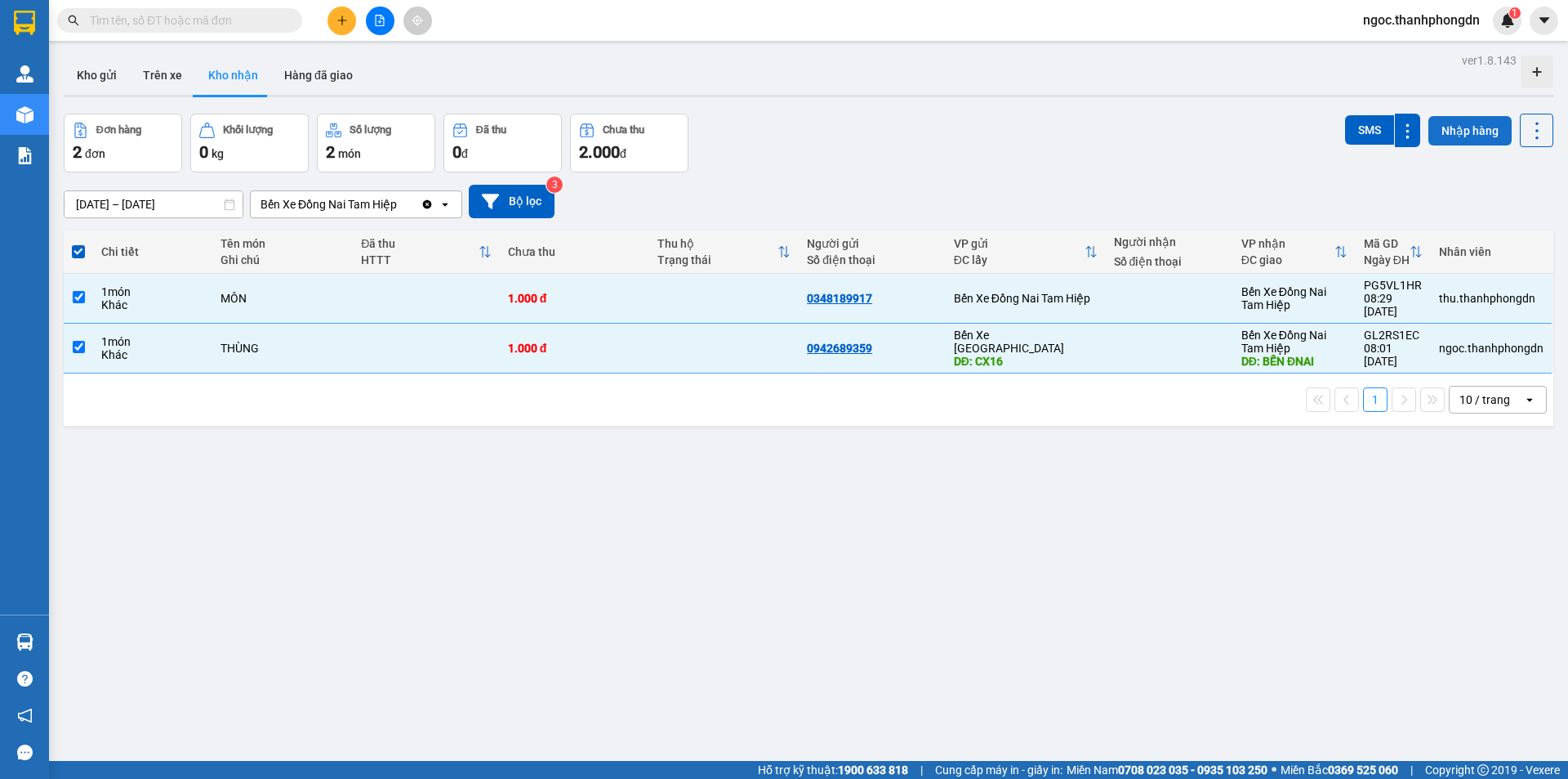
click at [1462, 136] on button "Nhập hàng" at bounding box center [1470, 130] width 83 height 29
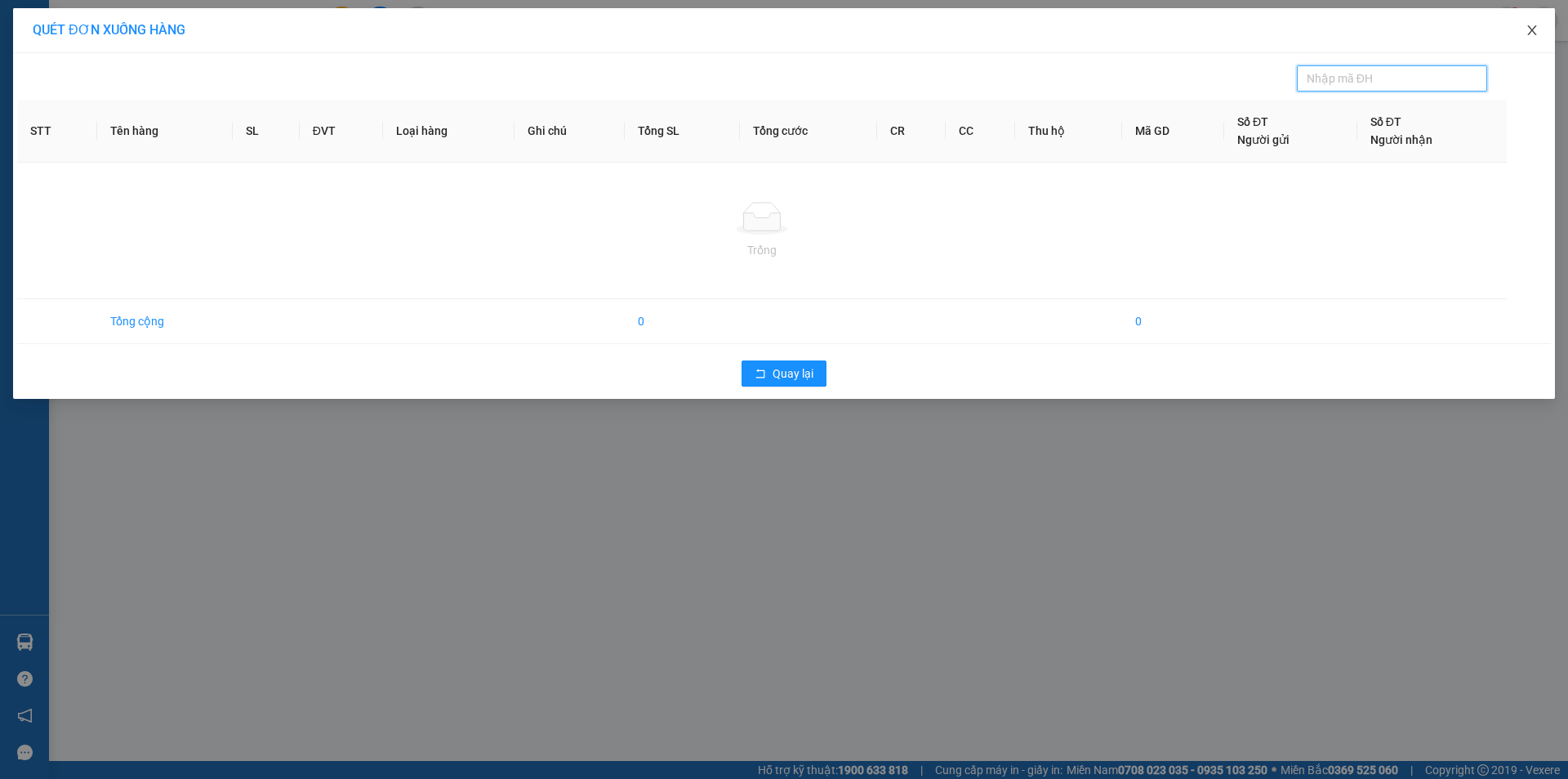
click at [1534, 30] on icon "close" at bounding box center [1532, 30] width 13 height 13
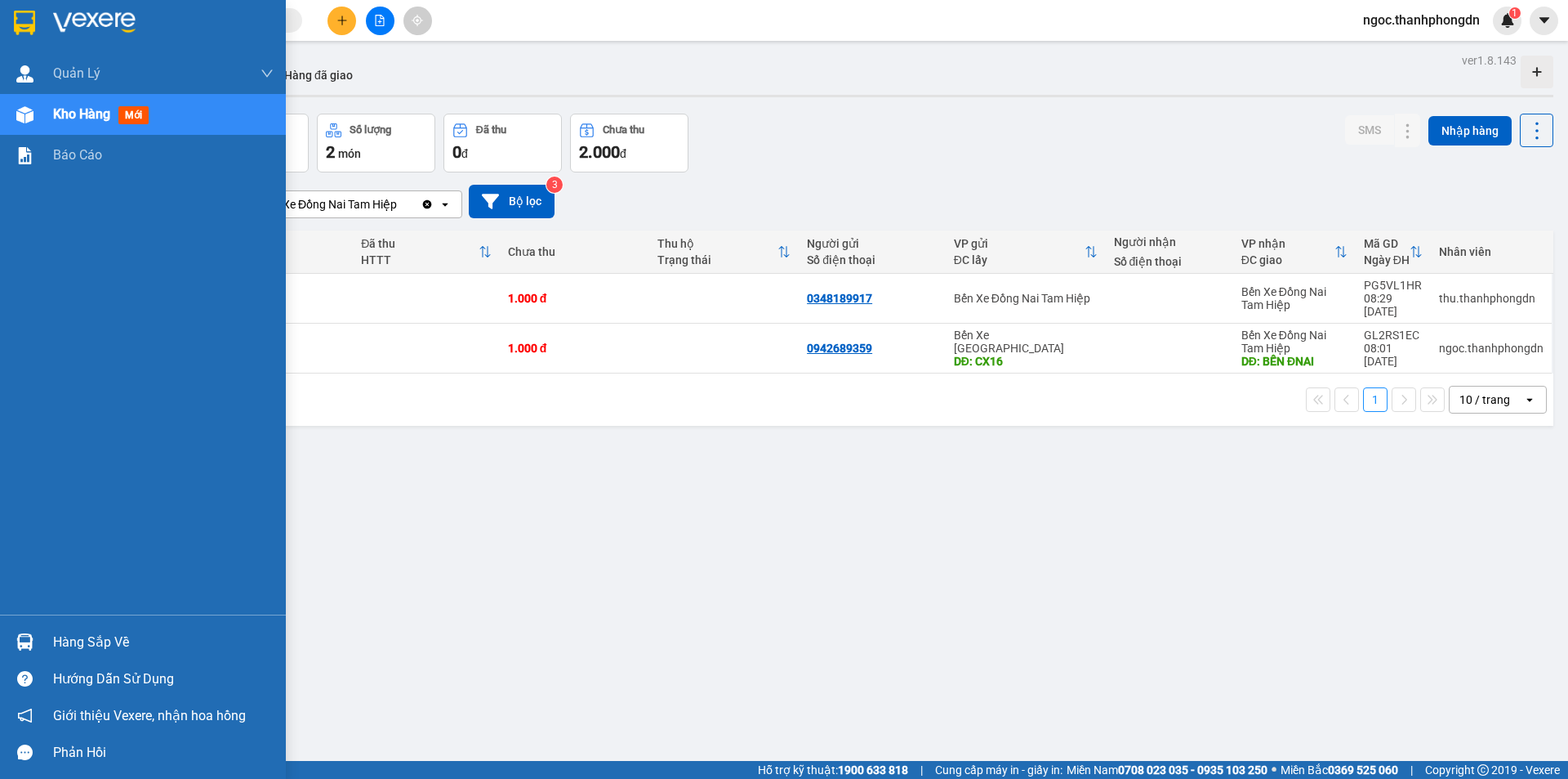
click at [82, 290] on div "Quản [PERSON_NAME] lý khách hàng mới Kho hàng mới Báo cáo" at bounding box center [143, 334] width 286 height 562
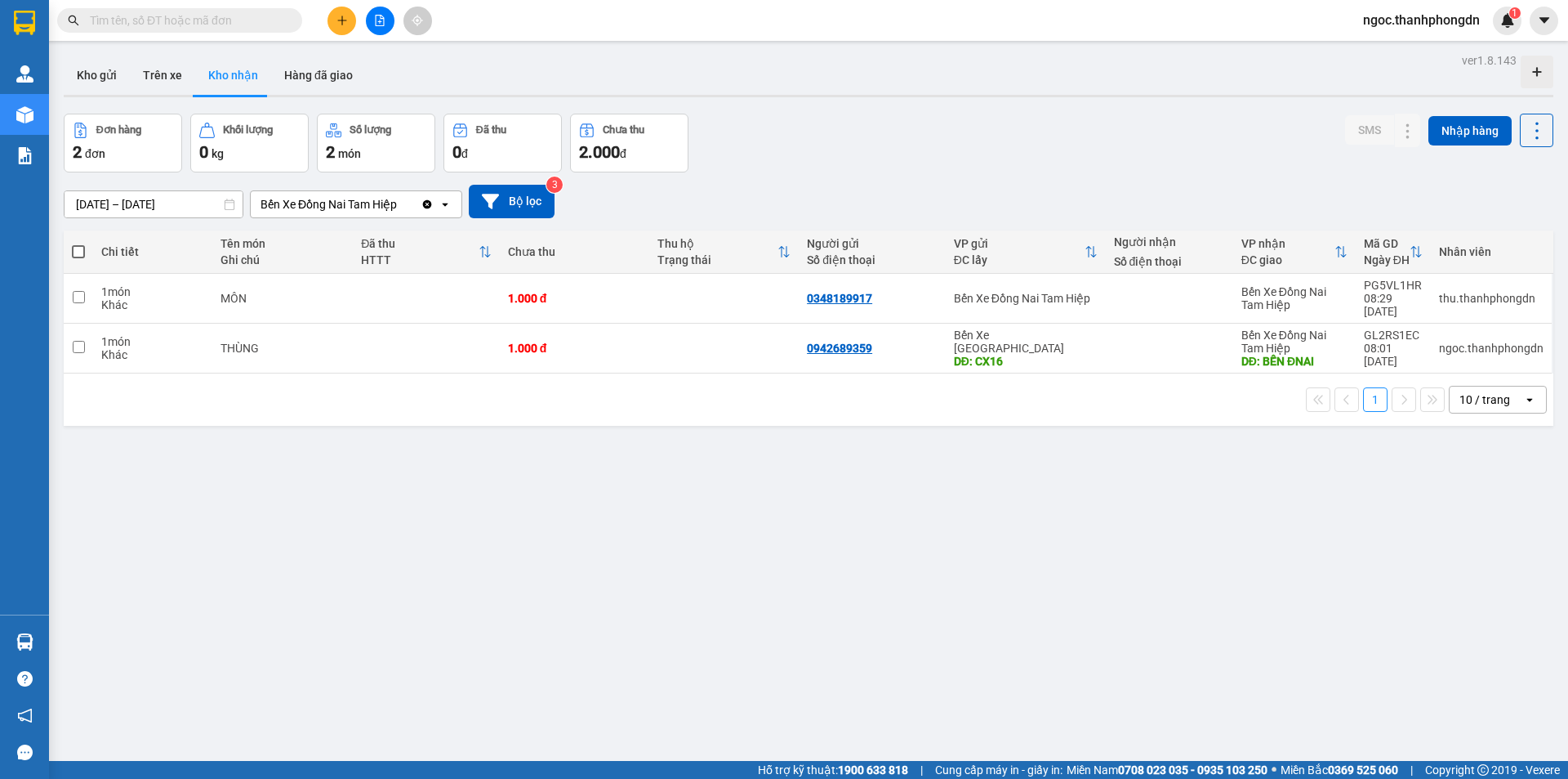
click at [470, 468] on div "ver 1.8.143 Kho gửi Trên xe Kho nhận Hàng đã giao Đơn hàng 2 đơn Khối lượng 0 k…" at bounding box center [808, 438] width 1502 height 779
click at [77, 291] on input "checkbox" at bounding box center [79, 297] width 12 height 12
checkbox input "true"
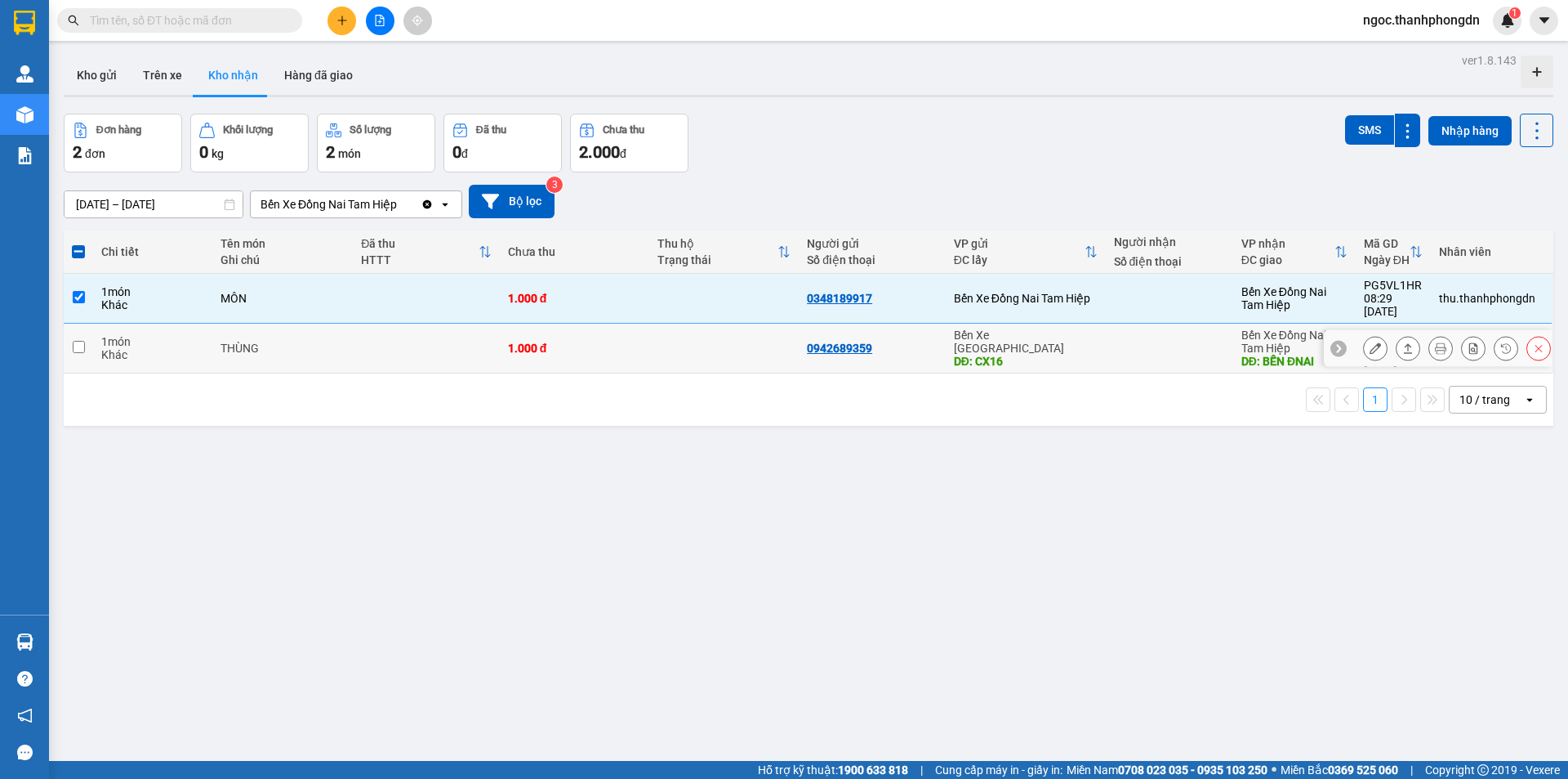
click at [79, 341] on input "checkbox" at bounding box center [79, 347] width 12 height 12
checkbox input "true"
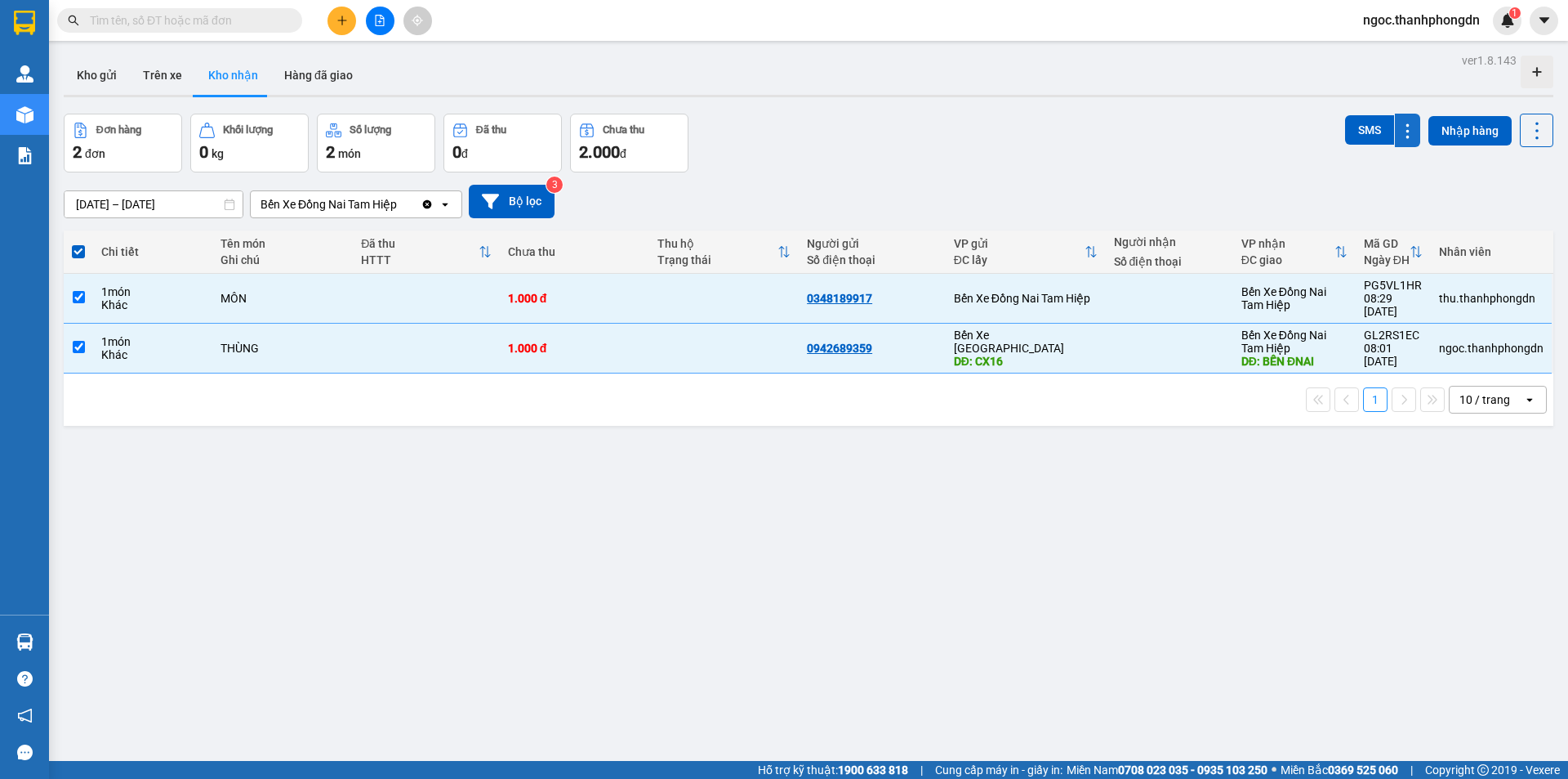
click at [1399, 134] on icon at bounding box center [1407, 130] width 15 height 15
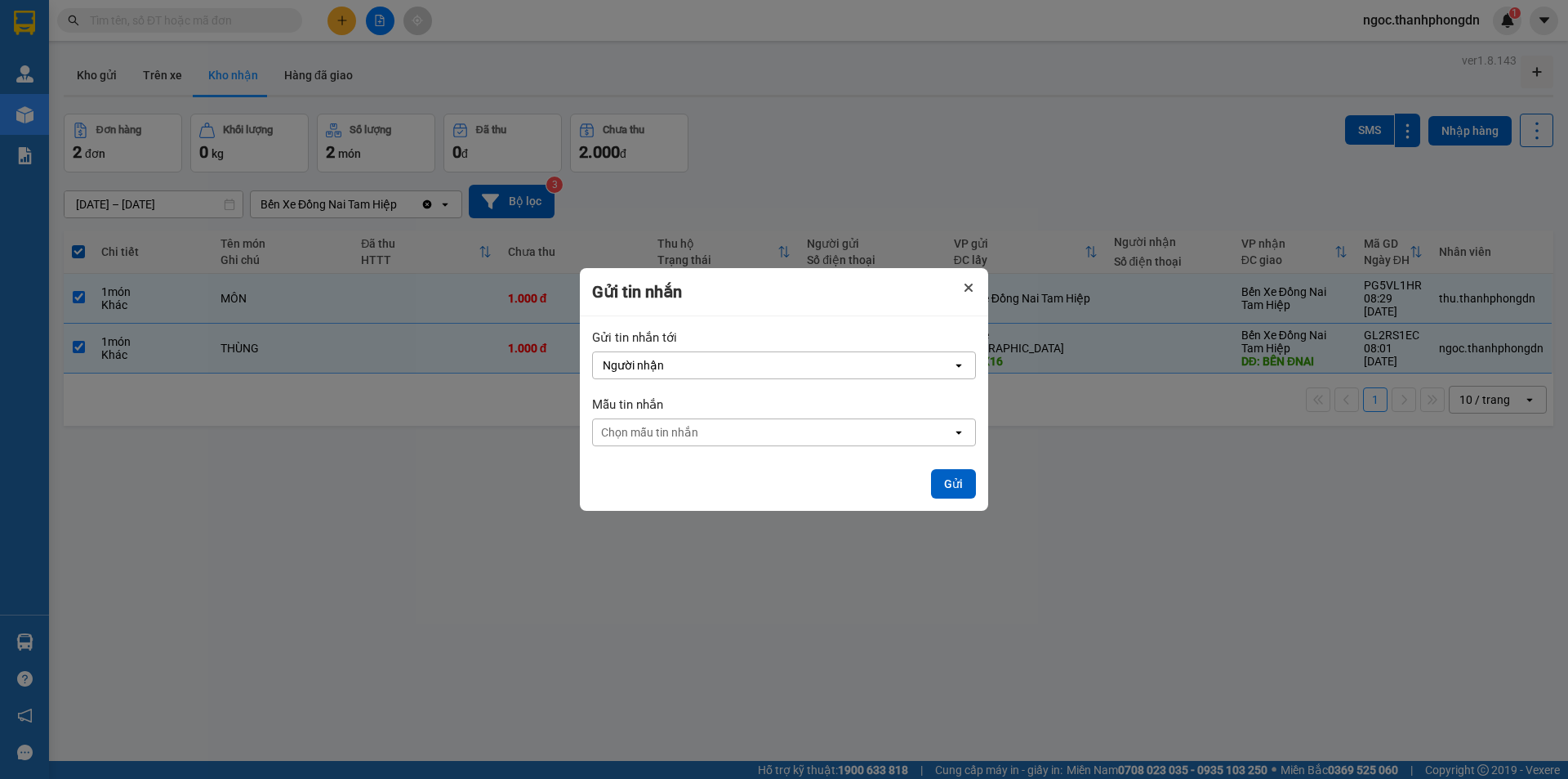
click at [966, 289] on icon "Close" at bounding box center [968, 287] width 8 height 8
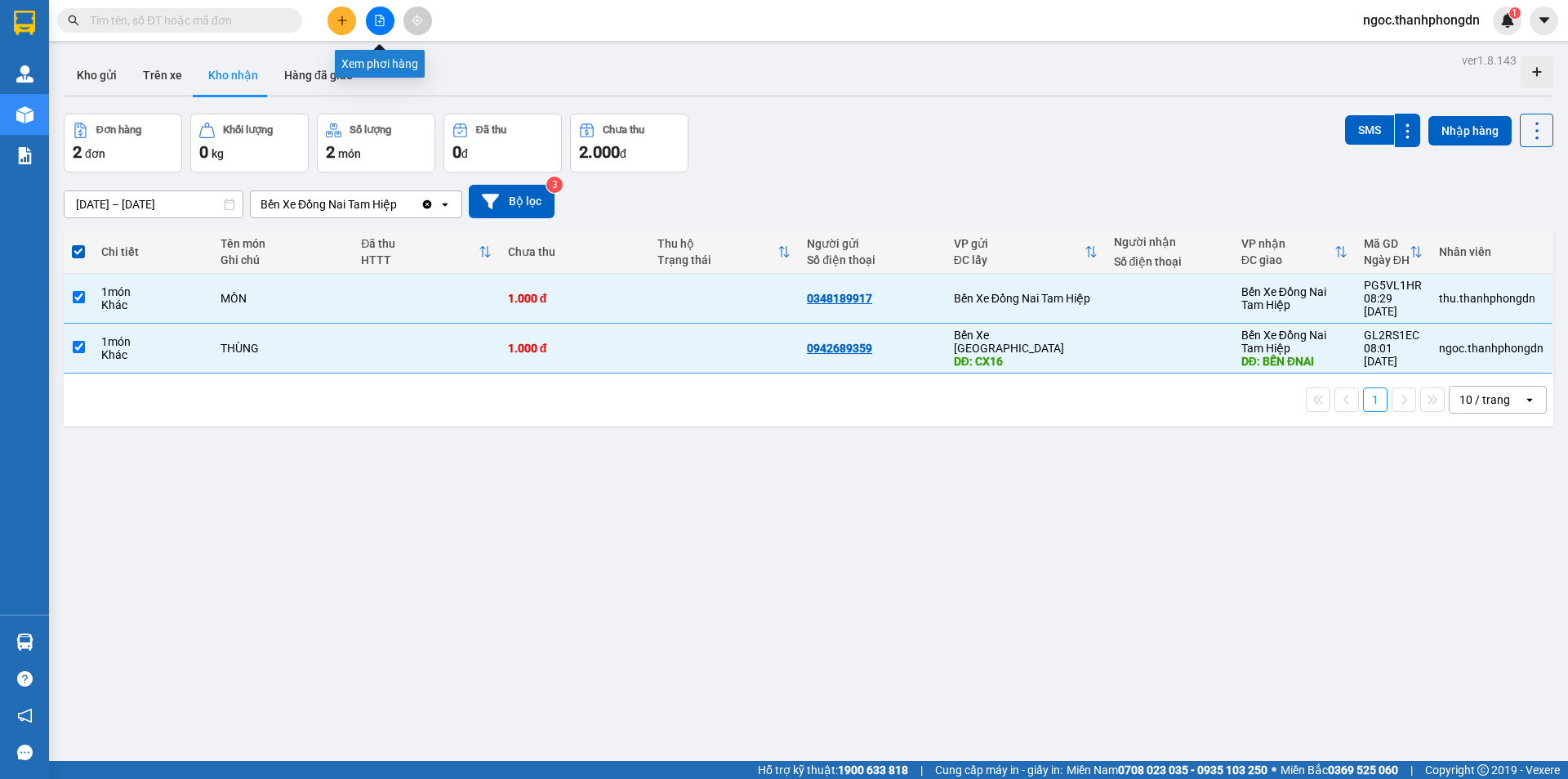
click at [380, 24] on icon "file-add" at bounding box center [380, 20] width 12 height 12
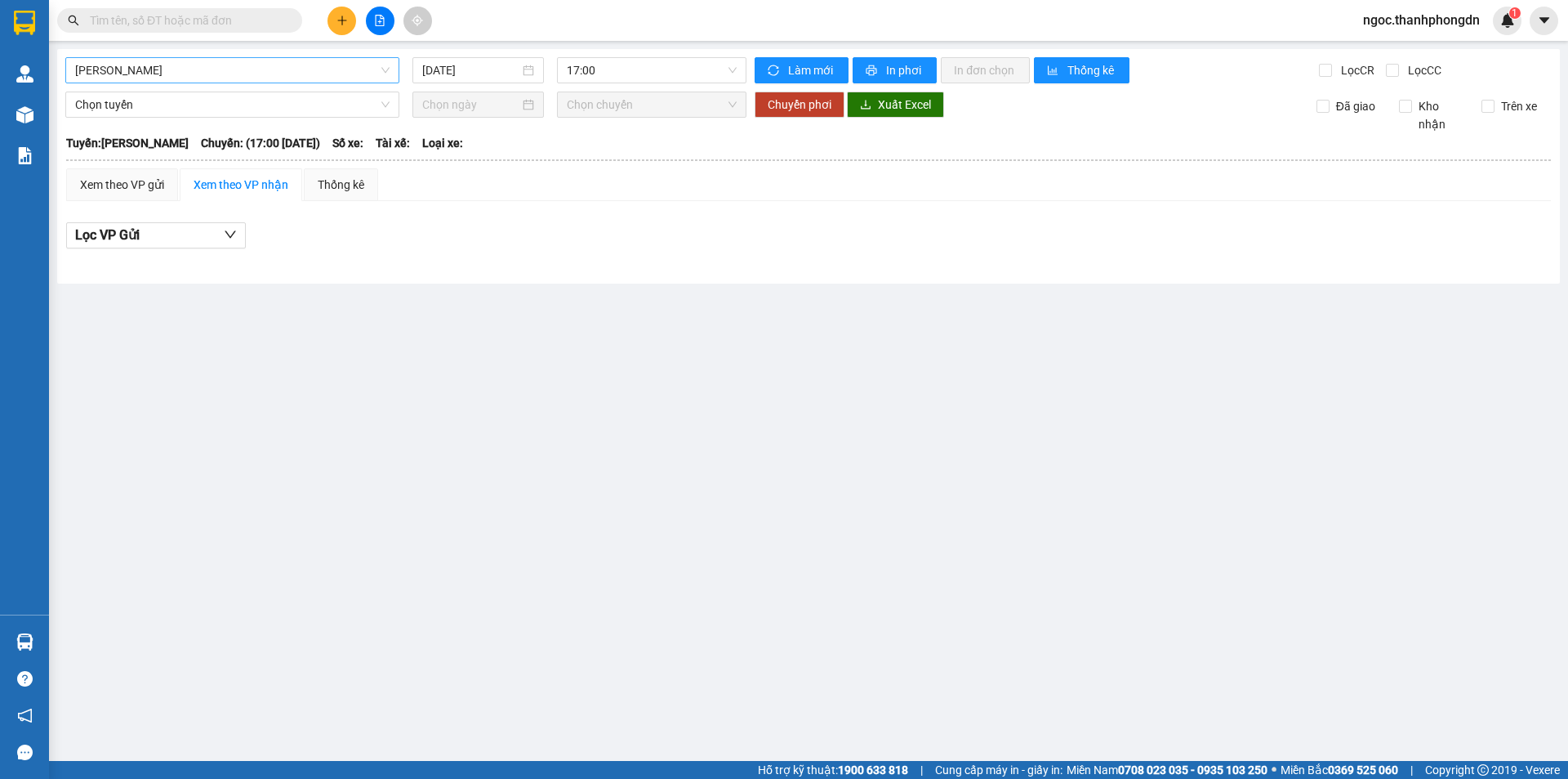
click at [217, 71] on span "[PERSON_NAME]" at bounding box center [232, 70] width 315 height 25
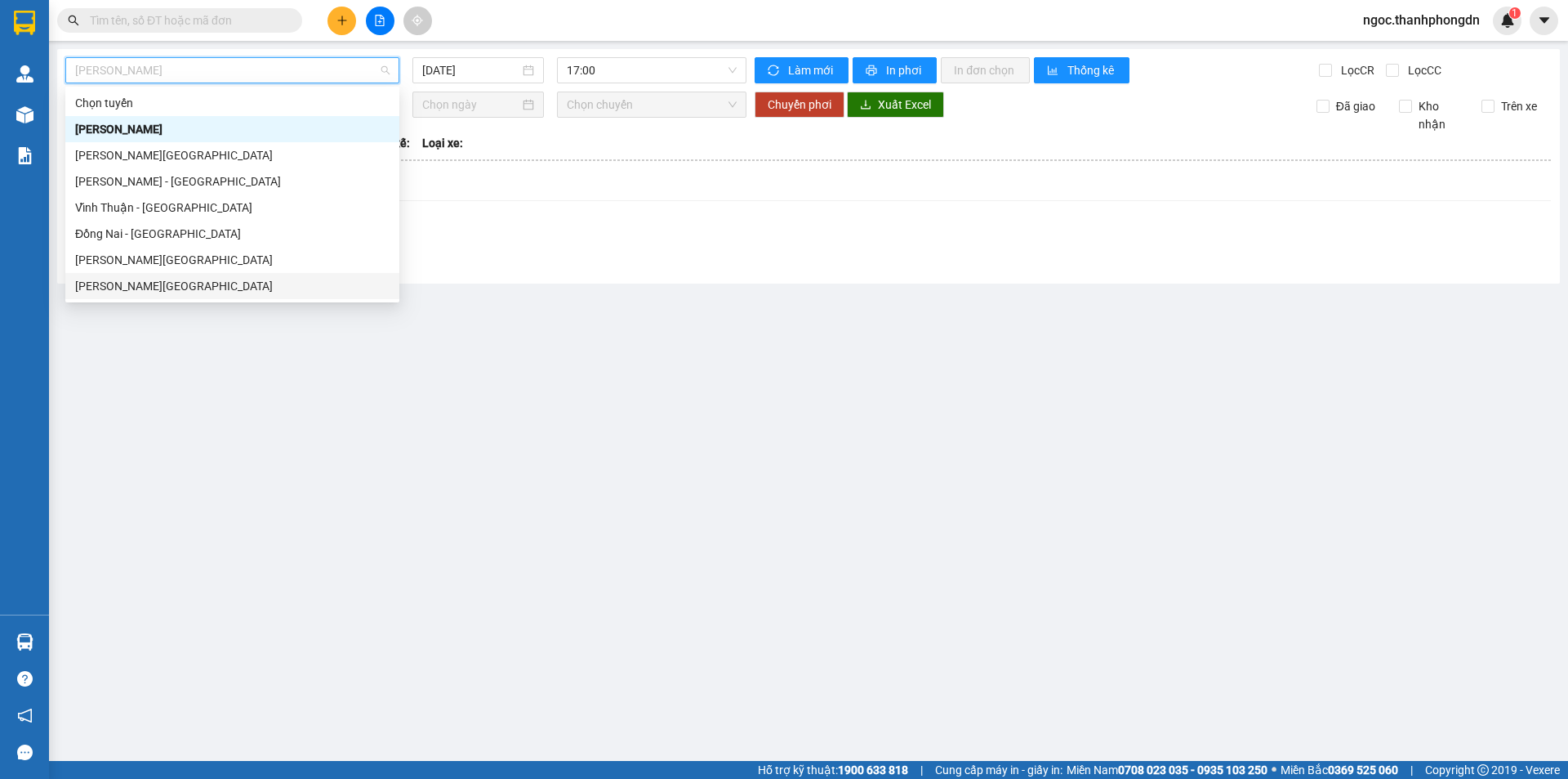
click at [135, 288] on div "[PERSON_NAME][GEOGRAPHIC_DATA]" at bounding box center [232, 286] width 315 height 18
type input "[DATE]"
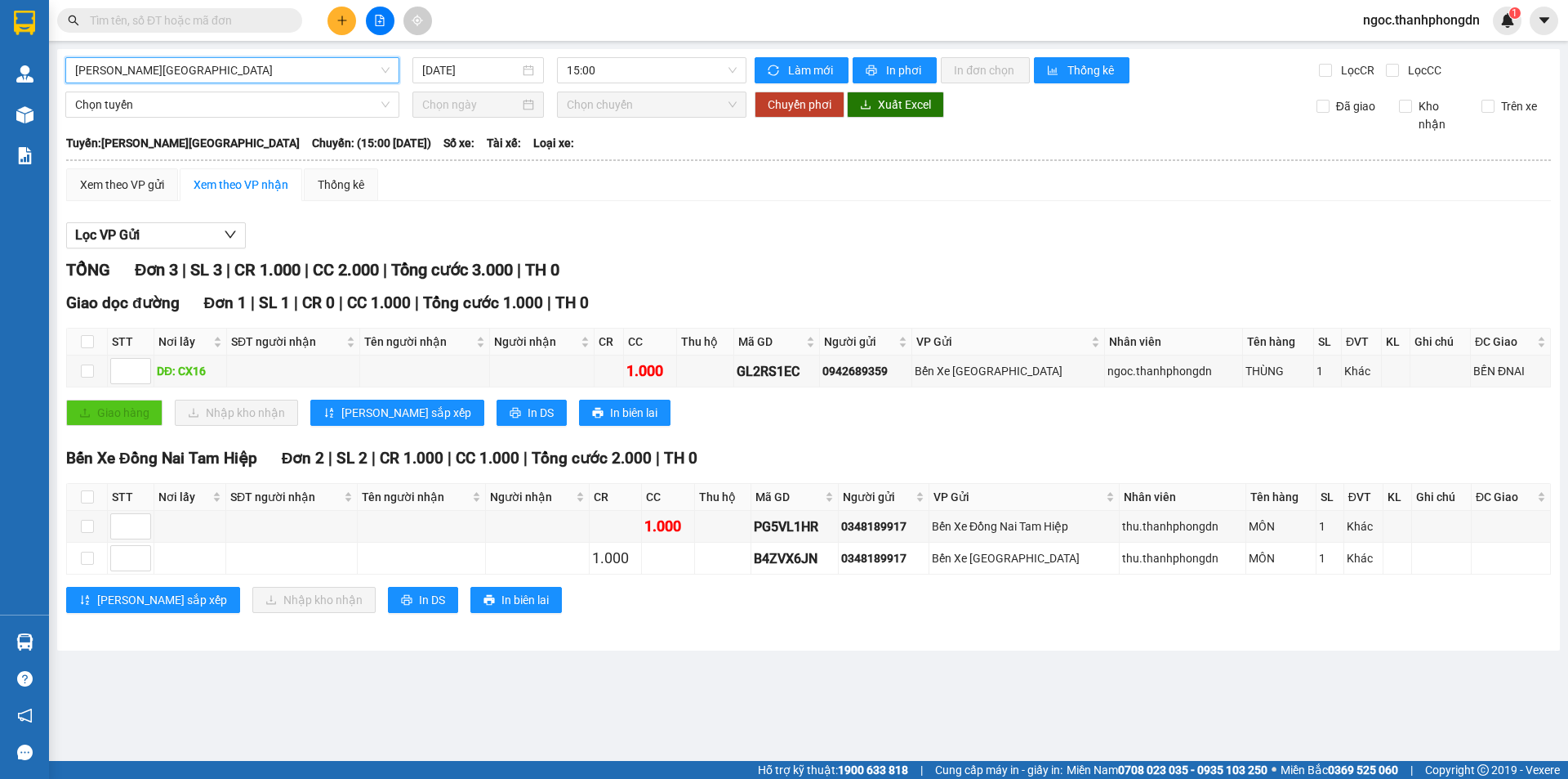
click at [198, 70] on span "[PERSON_NAME][GEOGRAPHIC_DATA]" at bounding box center [232, 70] width 315 height 25
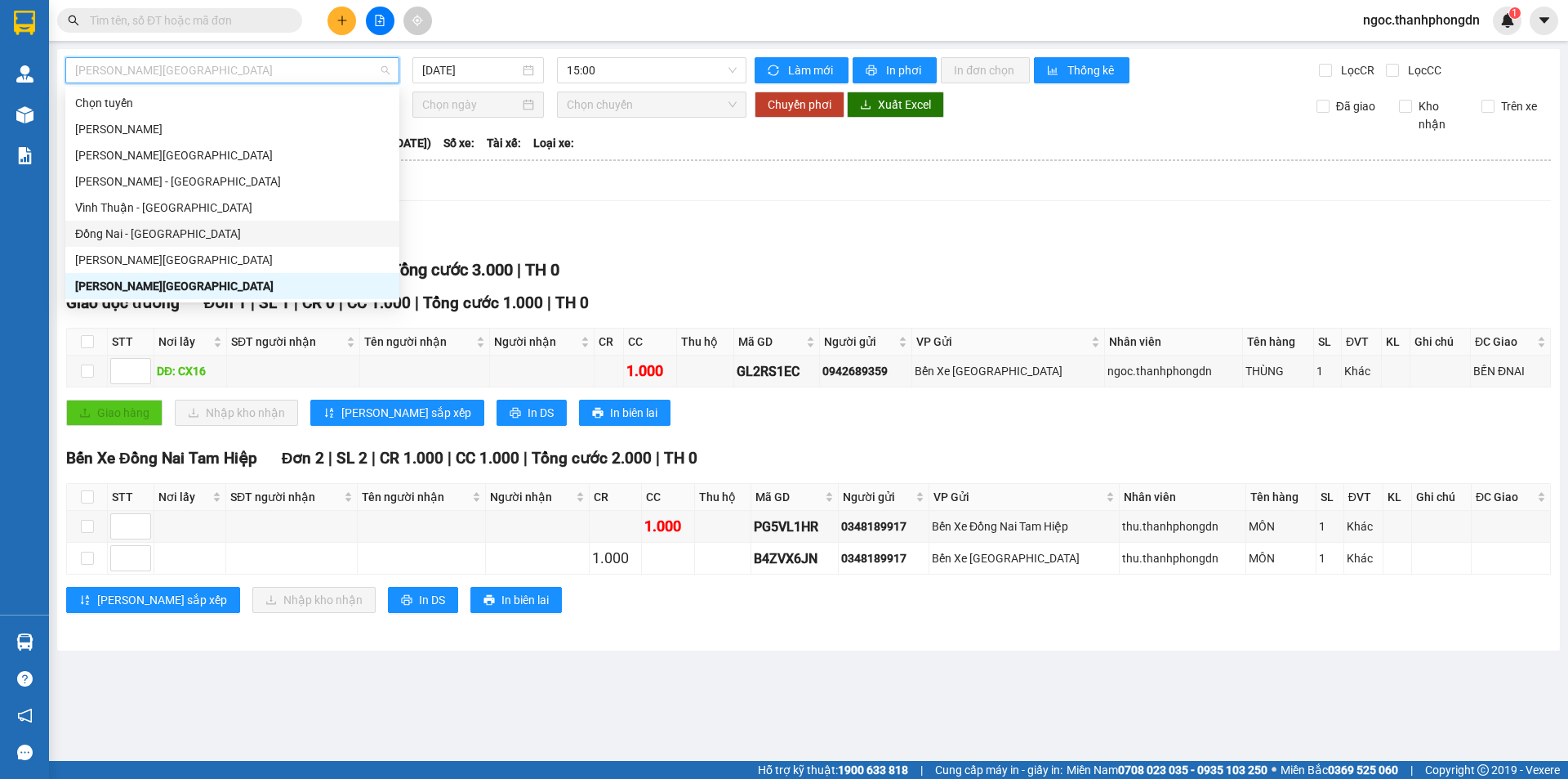
click at [98, 224] on div "Đồng Nai - [GEOGRAPHIC_DATA]" at bounding box center [232, 233] width 315 height 18
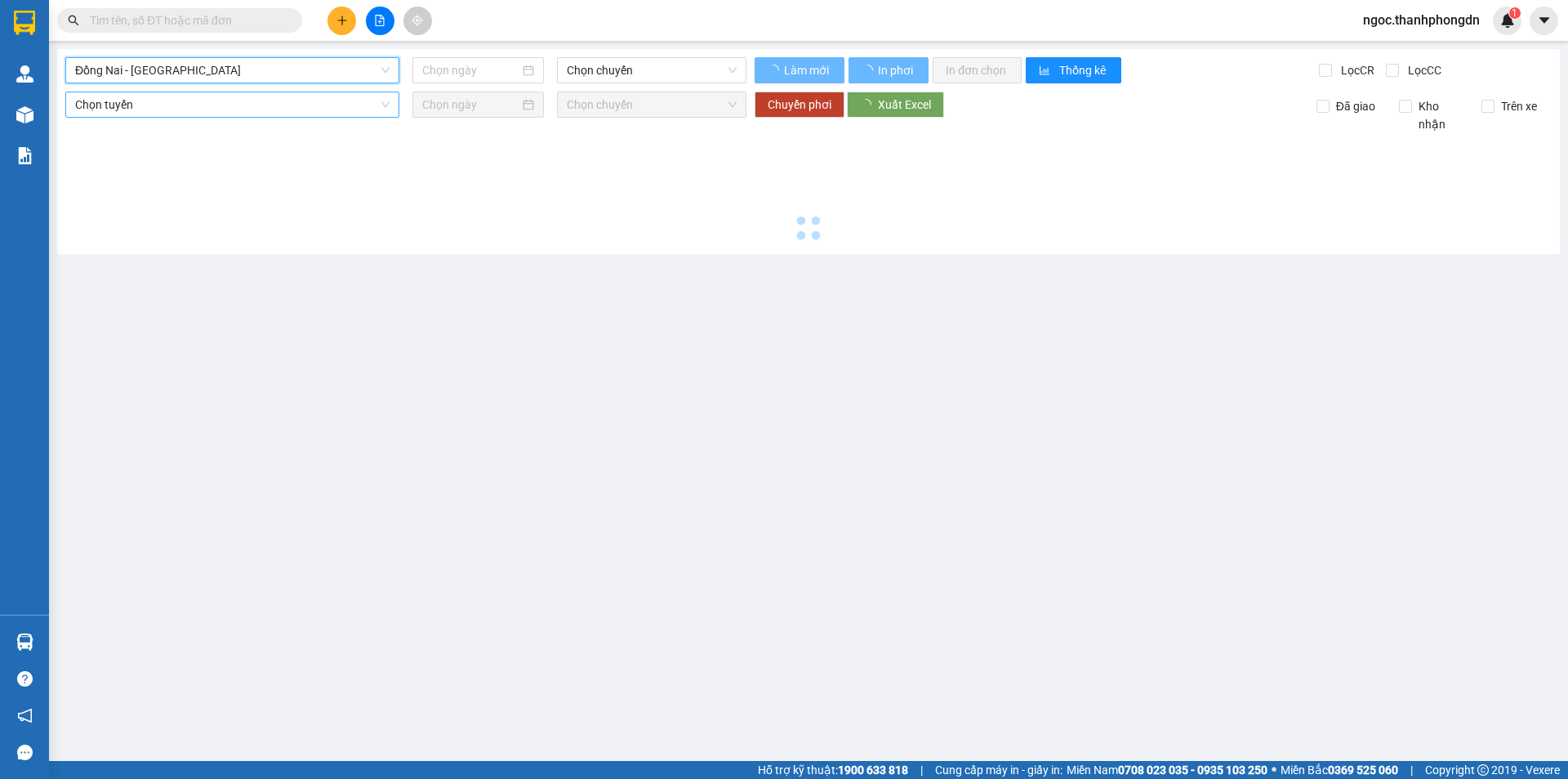
type input "[DATE]"
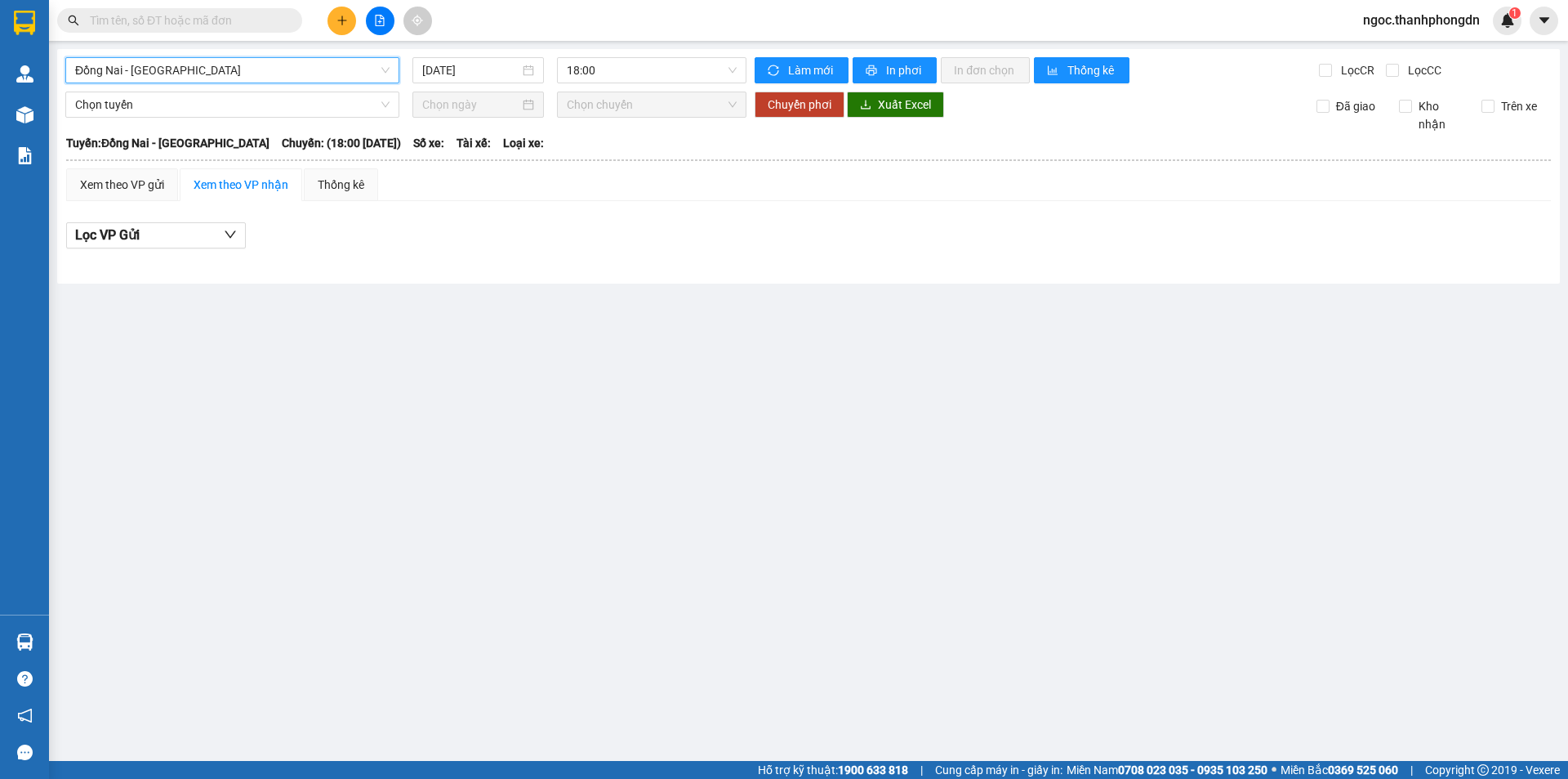
click at [174, 77] on span "Đồng Nai - [GEOGRAPHIC_DATA]" at bounding box center [232, 70] width 315 height 25
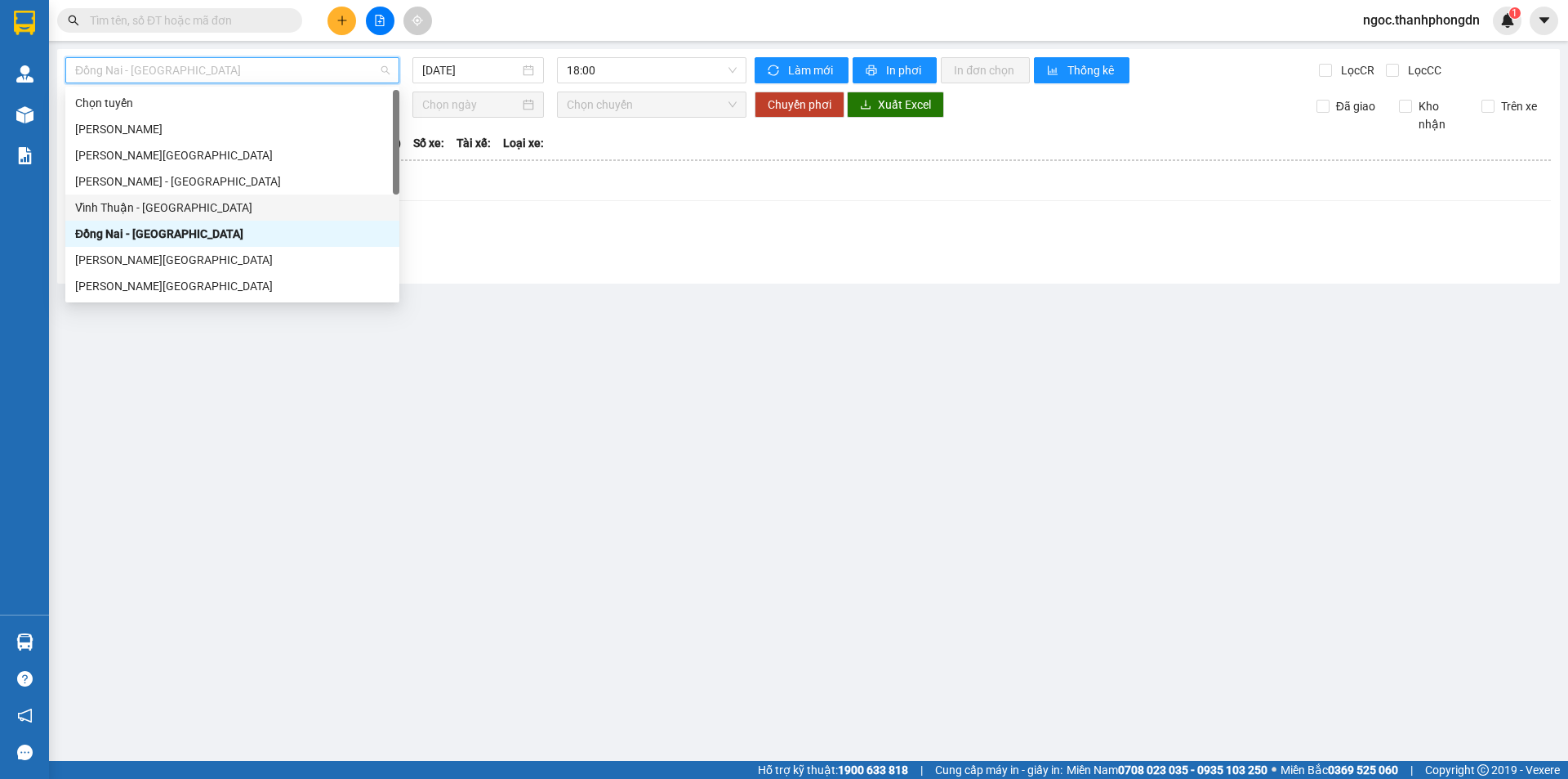
click at [553, 345] on main "Đồng Nai - [GEOGRAPHIC_DATA] [DATE] 18:00 Làm mới In phơi In đơn chọn Thống kê …" at bounding box center [784, 380] width 1568 height 760
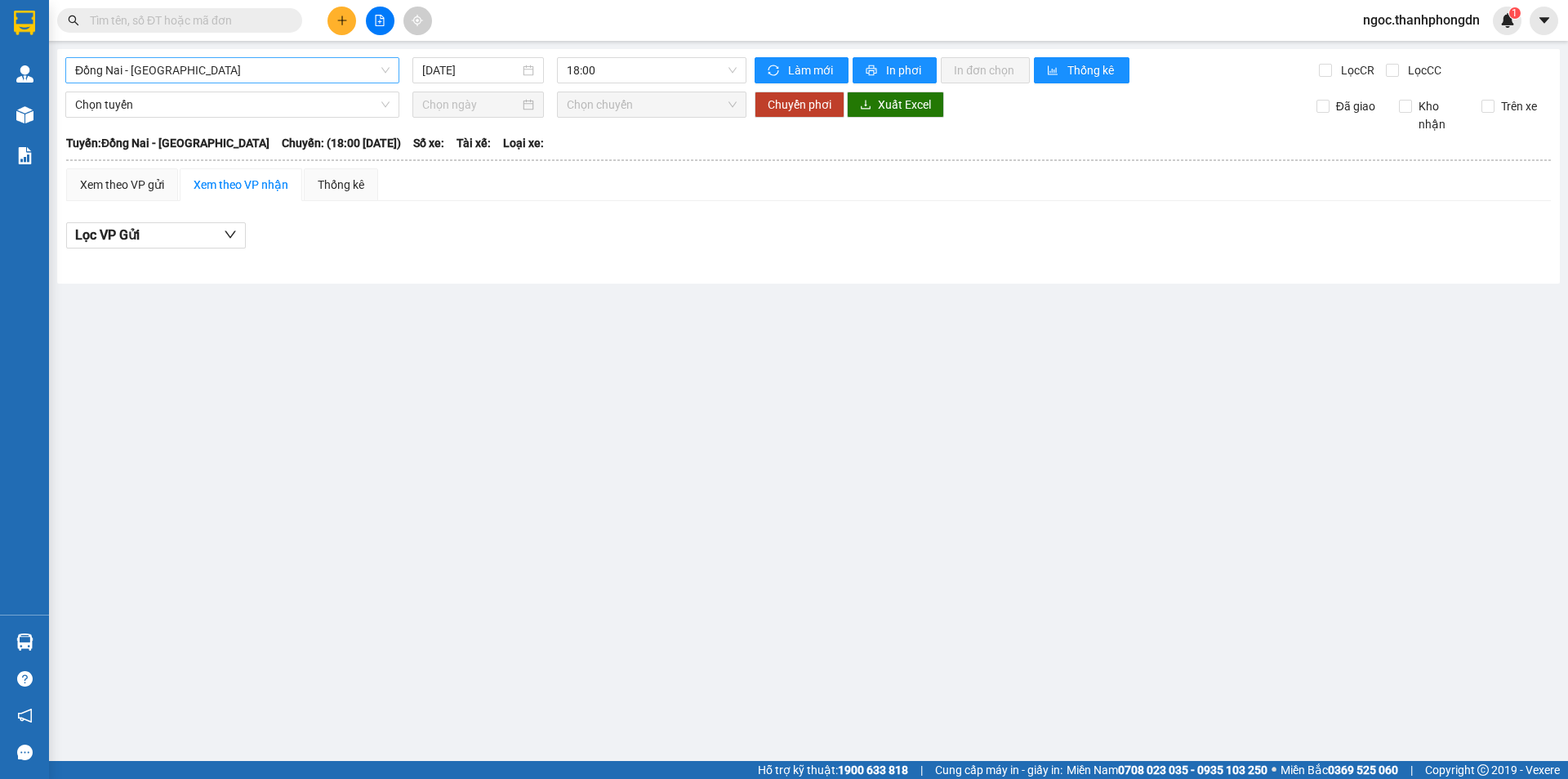
click at [383, 68] on span "Đồng Nai - [GEOGRAPHIC_DATA]" at bounding box center [232, 70] width 315 height 25
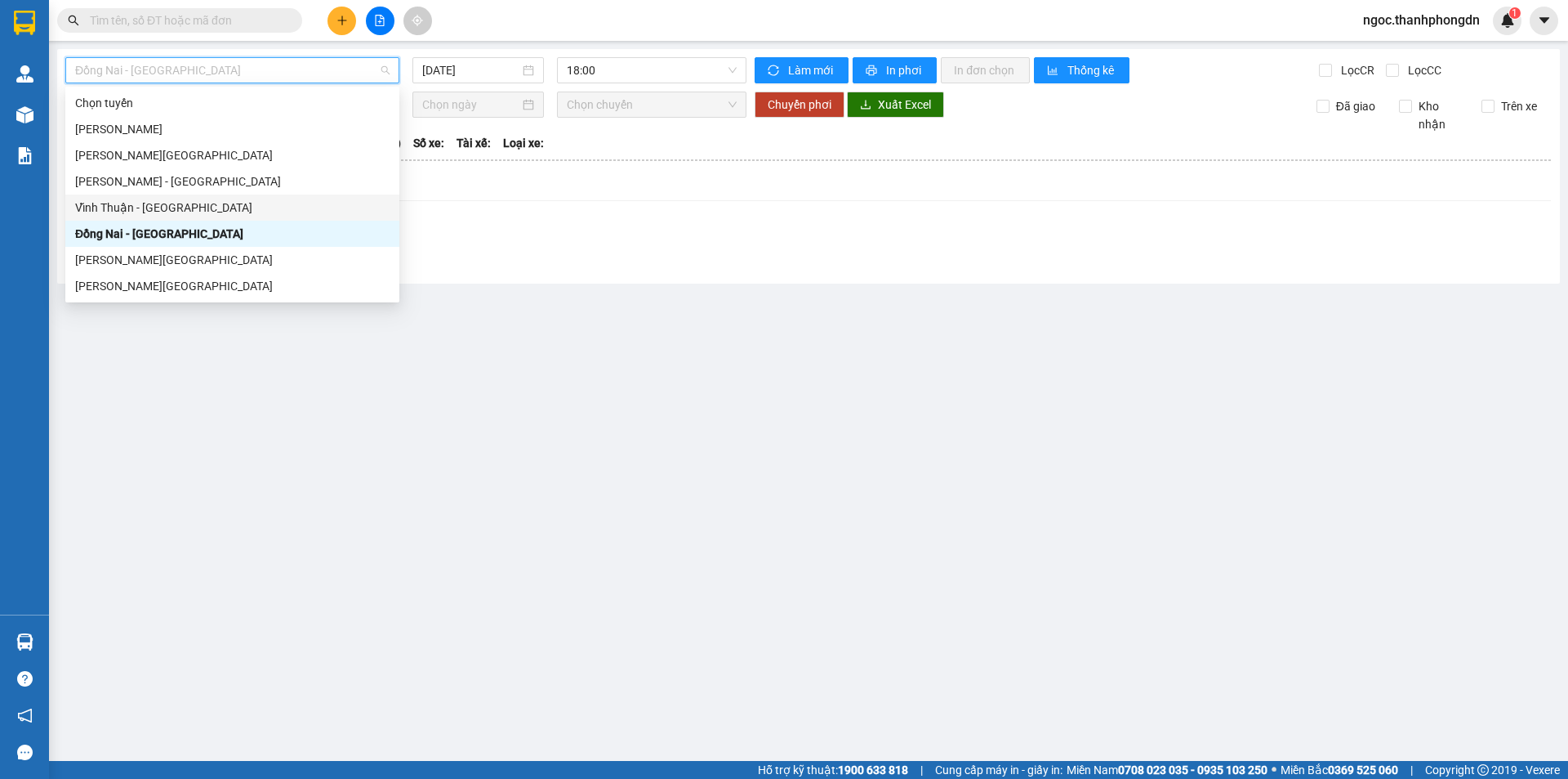
click at [160, 204] on div "Vĩnh Thuận - [GEOGRAPHIC_DATA]" at bounding box center [232, 208] width 315 height 18
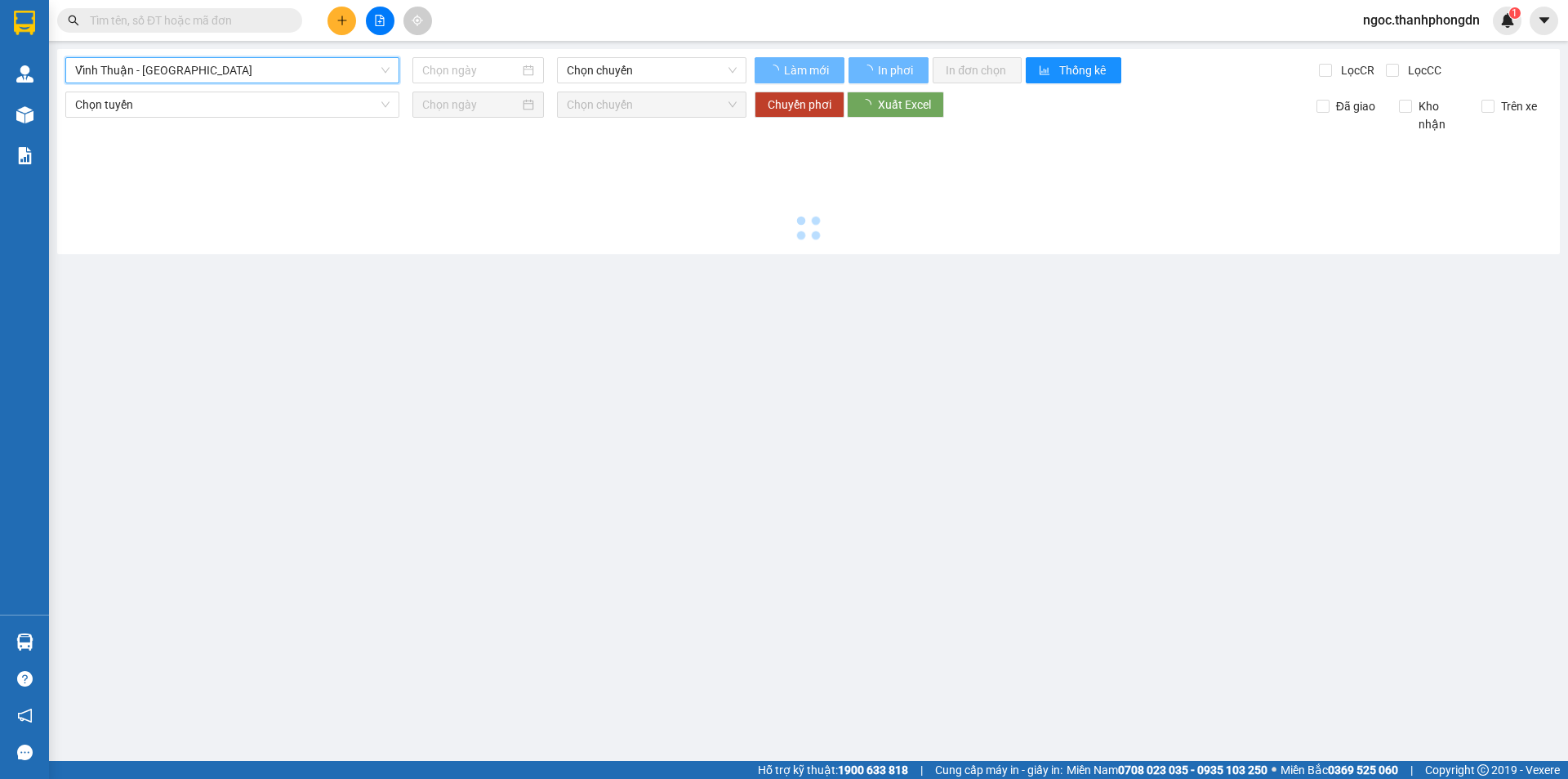
type input "[DATE]"
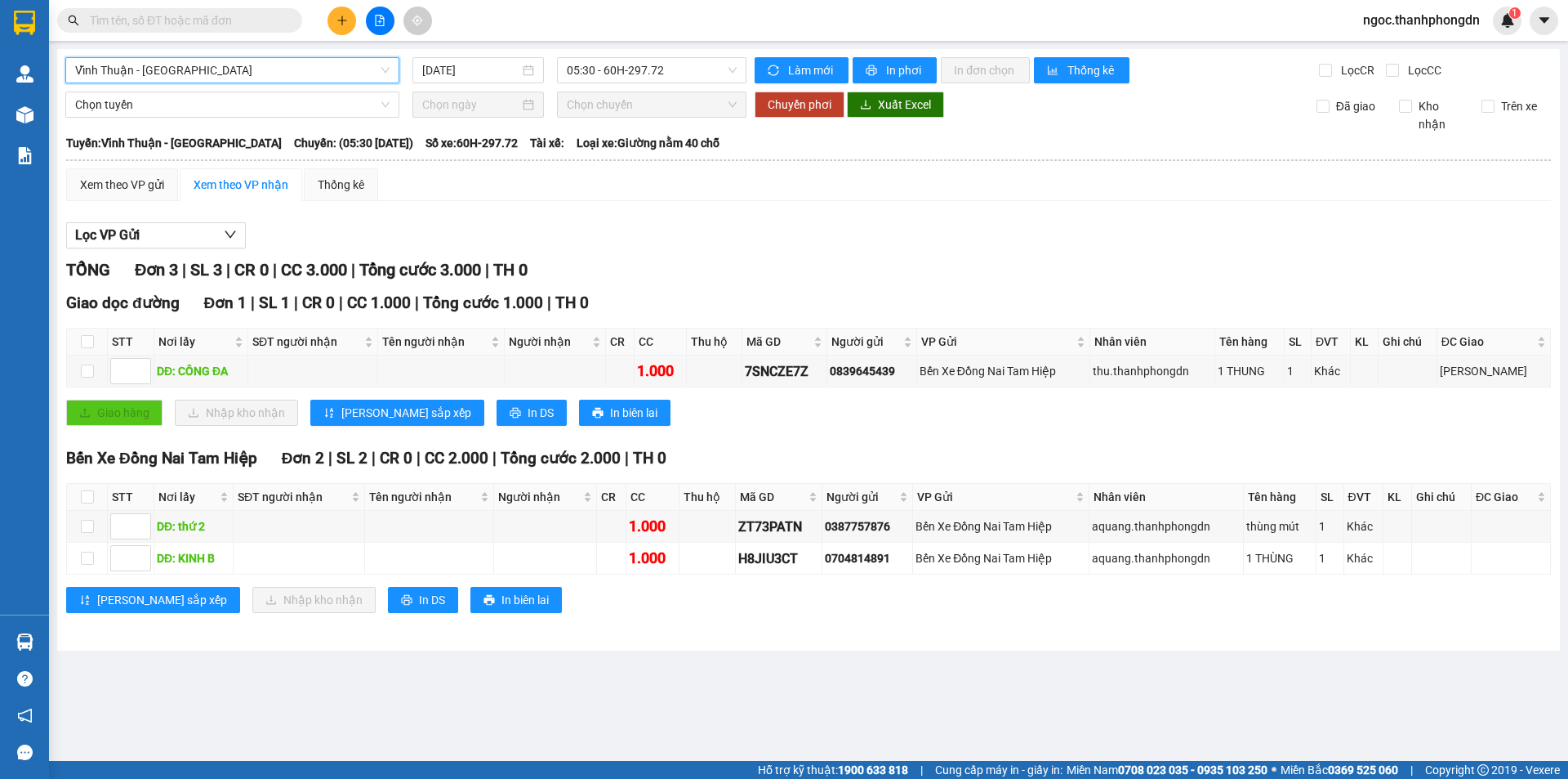
click at [217, 67] on span "Vĩnh Thuận - [GEOGRAPHIC_DATA]" at bounding box center [232, 70] width 315 height 25
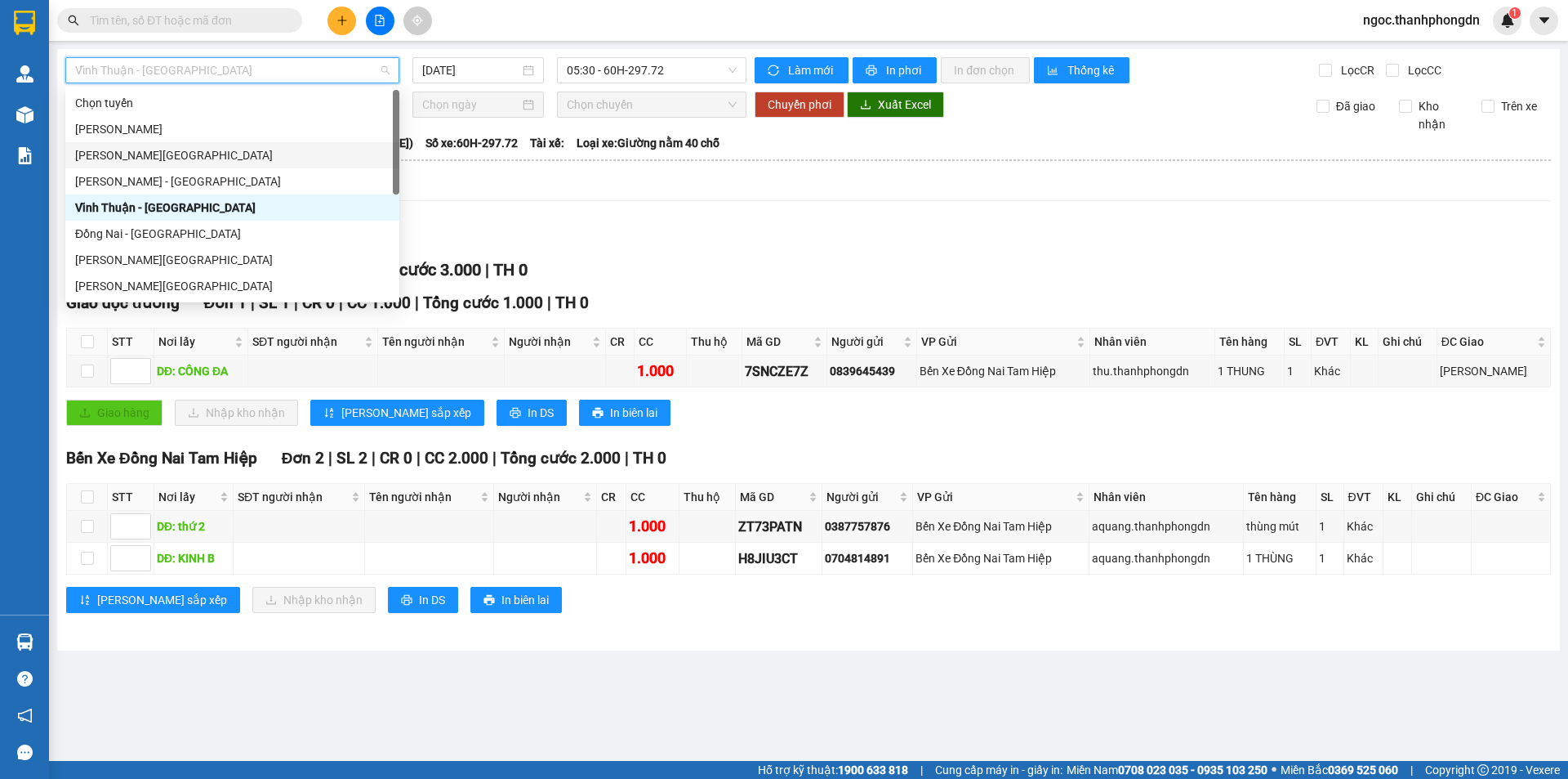
click at [179, 158] on div "[PERSON_NAME][GEOGRAPHIC_DATA]" at bounding box center [232, 155] width 315 height 18
type input "[DATE]"
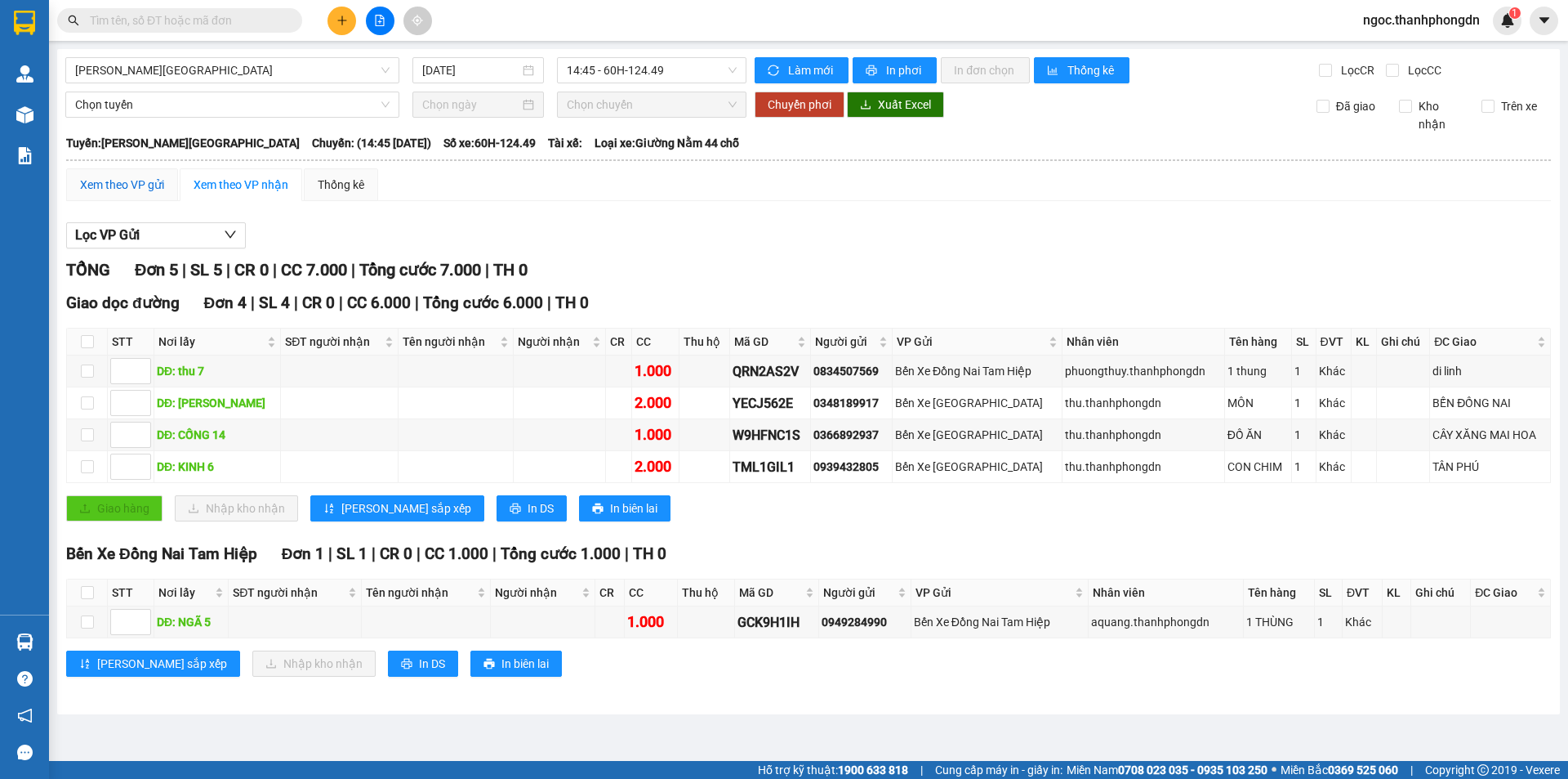
click at [136, 184] on div "Xem theo VP gửi" at bounding box center [122, 185] width 84 height 18
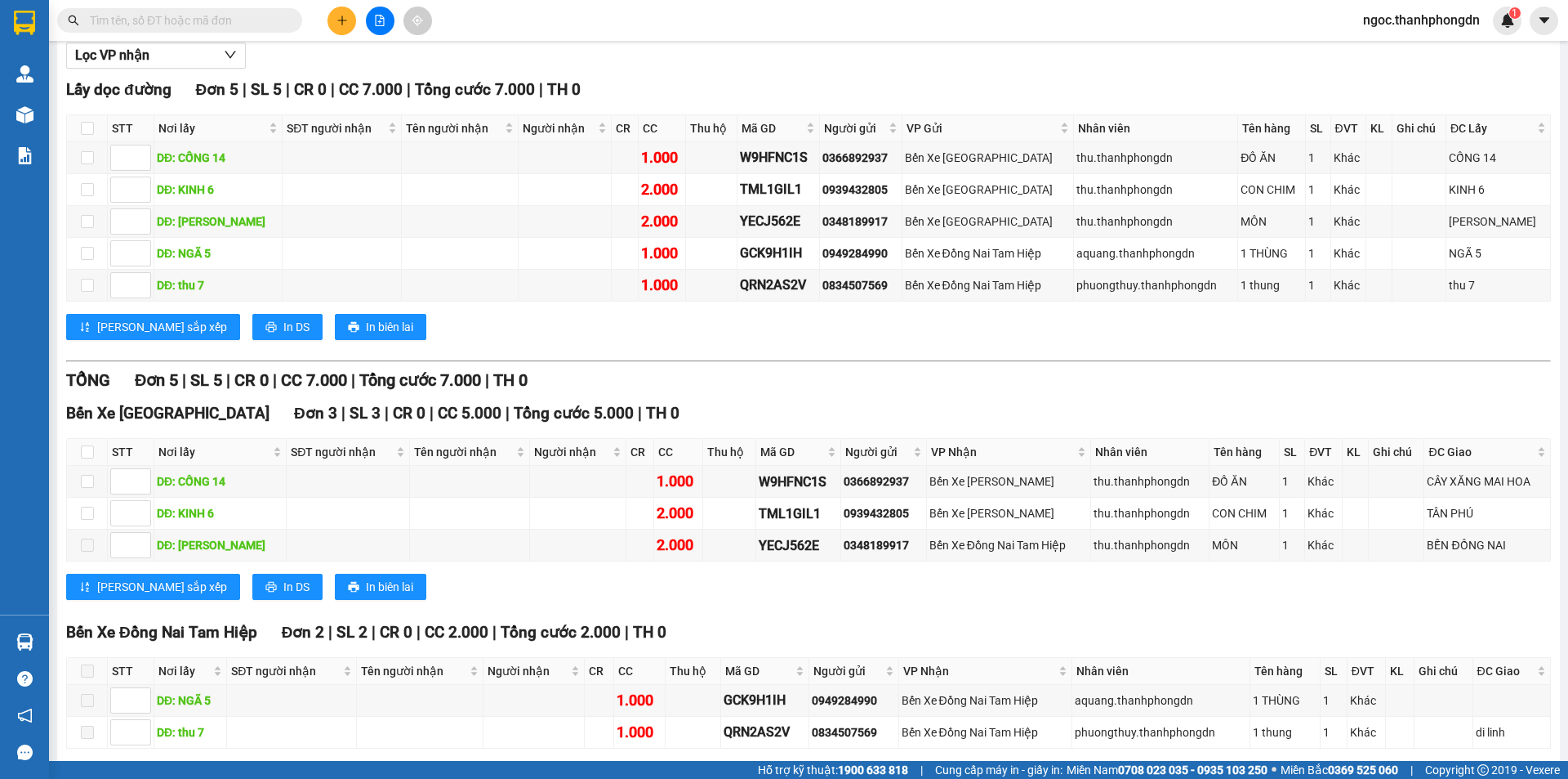
scroll to position [252, 0]
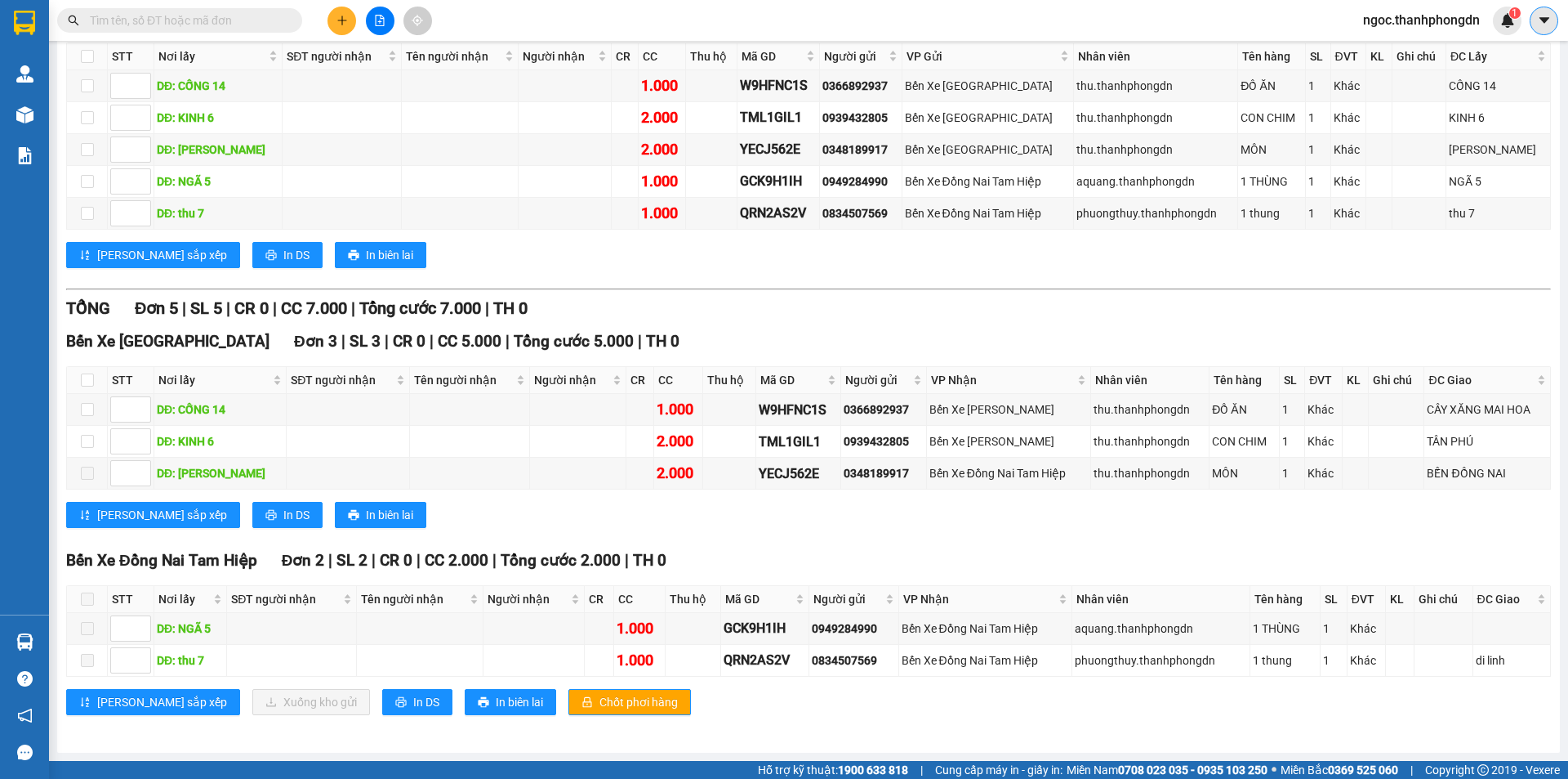
click at [1541, 19] on icon "caret-down" at bounding box center [1543, 20] width 10 height 5
click at [1548, 20] on icon "caret-down" at bounding box center [1544, 20] width 15 height 15
click at [1544, 21] on icon "caret-down" at bounding box center [1543, 20] width 10 height 5
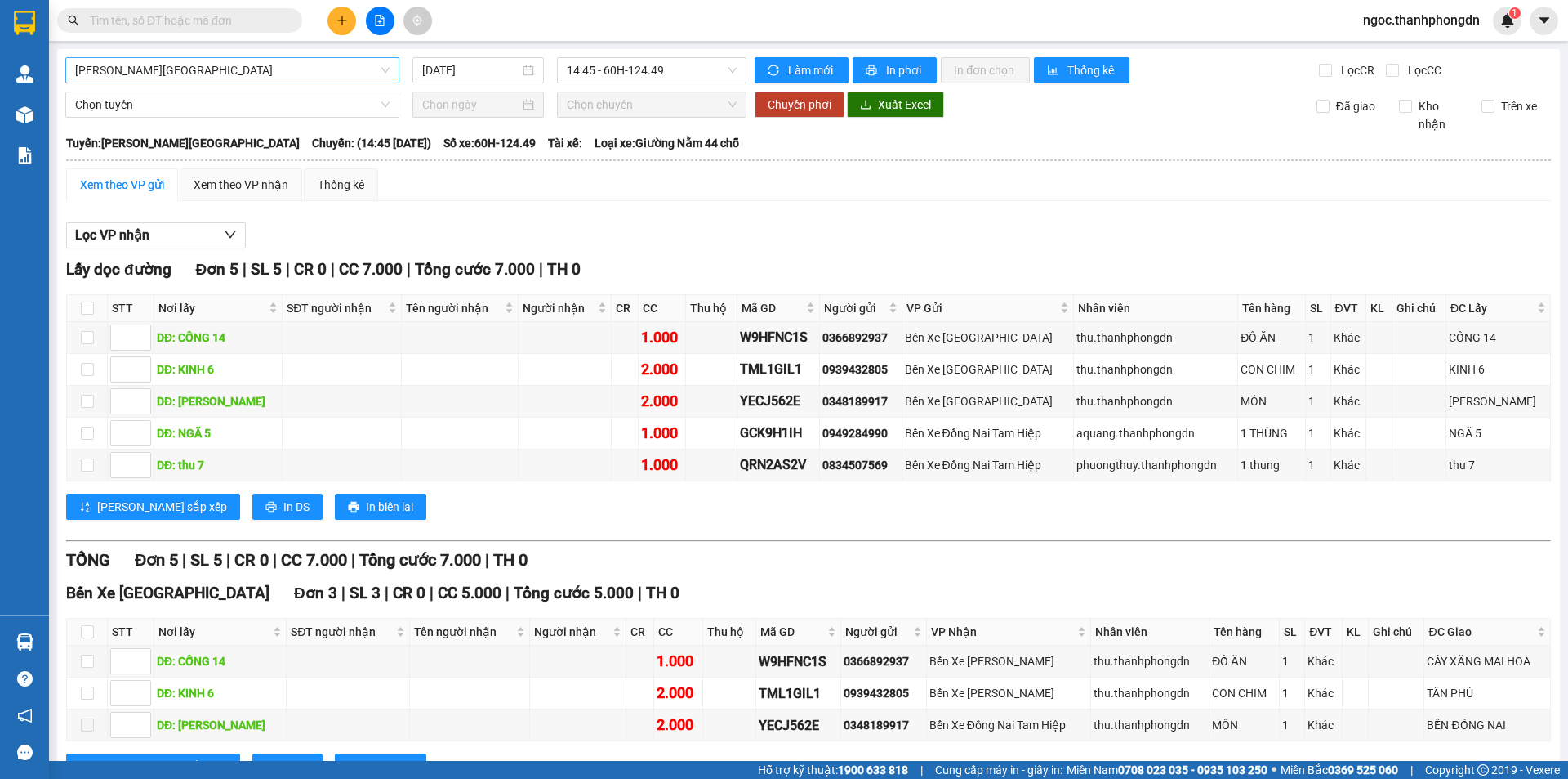
click at [288, 72] on span "[PERSON_NAME][GEOGRAPHIC_DATA]" at bounding box center [232, 70] width 315 height 25
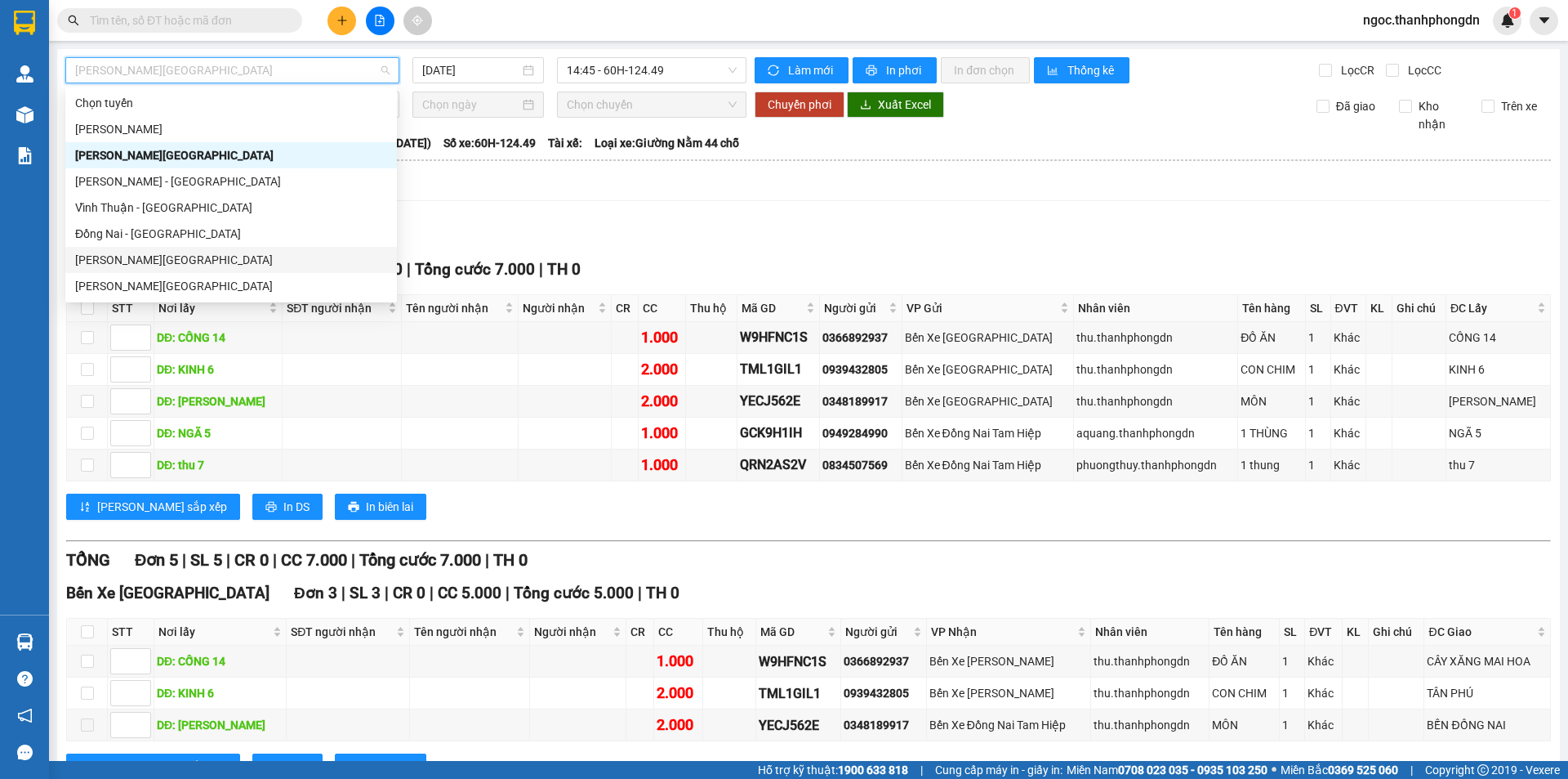
scroll to position [26, 0]
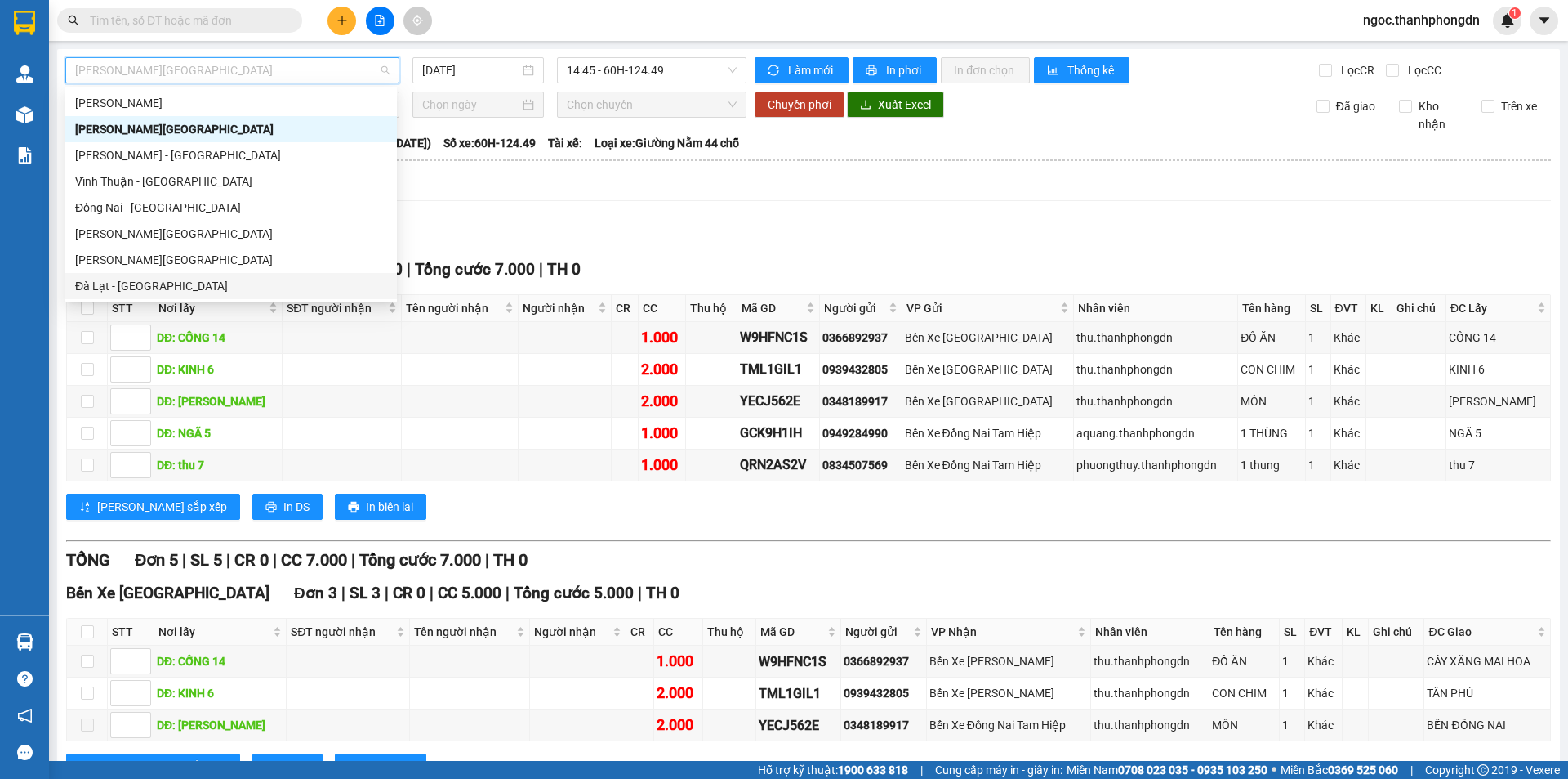
click at [196, 279] on div "Đà Lạt - [GEOGRAPHIC_DATA]" at bounding box center [231, 286] width 312 height 18
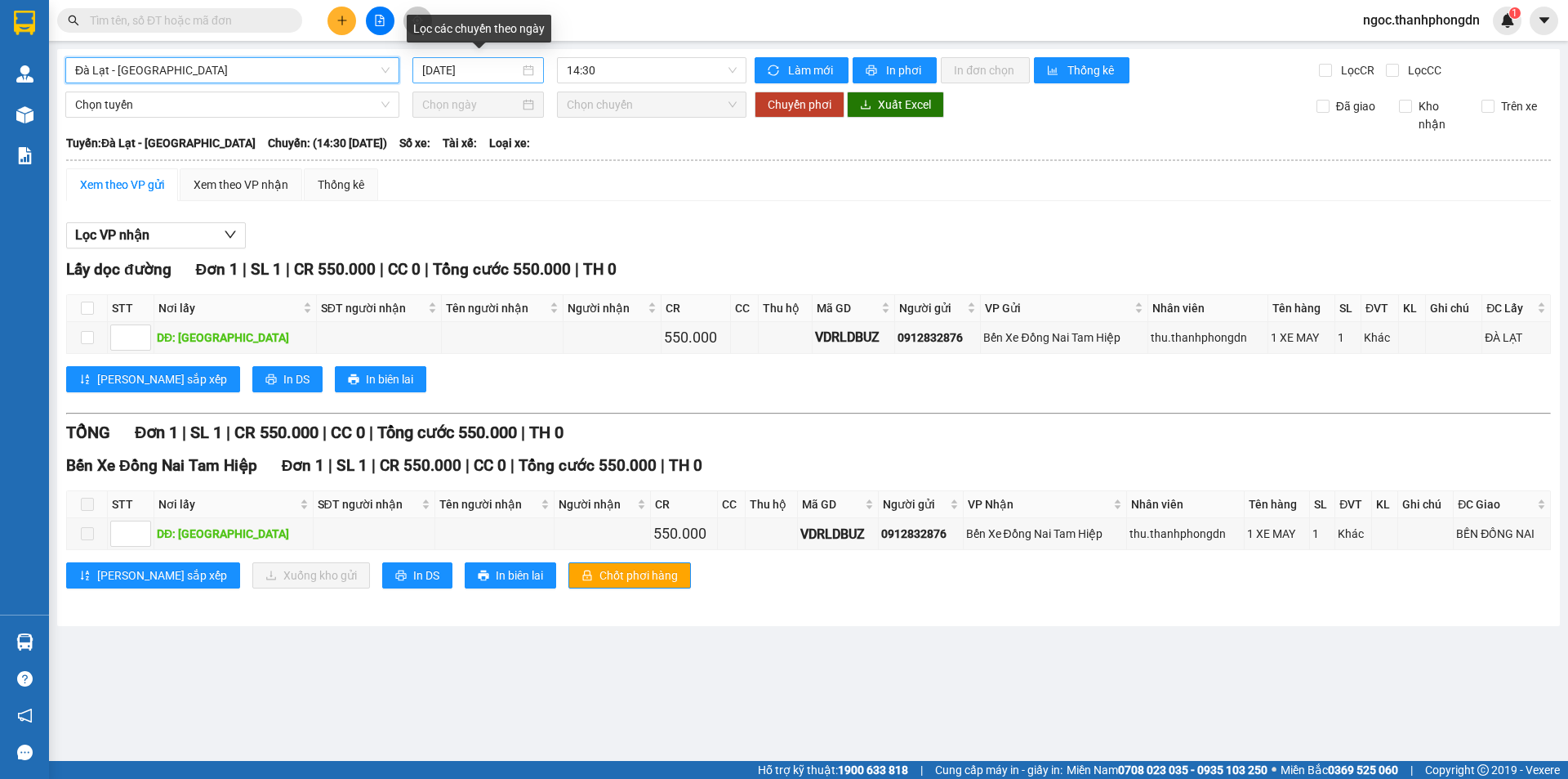
click at [468, 69] on input "[DATE]" at bounding box center [471, 70] width 98 height 18
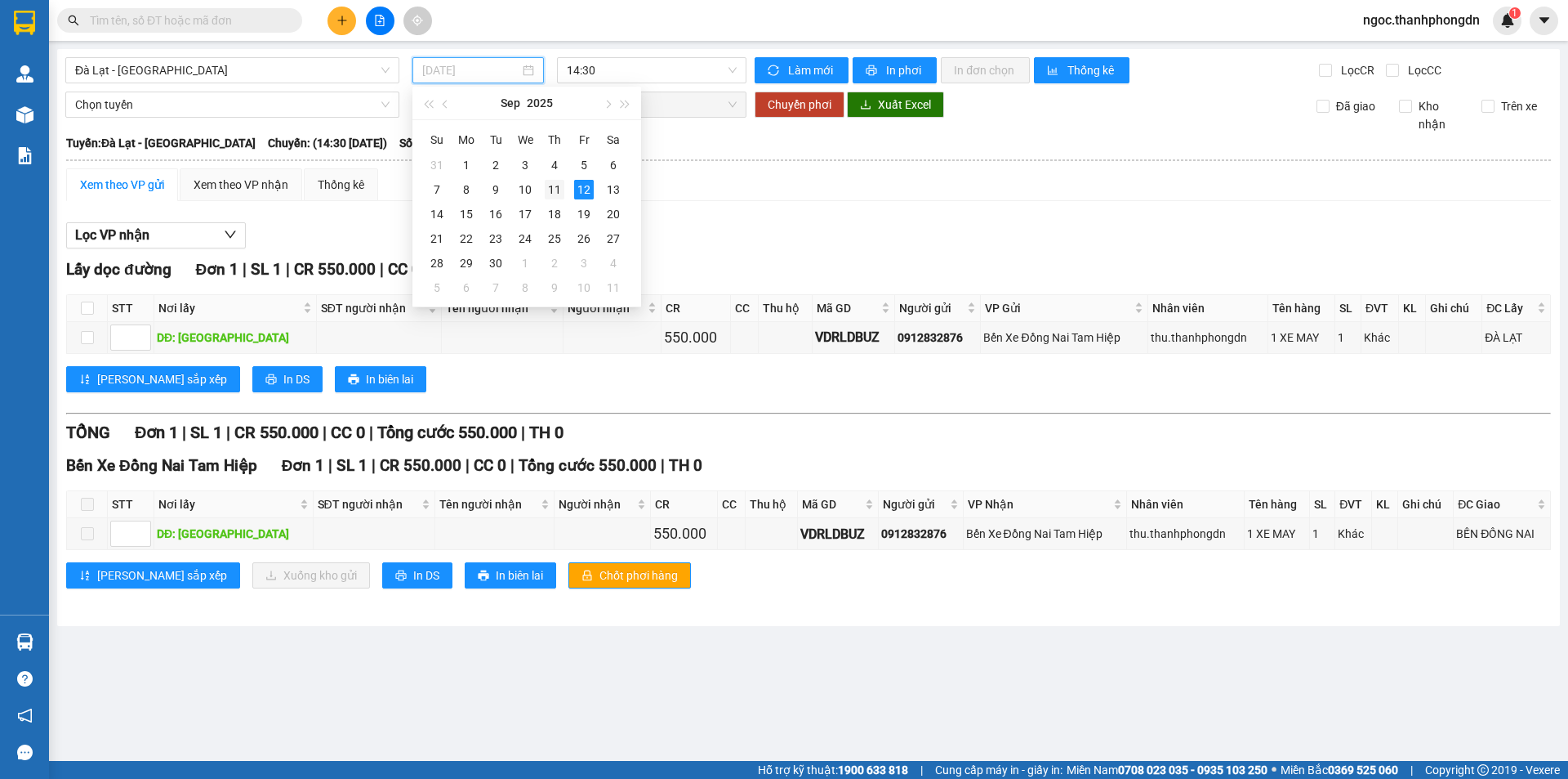
click at [554, 191] on div "11" at bounding box center [554, 190] width 20 height 20
type input "11/09/2025"
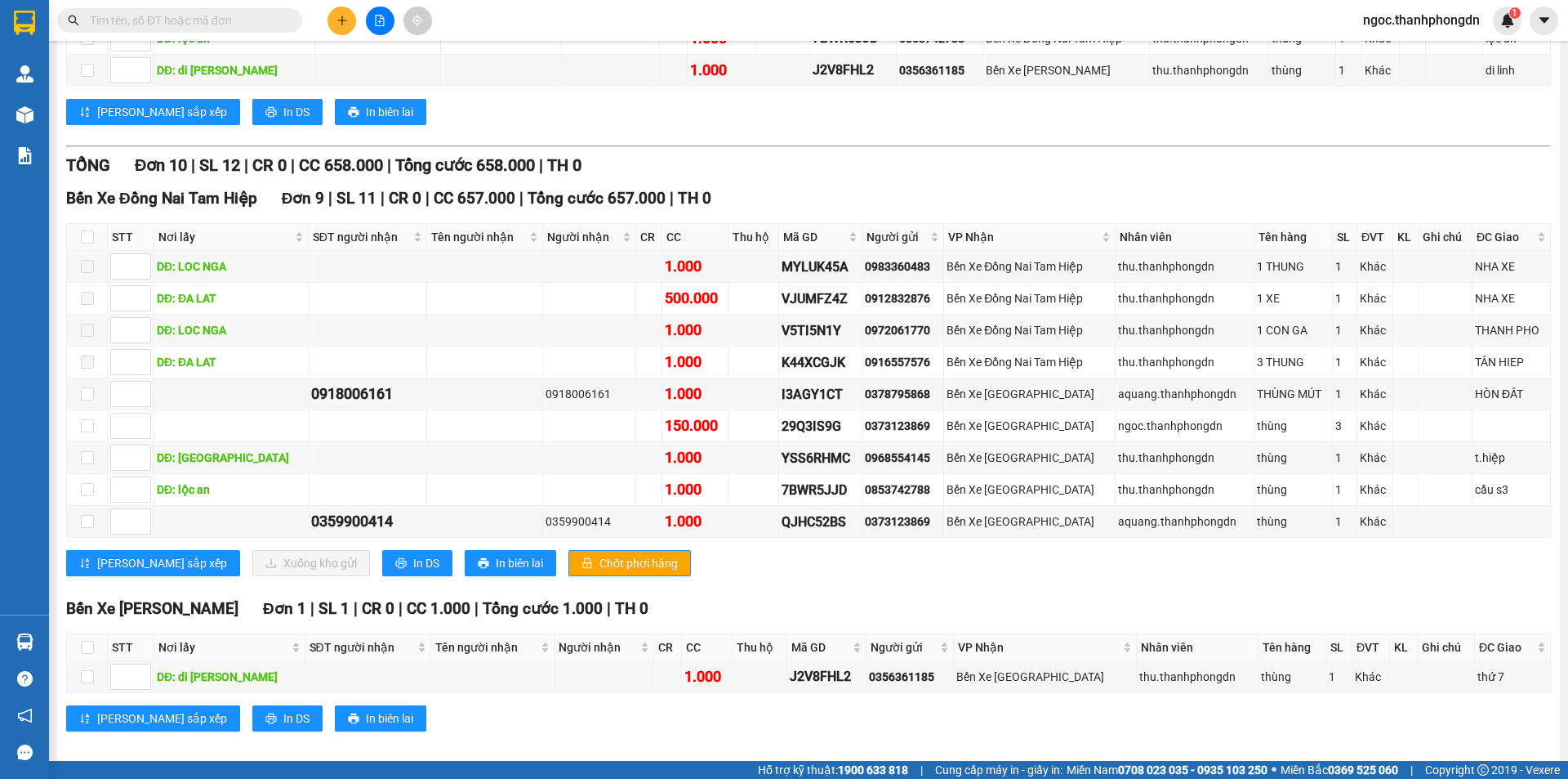
scroll to position [476, 0]
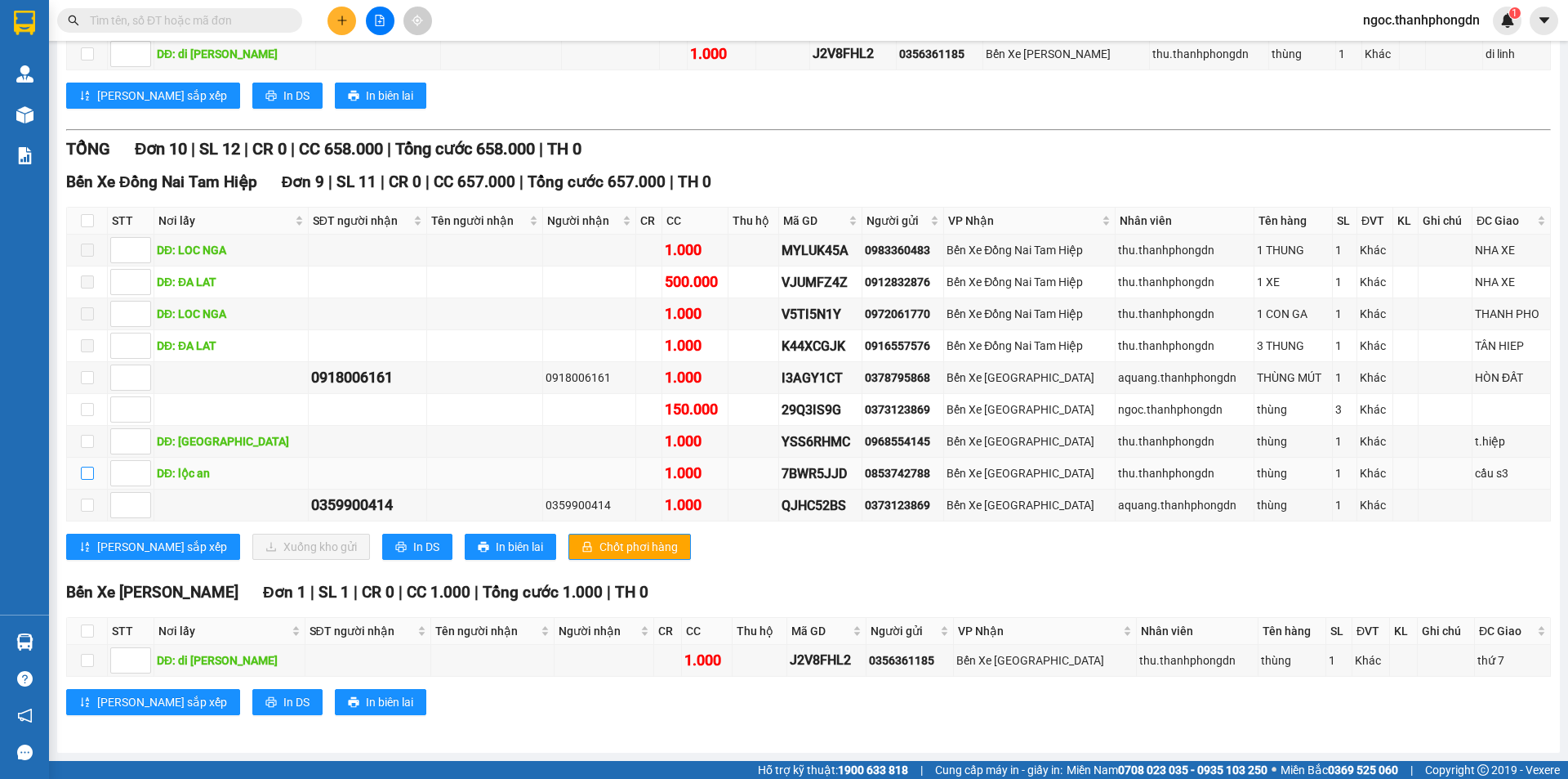
click at [90, 474] on input "checkbox" at bounding box center [87, 473] width 13 height 13
checkbox input "true"
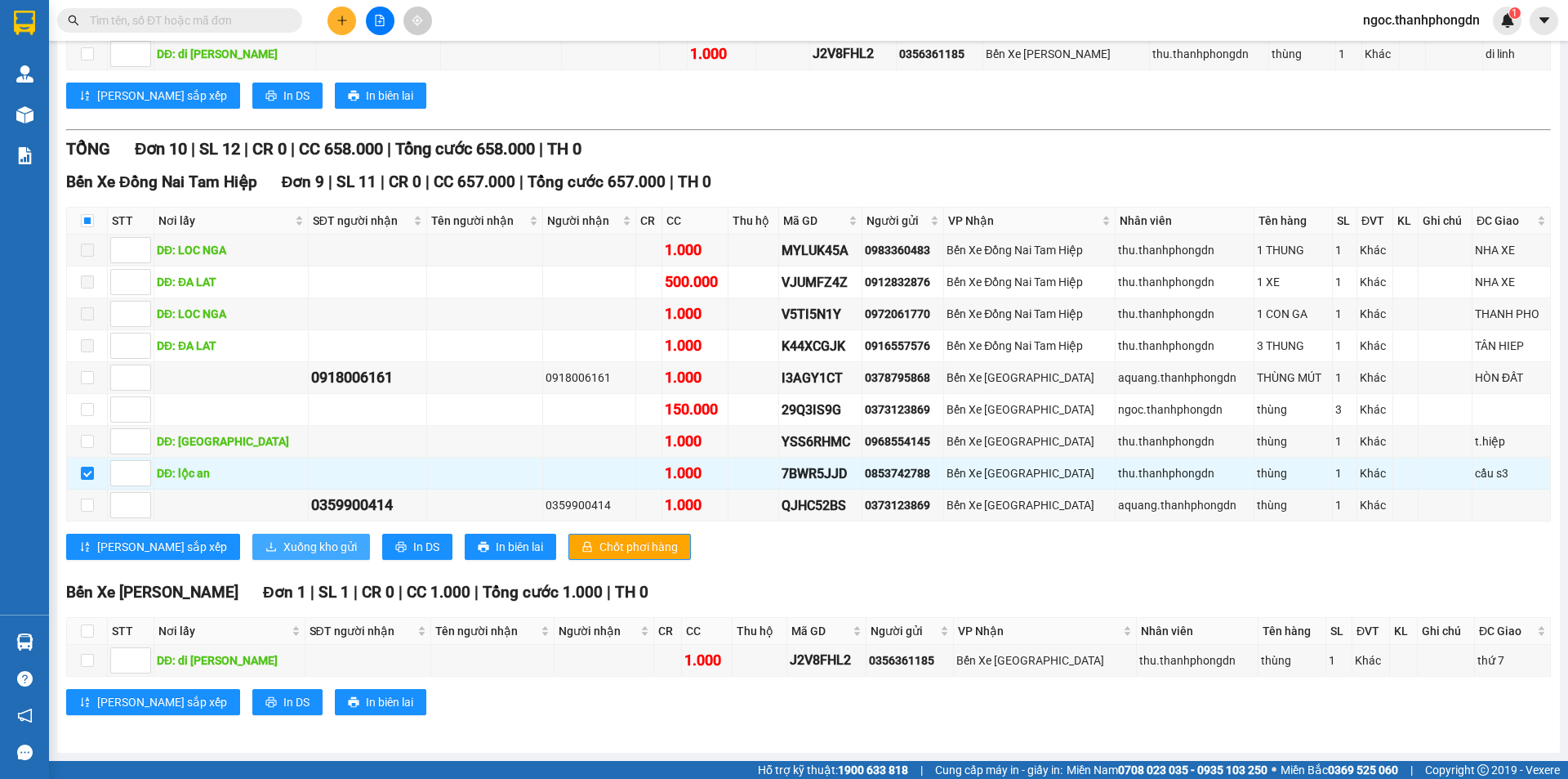
click at [284, 549] on span "Xuống kho gửi" at bounding box center [320, 547] width 74 height 18
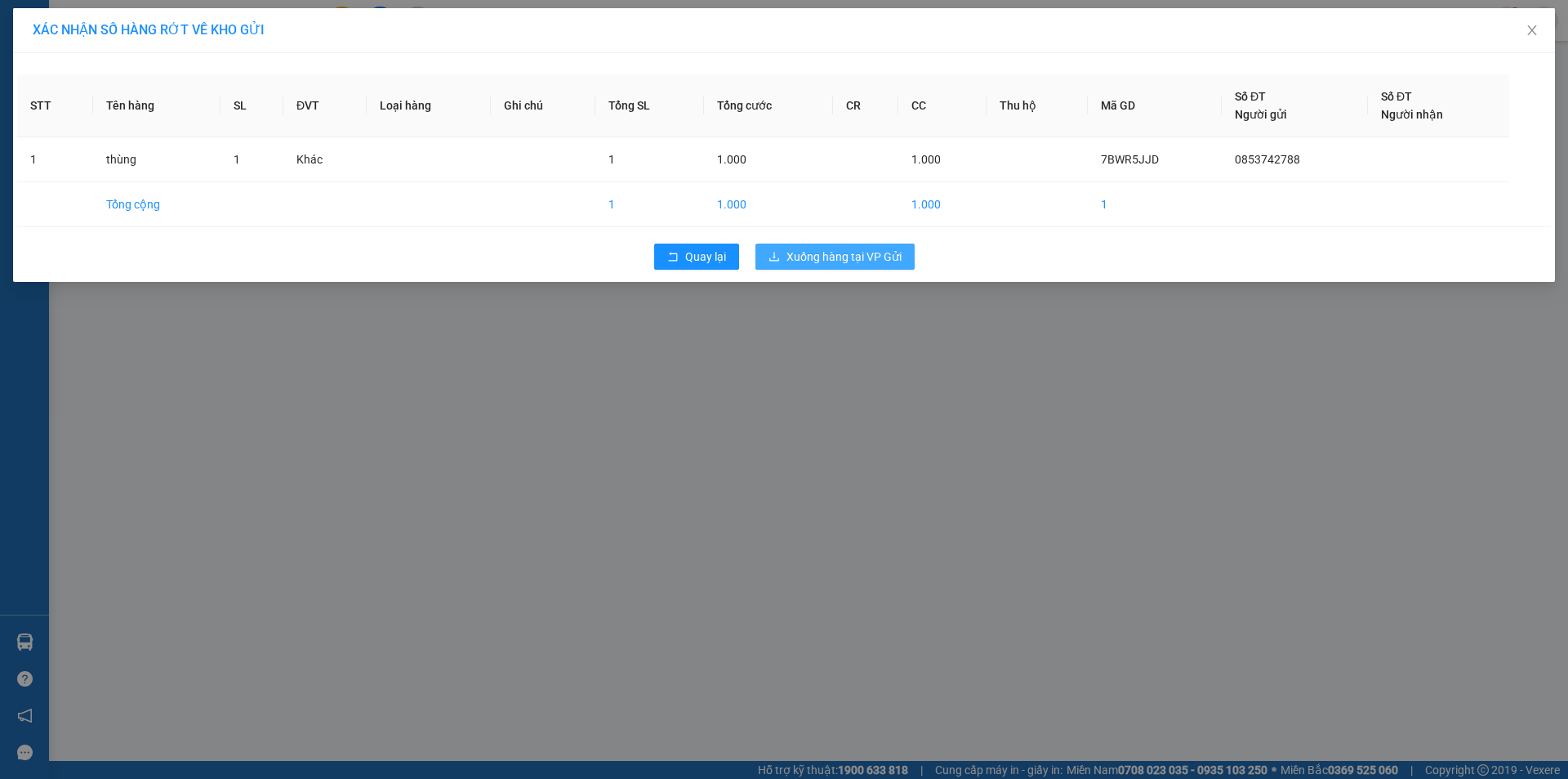
click at [850, 256] on span "Xuống hàng tại VP Gửi" at bounding box center [844, 256] width 115 height 18
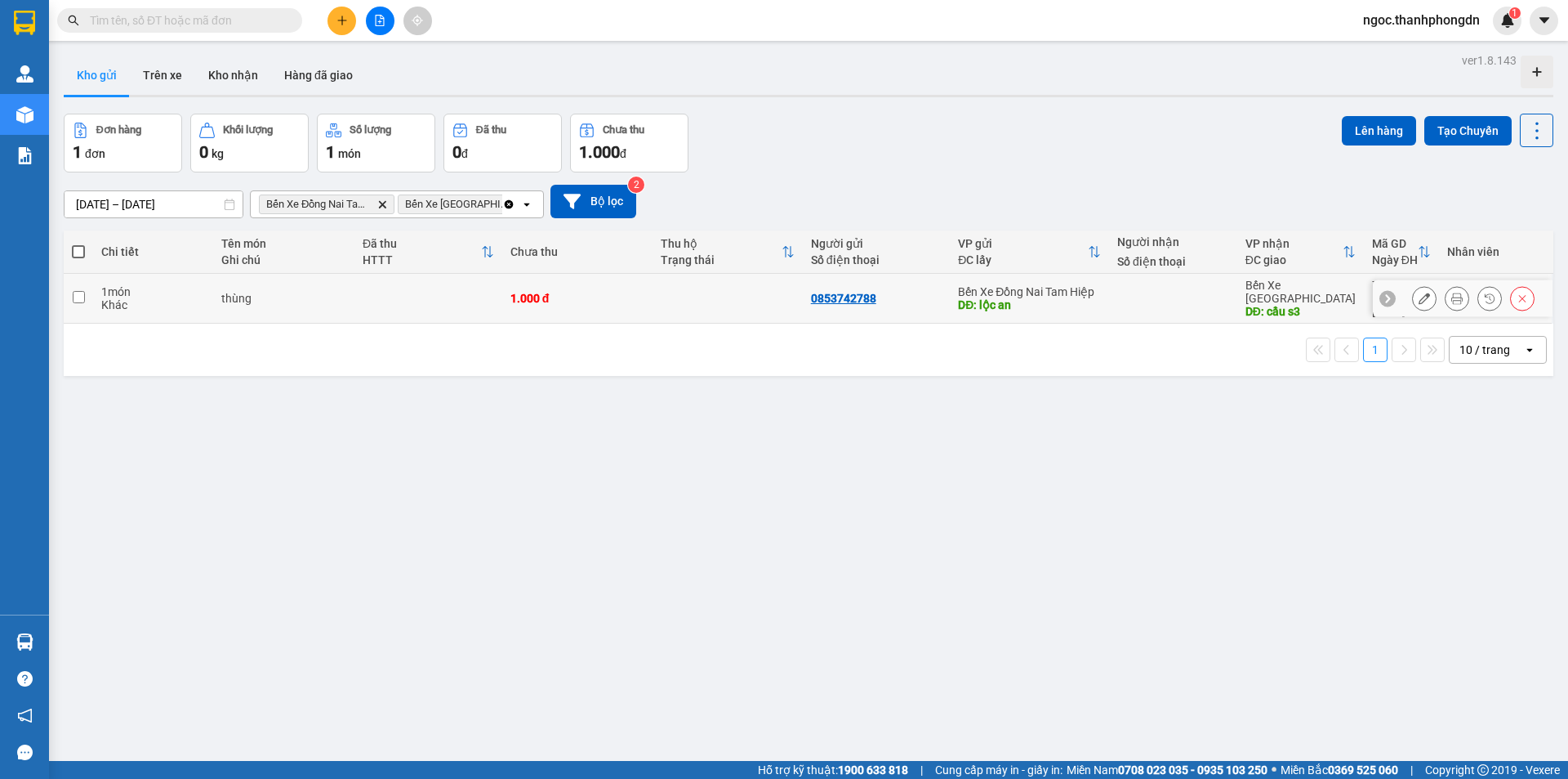
click at [77, 291] on input "checkbox" at bounding box center [79, 297] width 12 height 12
checkbox input "true"
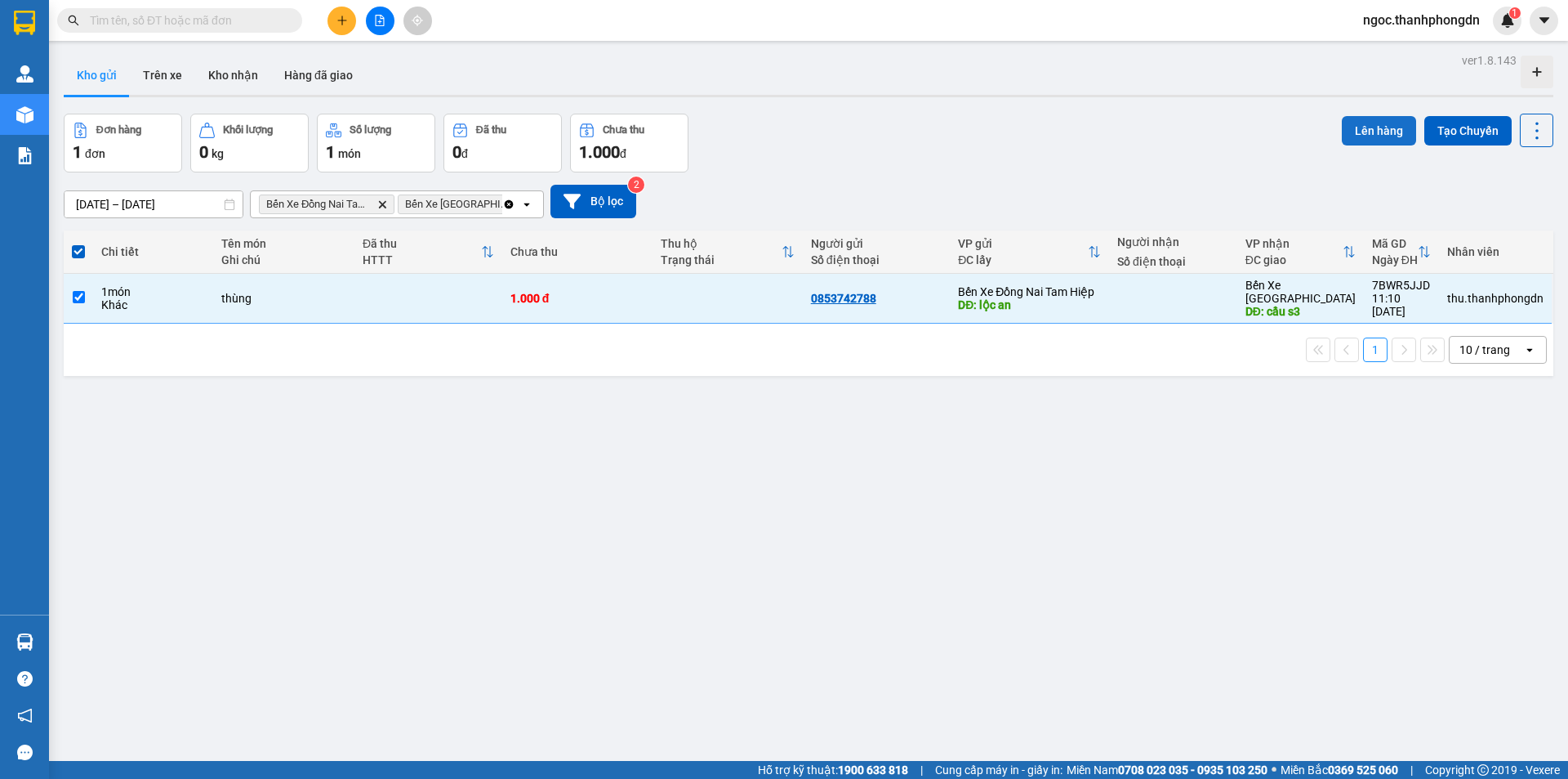
click at [1361, 130] on button "Lên hàng" at bounding box center [1379, 130] width 74 height 29
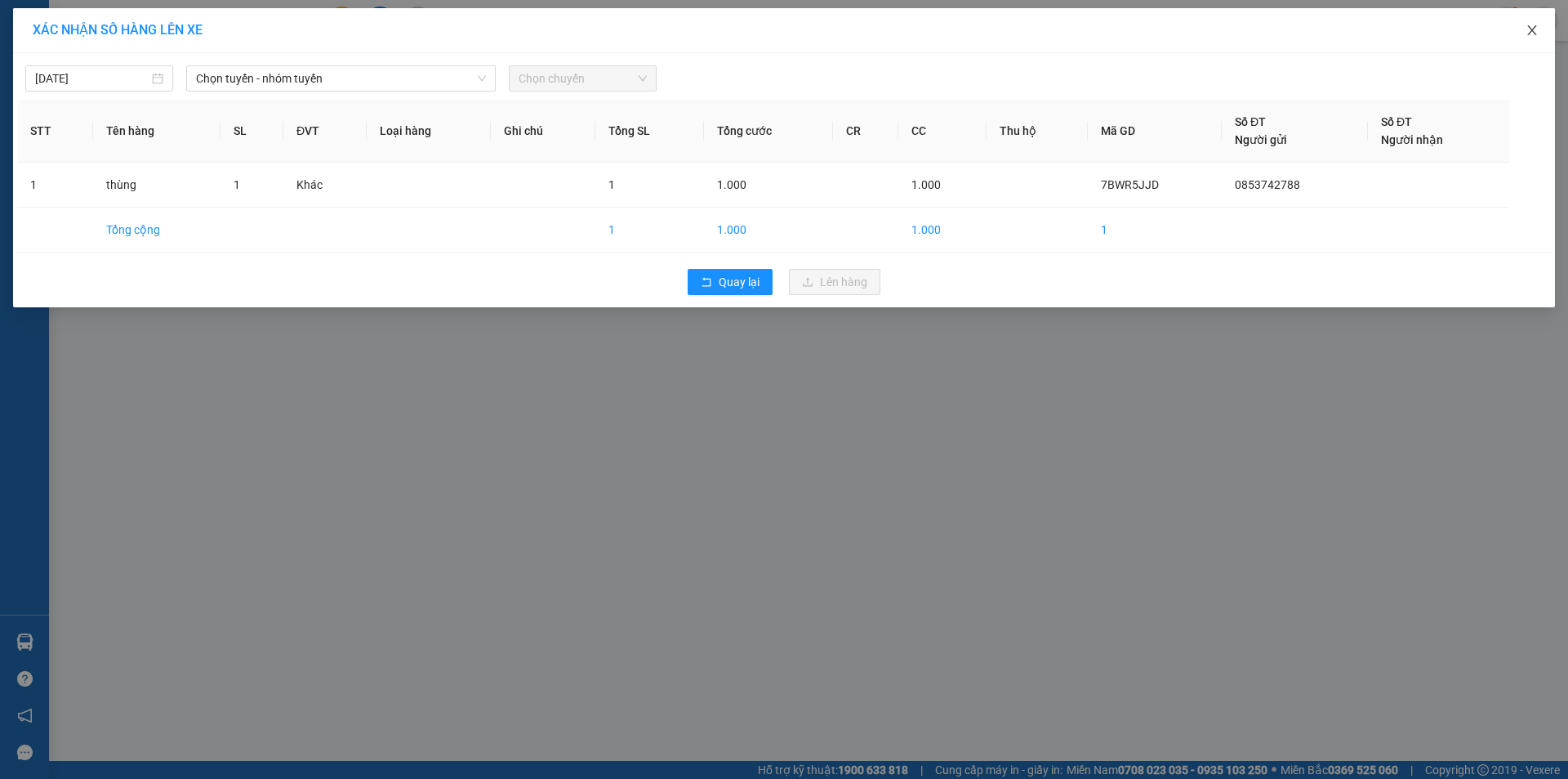
click at [1530, 36] on icon "close" at bounding box center [1532, 30] width 13 height 13
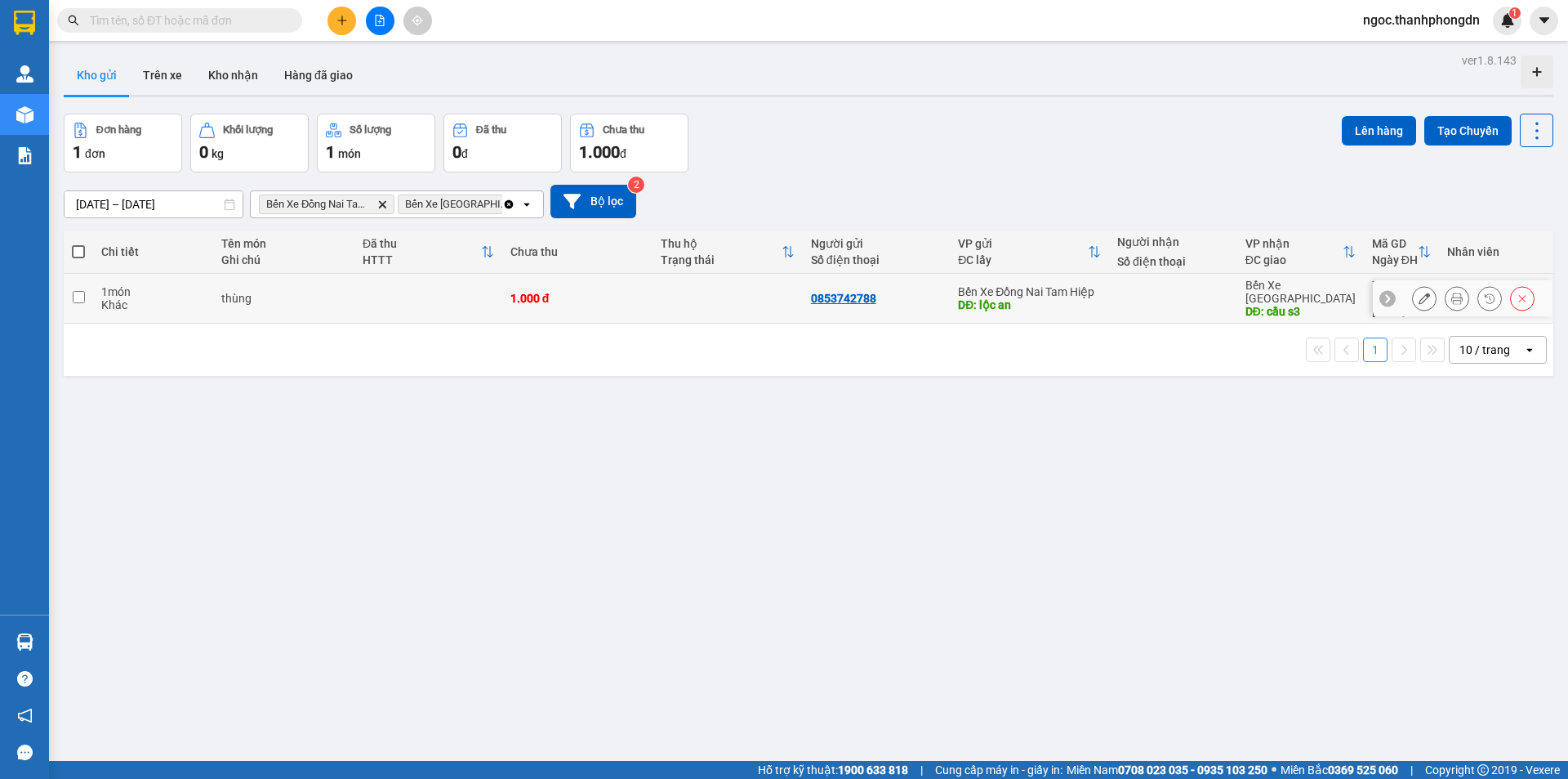
click at [79, 291] on input "checkbox" at bounding box center [79, 297] width 12 height 12
checkbox input "true"
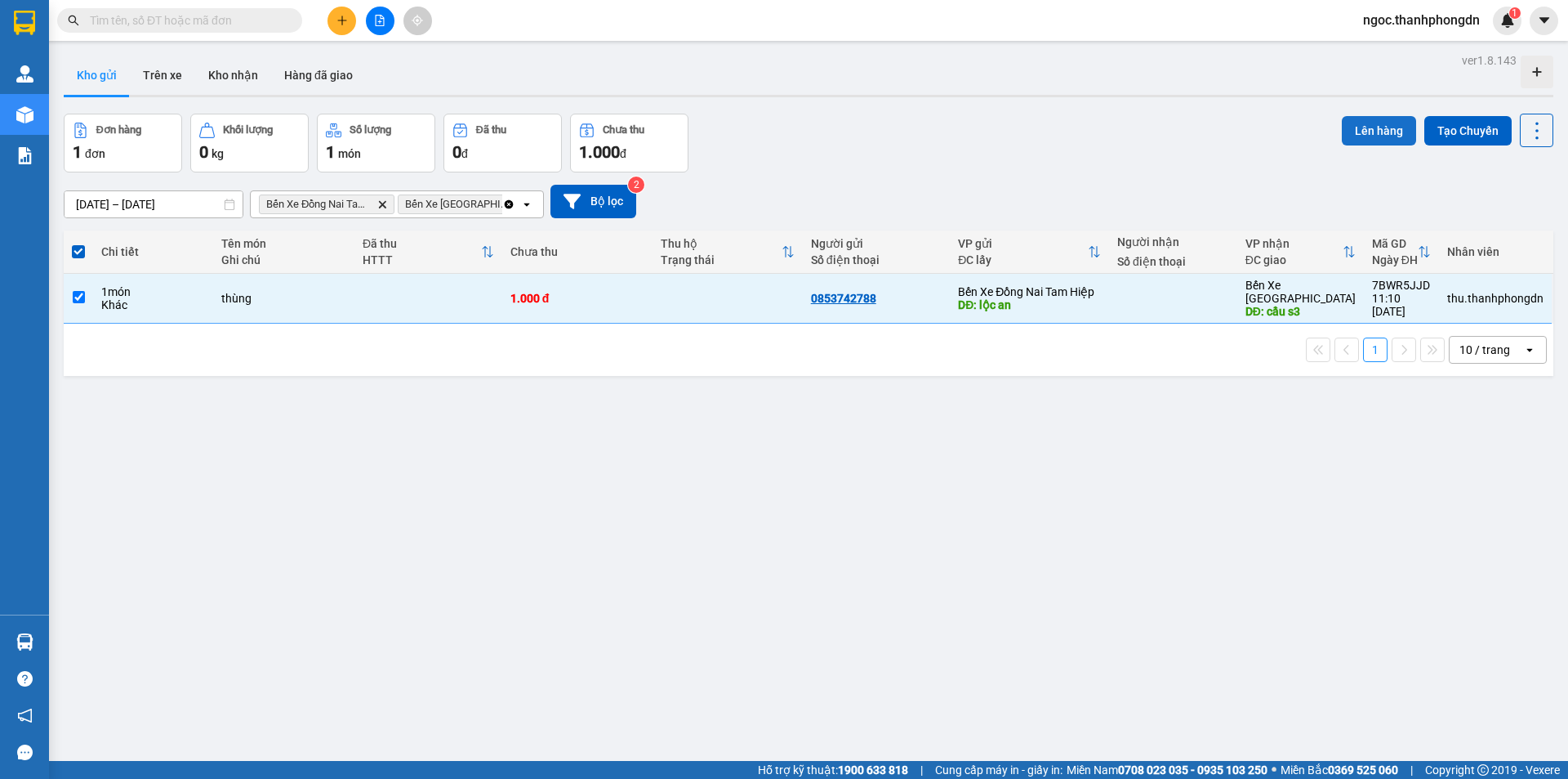
click at [1366, 131] on button "Lên hàng" at bounding box center [1379, 130] width 74 height 29
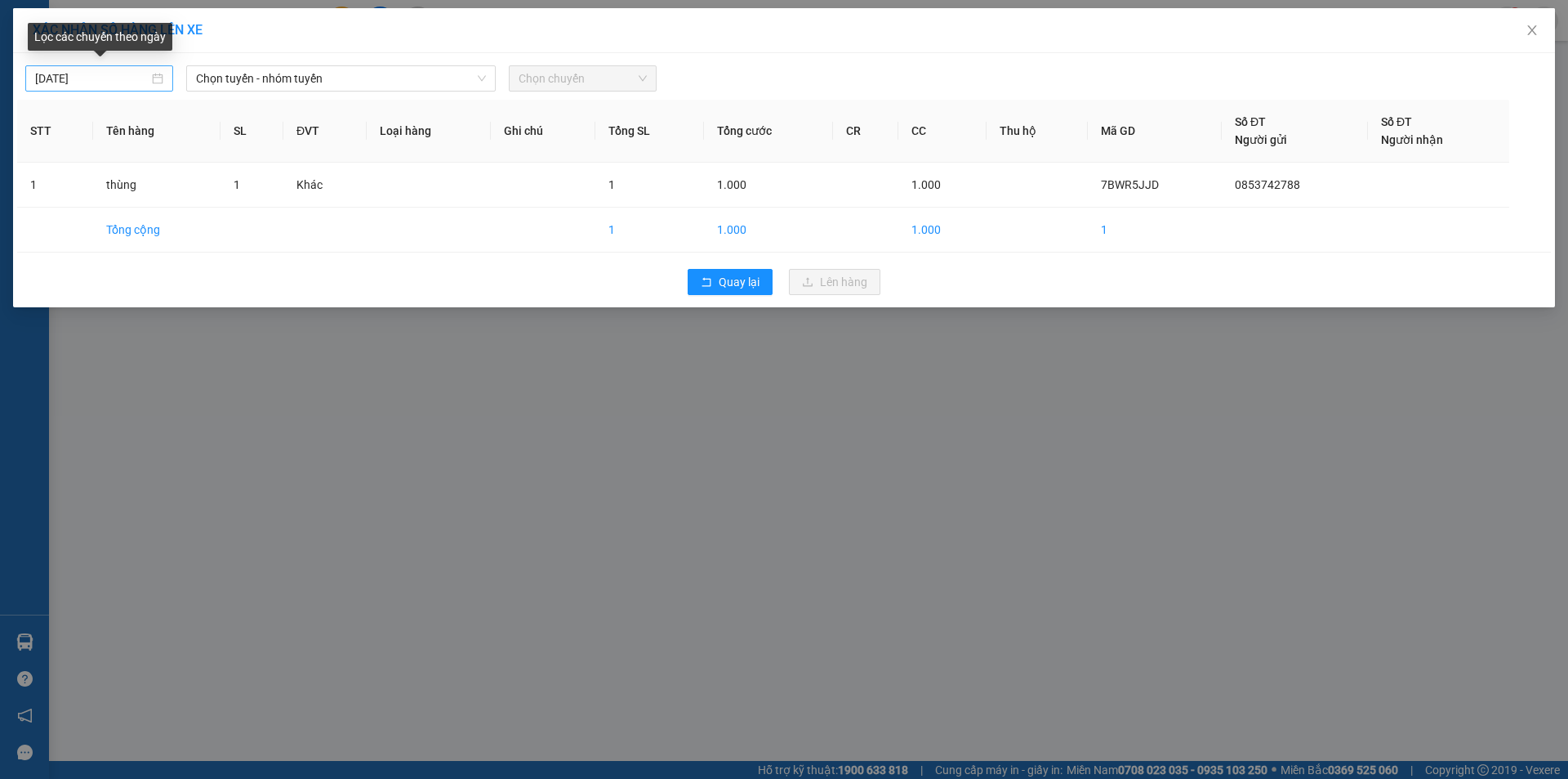
click at [72, 82] on input "[DATE]" at bounding box center [92, 78] width 114 height 18
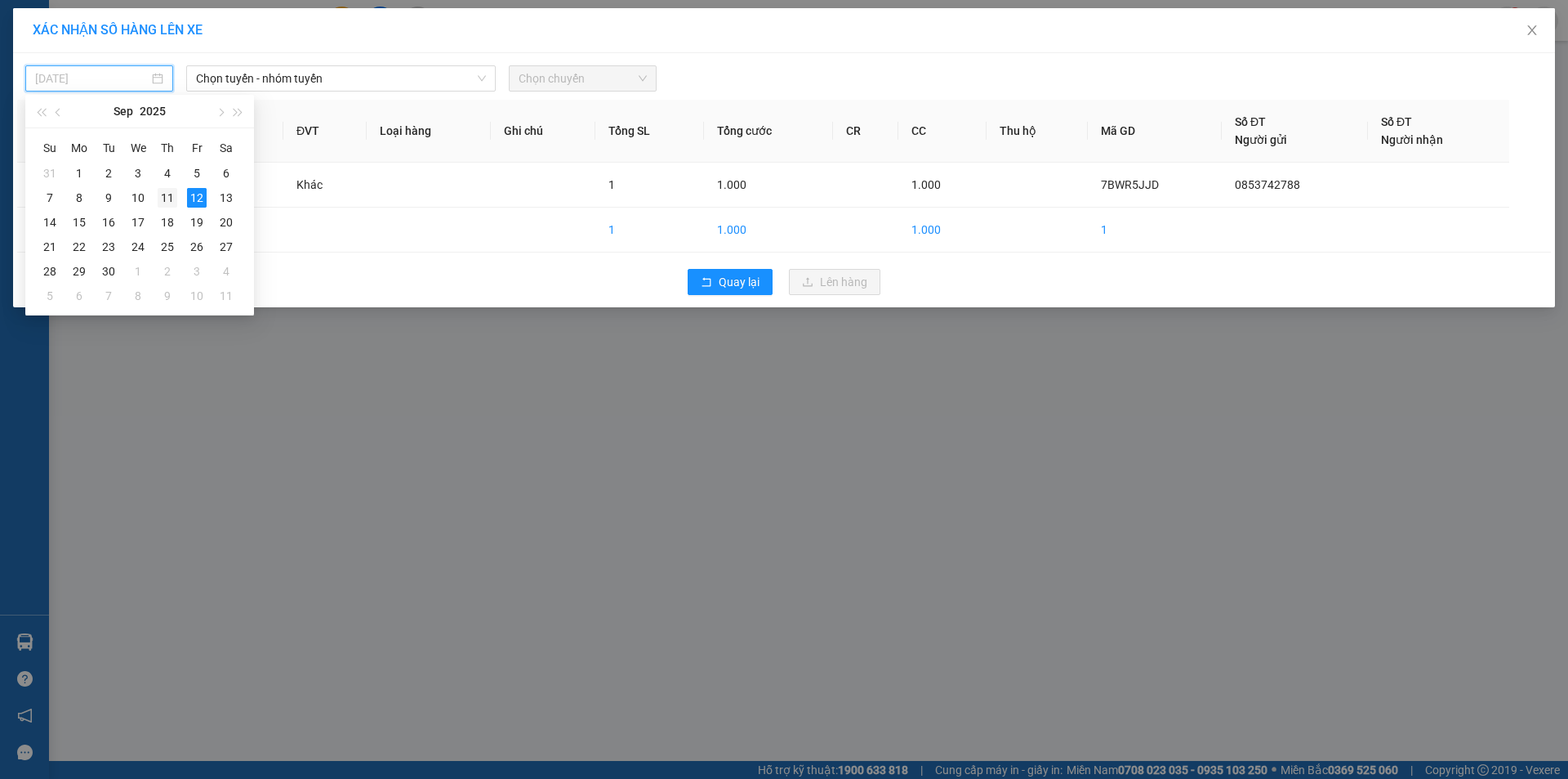
click at [165, 199] on div "11" at bounding box center [168, 198] width 20 height 20
type input "11/09/2025"
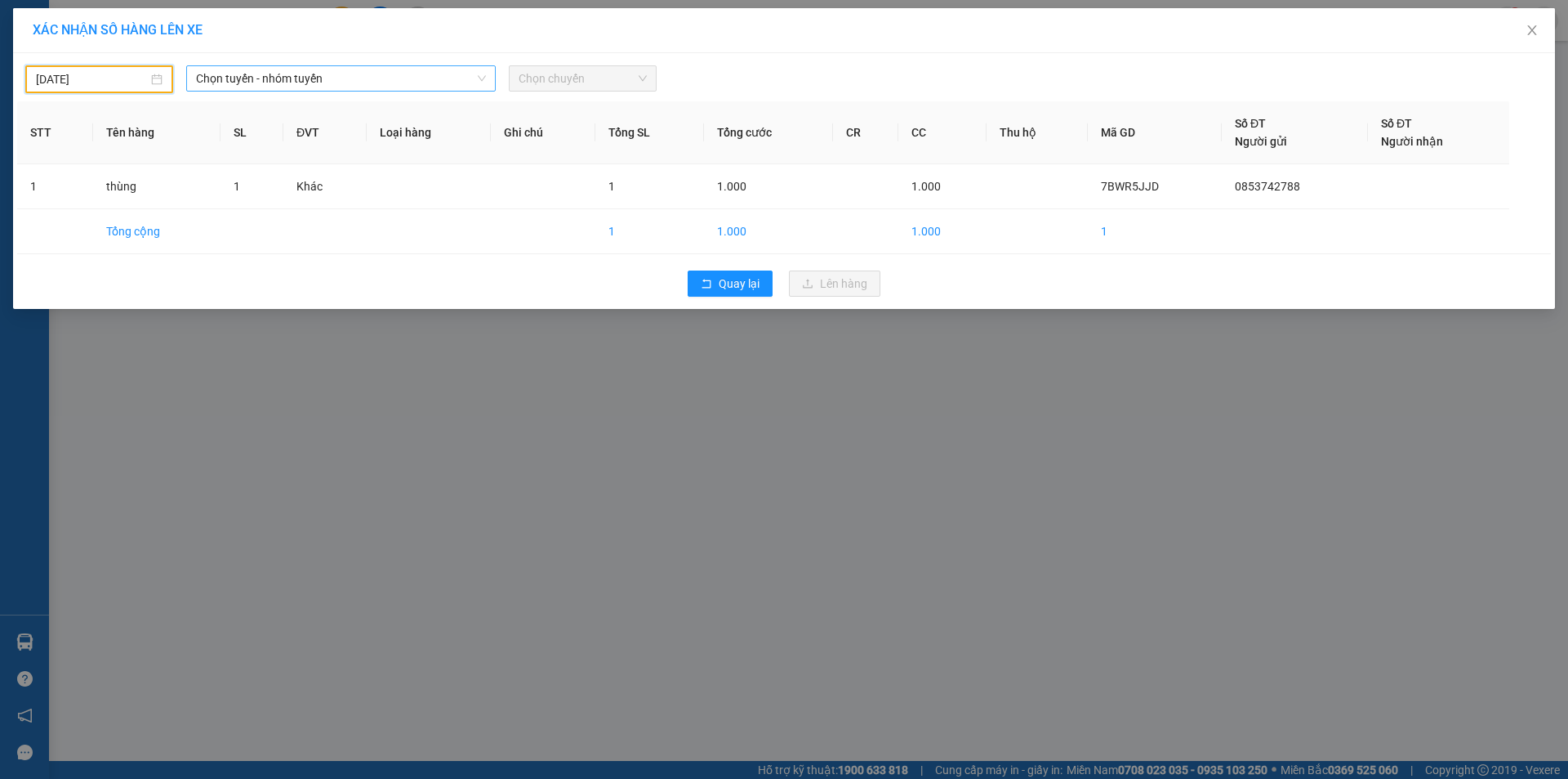
click at [314, 86] on span "Chọn tuyến - nhóm tuyến" at bounding box center [341, 79] width 290 height 25
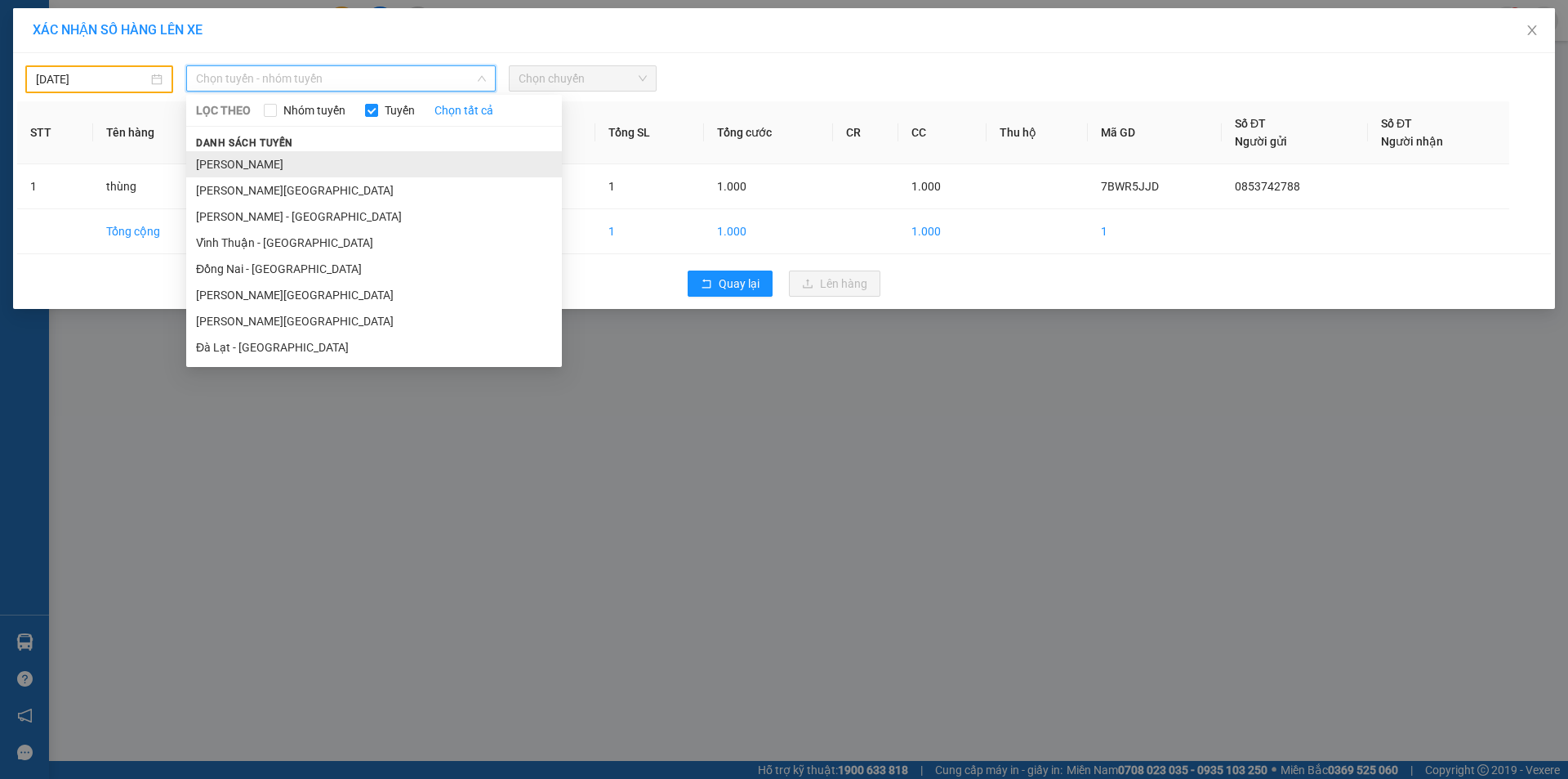
click at [270, 163] on li "[PERSON_NAME]" at bounding box center [374, 163] width 376 height 26
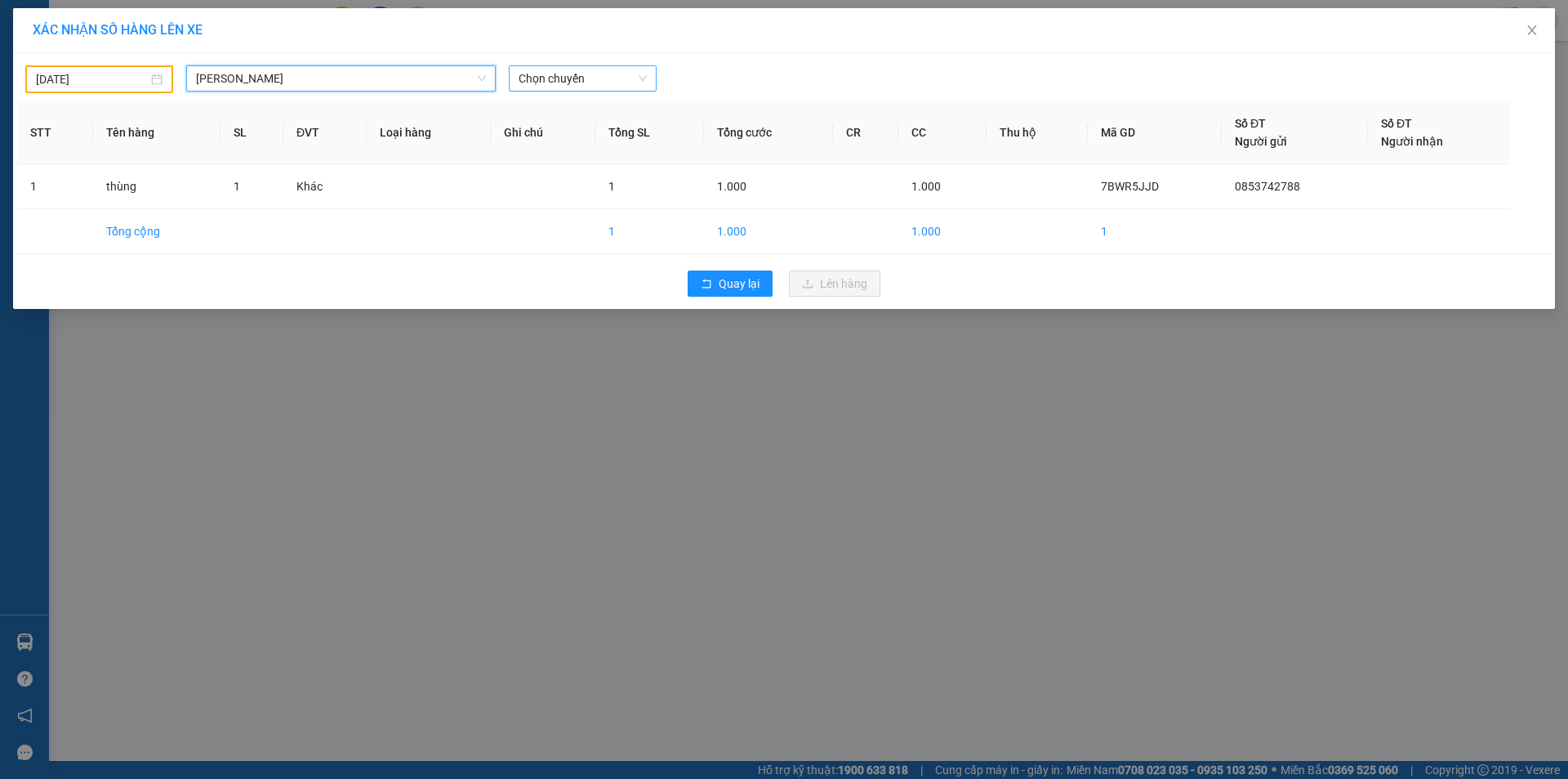
click at [597, 81] on span "Chọn chuyến" at bounding box center [583, 79] width 129 height 25
click at [555, 144] on div "17:00" at bounding box center [583, 138] width 128 height 18
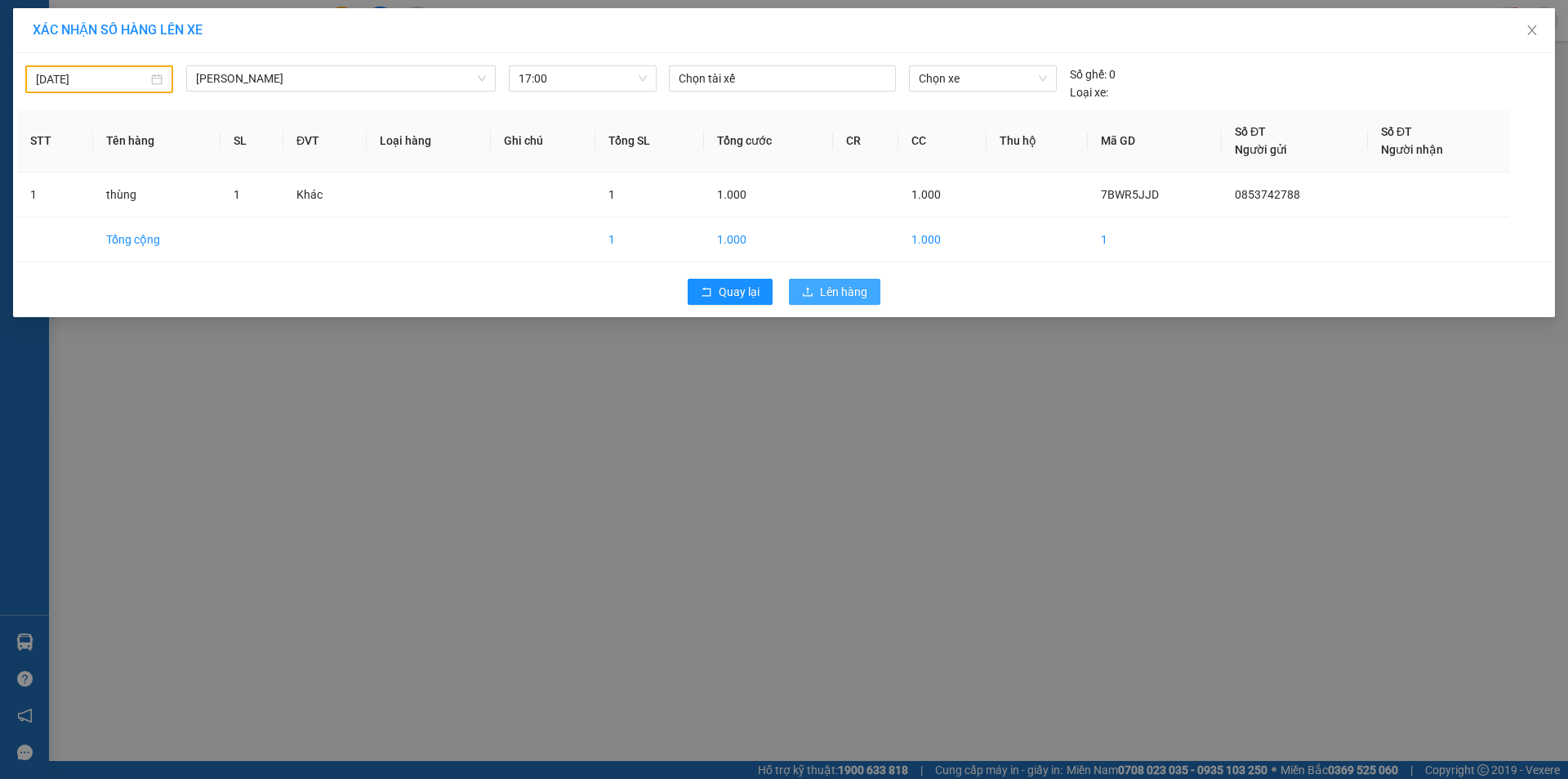
click at [839, 294] on span "Lên hàng" at bounding box center [843, 292] width 47 height 18
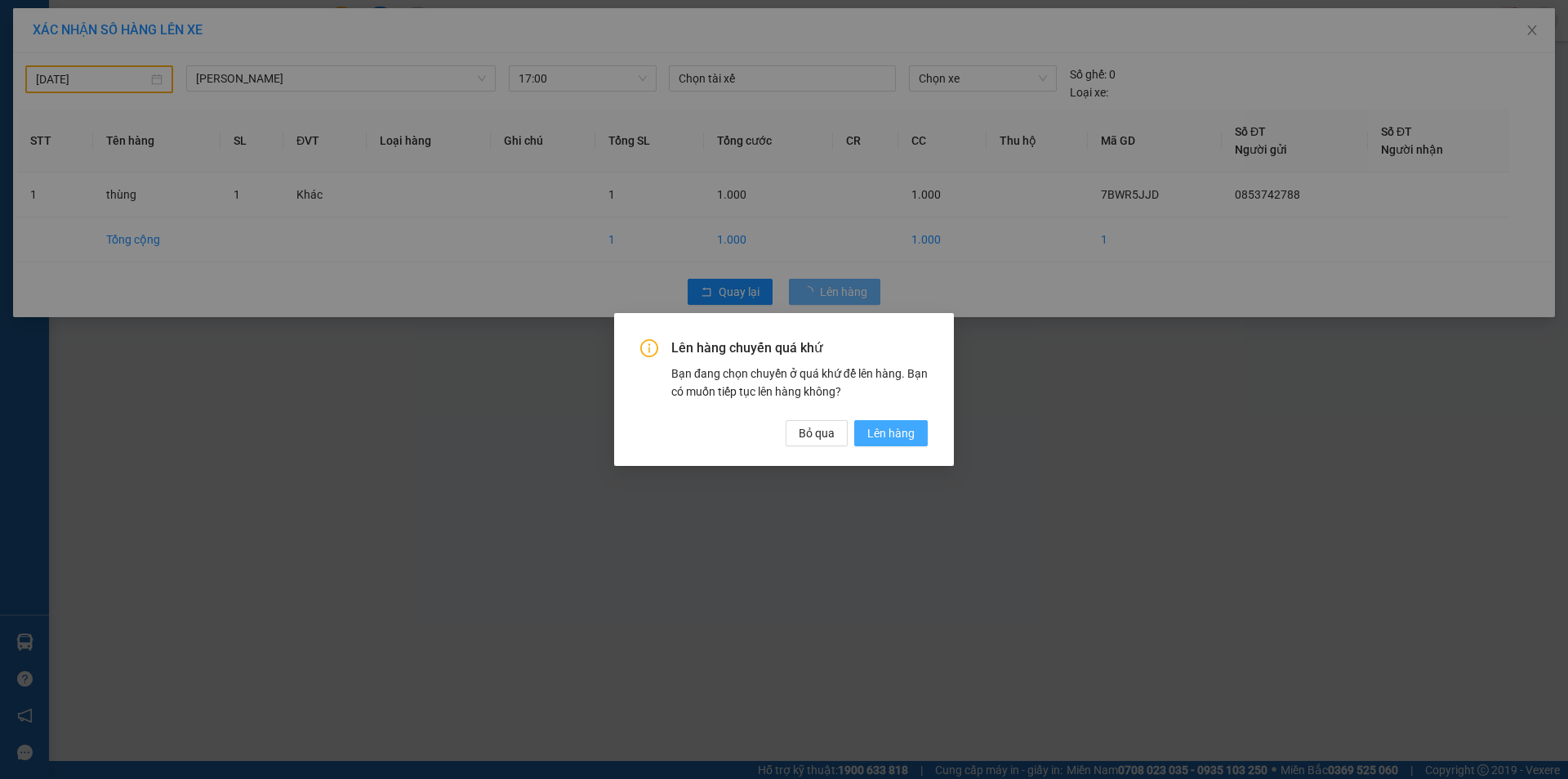
click at [889, 433] on span "Lên hàng" at bounding box center [890, 433] width 47 height 18
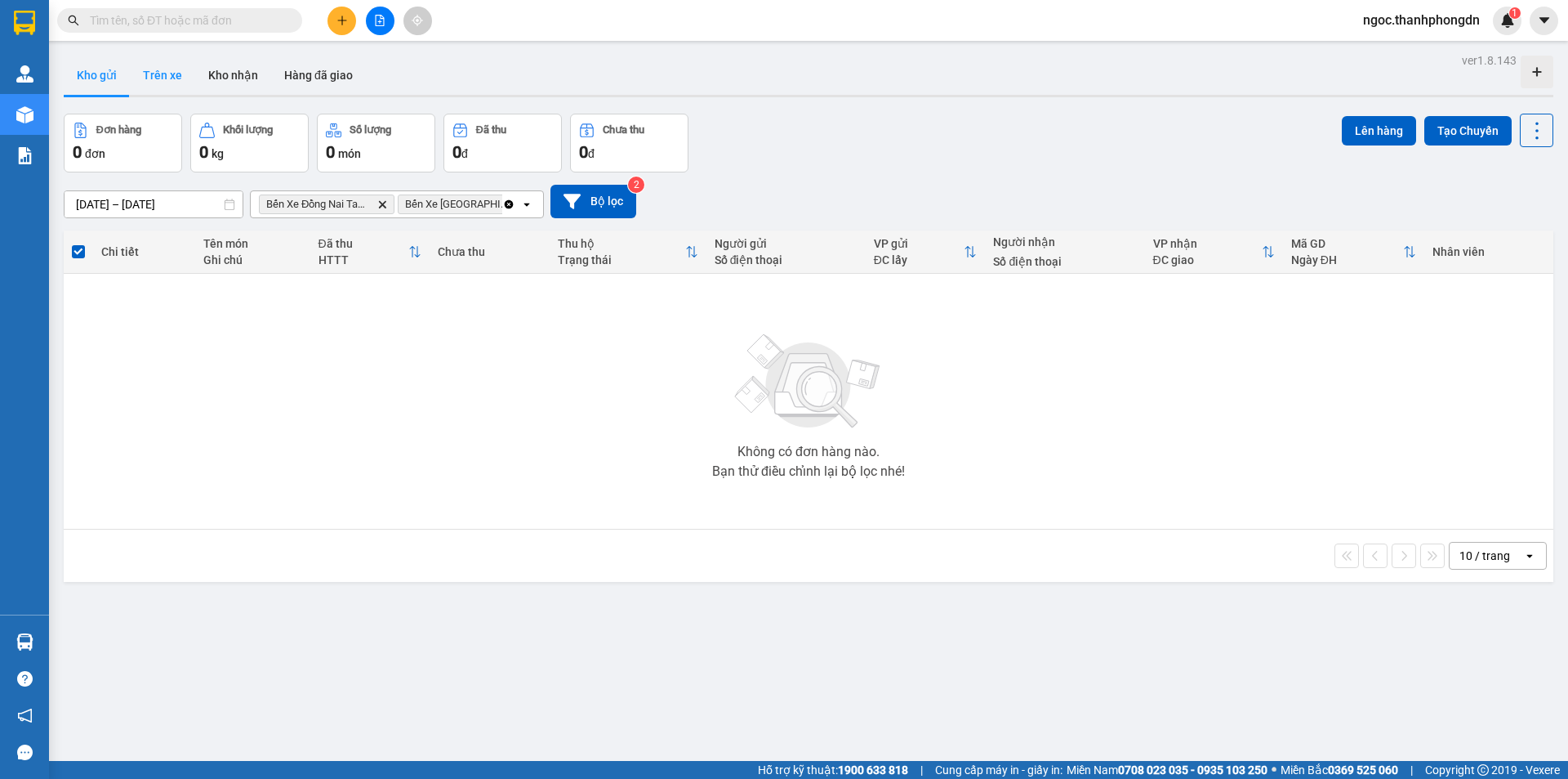
click at [153, 75] on button "Trên xe" at bounding box center [162, 75] width 66 height 39
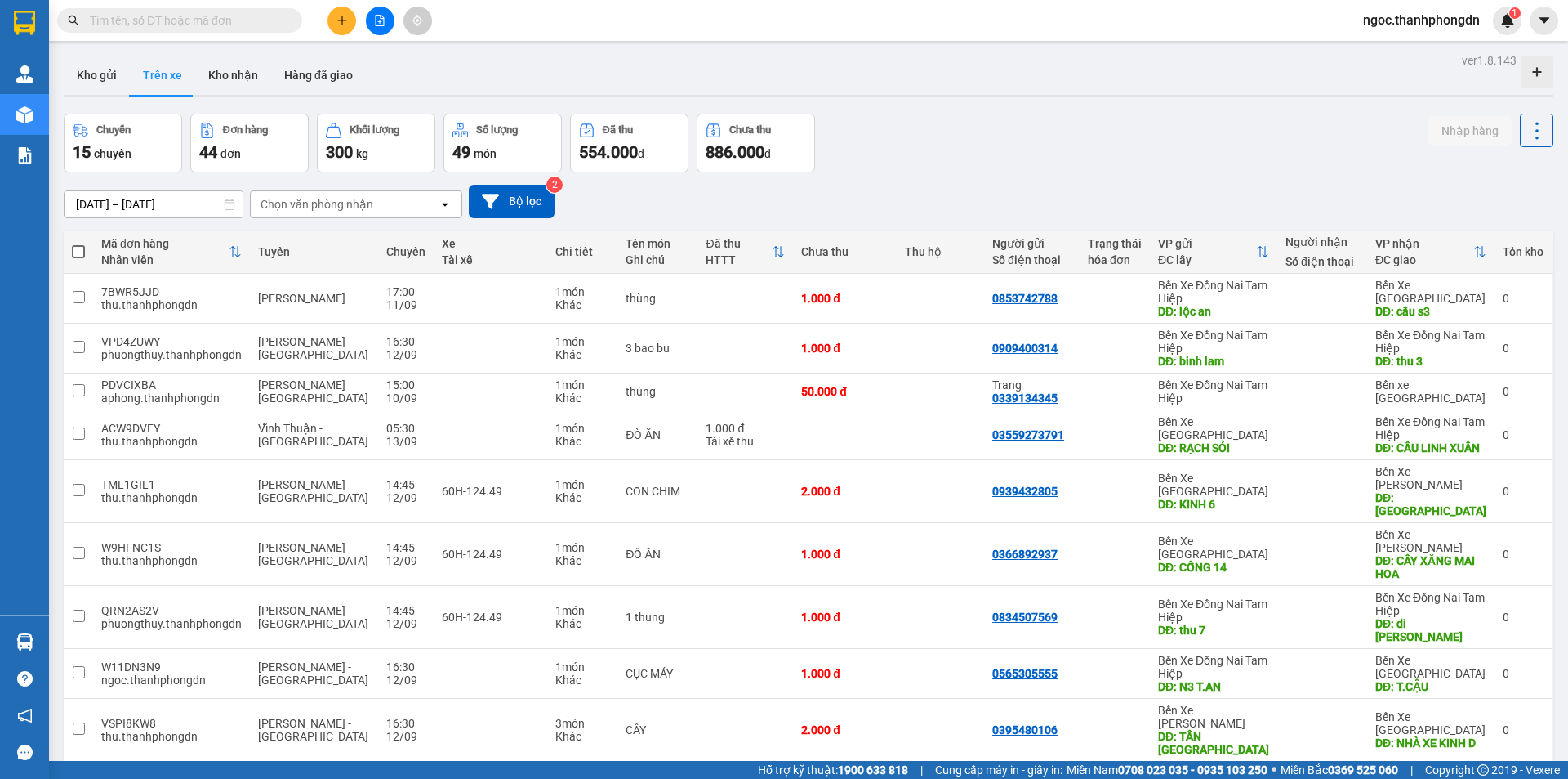
click at [140, 207] on input "[DATE] – [DATE]" at bounding box center [153, 203] width 178 height 26
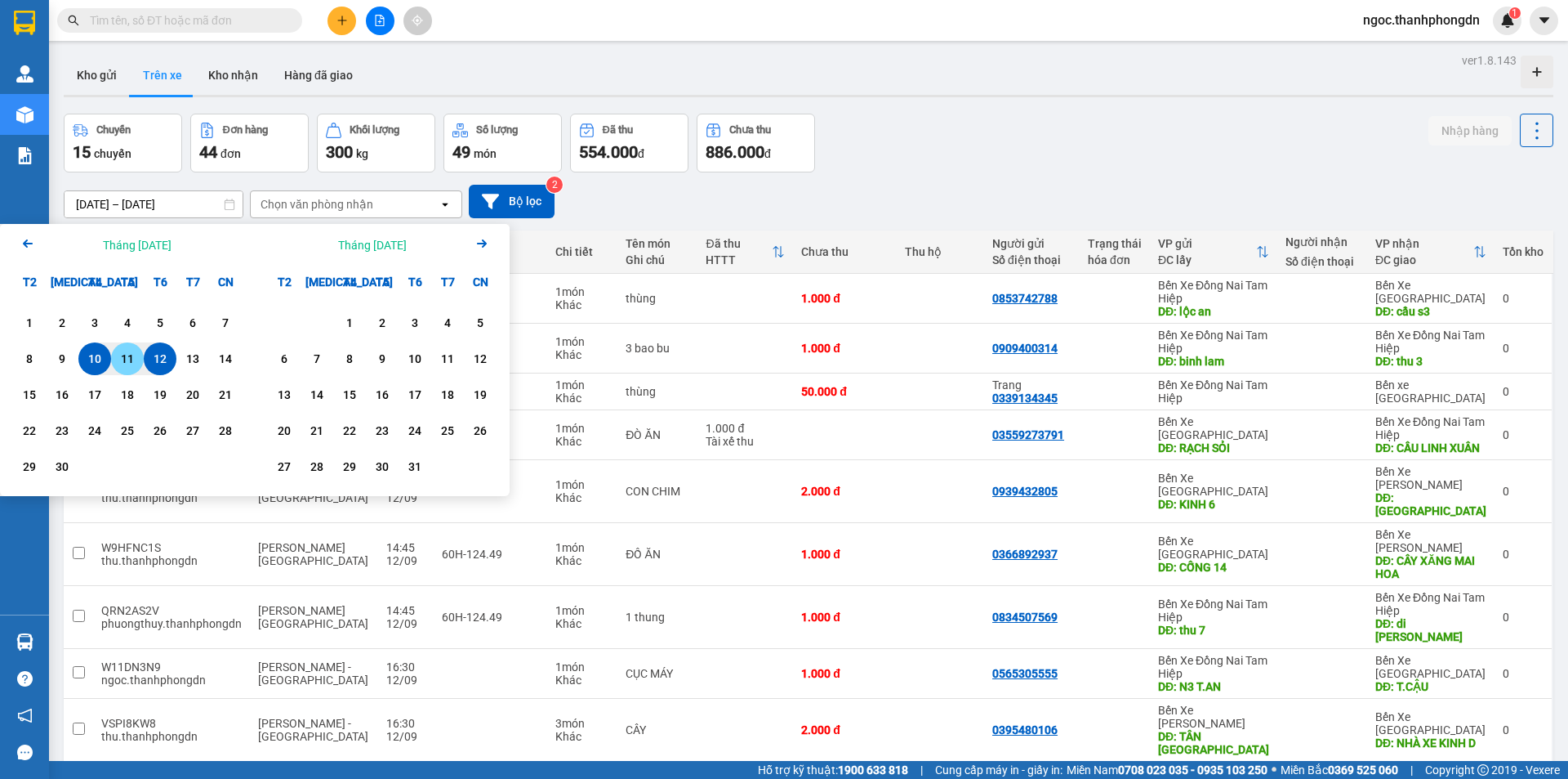
click at [129, 359] on div "11" at bounding box center [128, 358] width 23 height 20
type input "11/09/2025 – / /"
click at [969, 158] on div "Chuyến 15 chuyến Đơn hàng 44 đơn Khối lượng 300 kg Số lượng 49 món Đã thu 554.0…" at bounding box center [809, 143] width 1490 height 59
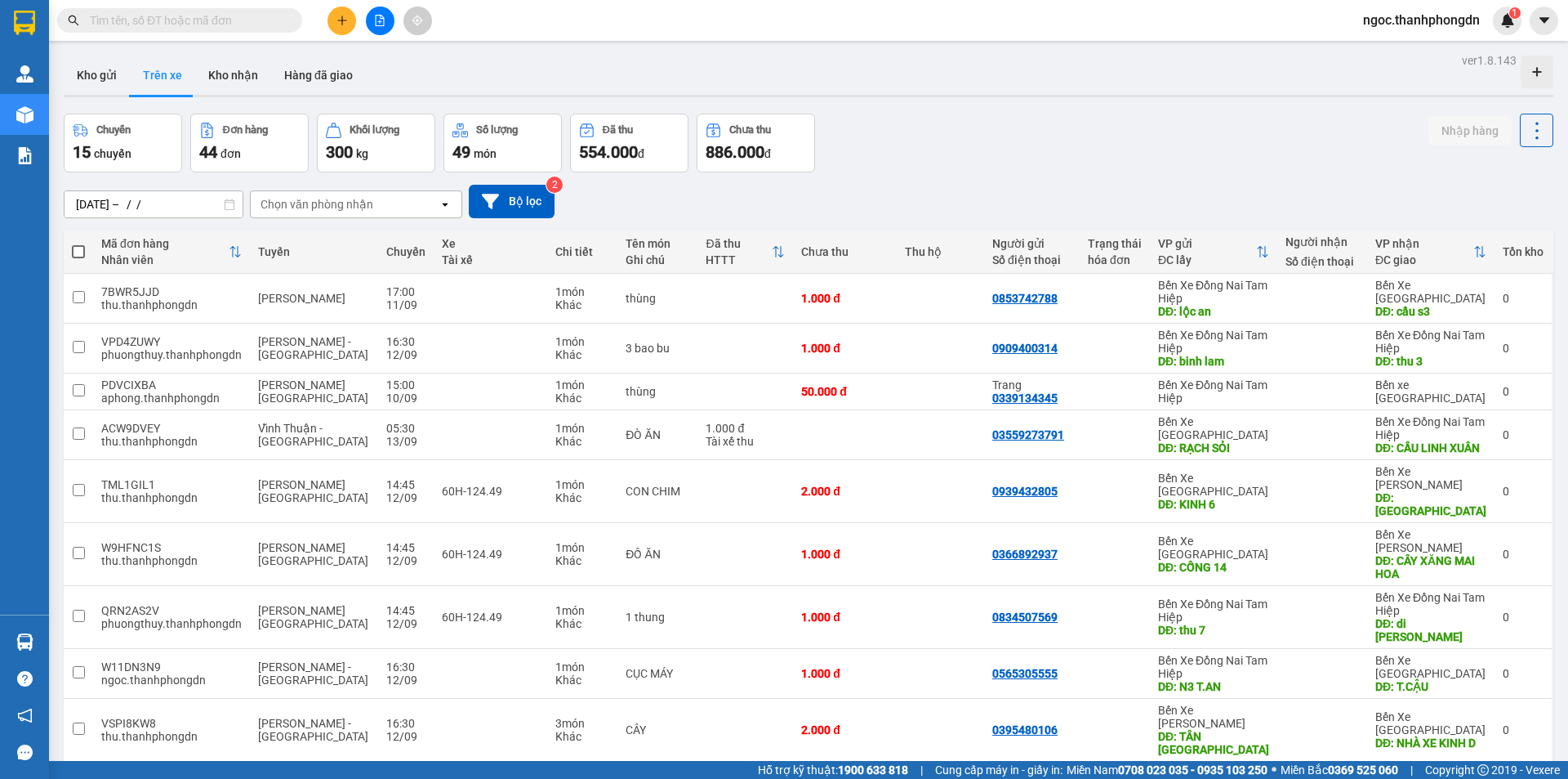
click at [211, 22] on input "text" at bounding box center [185, 20] width 192 height 18
click at [105, 72] on button "Kho gửi" at bounding box center [97, 75] width 67 height 39
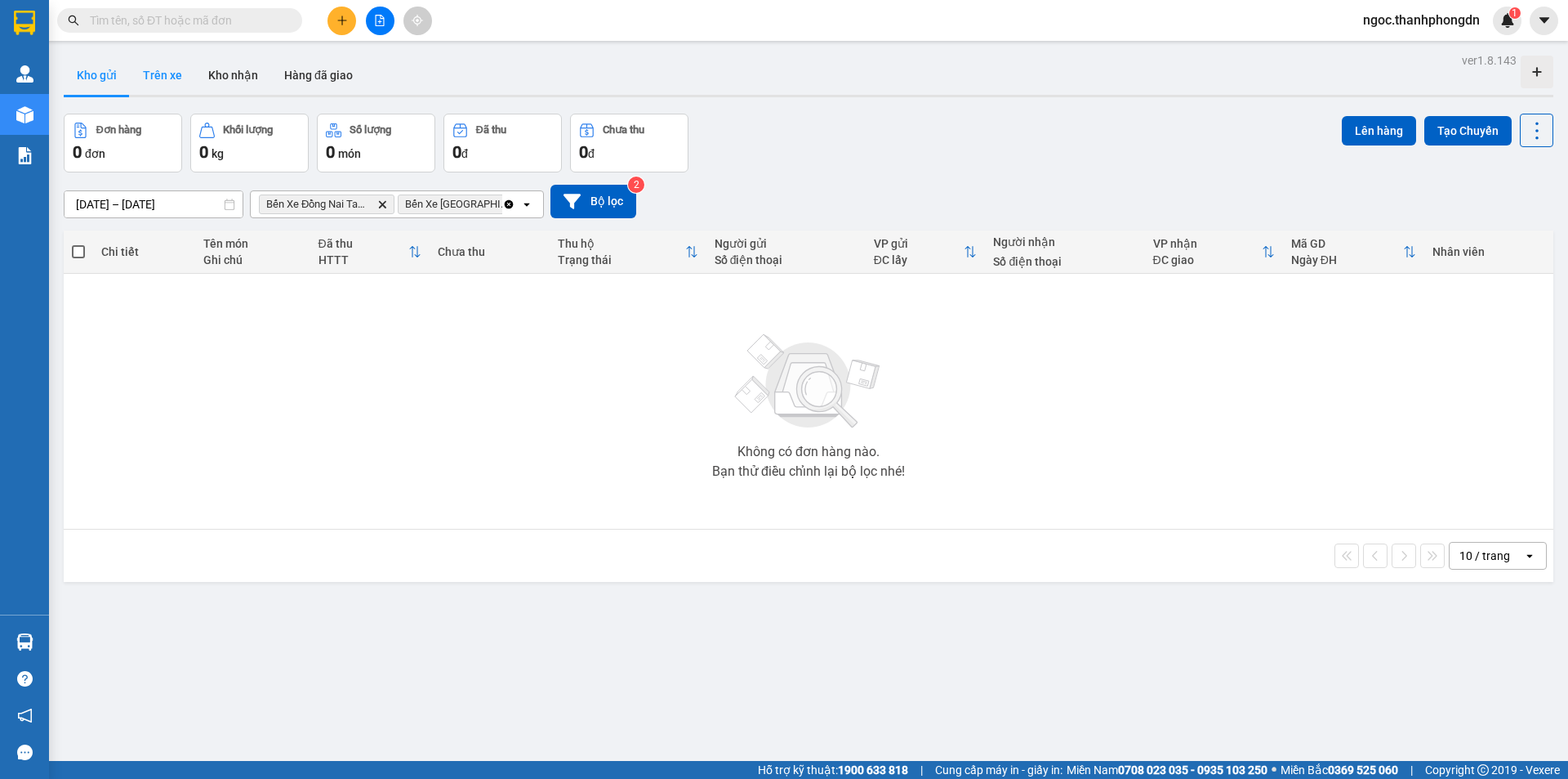
click at [173, 77] on button "Trên xe" at bounding box center [162, 75] width 66 height 39
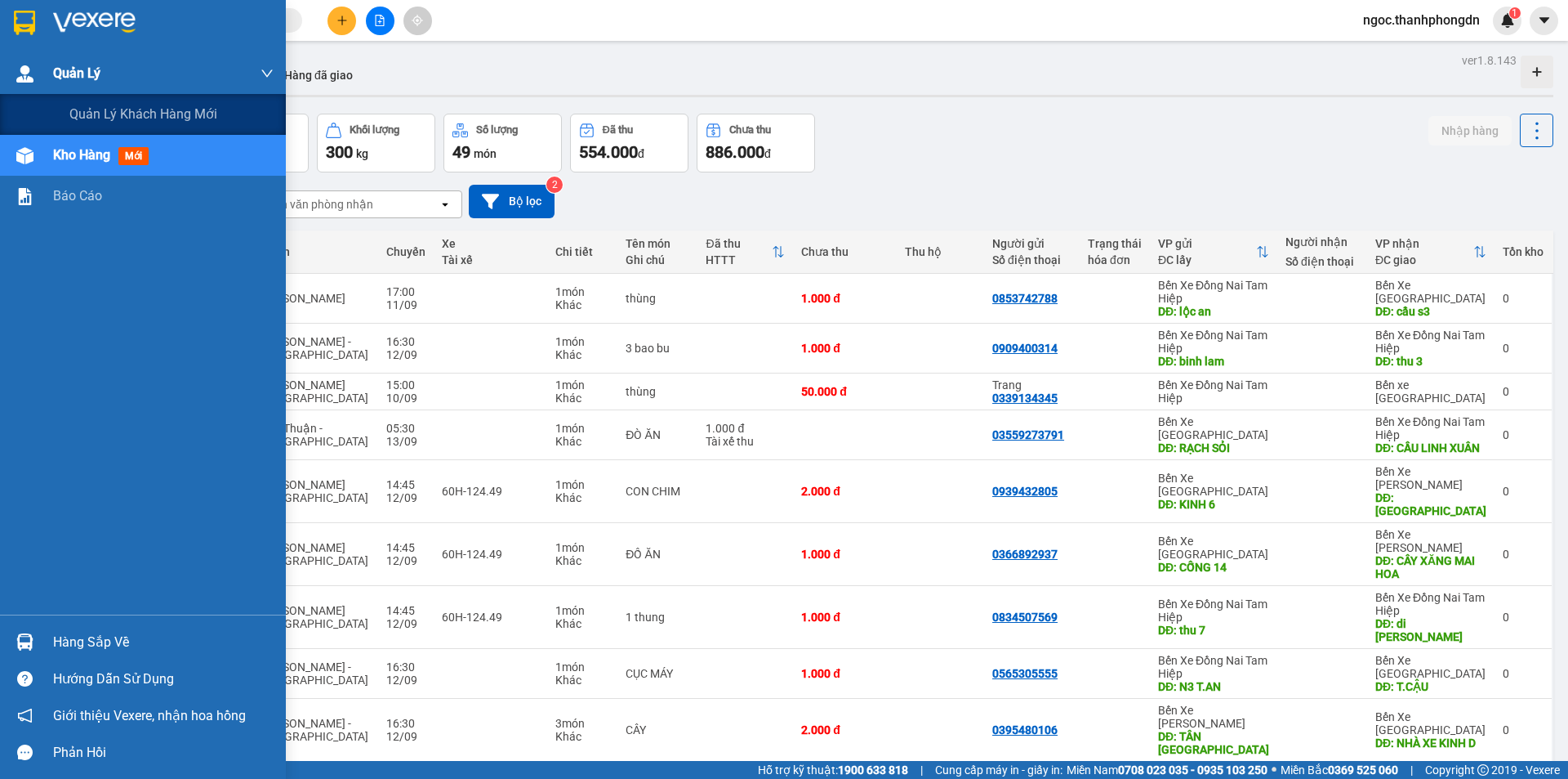
click at [75, 77] on span "Quản Lý" at bounding box center [76, 73] width 47 height 20
click at [84, 74] on span "Quản Lý" at bounding box center [76, 73] width 47 height 20
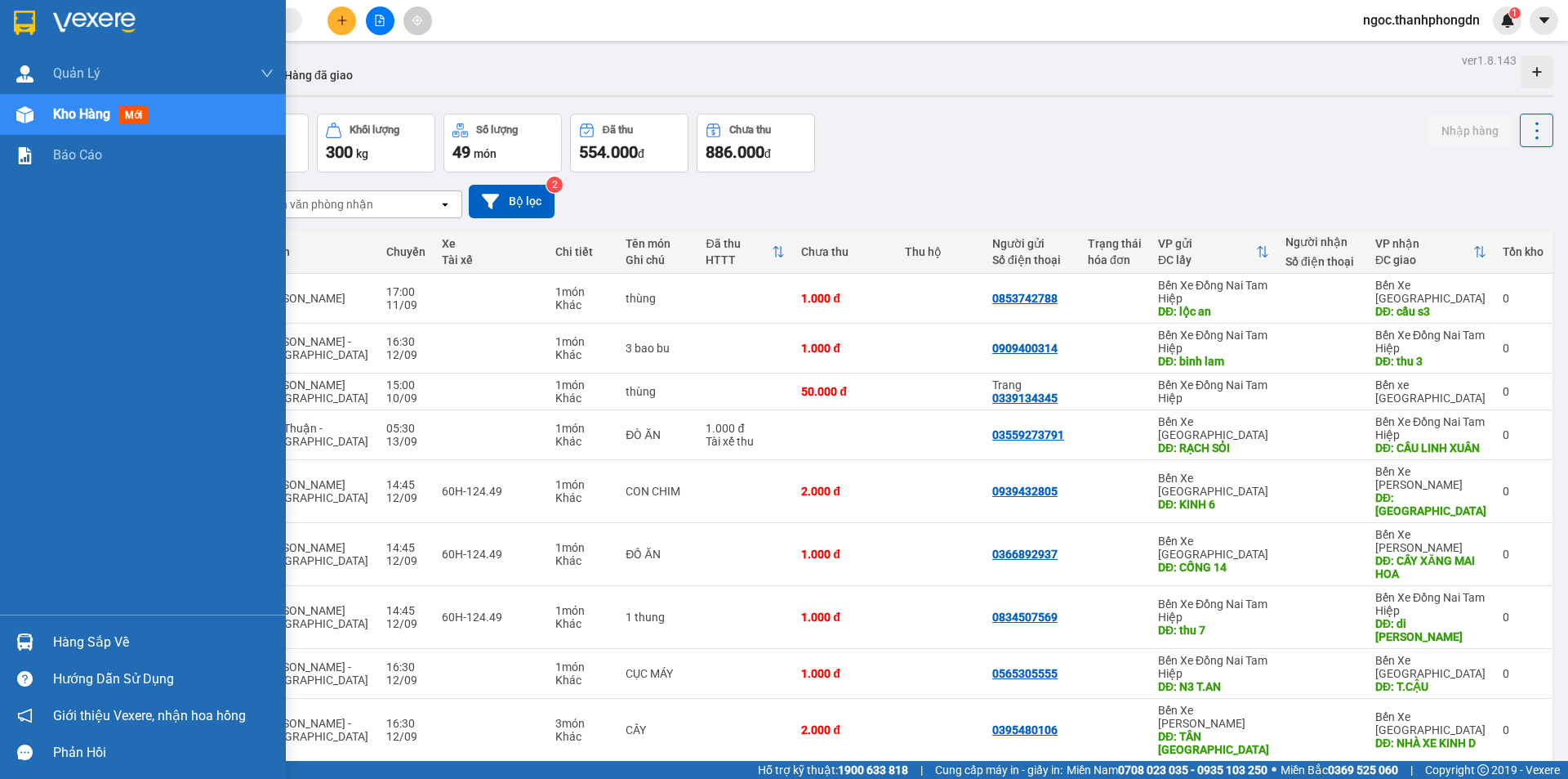
click at [131, 119] on span "mới" at bounding box center [134, 115] width 30 height 18
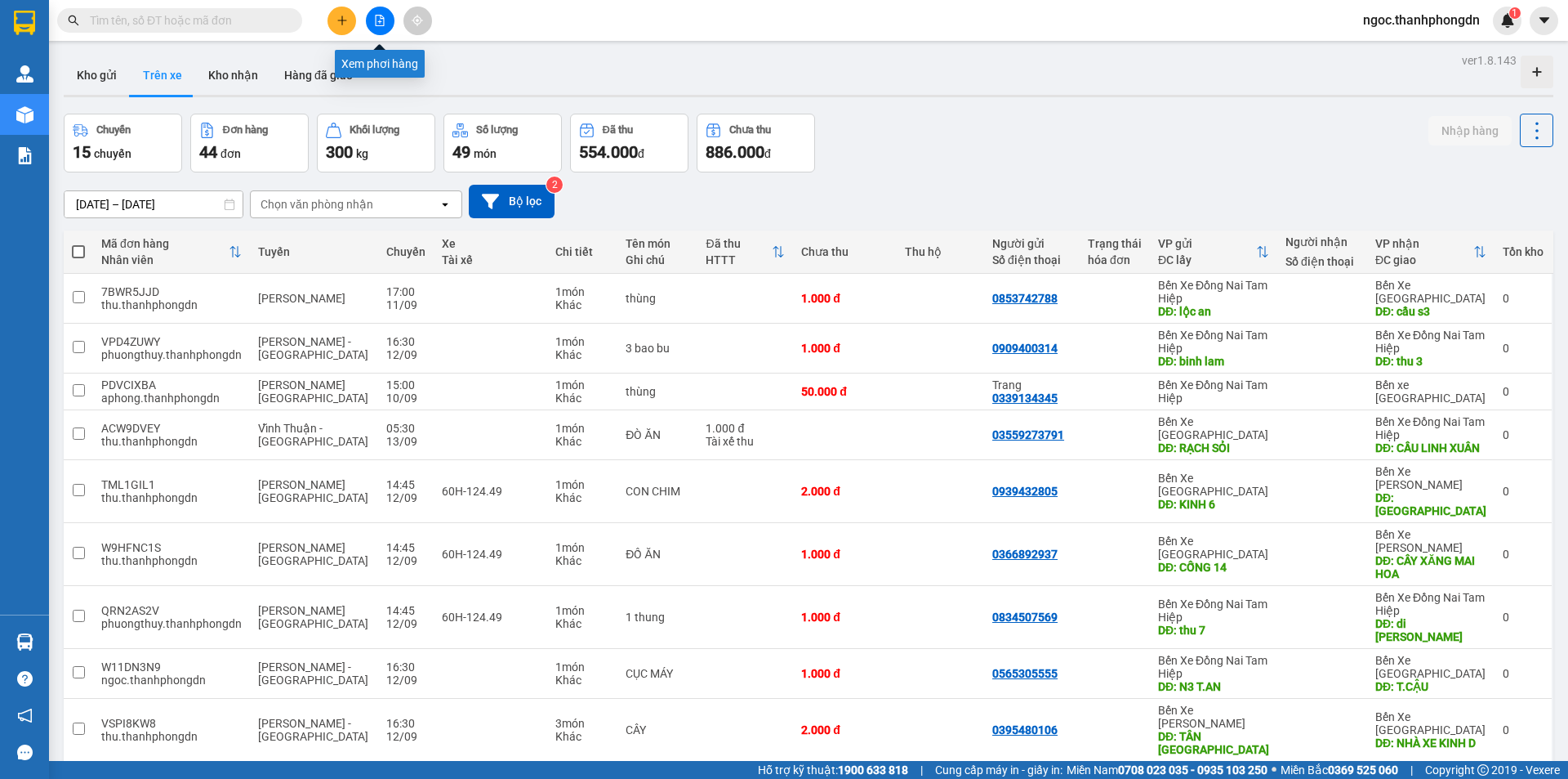
click at [380, 25] on icon "file-add" at bounding box center [380, 20] width 12 height 12
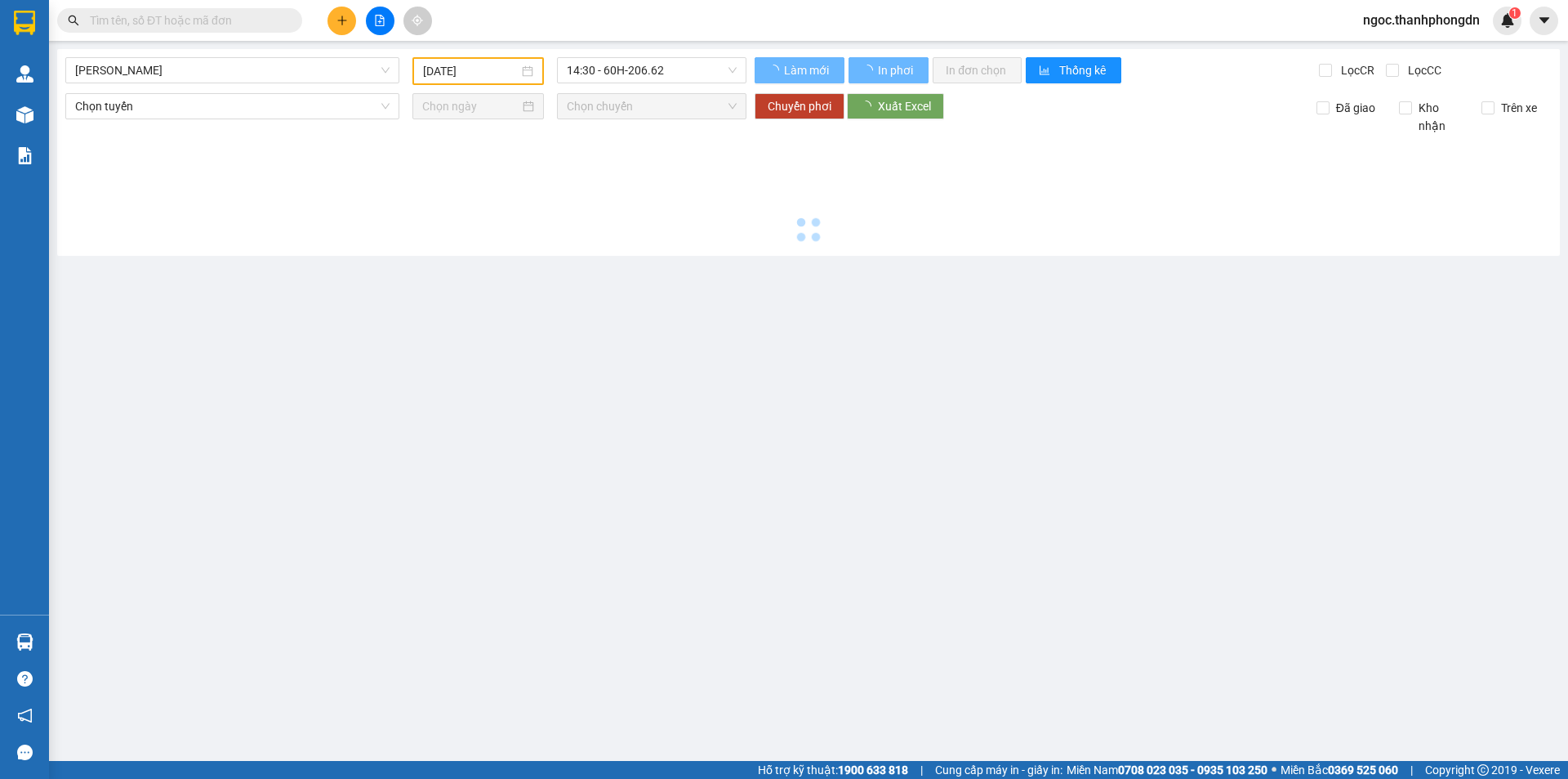
type input "[DATE]"
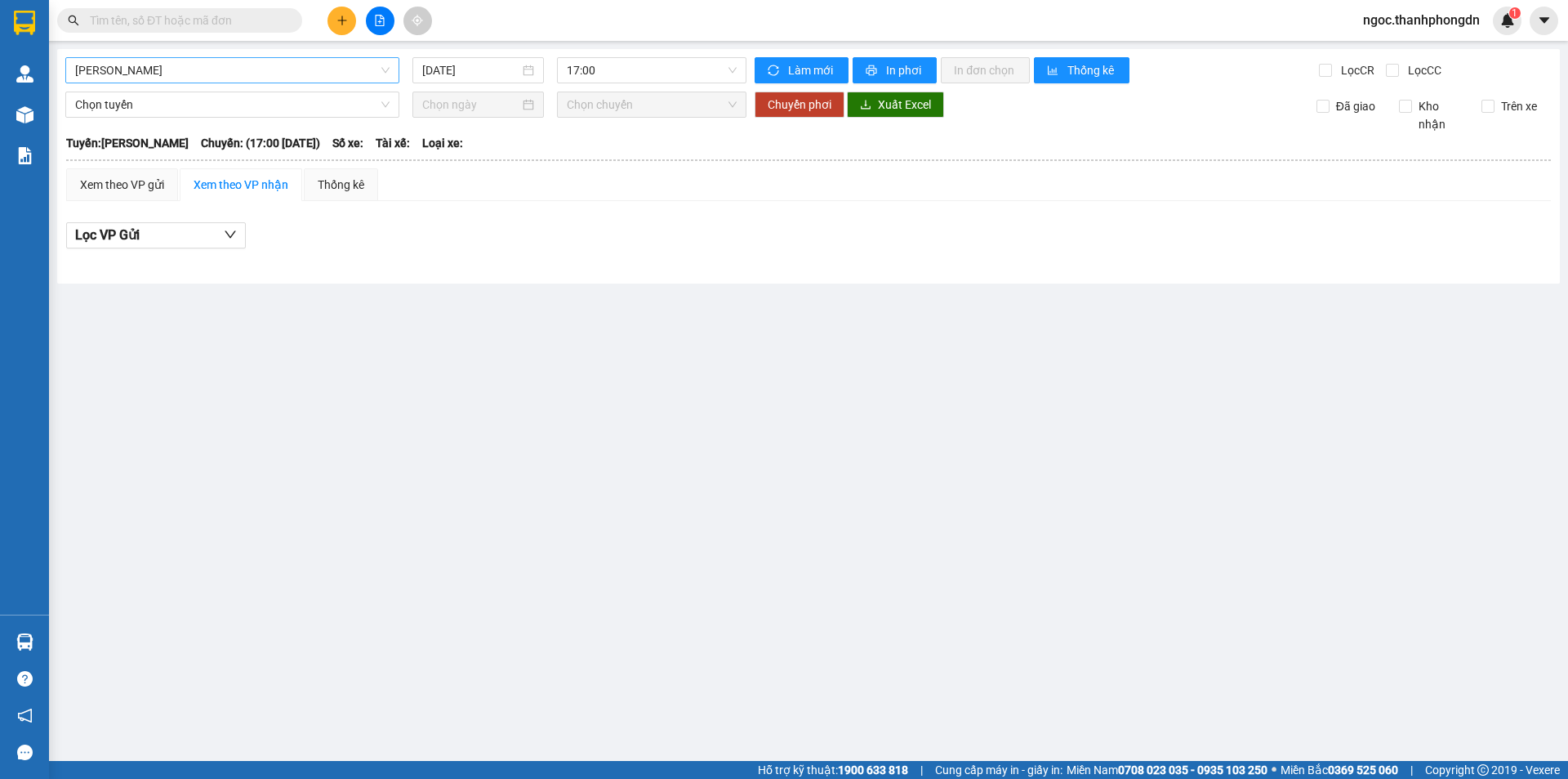
click at [342, 67] on span "[PERSON_NAME]" at bounding box center [232, 70] width 315 height 25
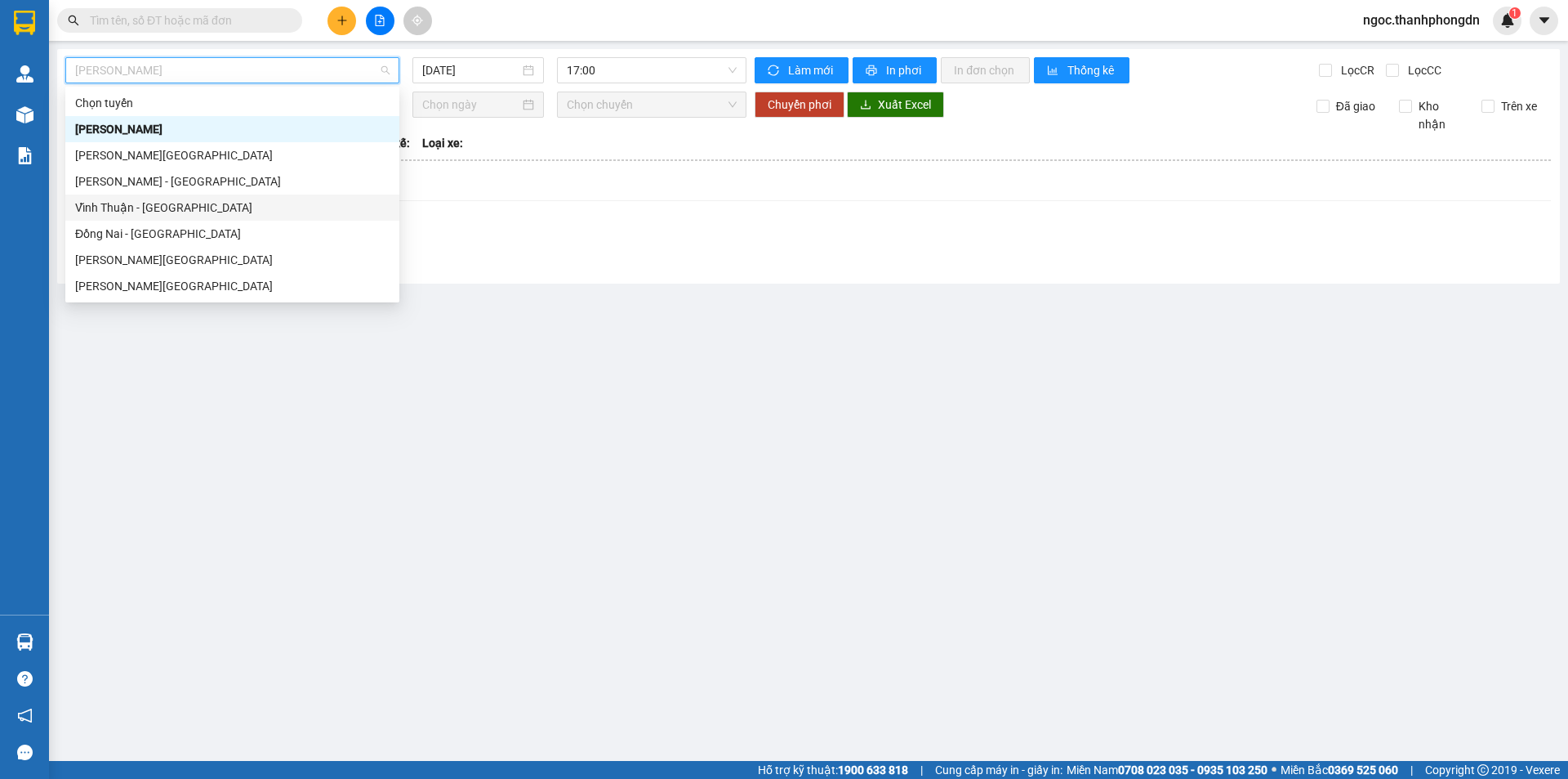
click at [166, 213] on div "Vĩnh Thuận - [GEOGRAPHIC_DATA]" at bounding box center [232, 208] width 315 height 18
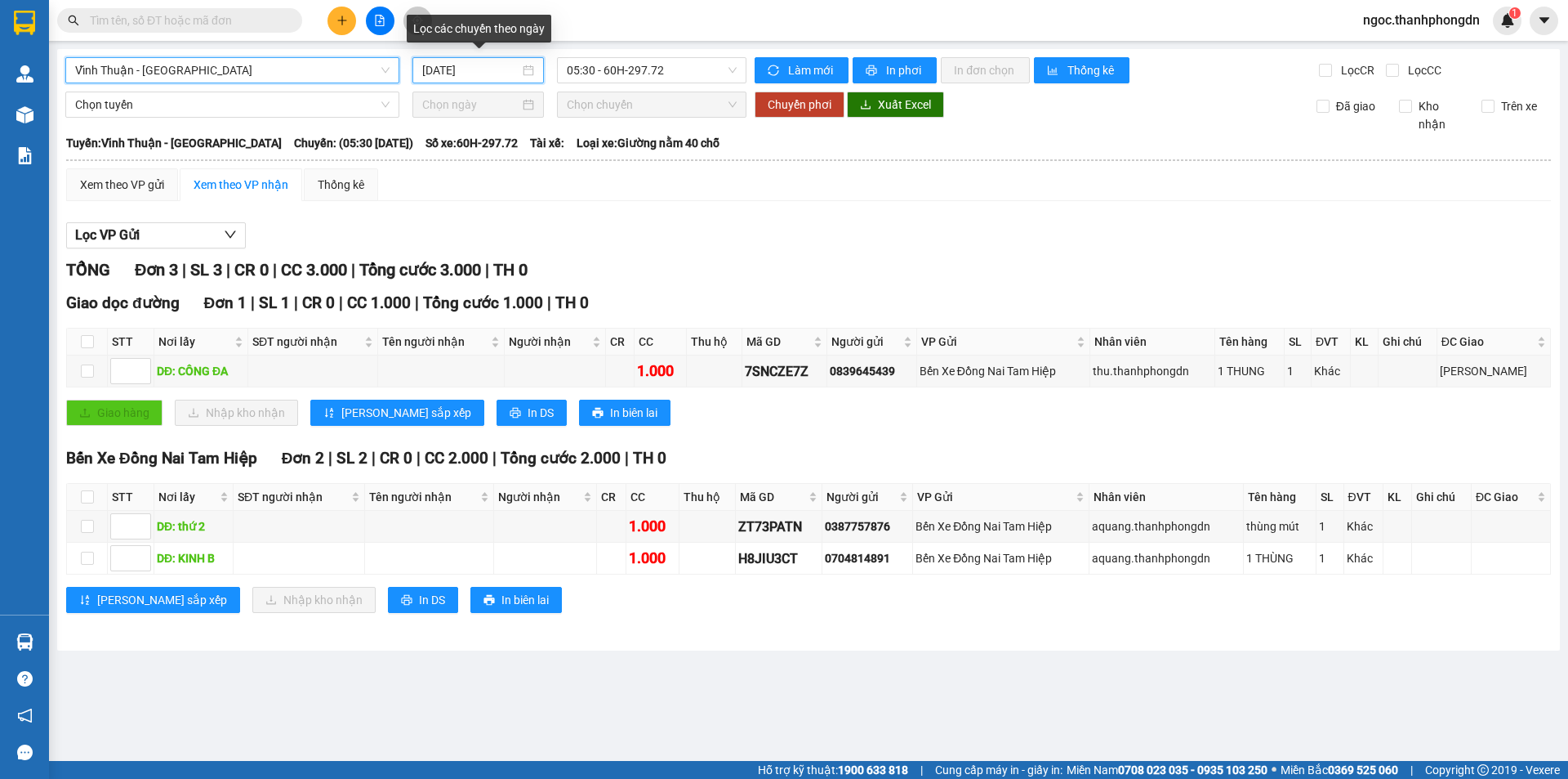
drag, startPoint x: 436, startPoint y: 68, endPoint x: 474, endPoint y: 89, distance: 43.4
click at [437, 69] on input "[DATE]" at bounding box center [471, 70] width 98 height 18
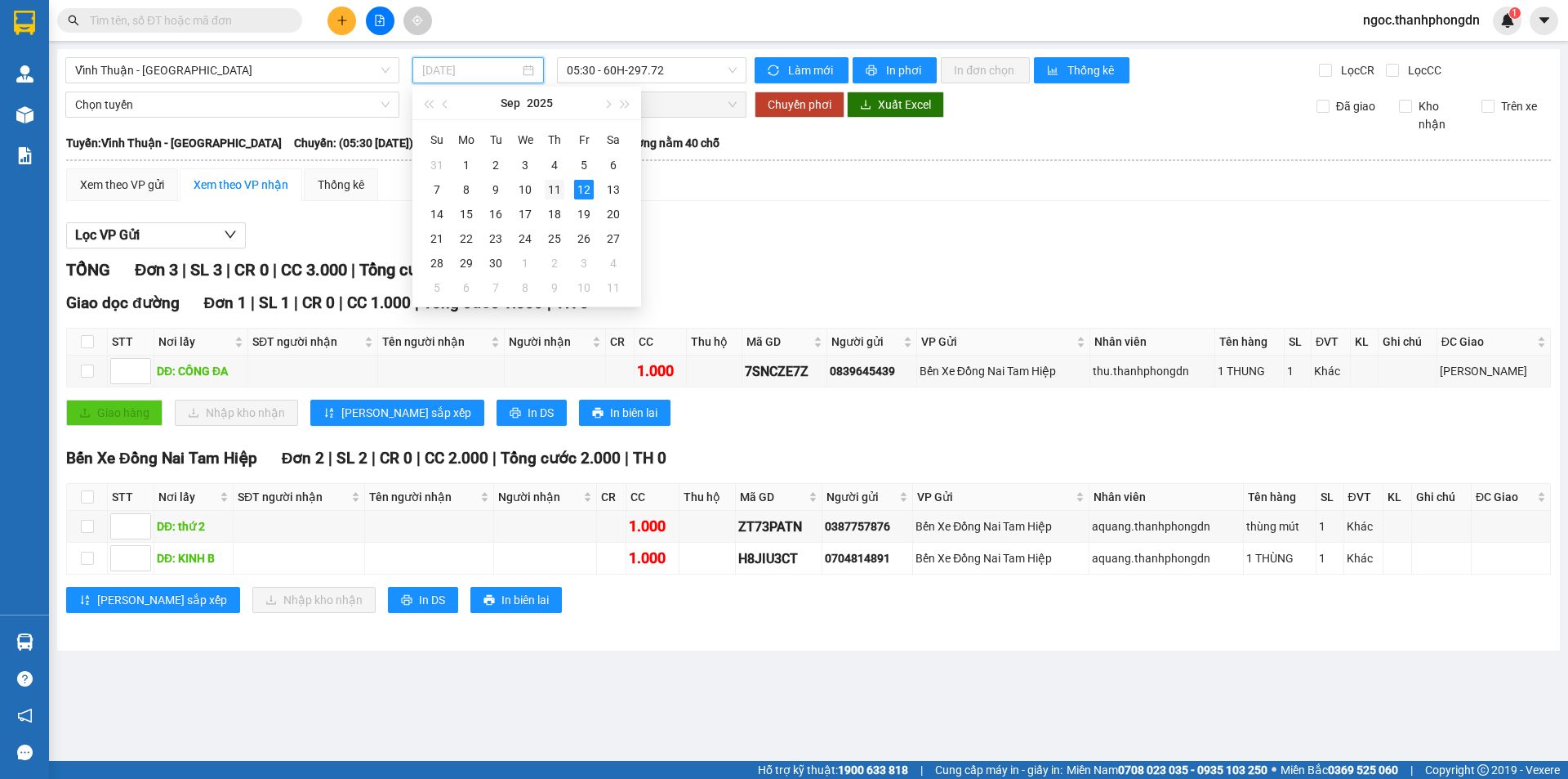
click at [549, 191] on div "11" at bounding box center [554, 190] width 20 height 20
type input "11/09/2025"
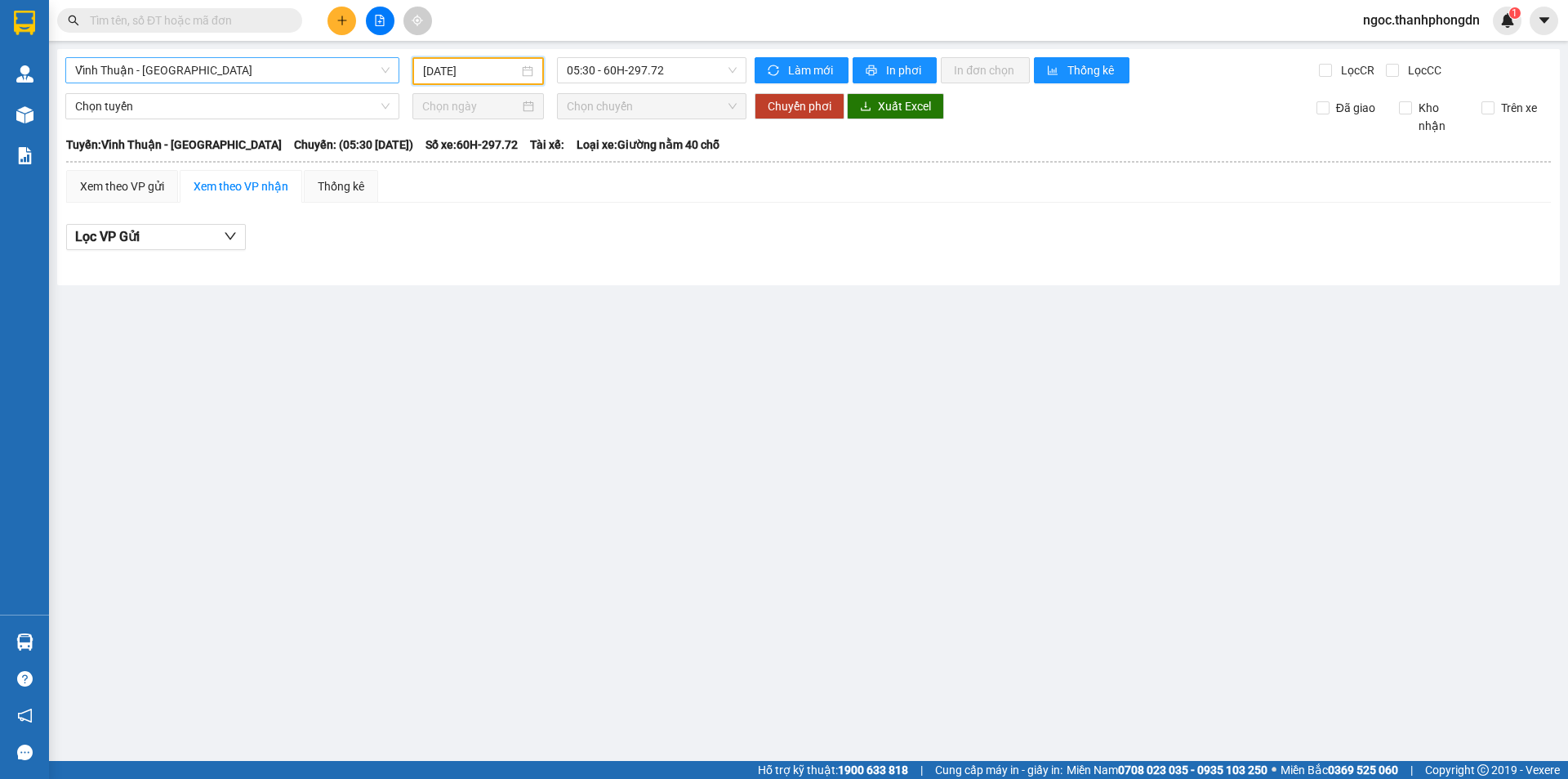
click at [227, 69] on span "Vĩnh Thuận - [GEOGRAPHIC_DATA]" at bounding box center [232, 70] width 315 height 25
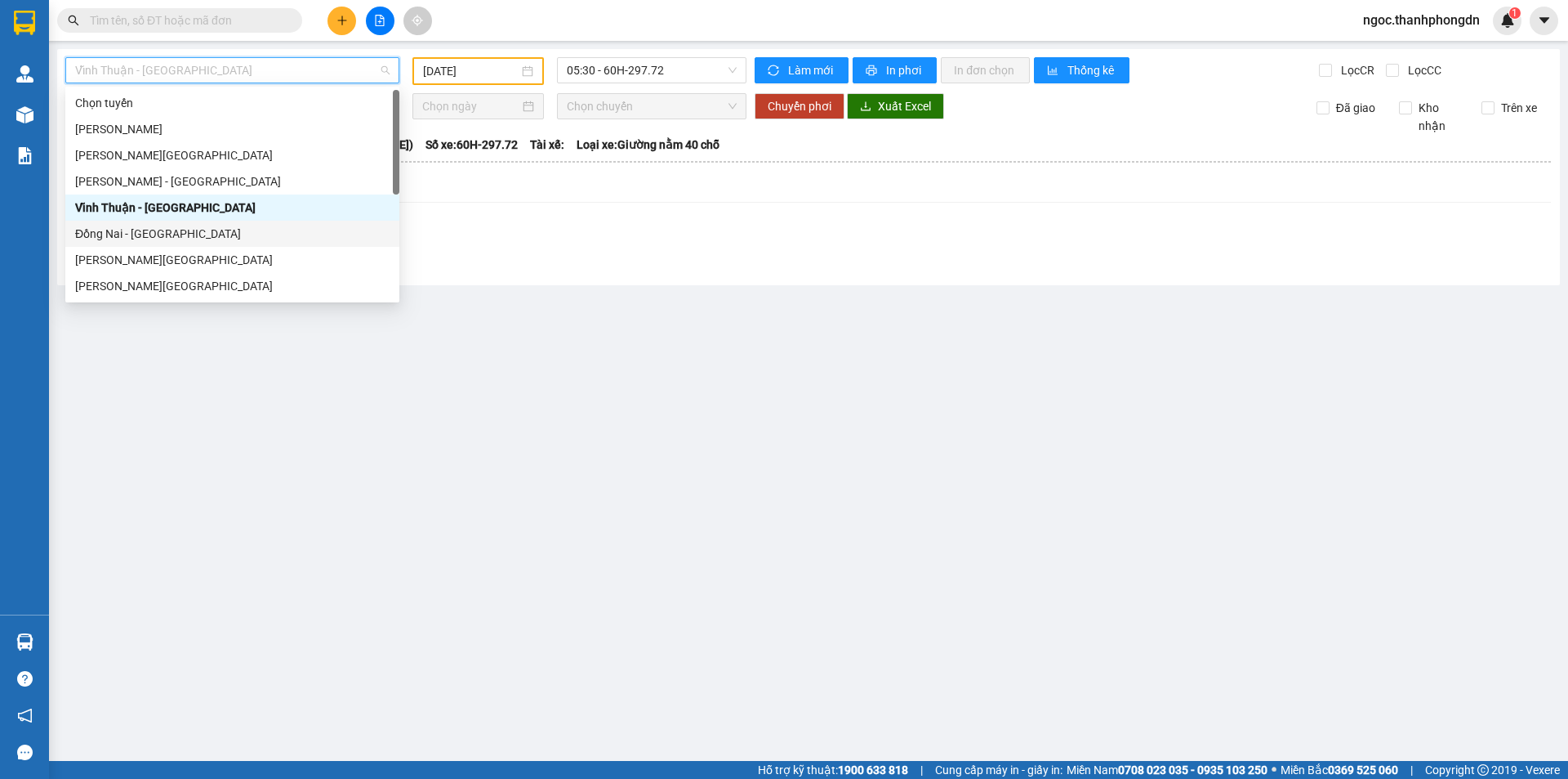
click at [175, 235] on div "Đồng Nai - [GEOGRAPHIC_DATA]" at bounding box center [232, 233] width 315 height 18
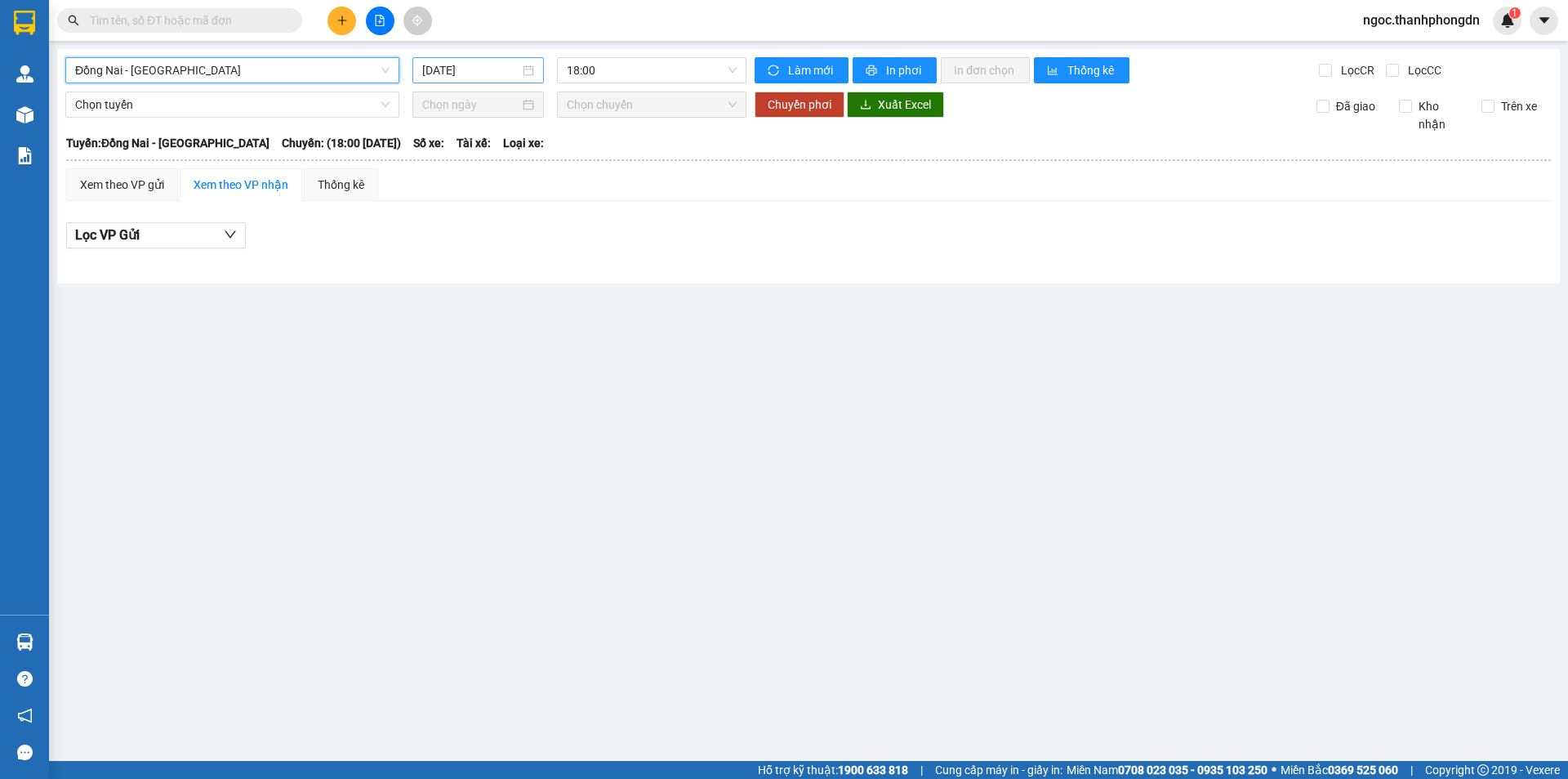
click at [428, 75] on input "[DATE]" at bounding box center [471, 70] width 98 height 18
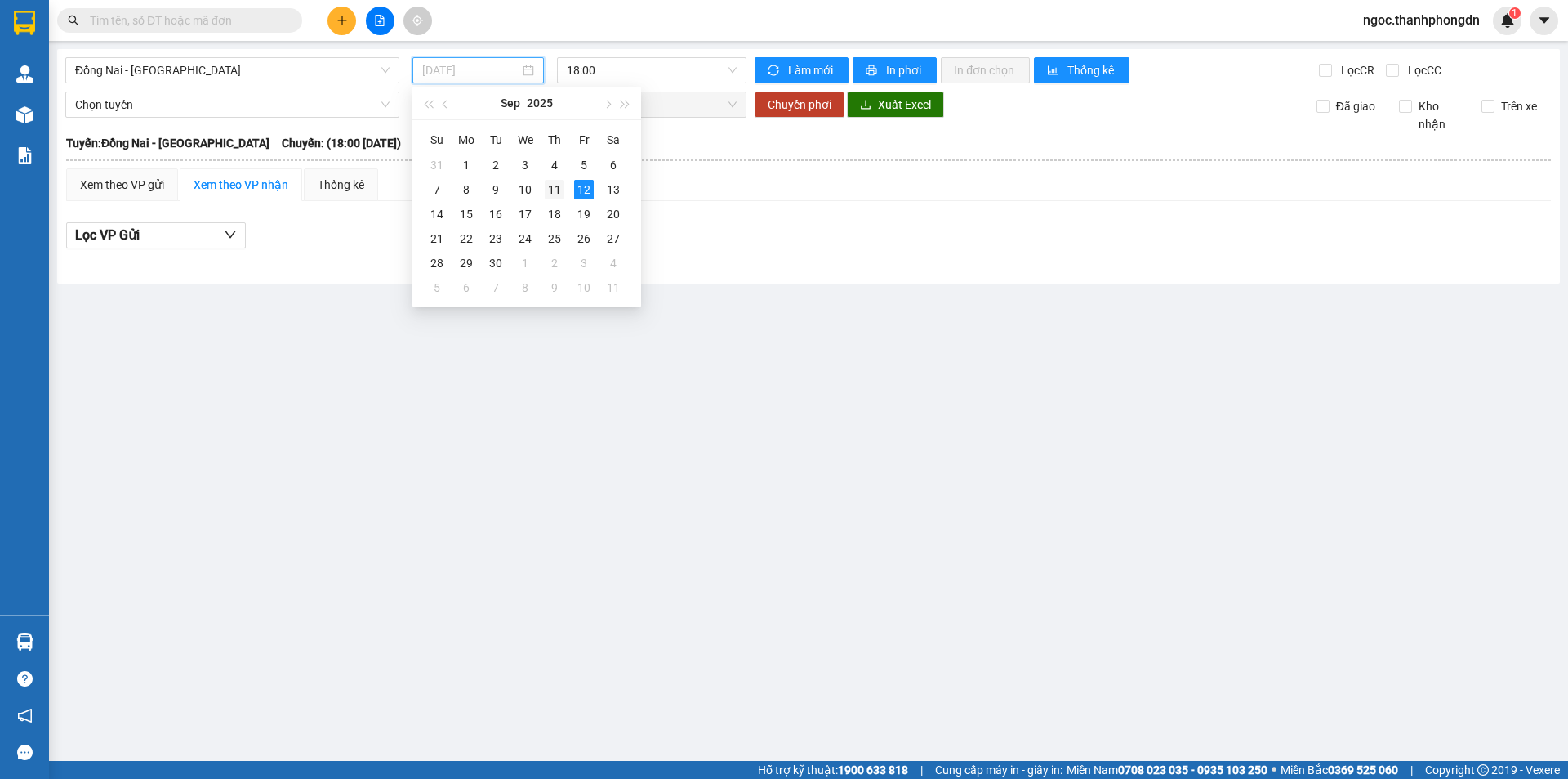
click at [553, 193] on div "11" at bounding box center [554, 190] width 20 height 20
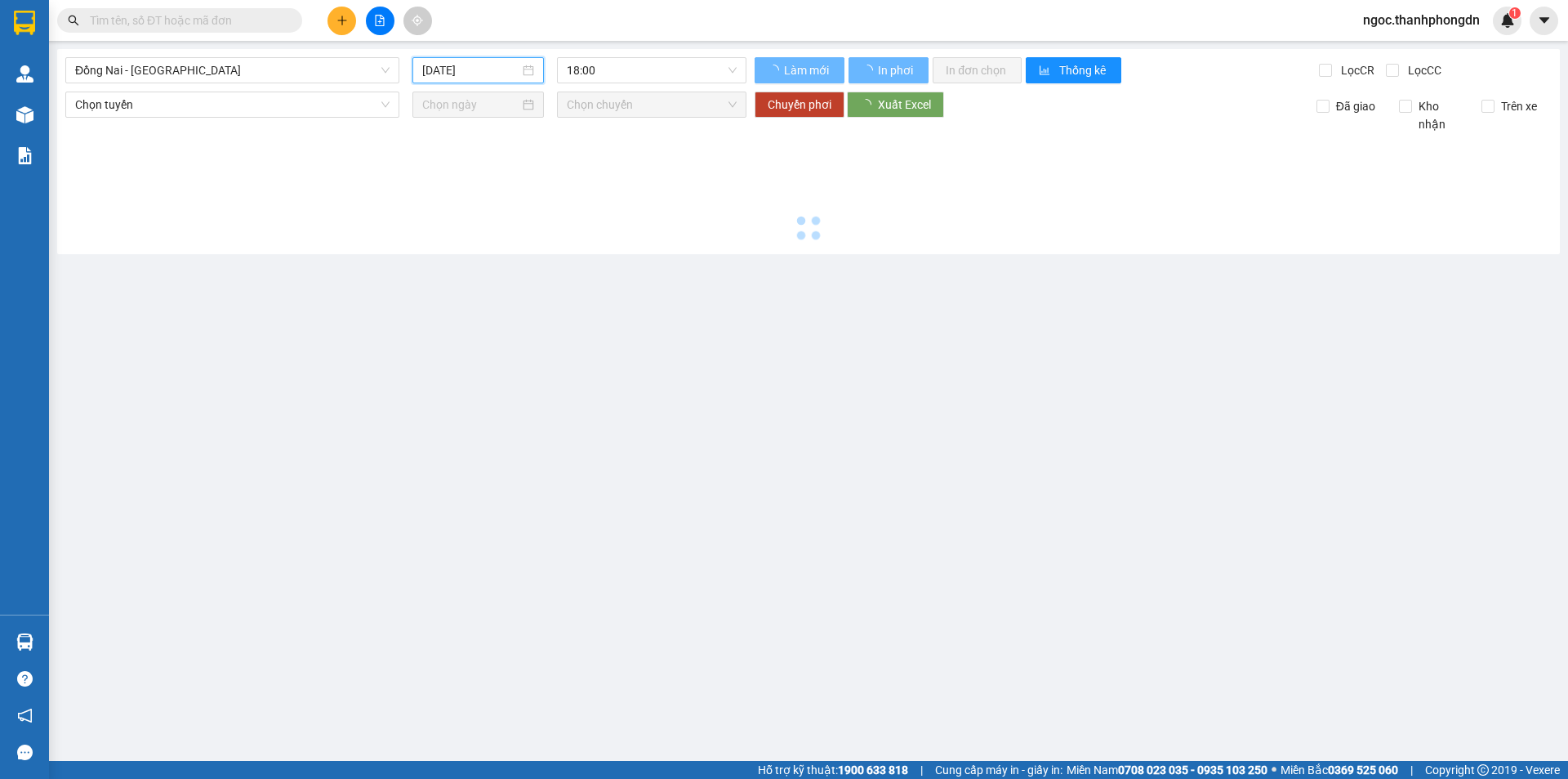
type input "11/09/2025"
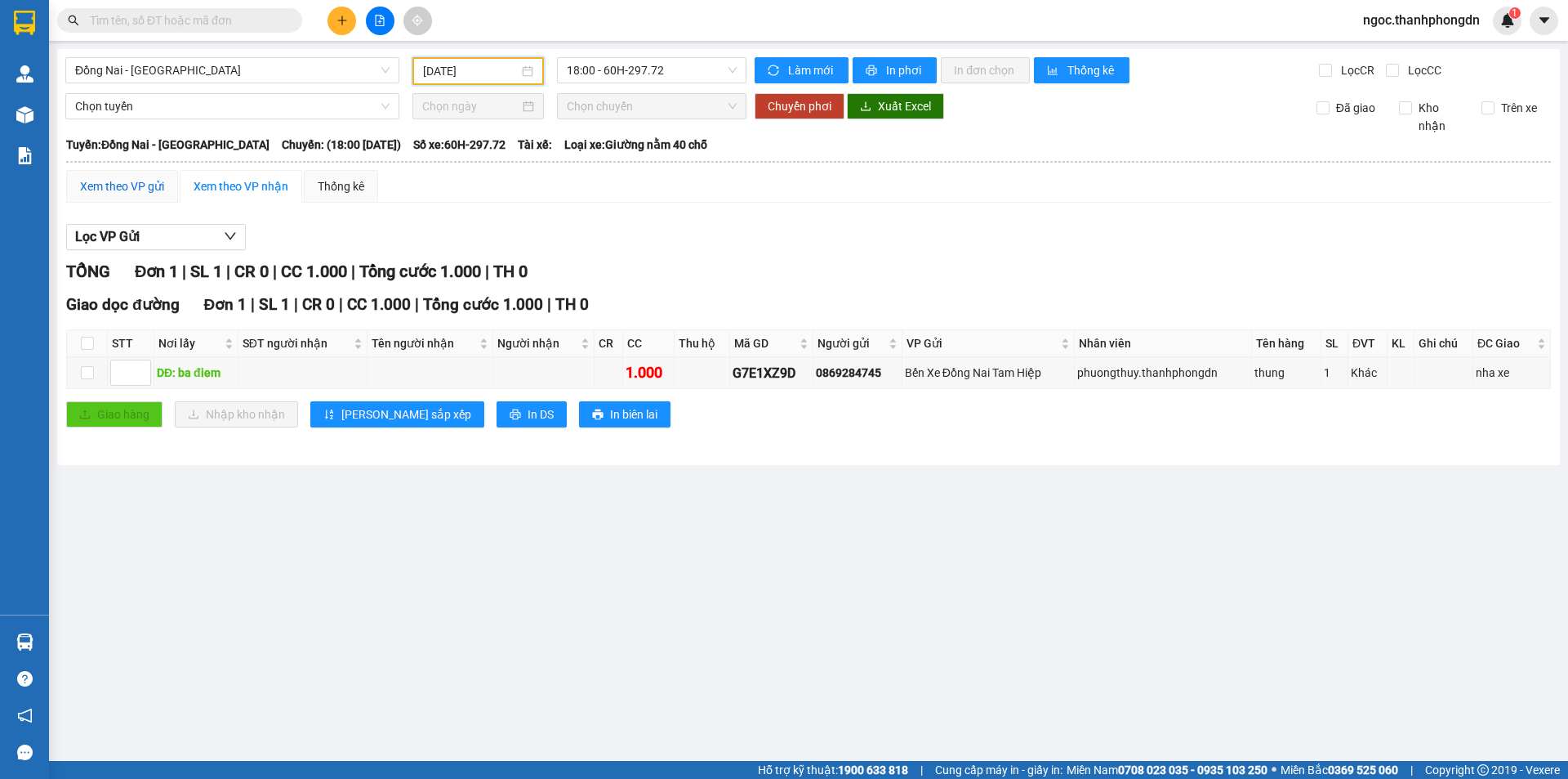
click at [135, 192] on div "Xem theo VP gửi" at bounding box center [122, 186] width 84 height 18
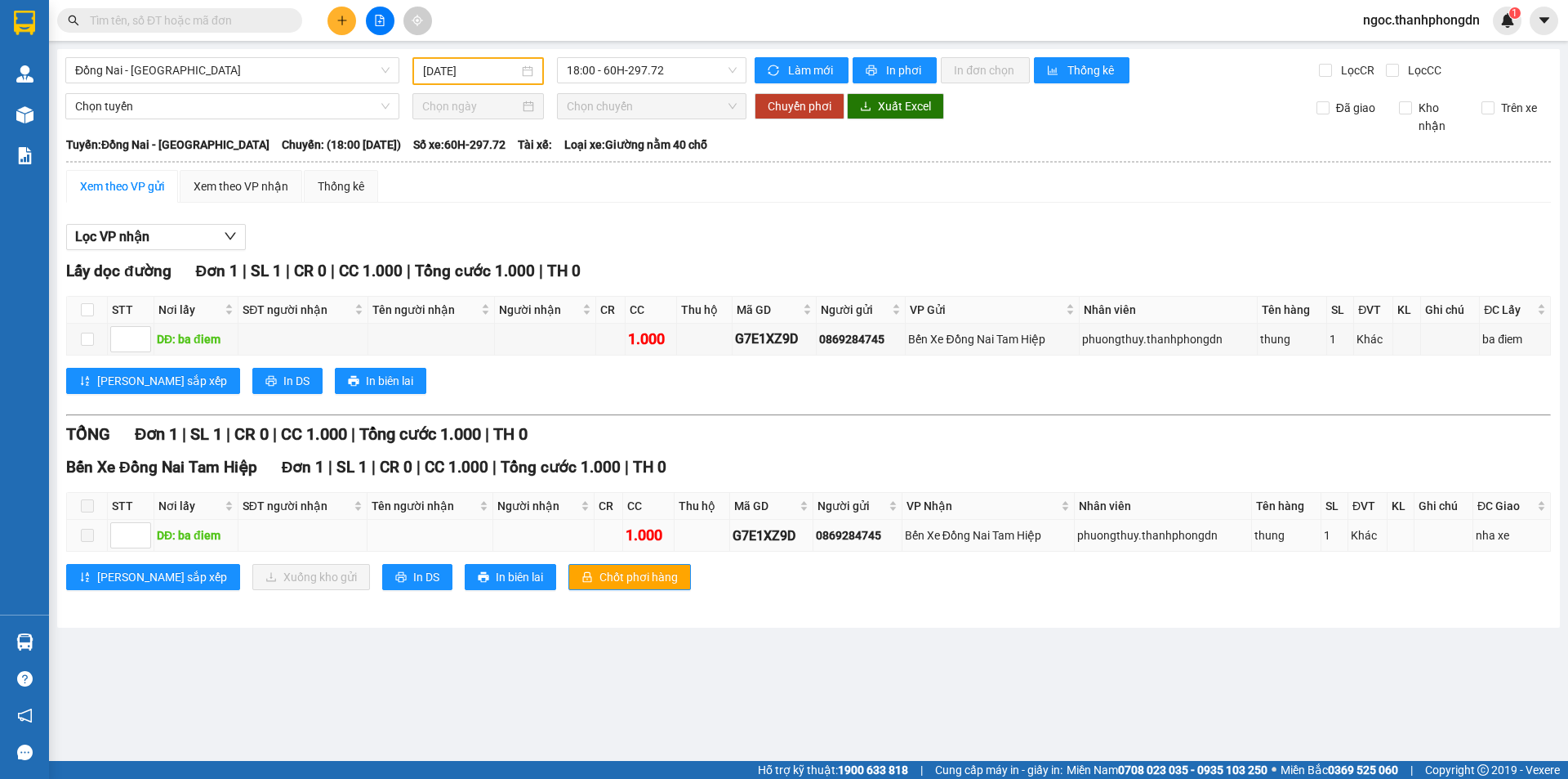
click at [87, 537] on span at bounding box center [87, 535] width 13 height 13
click at [185, 539] on div "Lấy dọc đường Đơn 1 | SL 1 | CR 0 | CC 1.000 | Tổng cước 1.000 | TH 0 STT Nơi l…" at bounding box center [809, 435] width 1485 height 351
click at [253, 64] on span "Đồng Nai - [GEOGRAPHIC_DATA]" at bounding box center [232, 70] width 315 height 25
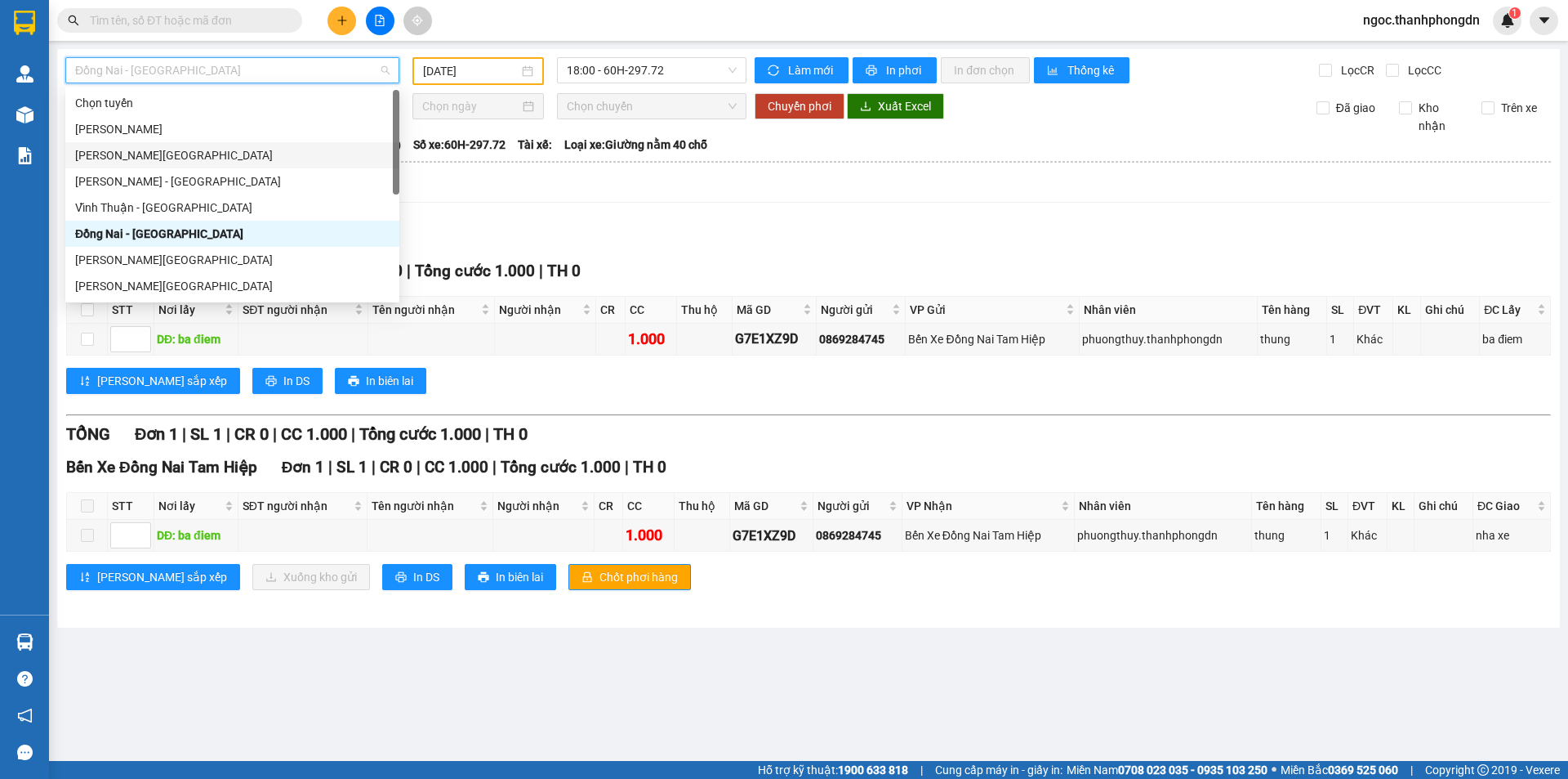
click at [227, 153] on div "[PERSON_NAME][GEOGRAPHIC_DATA]" at bounding box center [232, 155] width 315 height 18
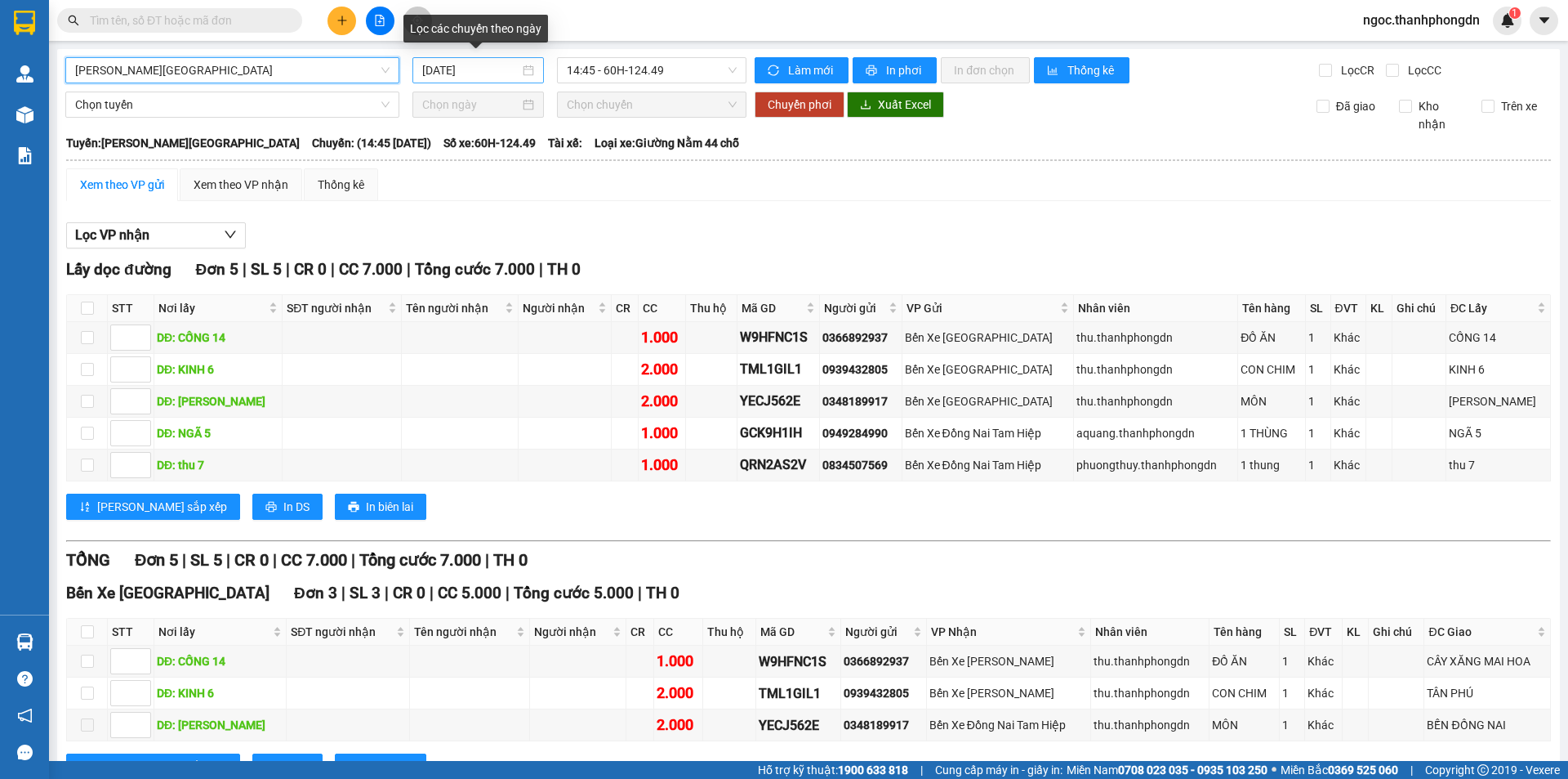
click at [428, 67] on input "[DATE]" at bounding box center [471, 70] width 98 height 18
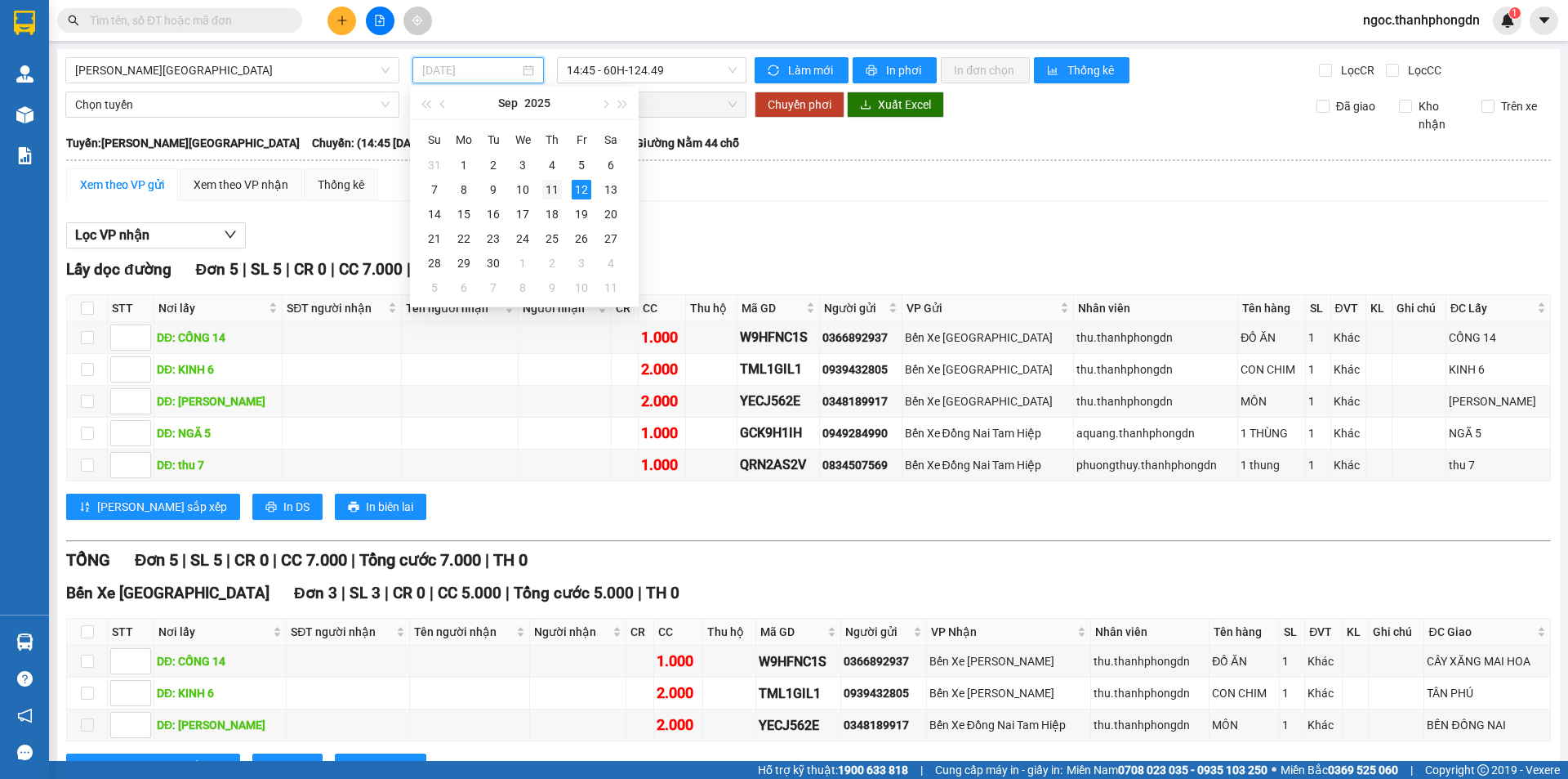
click at [549, 188] on div "11" at bounding box center [552, 190] width 20 height 20
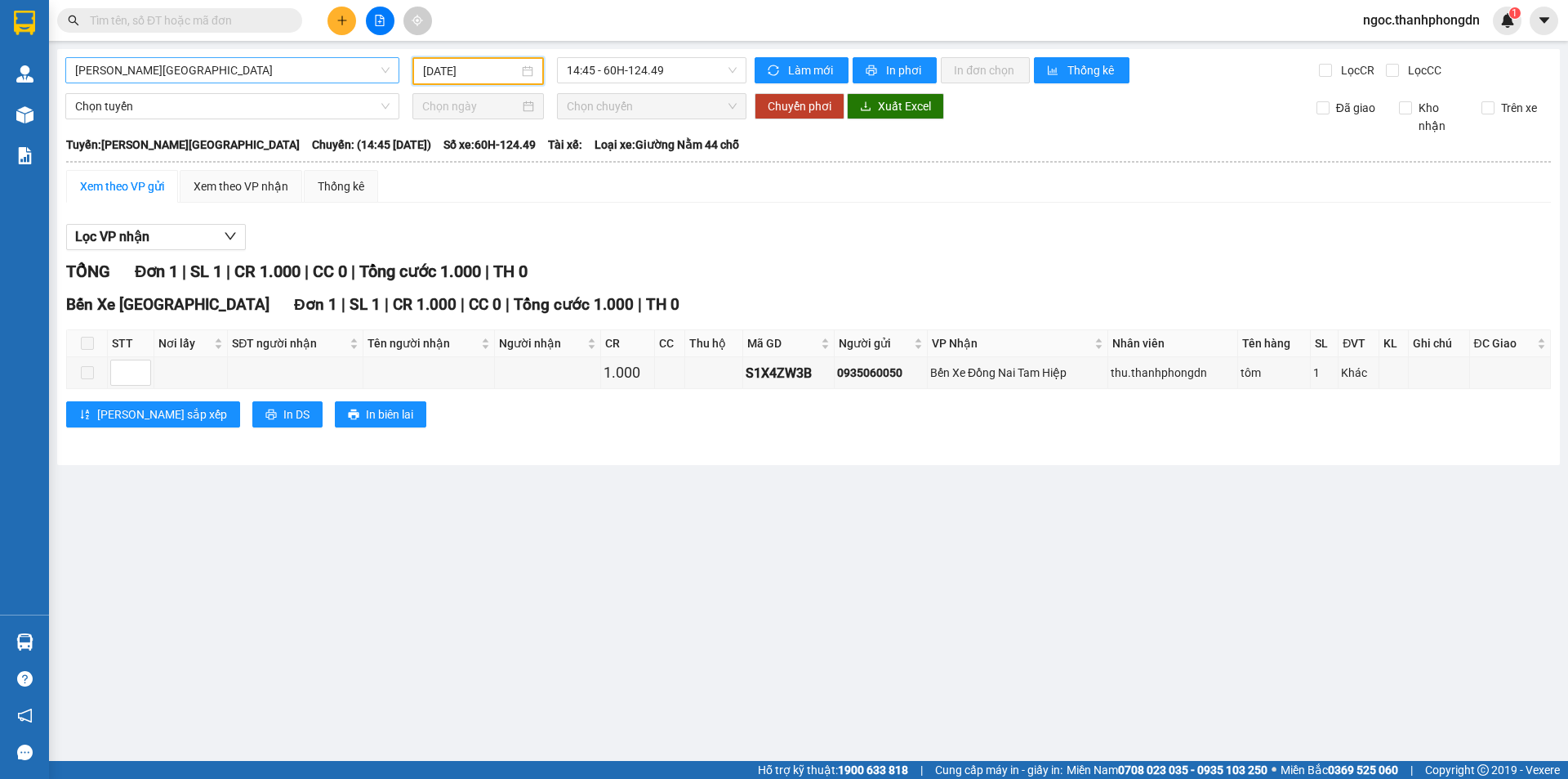
click at [348, 69] on span "[PERSON_NAME][GEOGRAPHIC_DATA]" at bounding box center [232, 70] width 315 height 25
type input "11/09/2025"
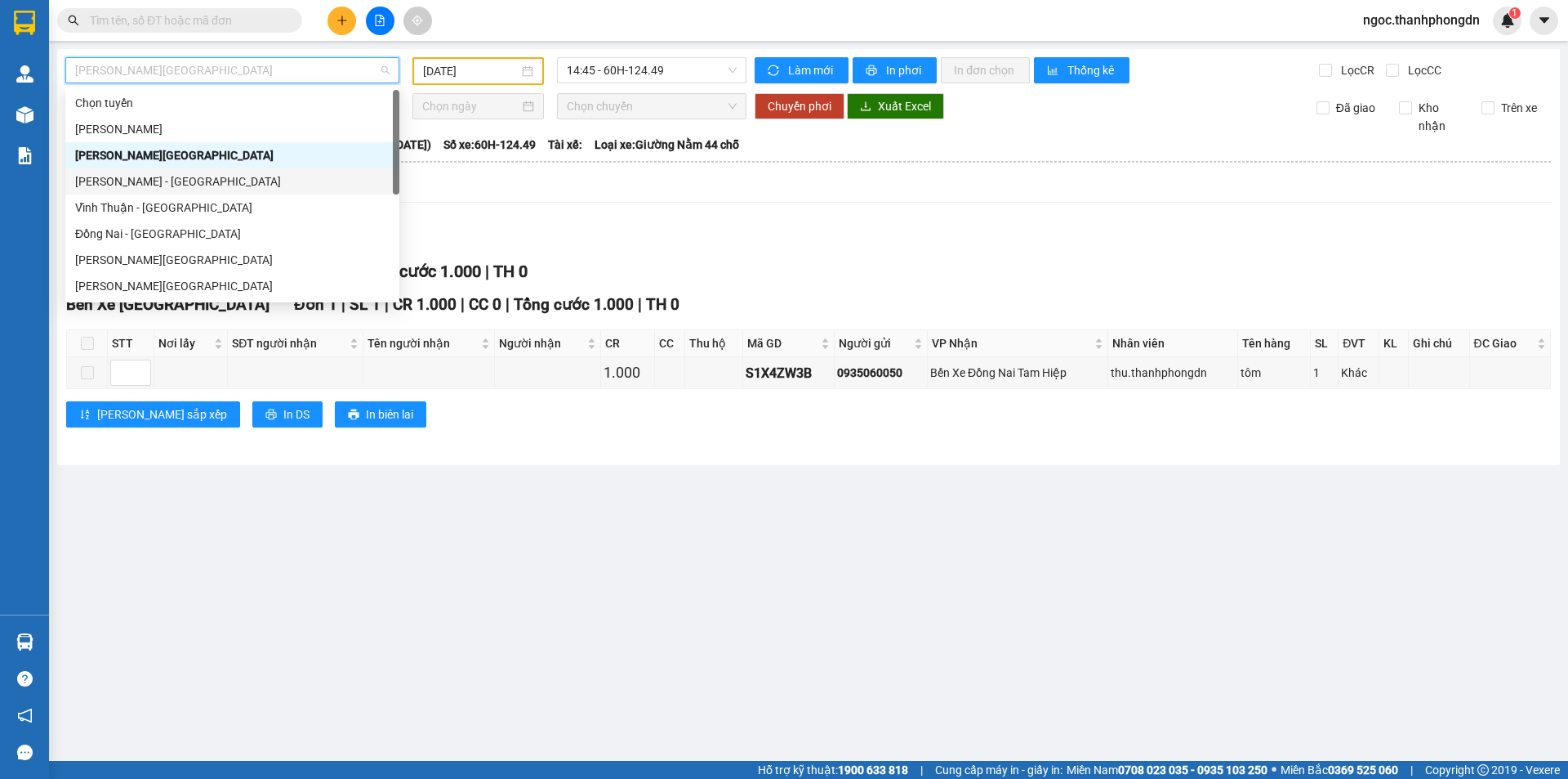
click at [261, 185] on div "[PERSON_NAME] - [GEOGRAPHIC_DATA]" at bounding box center [232, 181] width 315 height 18
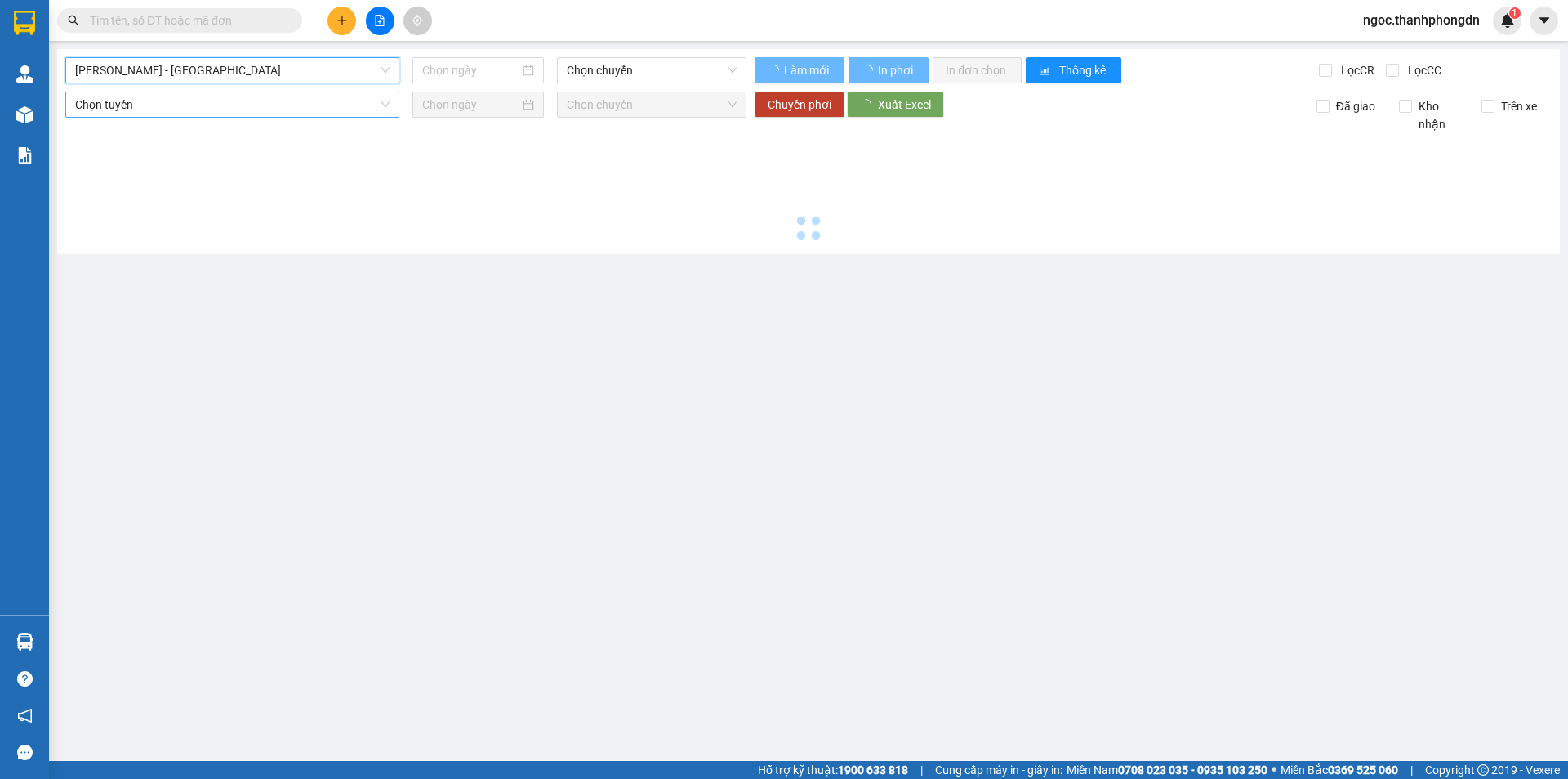
type input "[DATE]"
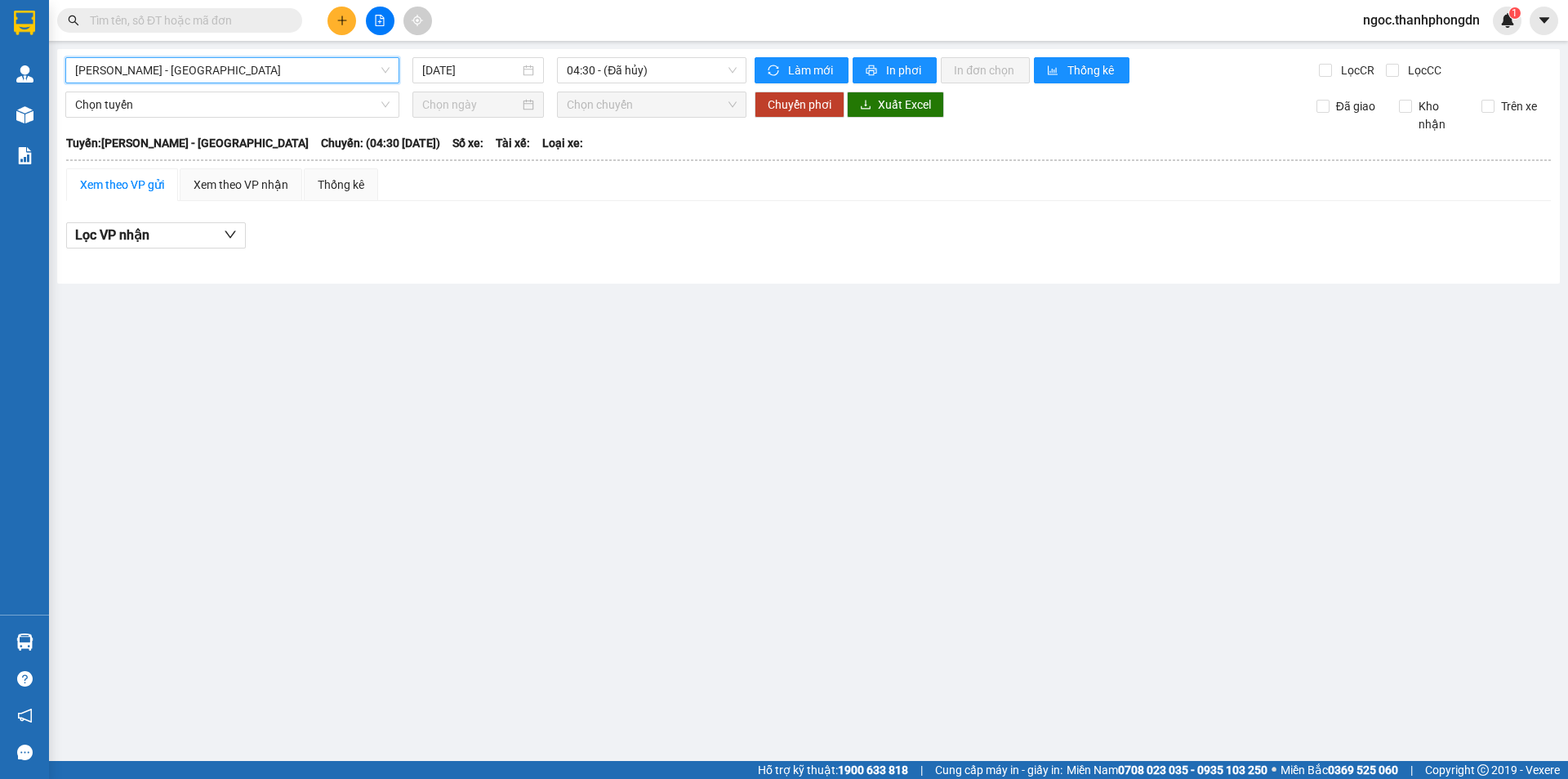
click at [388, 69] on span "[PERSON_NAME] - [GEOGRAPHIC_DATA]" at bounding box center [232, 70] width 315 height 25
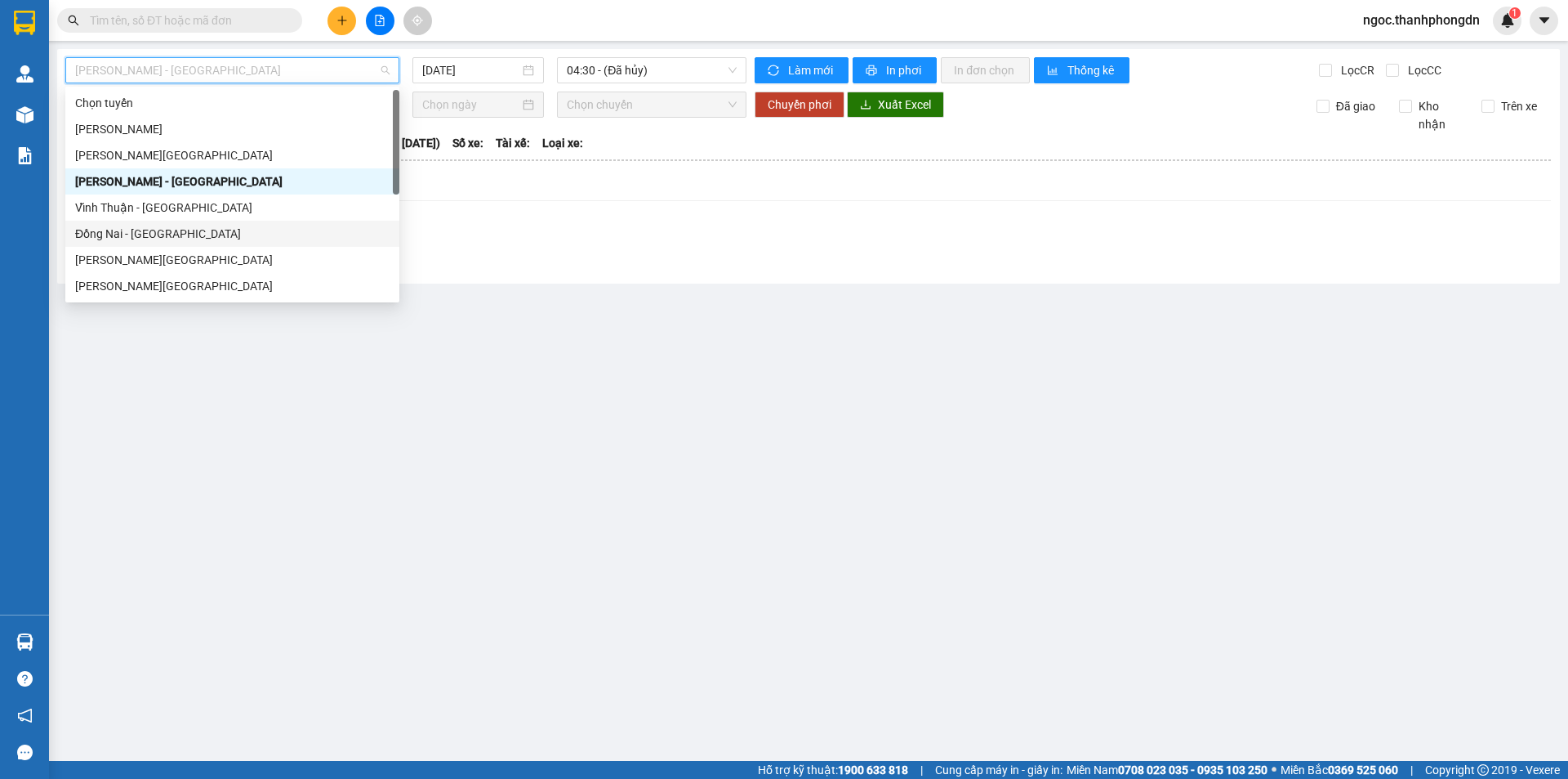
click at [203, 238] on div "Đồng Nai - [GEOGRAPHIC_DATA]" at bounding box center [232, 233] width 315 height 18
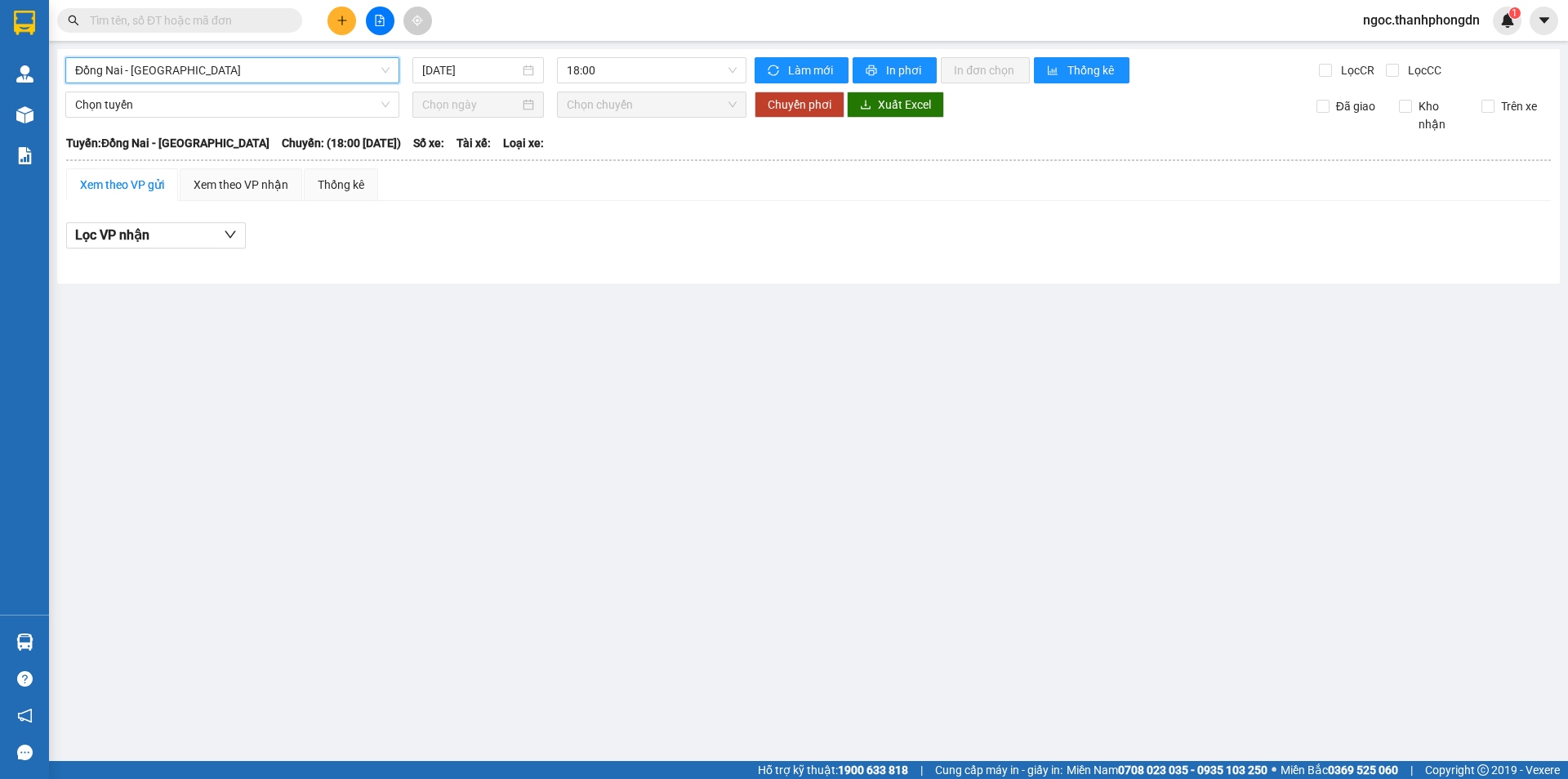
click at [155, 181] on div "Xem theo VP gửi" at bounding box center [122, 185] width 84 height 18
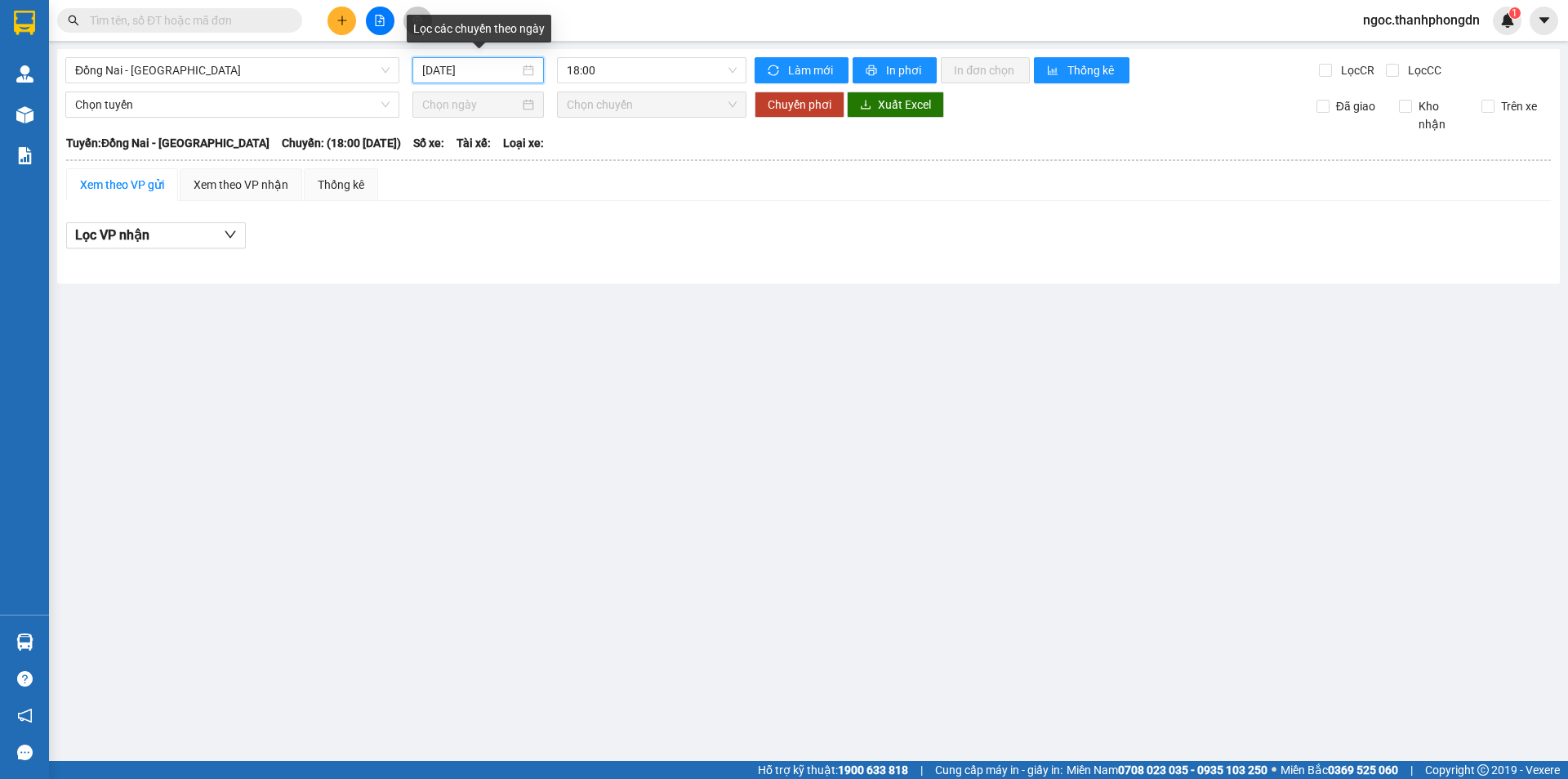
click at [435, 67] on input "[DATE]" at bounding box center [471, 70] width 98 height 18
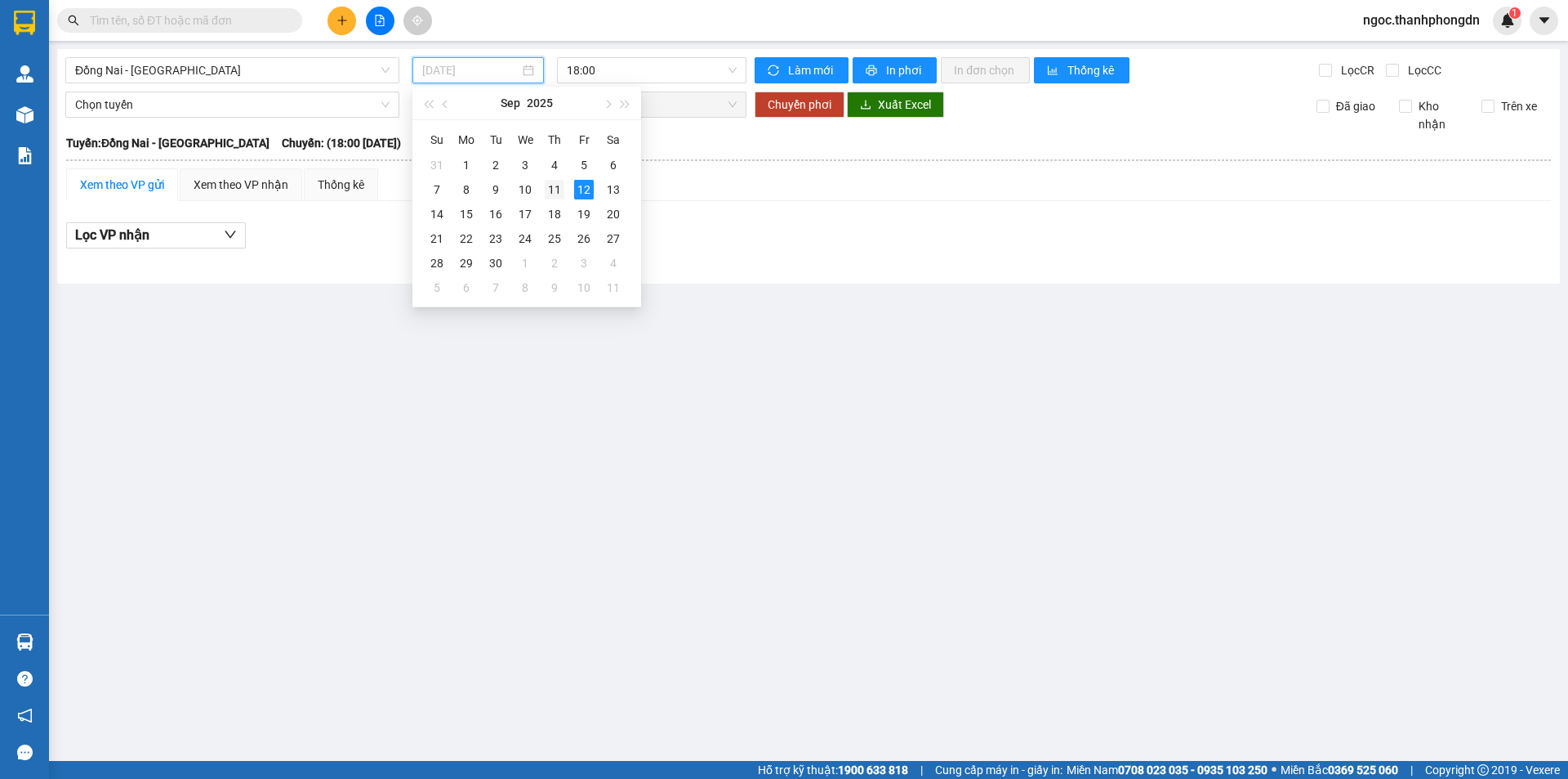
click at [552, 185] on div "11" at bounding box center [554, 190] width 20 height 20
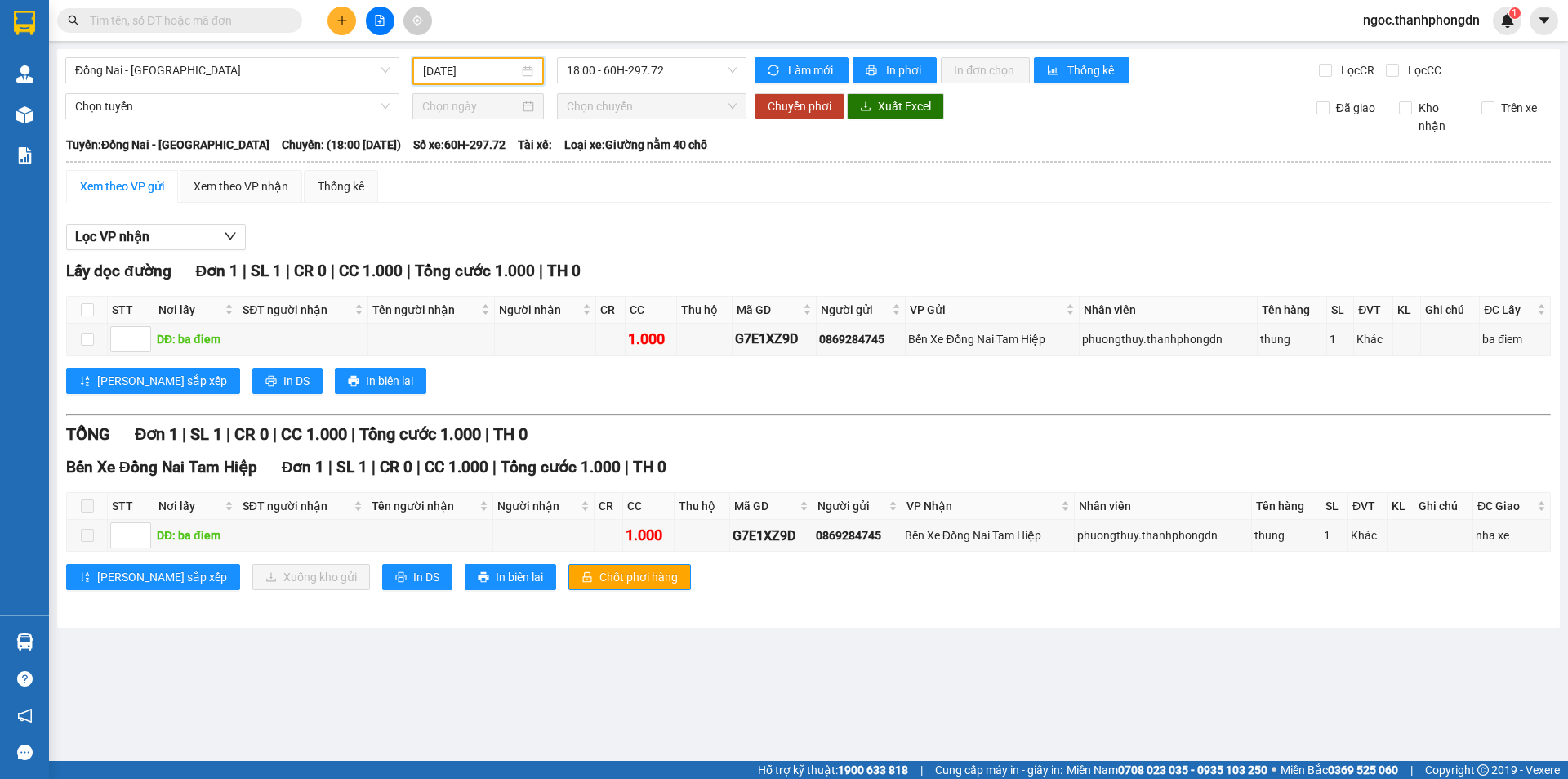
click at [428, 71] on input "11/09/2025" at bounding box center [471, 71] width 96 height 18
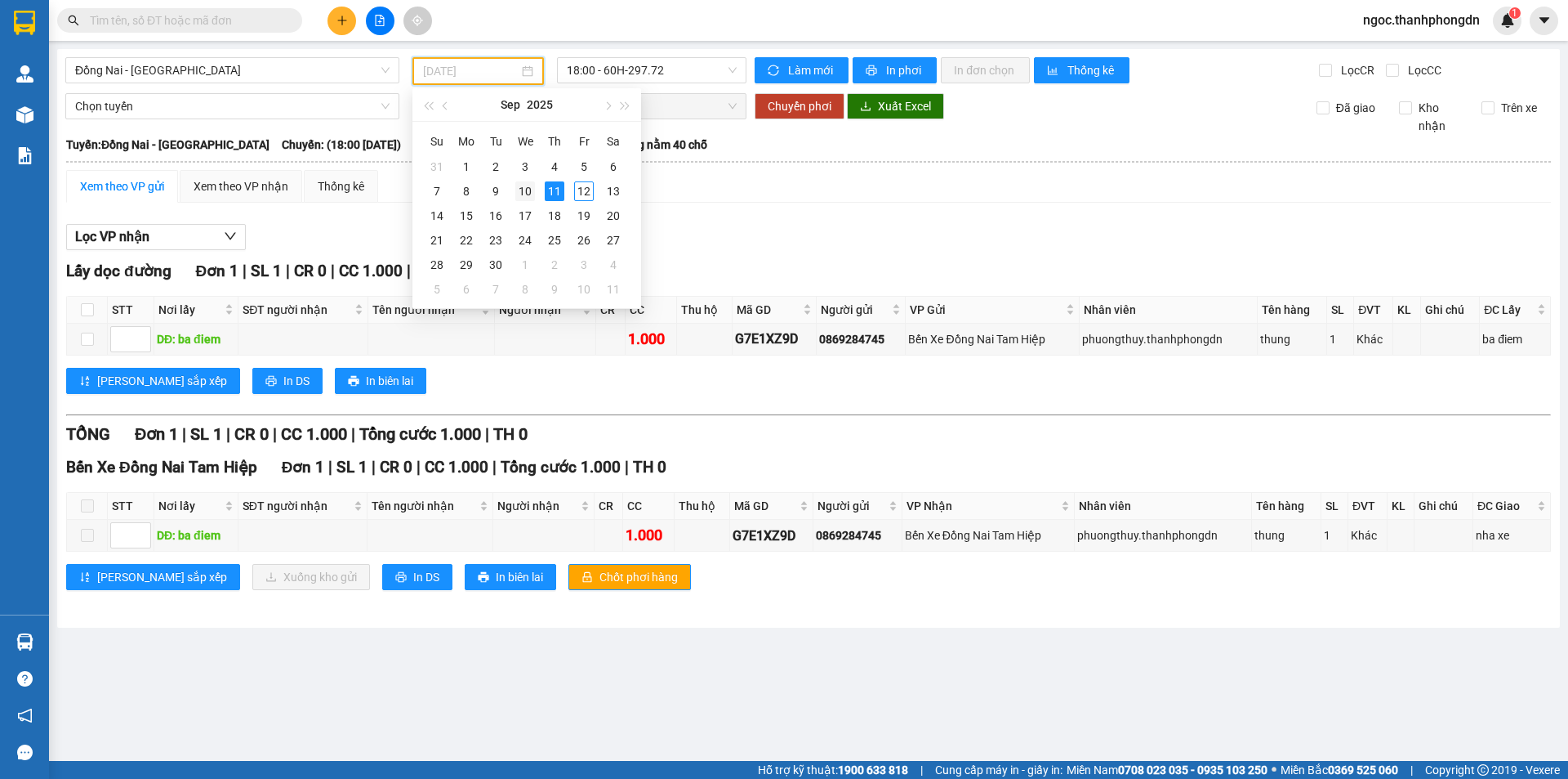
click at [521, 191] on div "10" at bounding box center [525, 191] width 20 height 20
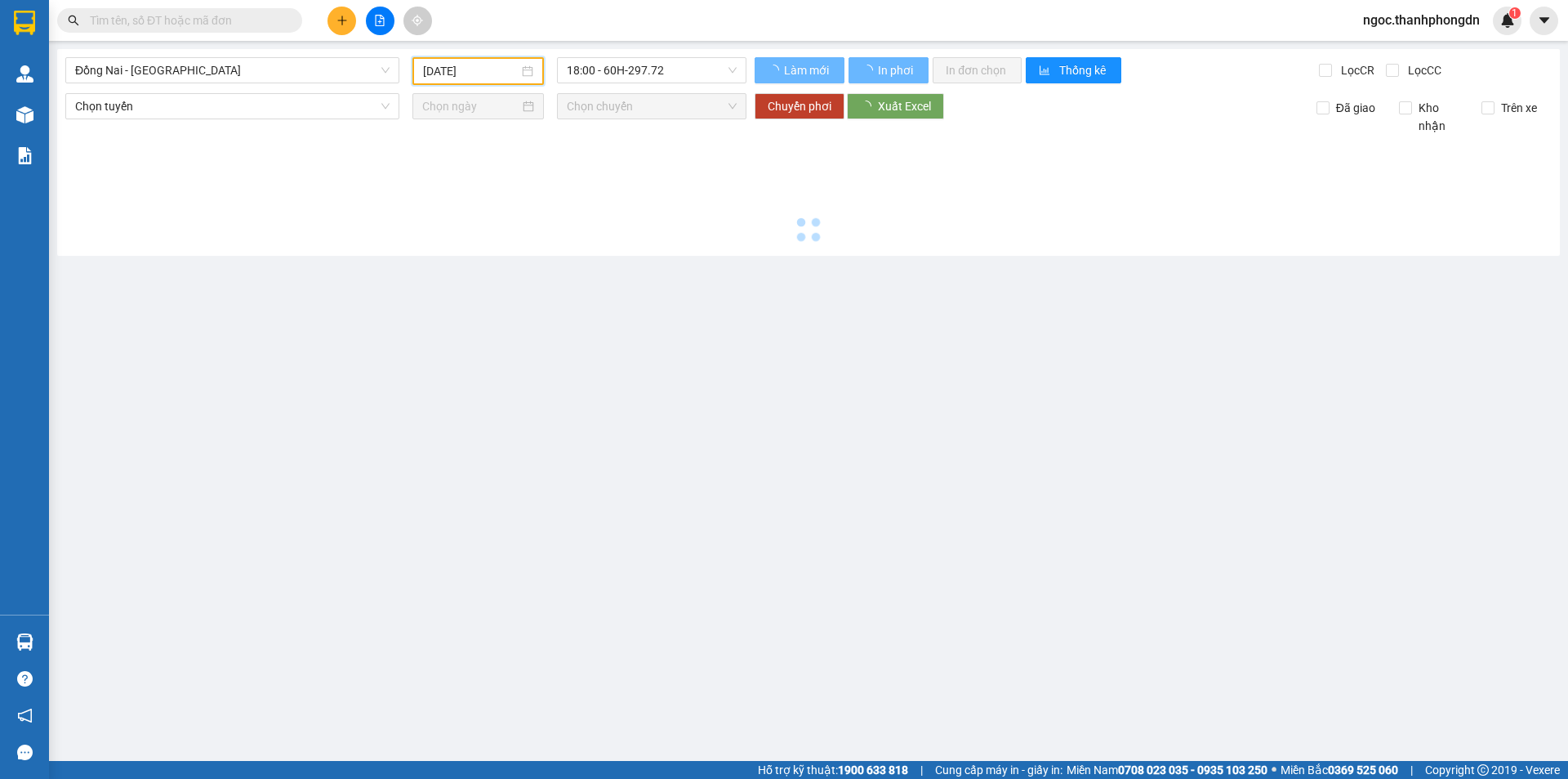
type input "10/09/2025"
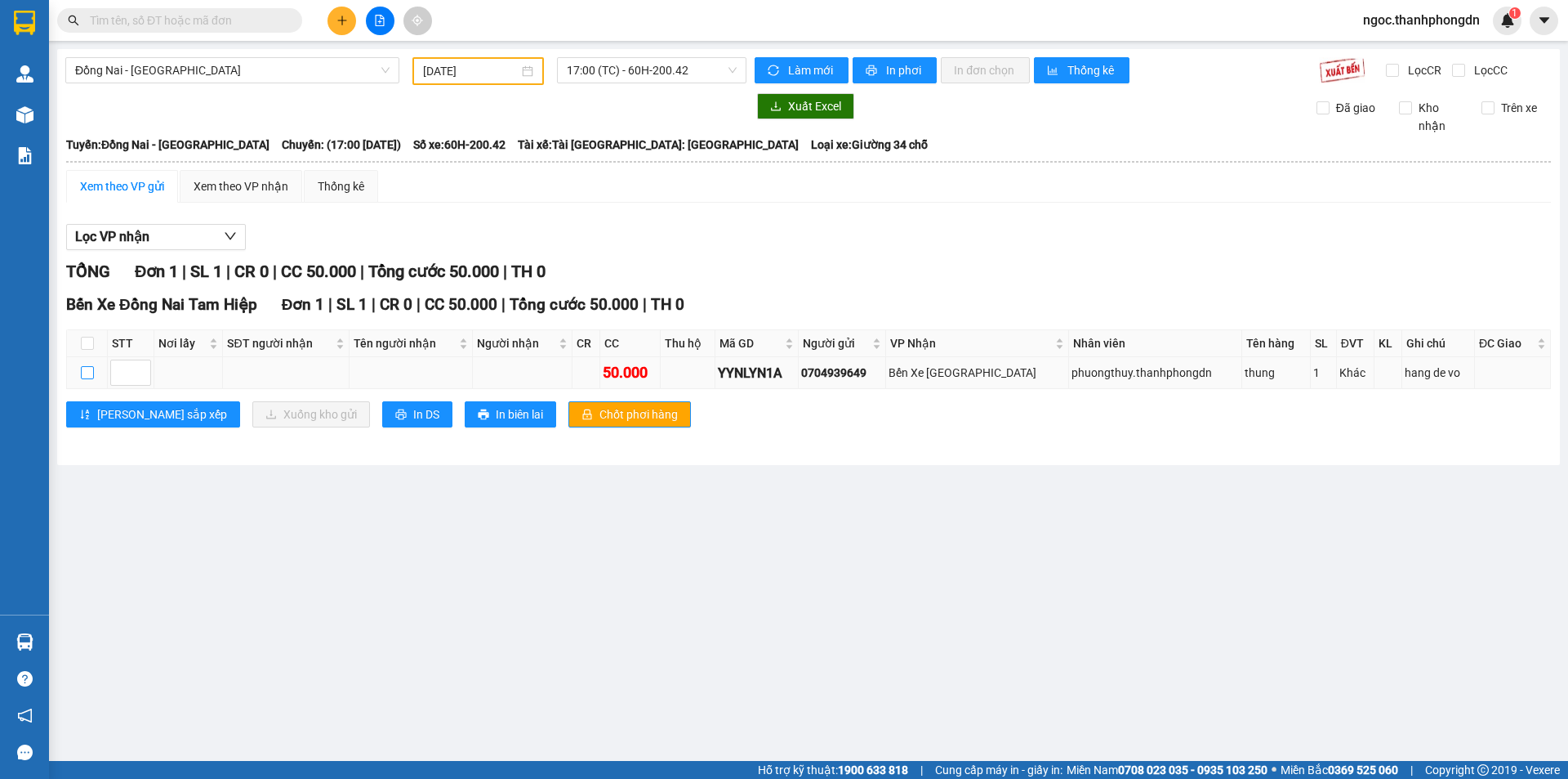
click at [87, 368] on input "checkbox" at bounding box center [87, 373] width 13 height 13
checkbox input "true"
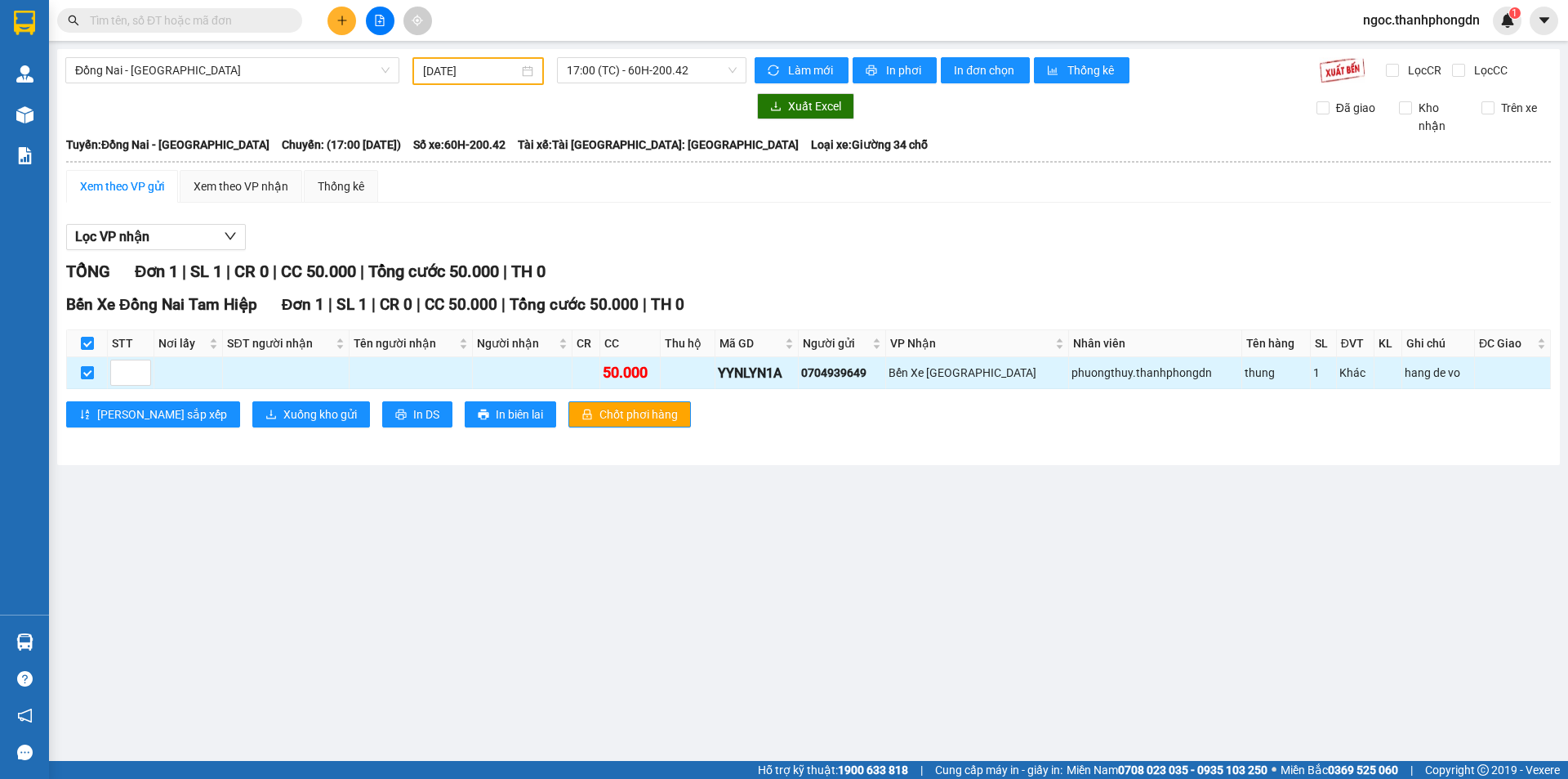
click at [87, 368] on input "checkbox" at bounding box center [87, 373] width 13 height 13
checkbox input "false"
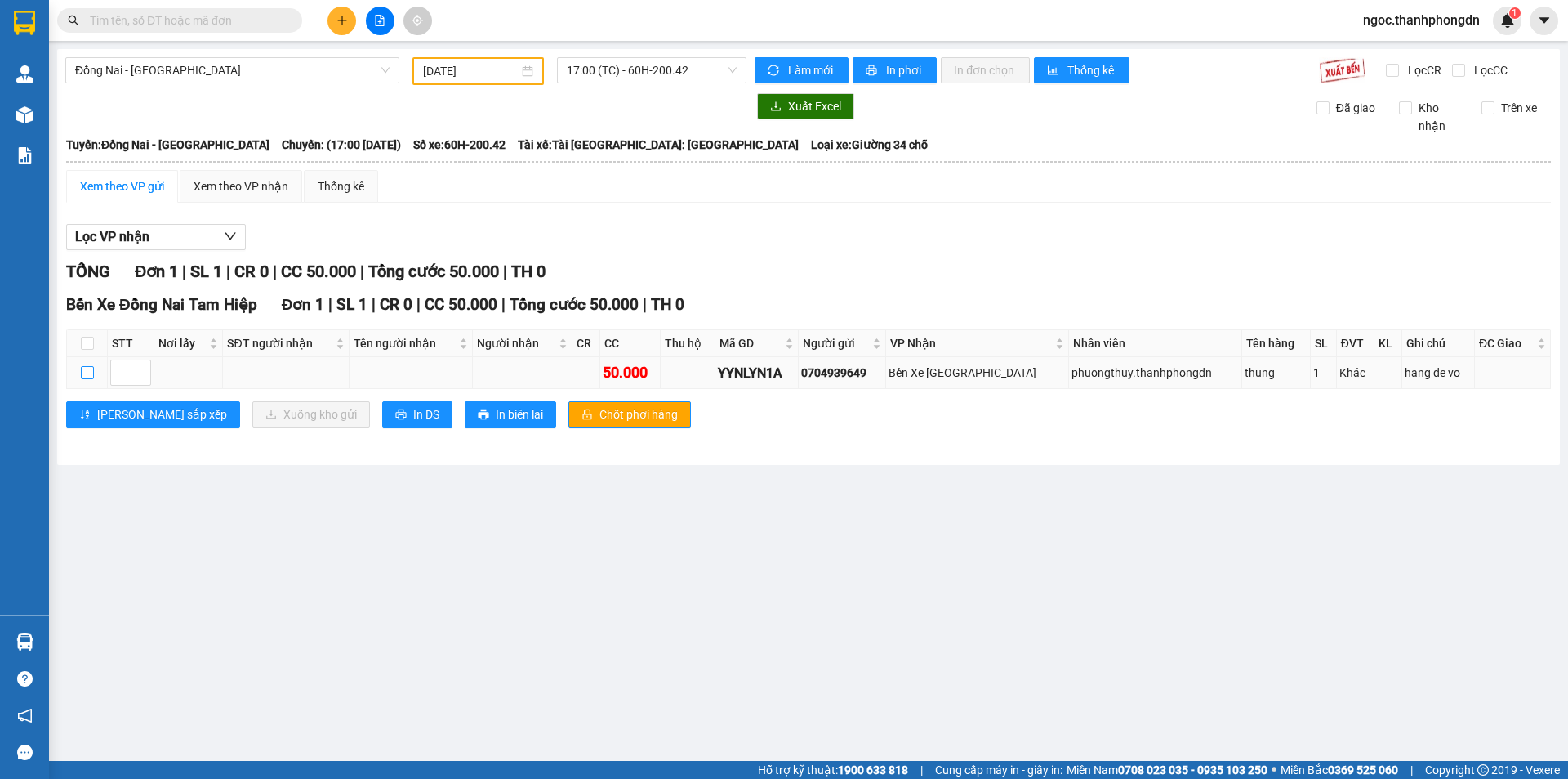
click at [83, 371] on input "checkbox" at bounding box center [87, 373] width 13 height 13
checkbox input "true"
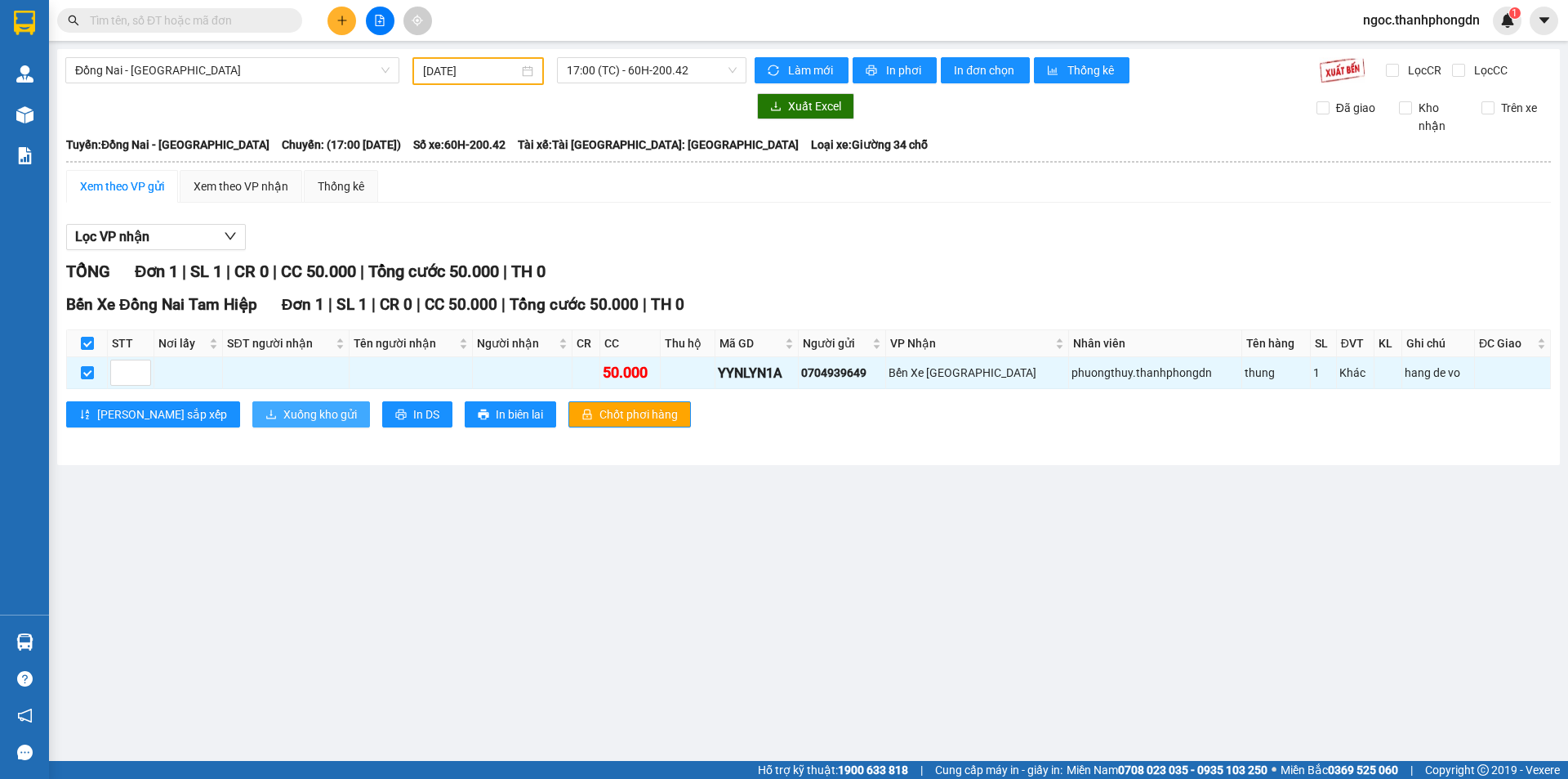
click at [284, 410] on span "Xuống kho gửi" at bounding box center [320, 414] width 74 height 18
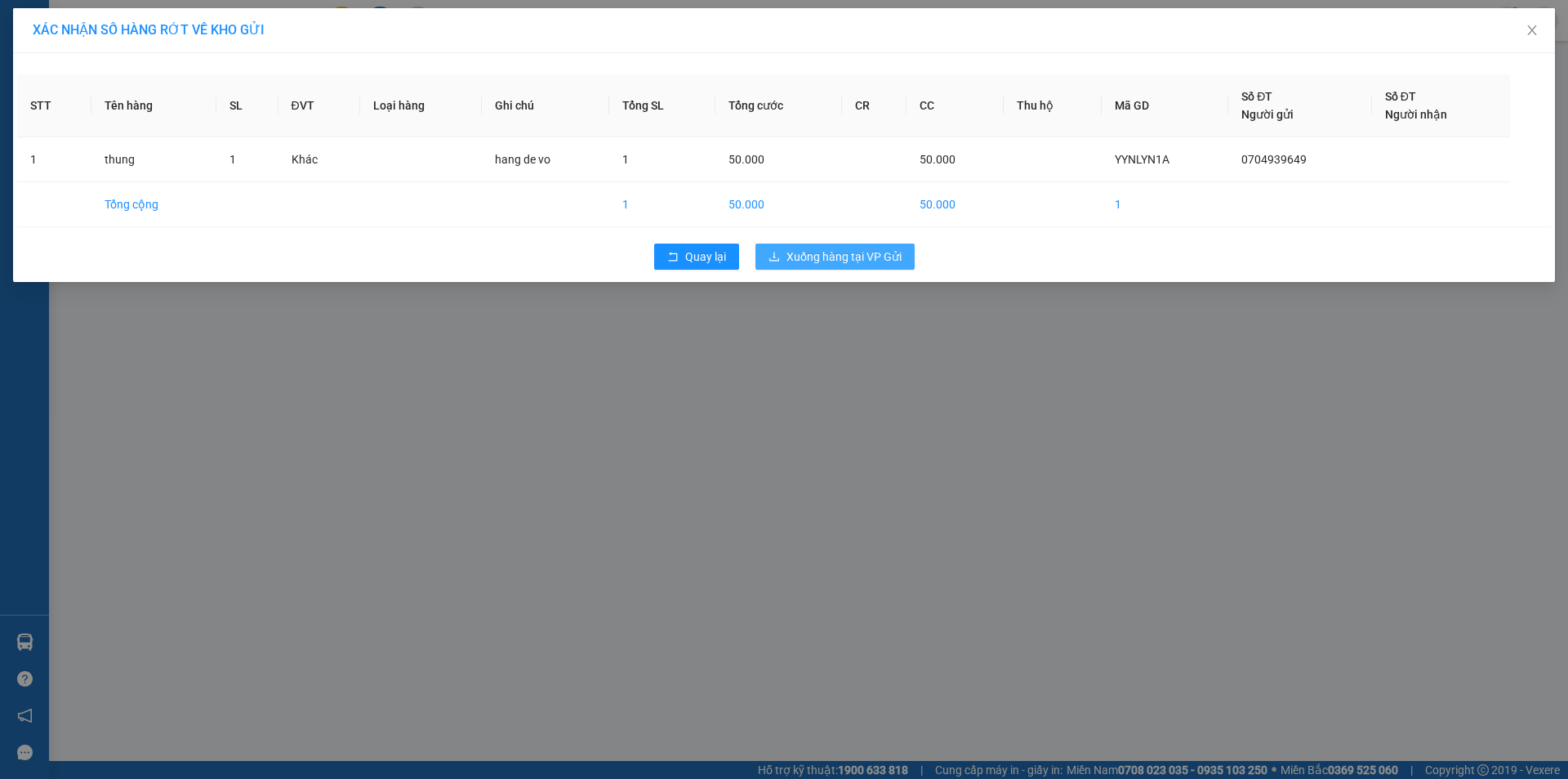
click at [833, 259] on span "Xuống hàng tại VP Gửi" at bounding box center [844, 256] width 115 height 18
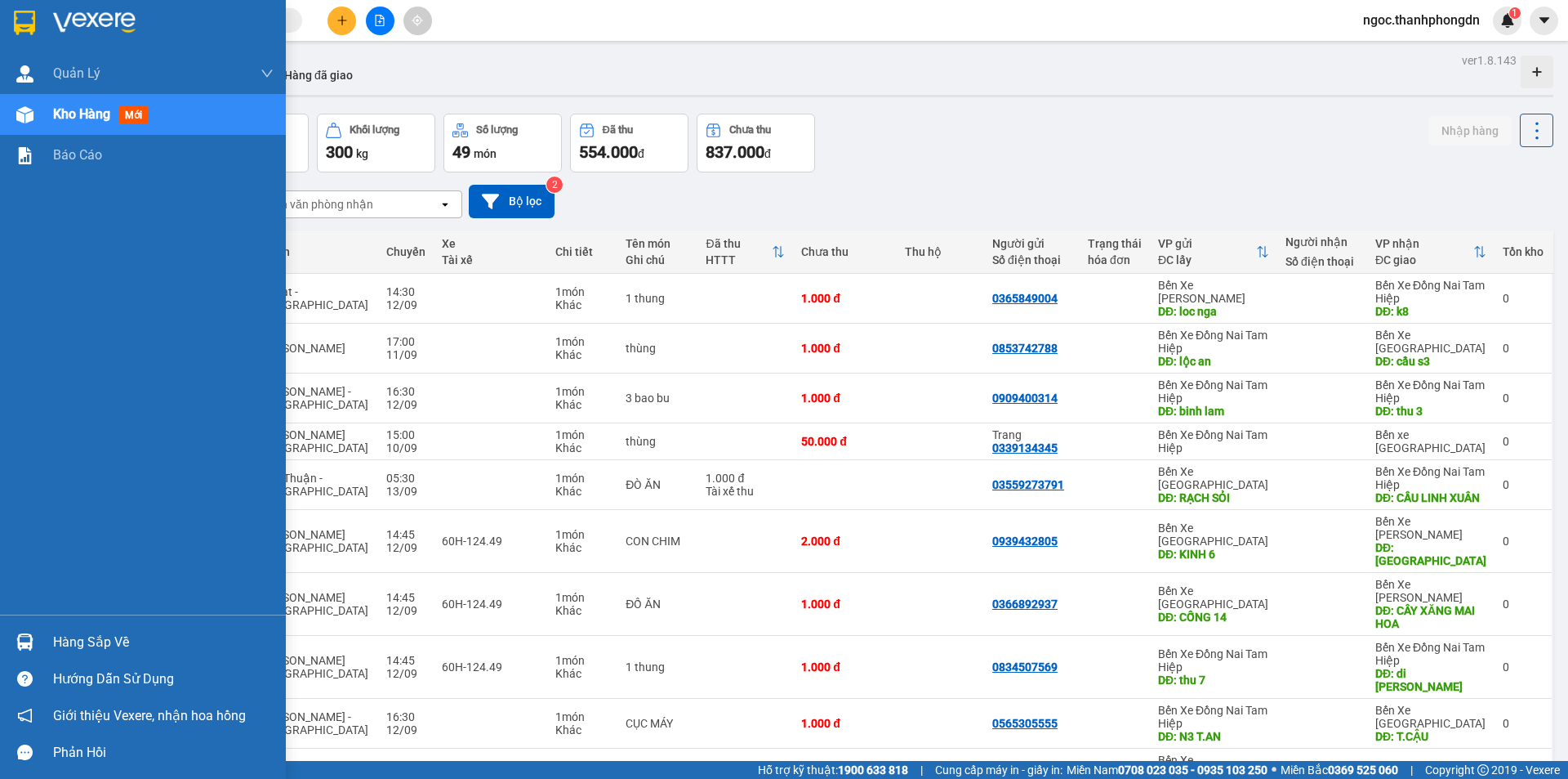
click at [108, 122] on div "Kho hàng mới" at bounding box center [104, 114] width 102 height 20
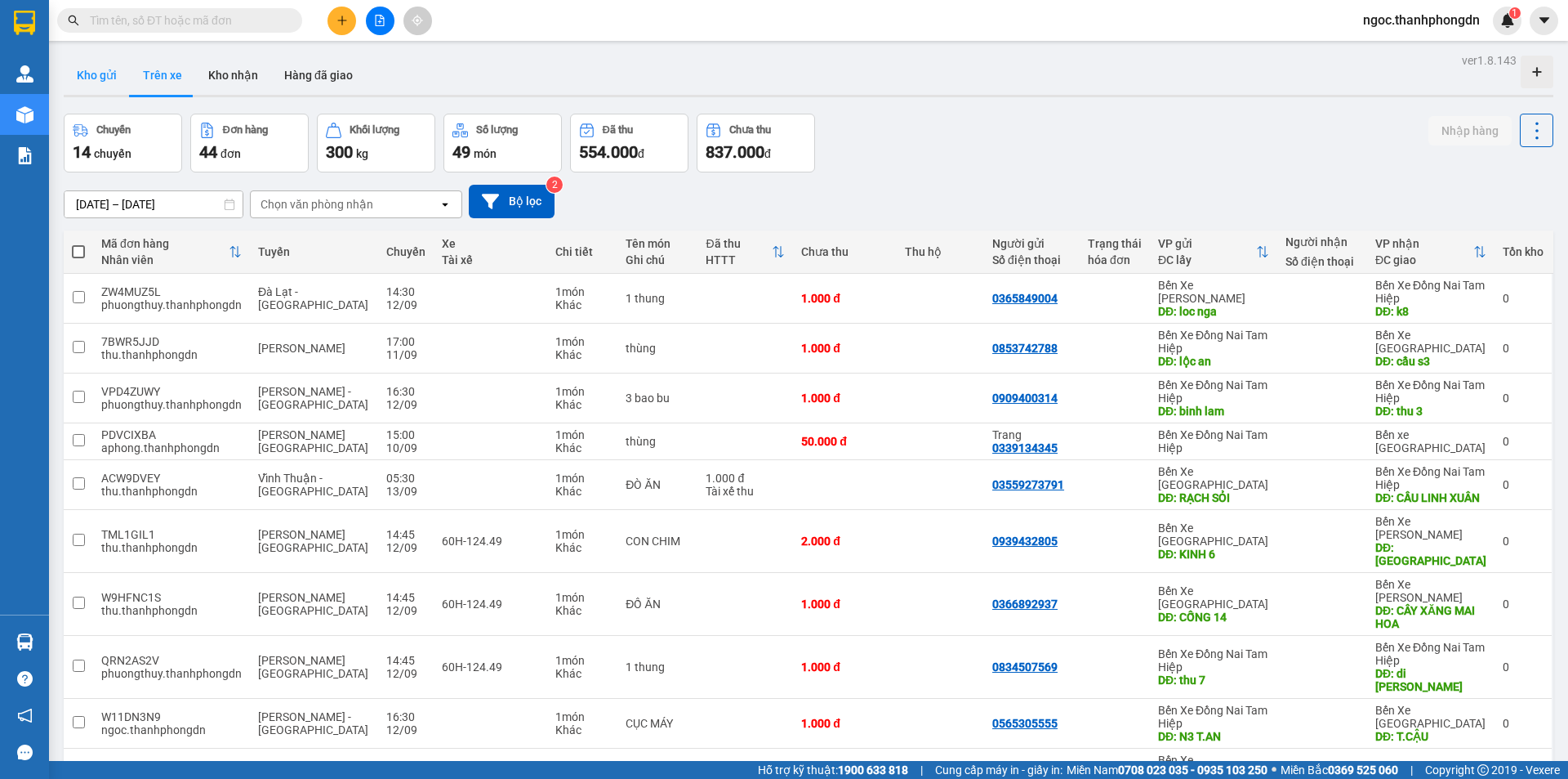
click at [111, 77] on button "Kho gửi" at bounding box center [97, 75] width 67 height 39
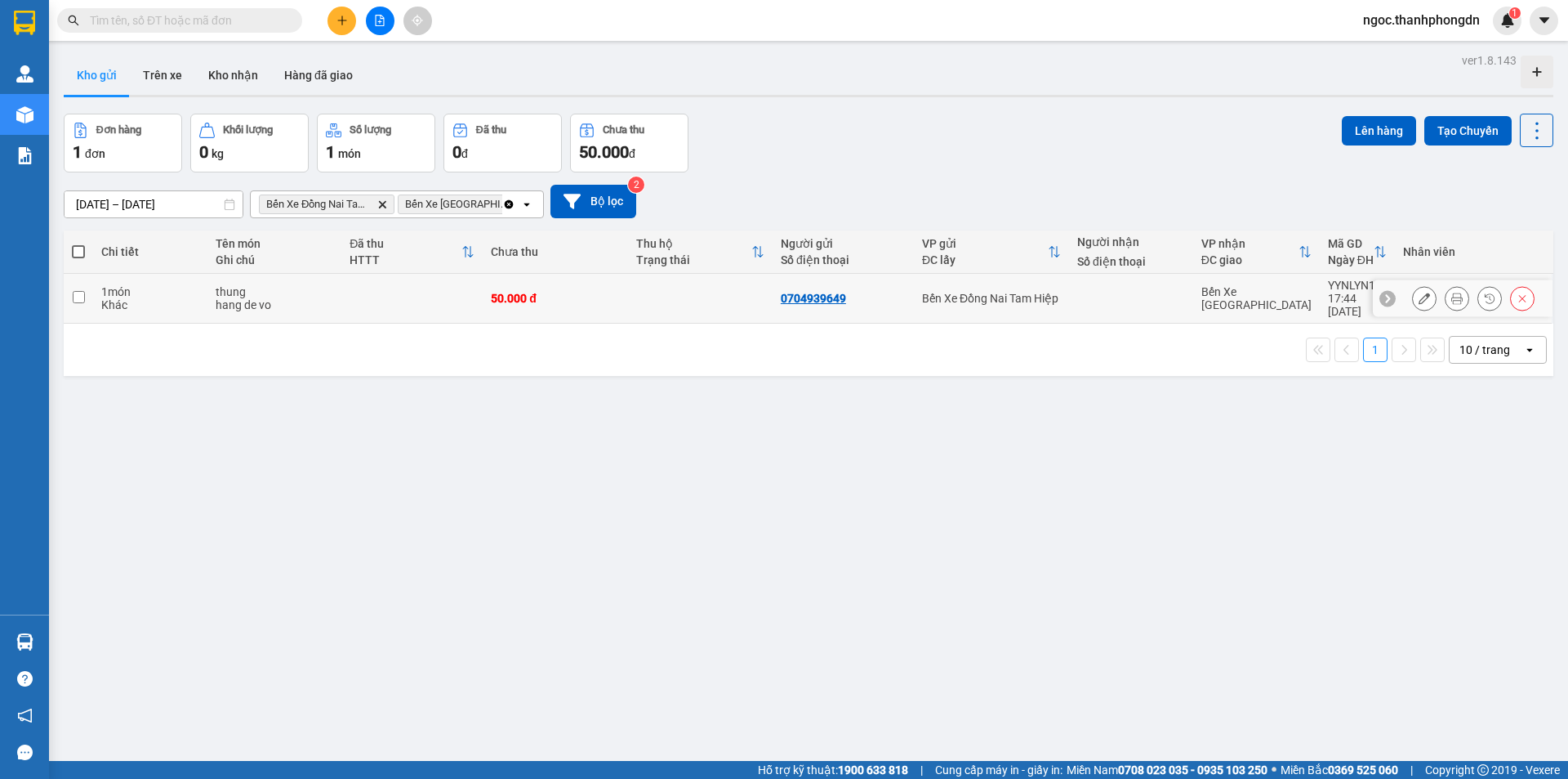
click at [80, 296] on td at bounding box center [78, 298] width 29 height 50
checkbox input "true"
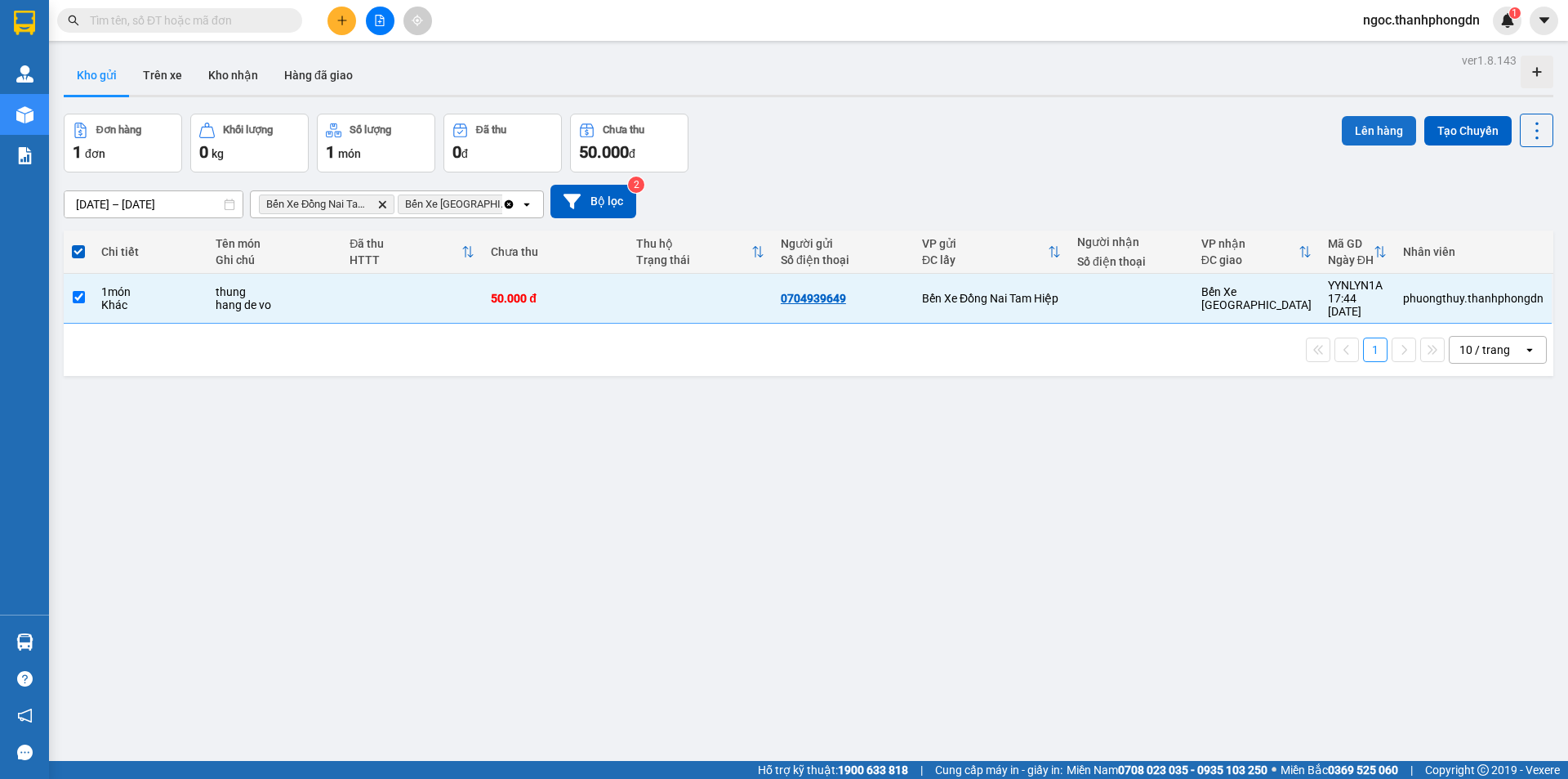
click at [1372, 126] on button "Lên hàng" at bounding box center [1379, 130] width 74 height 29
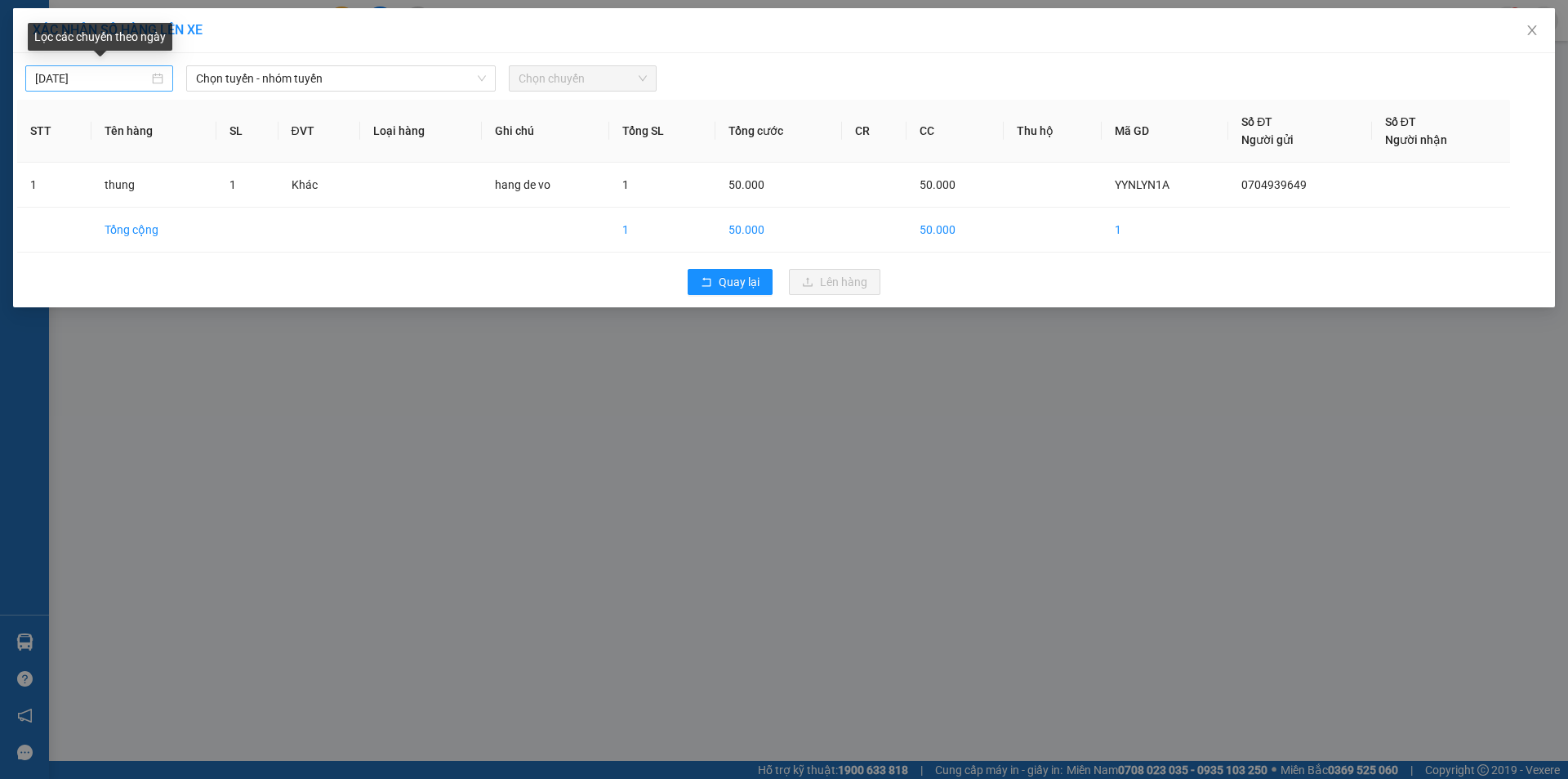
click at [46, 77] on input "[DATE]" at bounding box center [92, 78] width 114 height 18
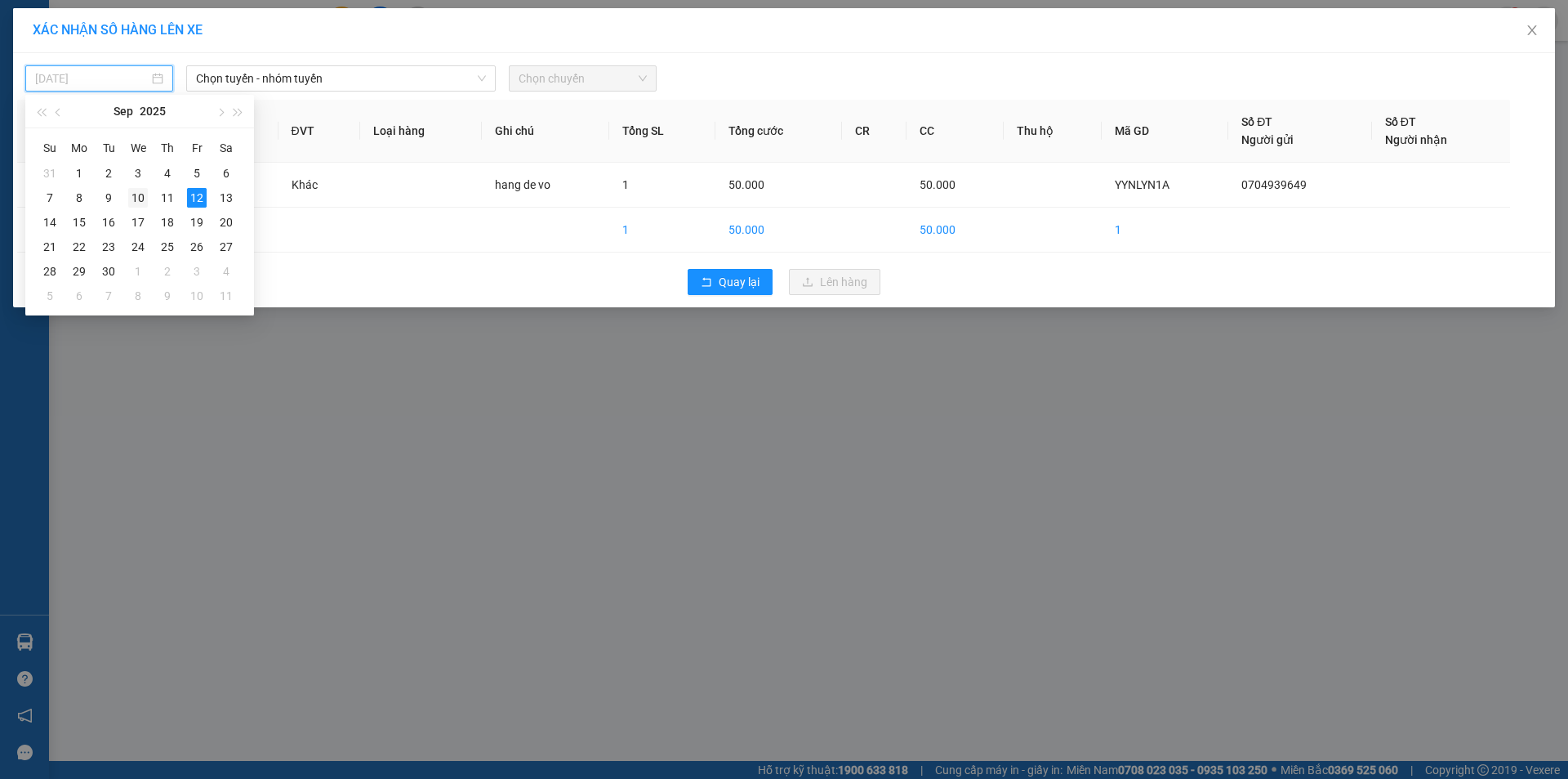
click at [137, 200] on div "10" at bounding box center [138, 198] width 20 height 20
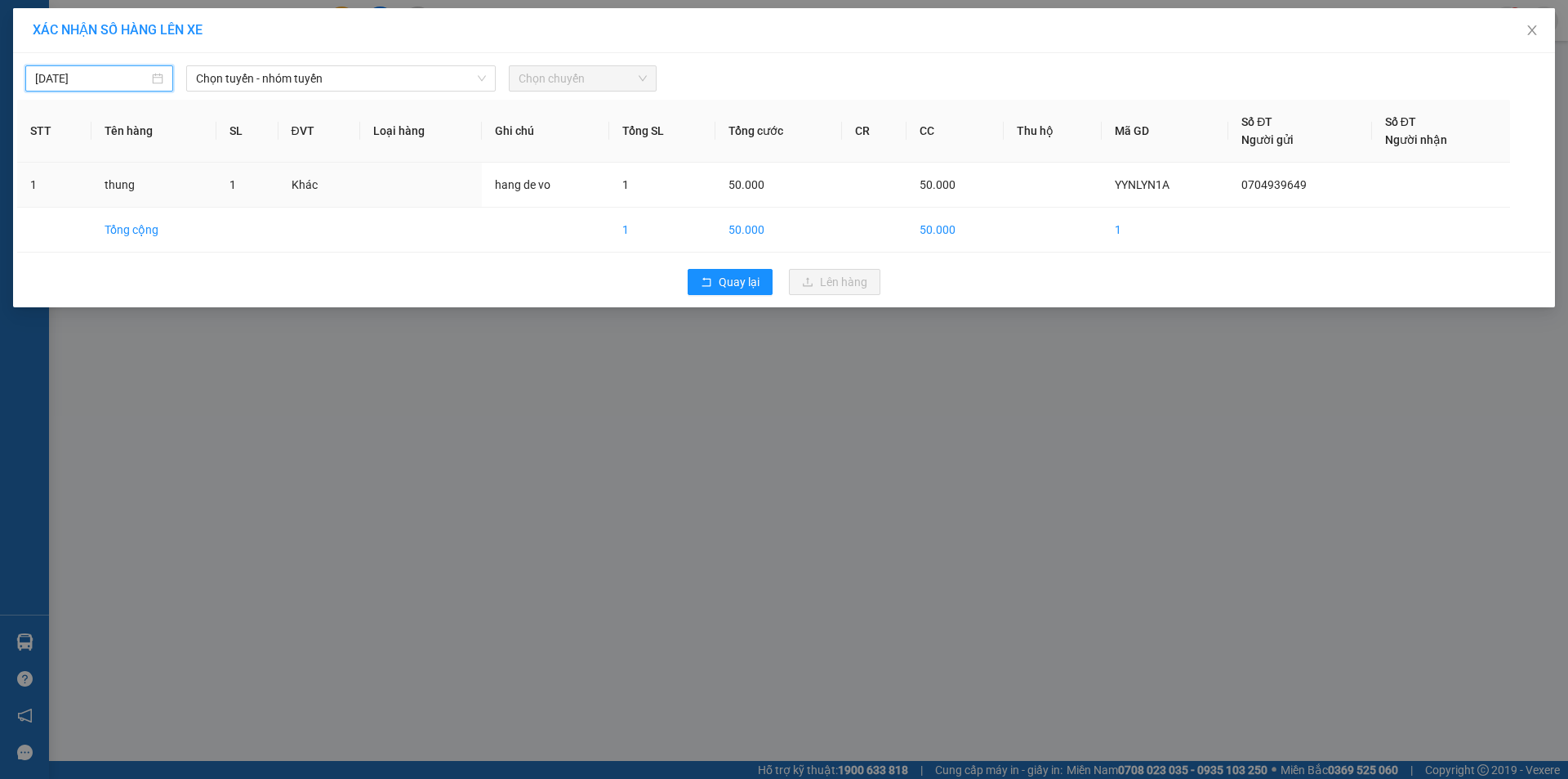
type input "10/09/2025"
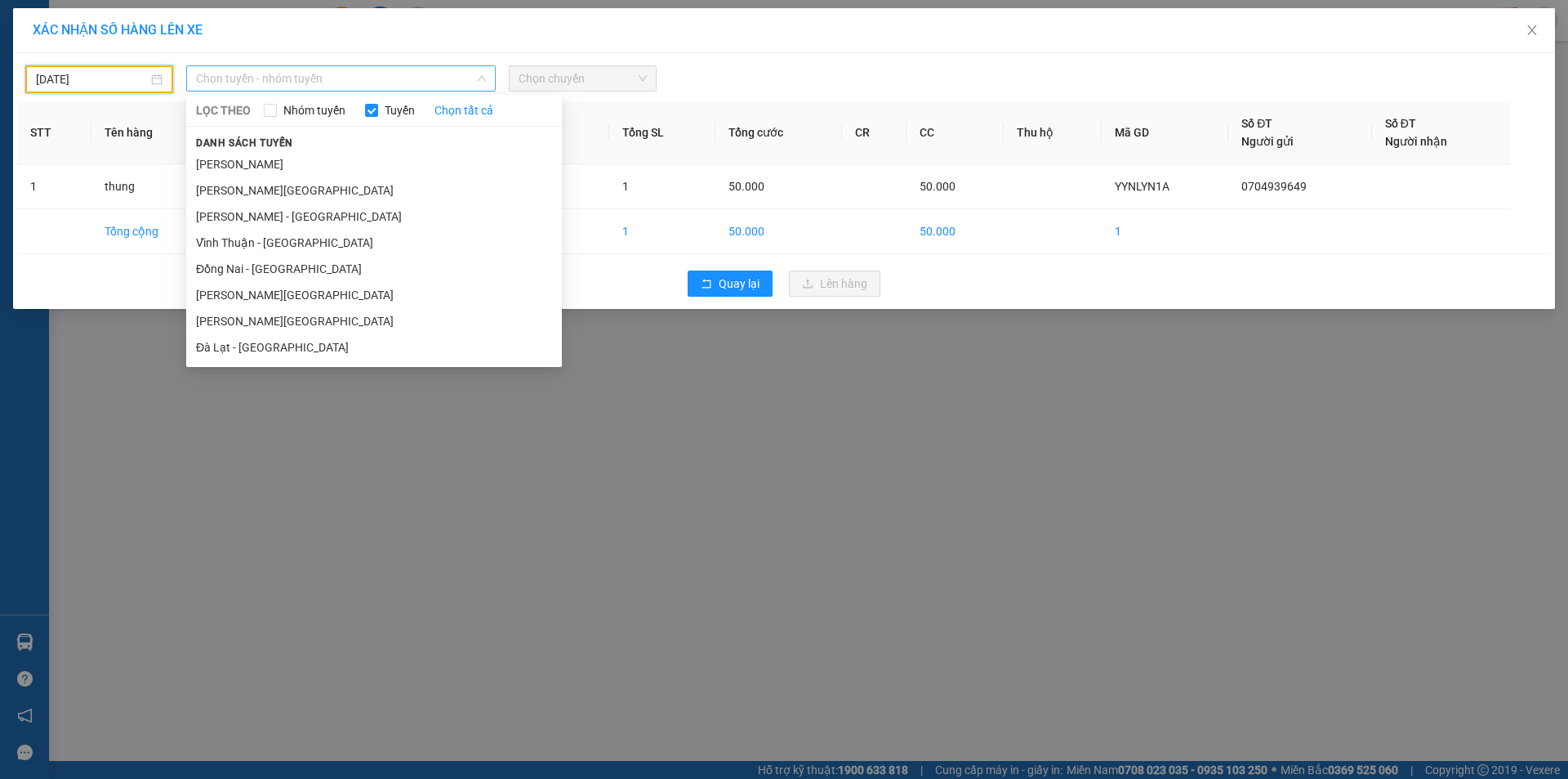
click at [380, 83] on span "Chọn tuyến - nhóm tuyến" at bounding box center [341, 79] width 290 height 25
click at [321, 266] on li "Đồng Nai - [GEOGRAPHIC_DATA]" at bounding box center [374, 268] width 376 height 26
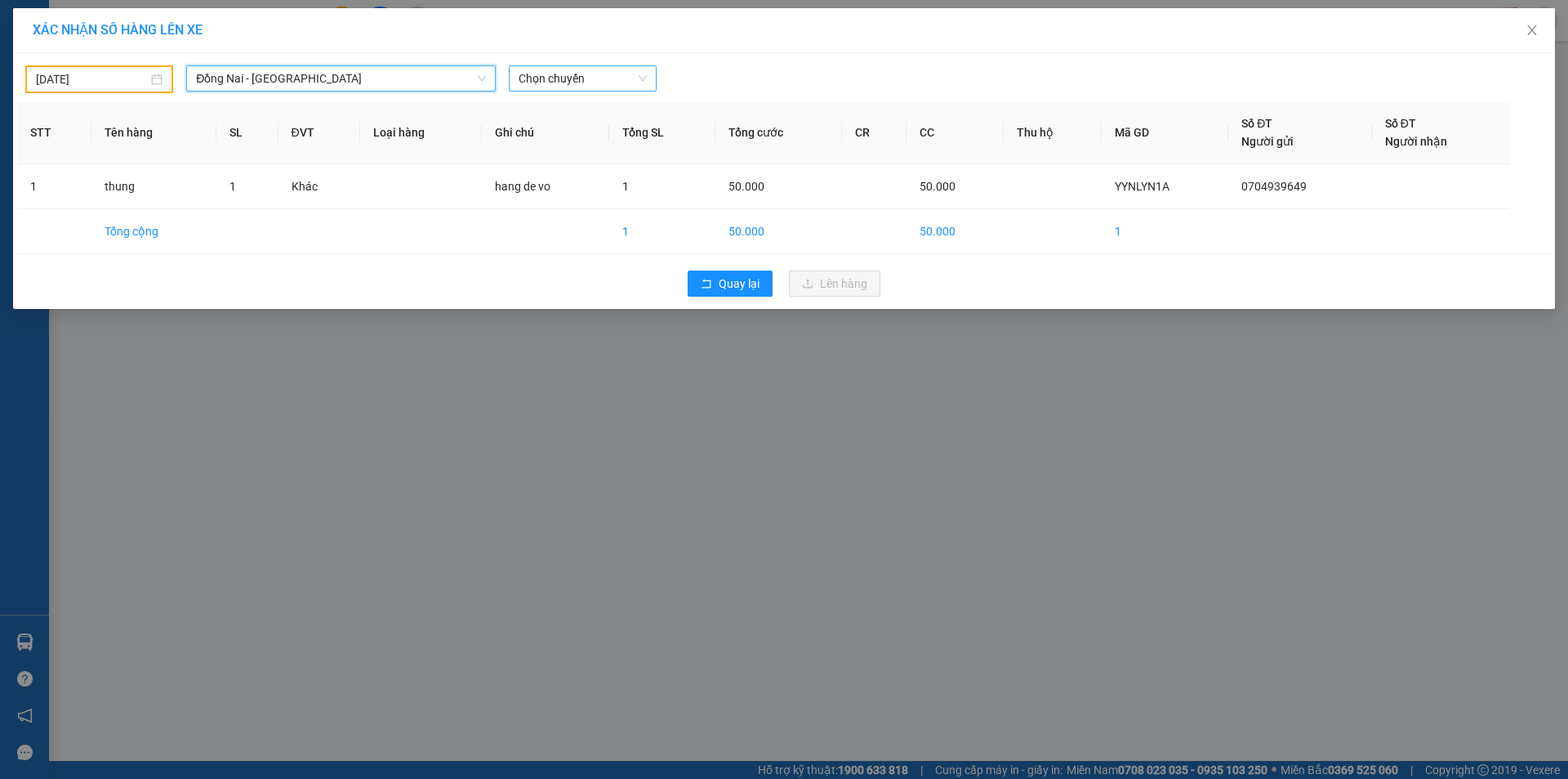
click at [551, 81] on span "Chọn chuyến" at bounding box center [583, 79] width 129 height 25
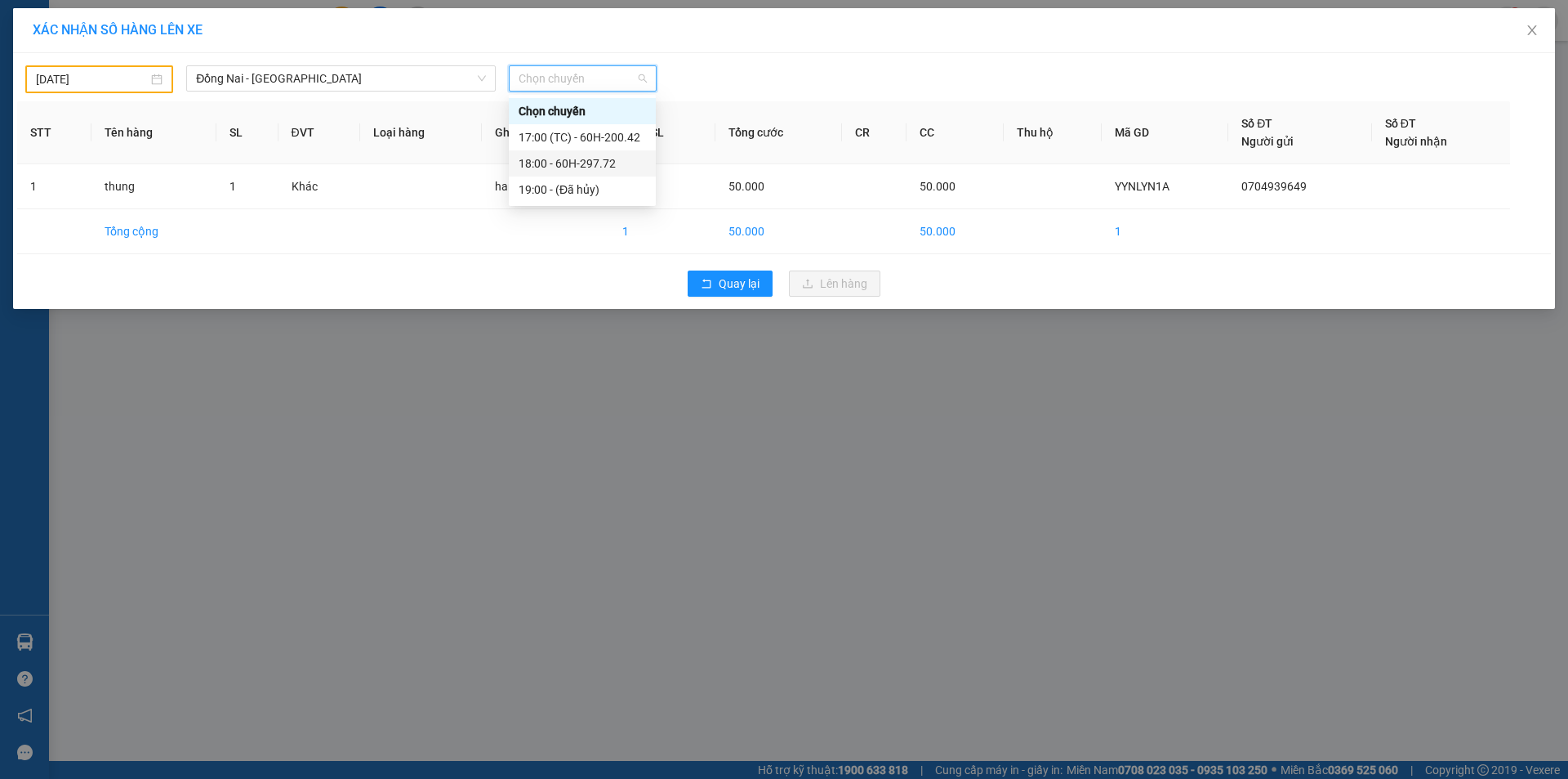
click at [598, 160] on div "18:00 - 60H-297.72" at bounding box center [583, 163] width 128 height 18
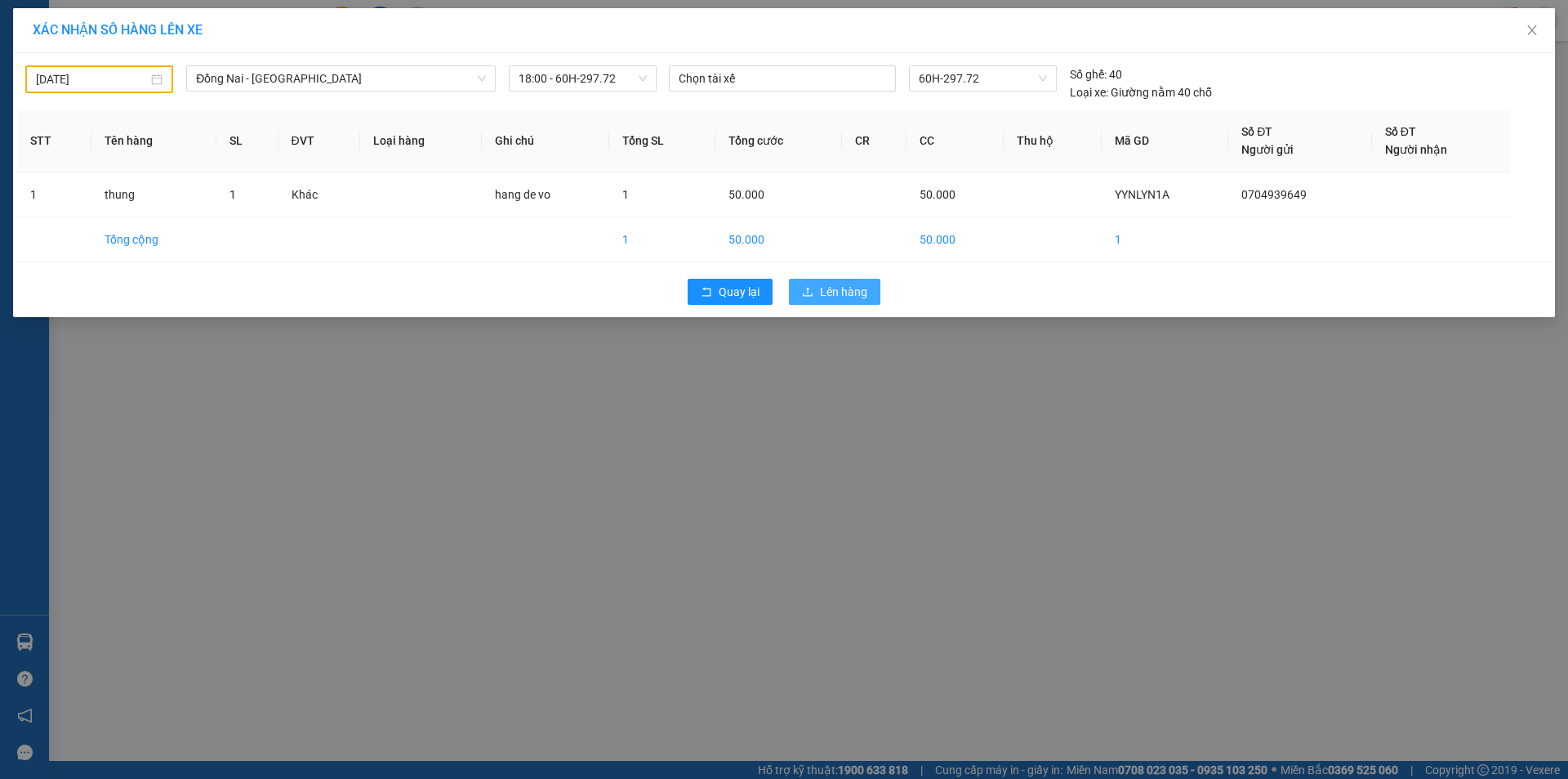
click at [853, 292] on span "Lên hàng" at bounding box center [843, 292] width 47 height 18
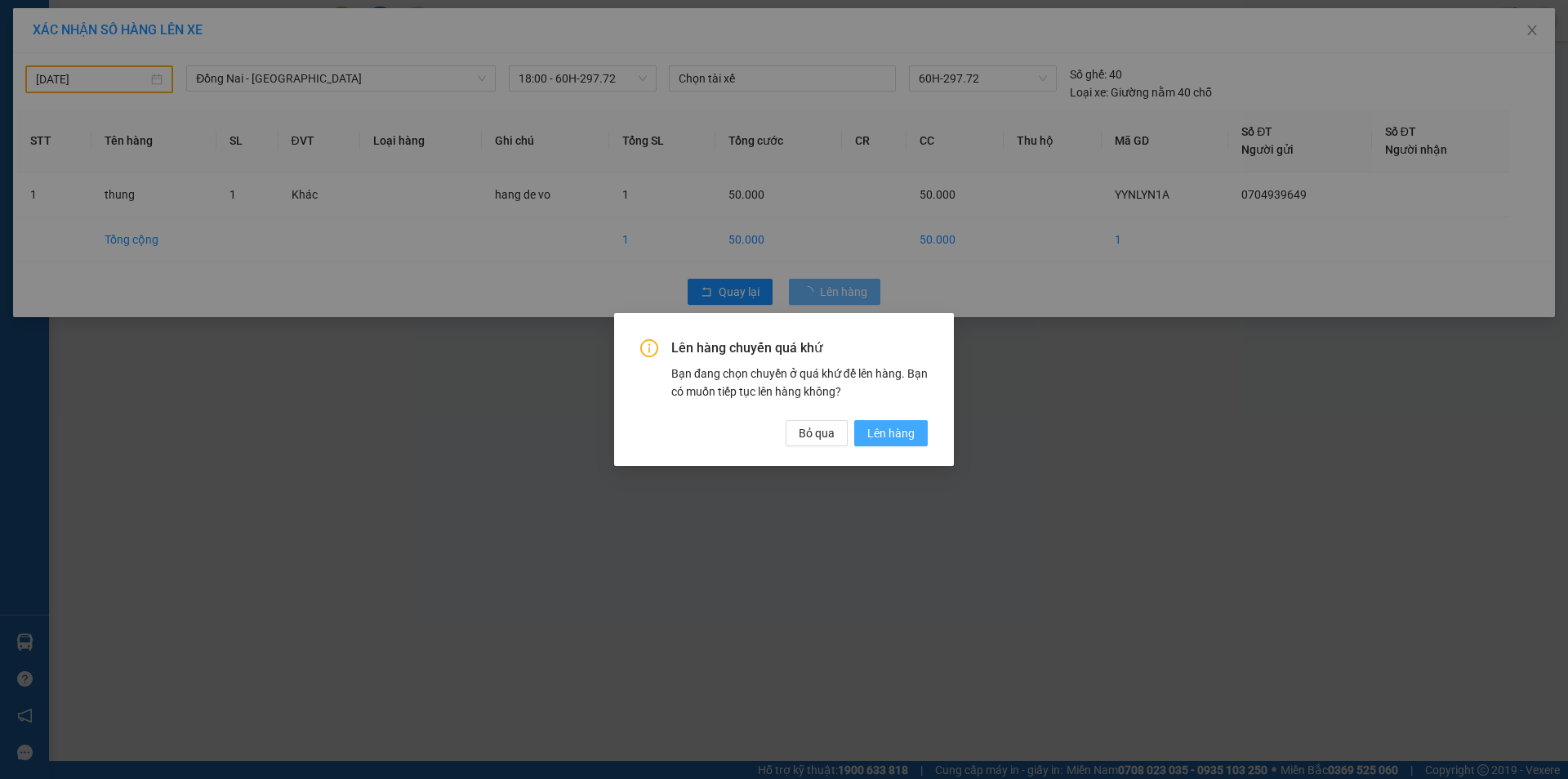
click at [872, 437] on span "Lên hàng" at bounding box center [890, 433] width 47 height 18
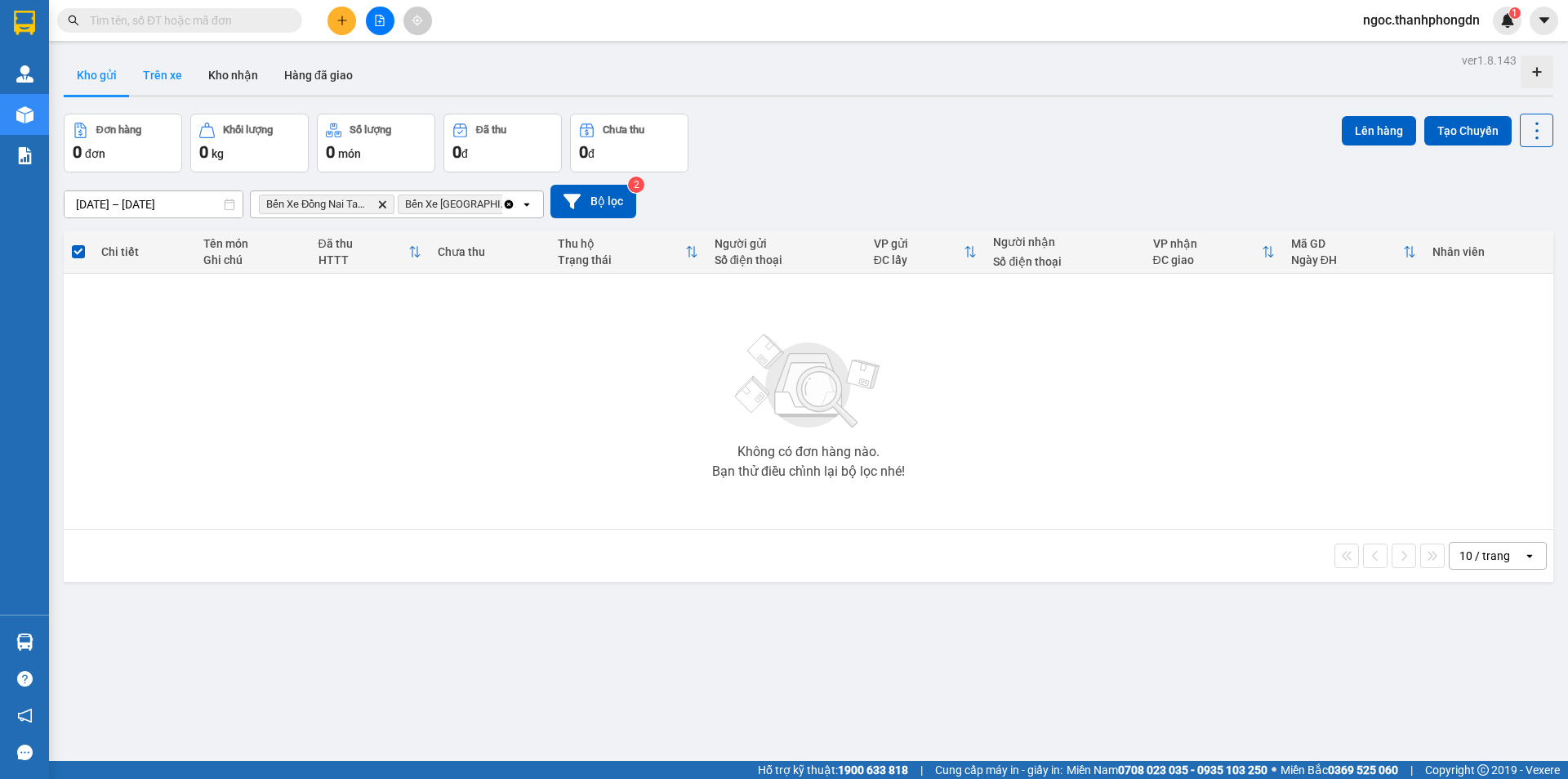
click at [161, 78] on button "Trên xe" at bounding box center [162, 75] width 66 height 39
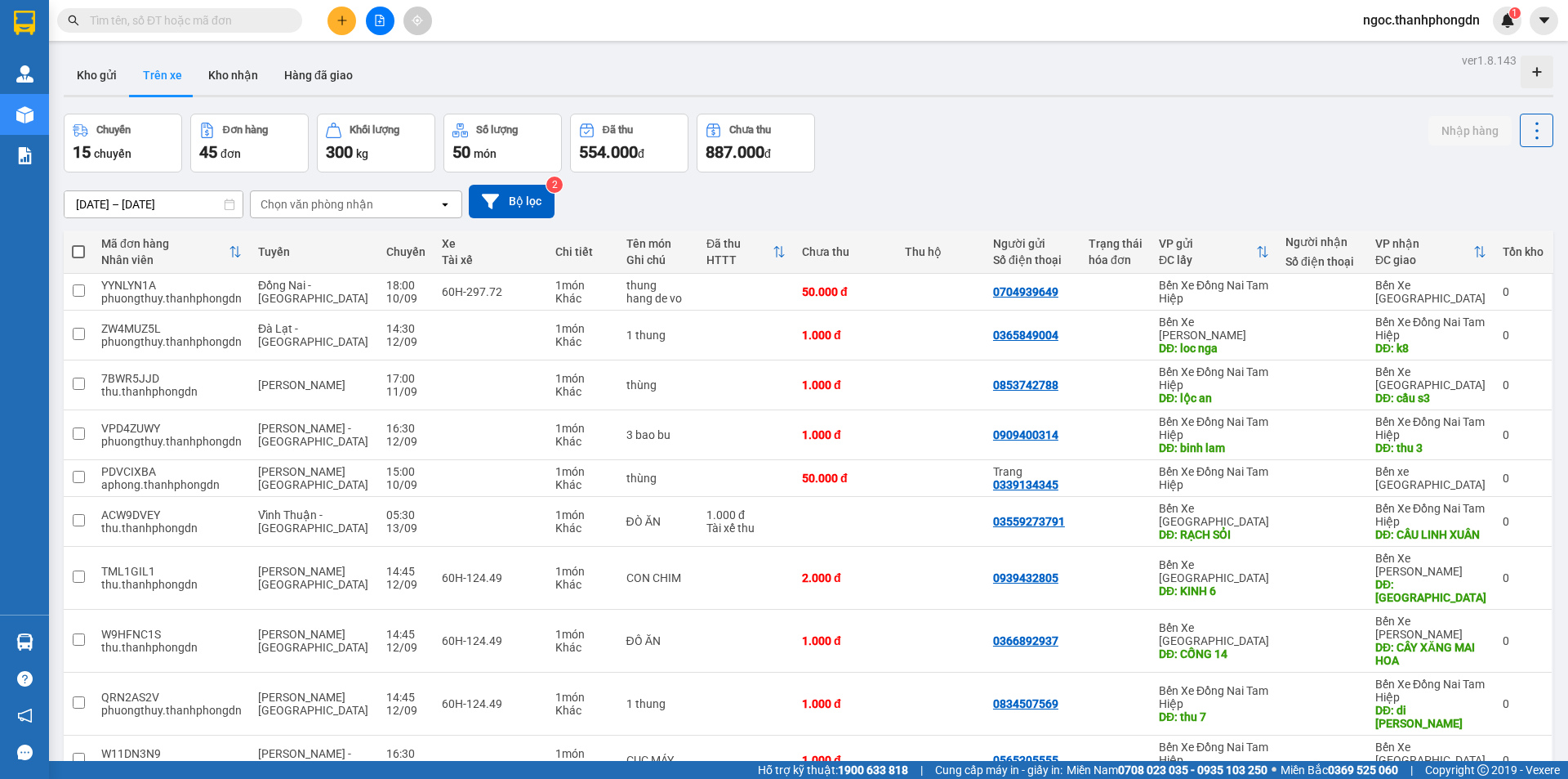
click at [397, 204] on div "Chọn văn phòng nhận" at bounding box center [345, 203] width 188 height 26
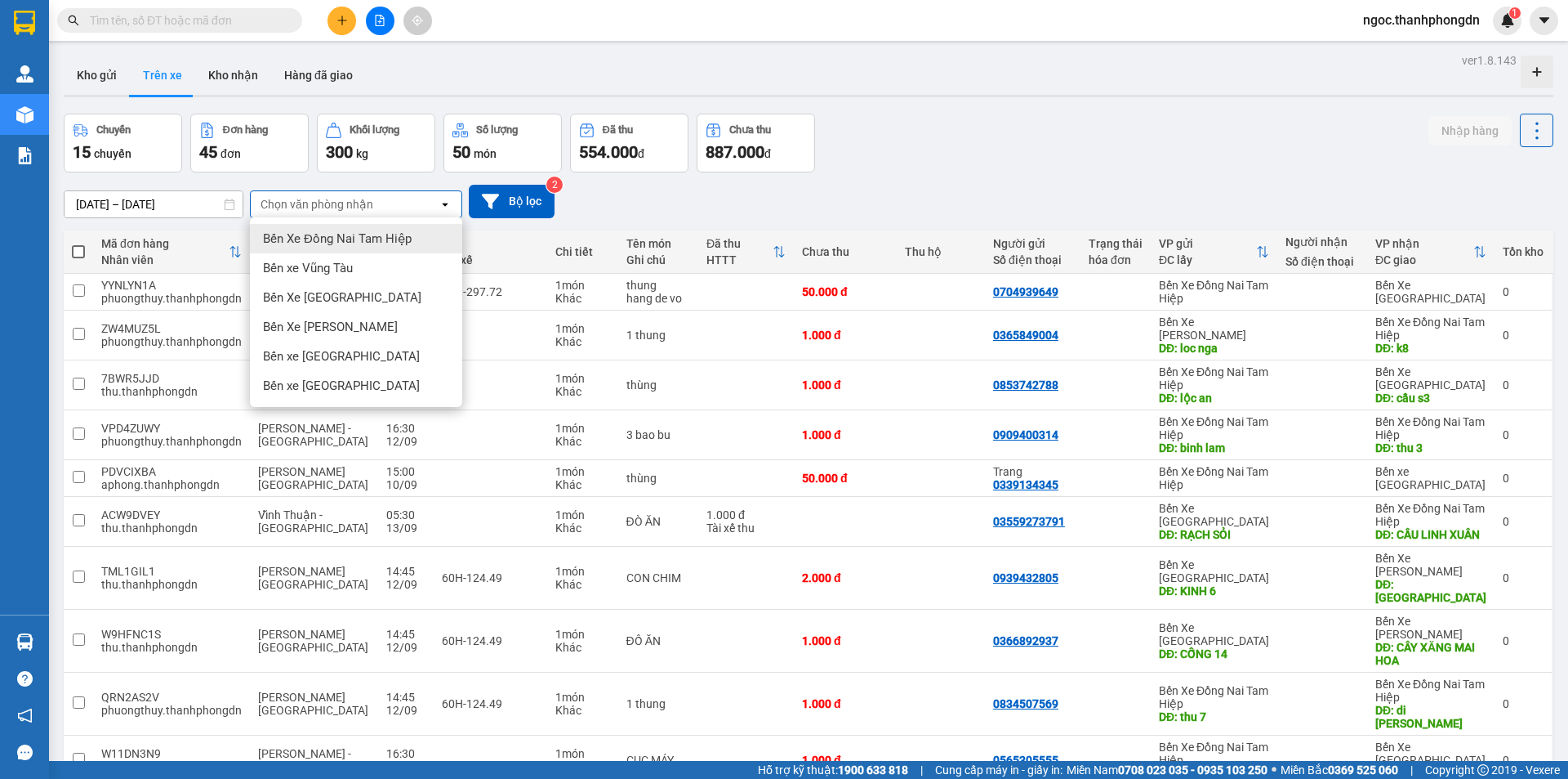
click at [234, 185] on div "10/09/2025 – 12/09/2025 Press the down arrow key to interact with the calendar …" at bounding box center [809, 201] width 1490 height 34
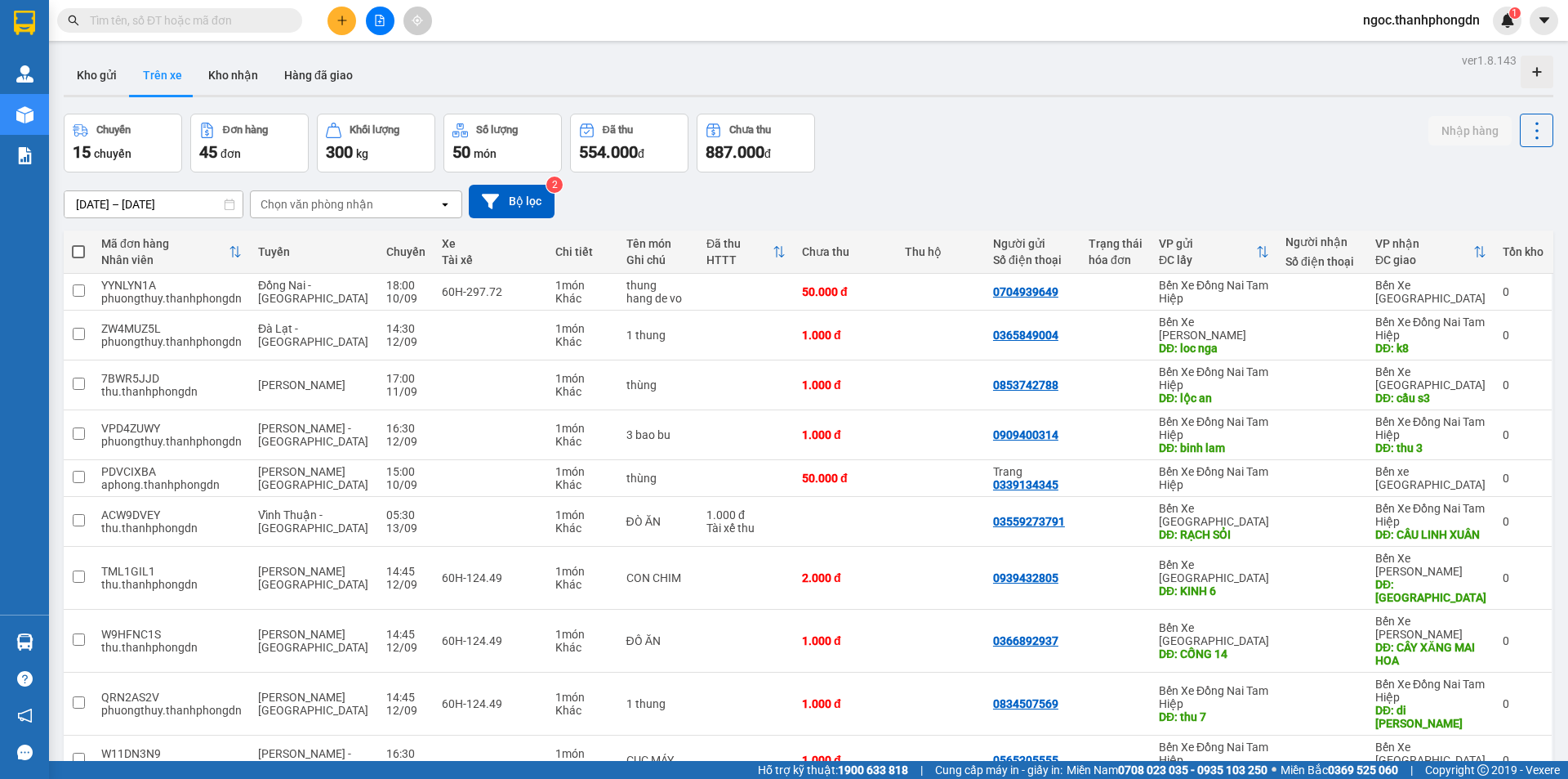
click at [83, 201] on input "[DATE] – [DATE]" at bounding box center [153, 203] width 178 height 26
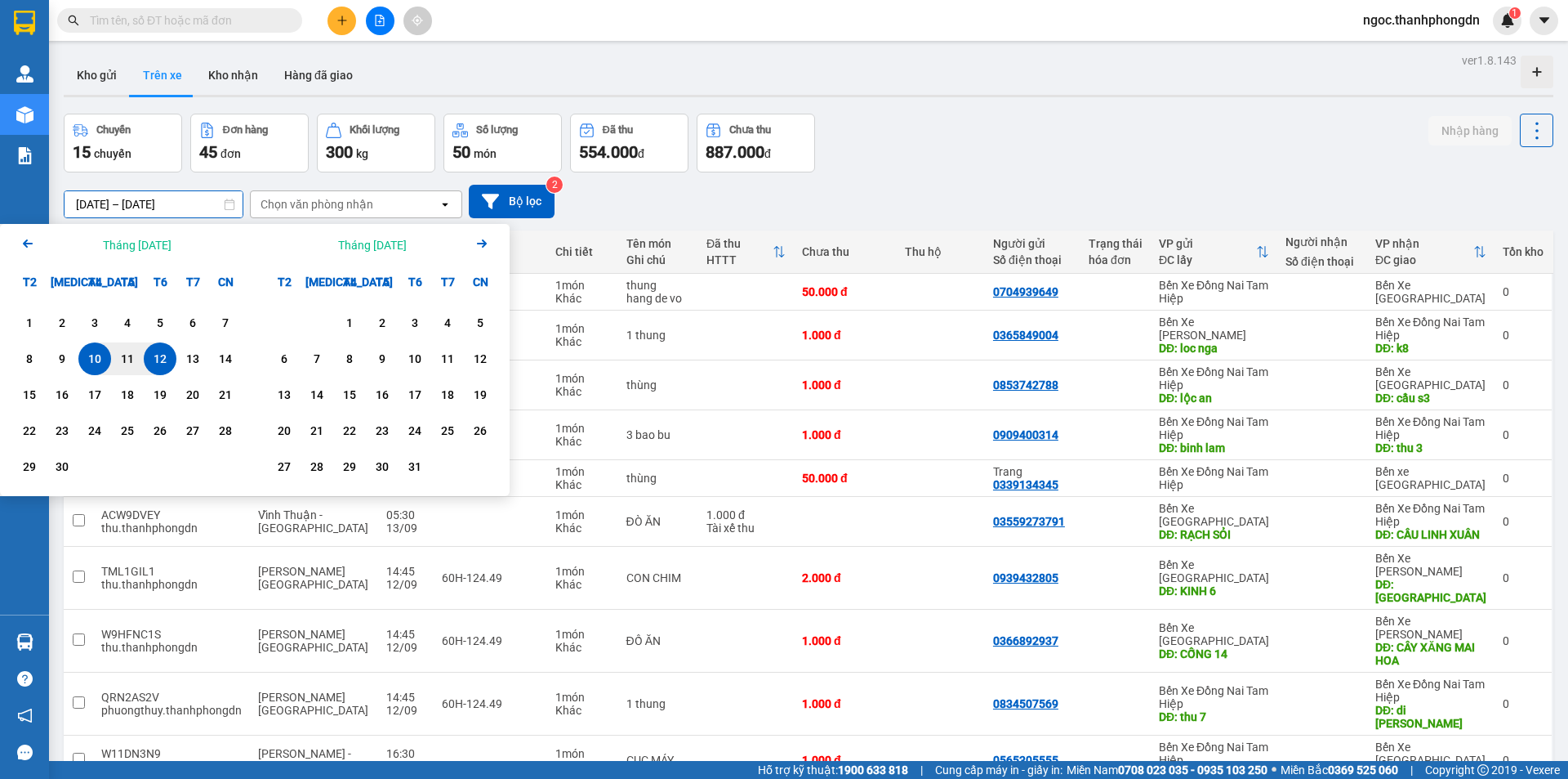
click at [161, 201] on input "[DATE] – [DATE]" at bounding box center [153, 203] width 178 height 26
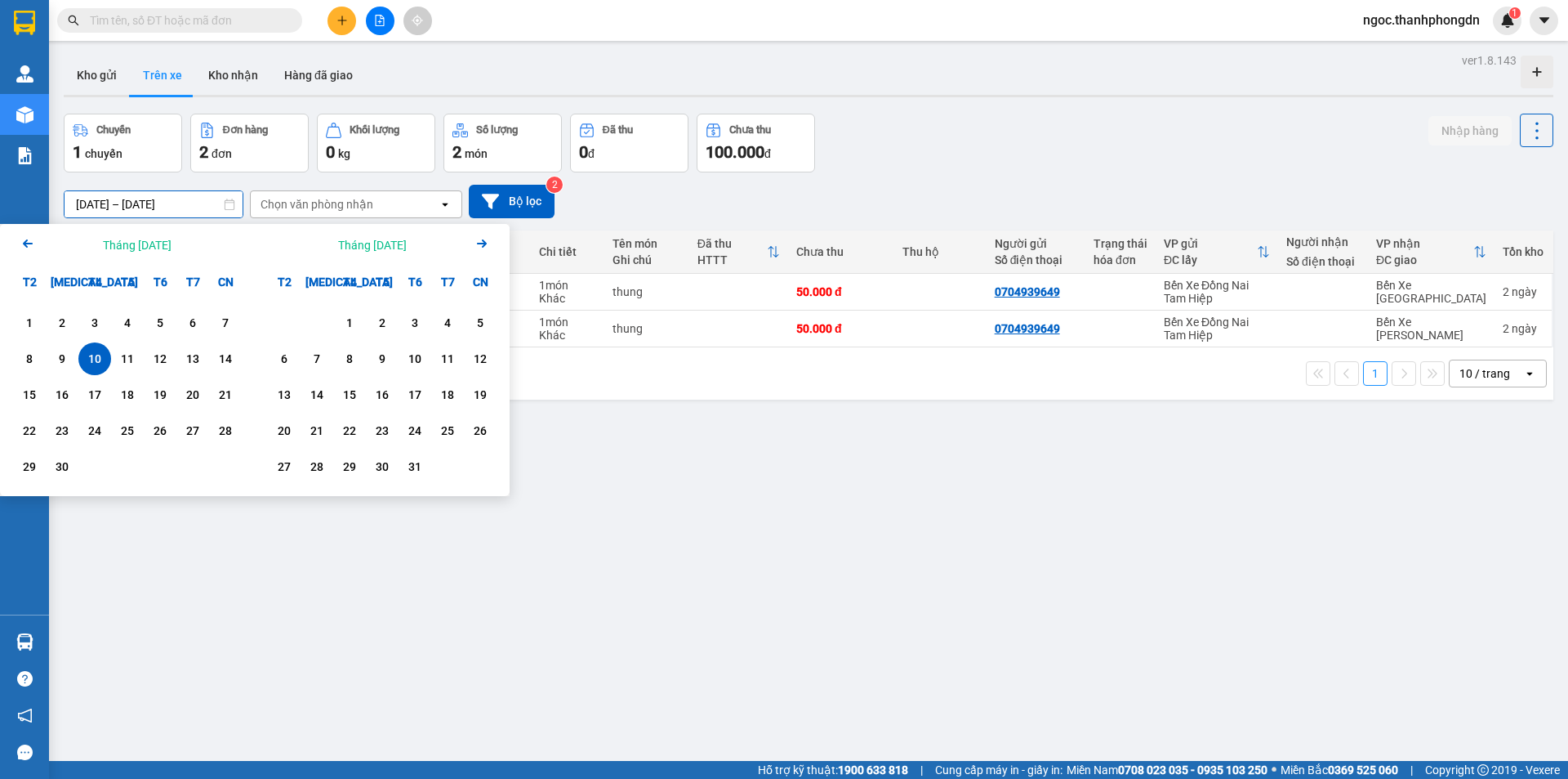
type input "10/09/2025 – 10/09/2025"
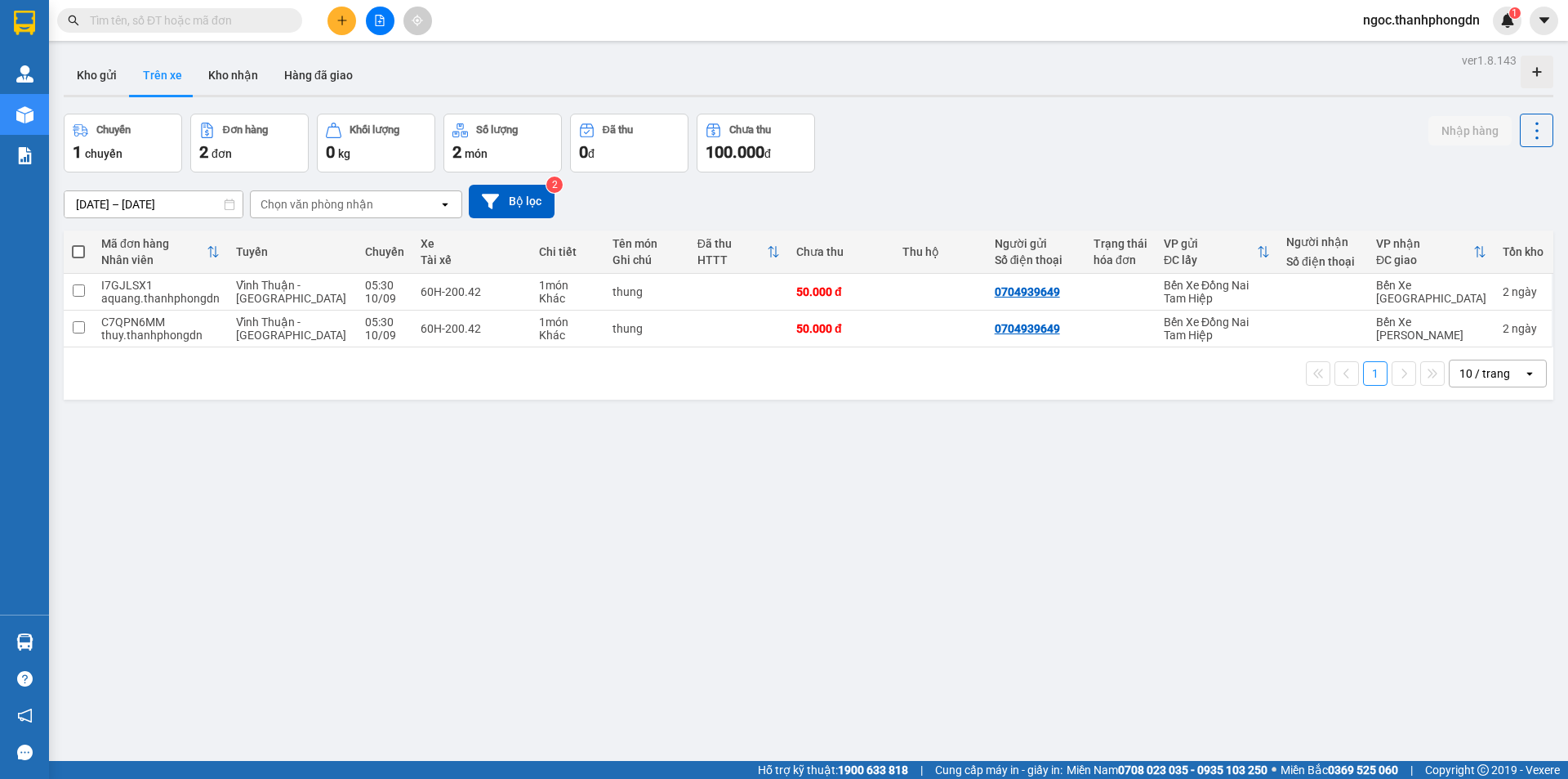
drag, startPoint x: 697, startPoint y: 494, endPoint x: 640, endPoint y: 435, distance: 82.0
click at [696, 491] on div "ver 1.8.143 Kho gửi Trên xe Kho nhận Hàng đã giao Chuyến 1 chuyến Đơn hàng 2 đơ…" at bounding box center [808, 438] width 1502 height 779
